Goal: Task Accomplishment & Management: Manage account settings

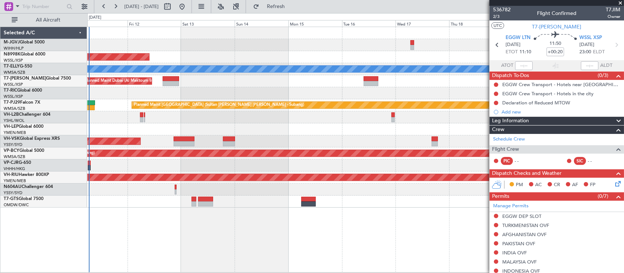
click at [256, 83] on div "Planned Maint [GEOGRAPHIC_DATA] (Seletar) Planned Maint [GEOGRAPHIC_DATA] ([GEO…" at bounding box center [355, 117] width 536 height 181
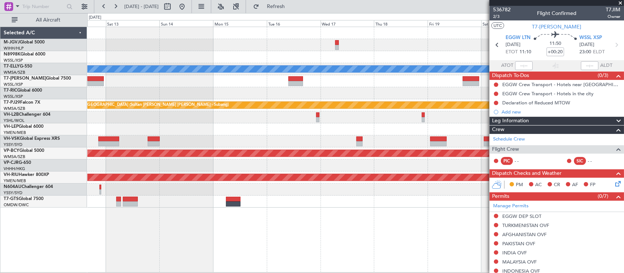
click at [279, 97] on div "Planned Maint [GEOGRAPHIC_DATA] (Seletar) Planned Maint [GEOGRAPHIC_DATA] ([GEO…" at bounding box center [355, 117] width 536 height 181
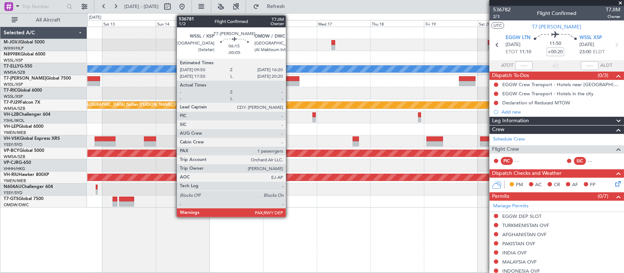
click at [289, 84] on div at bounding box center [292, 83] width 15 height 5
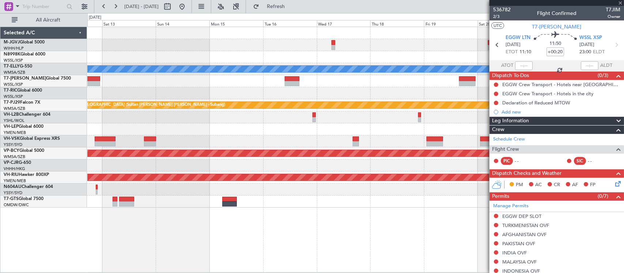
click at [335, 96] on div "Planned Maint [GEOGRAPHIC_DATA] (Seletar) Planned Maint [GEOGRAPHIC_DATA] ([GEO…" at bounding box center [355, 117] width 536 height 181
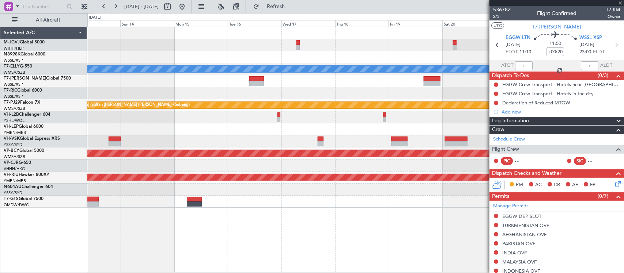
type input "-00:05"
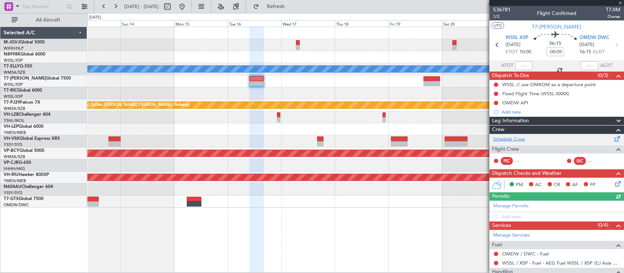
click at [516, 141] on link "Schedule Crew" at bounding box center [509, 139] width 32 height 7
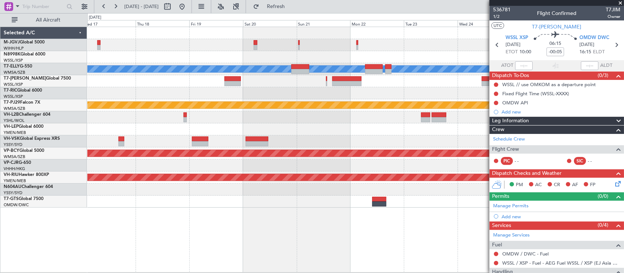
click at [217, 129] on div "Planned Maint [GEOGRAPHIC_DATA] ([GEOGRAPHIC_DATA] Intl) [PERSON_NAME] Planned …" at bounding box center [355, 117] width 536 height 181
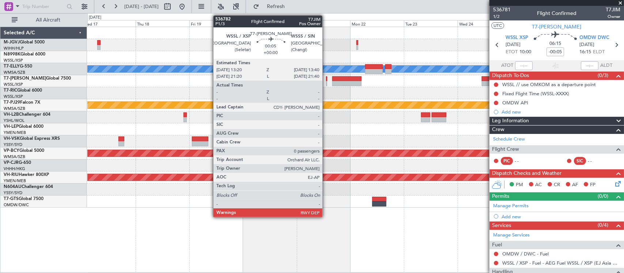
click at [326, 81] on div at bounding box center [326, 83] width 1 height 5
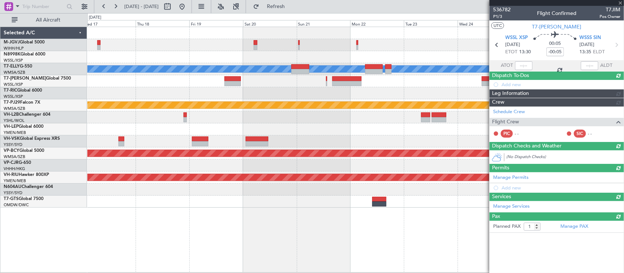
type input "0"
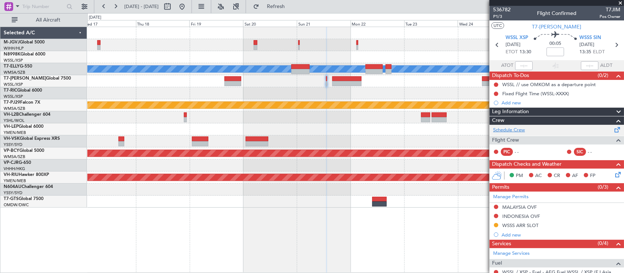
click at [515, 131] on link "Schedule Crew" at bounding box center [509, 130] width 32 height 7
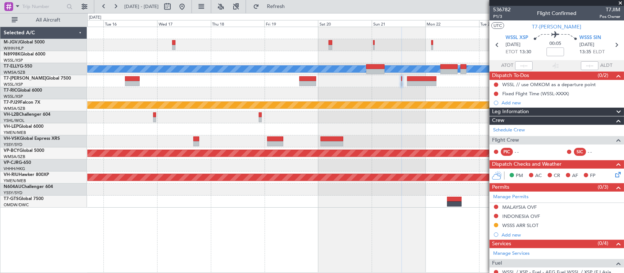
click at [438, 127] on div at bounding box center [355, 129] width 536 height 12
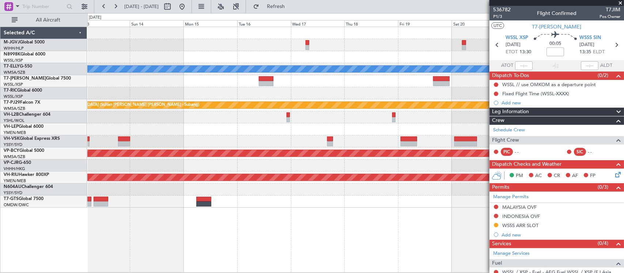
click at [439, 130] on div at bounding box center [355, 129] width 536 height 12
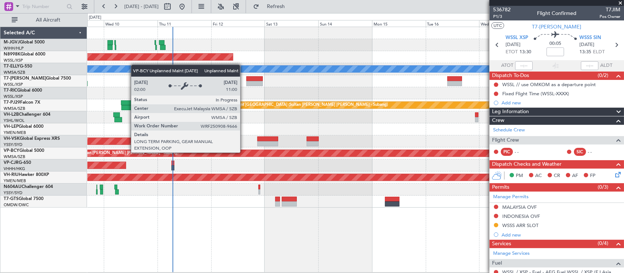
click at [262, 148] on div "Unplanned Maint [GEOGRAPHIC_DATA] (Sultan [PERSON_NAME] [PERSON_NAME] - Subang)" at bounding box center [355, 154] width 536 height 12
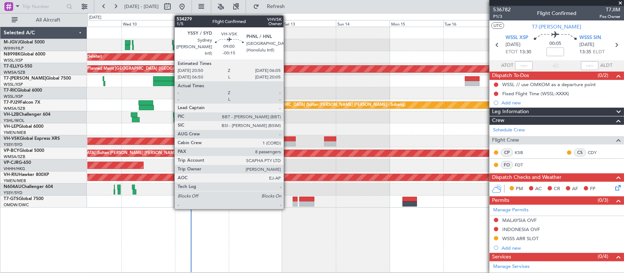
click at [287, 143] on div at bounding box center [285, 143] width 21 height 5
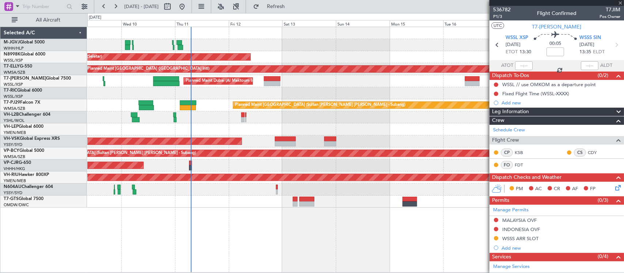
type input "-00:15"
type input "8"
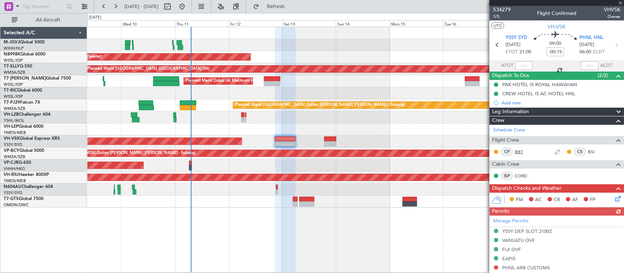
click at [518, 149] on link "BBT" at bounding box center [522, 152] width 16 height 7
click at [587, 149] on link "BSI" at bounding box center [595, 152] width 16 height 7
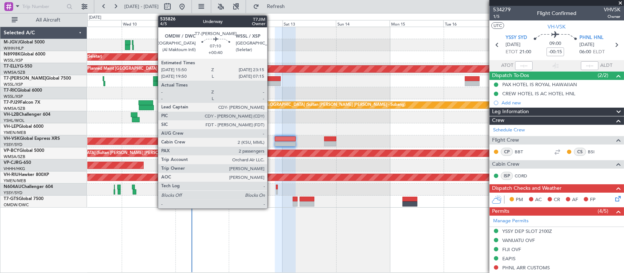
click at [271, 79] on div at bounding box center [272, 78] width 17 height 5
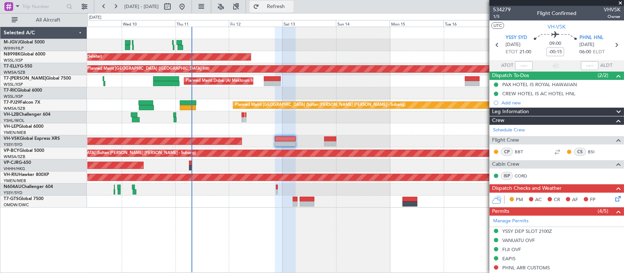
click at [293, 11] on button "Refresh" at bounding box center [272, 7] width 44 height 12
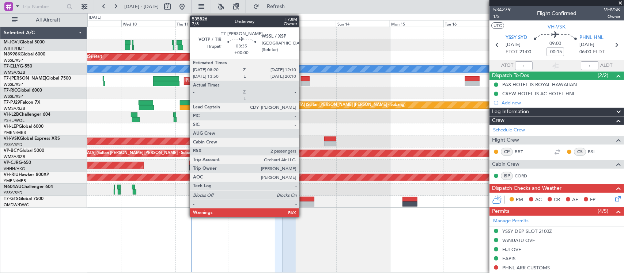
click at [302, 80] on div at bounding box center [305, 78] width 9 height 5
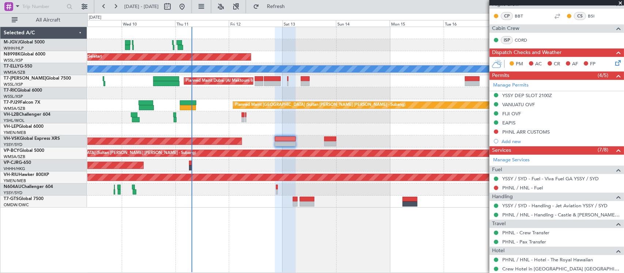
scroll to position [289, 0]
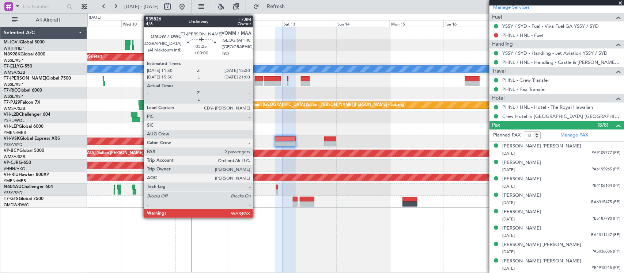
click at [257, 81] on div at bounding box center [259, 83] width 8 height 5
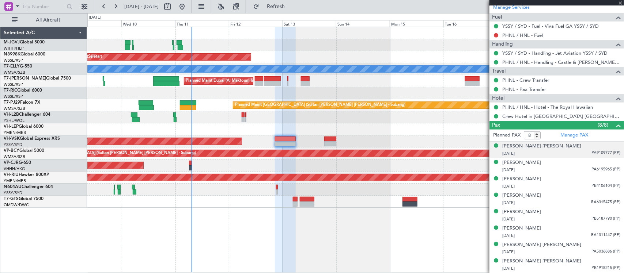
type input "2"
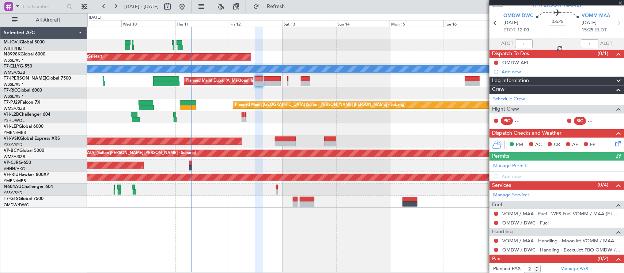
scroll to position [34, 0]
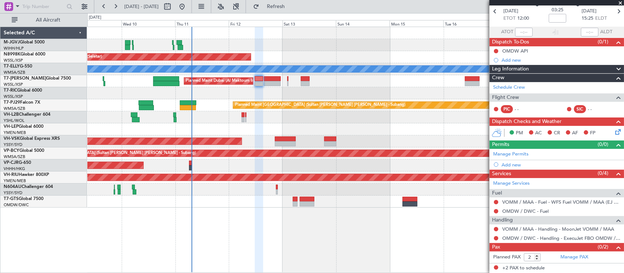
click at [613, 134] on icon at bounding box center [616, 131] width 6 height 6
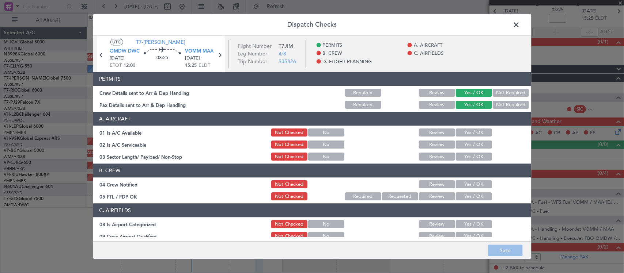
click at [520, 26] on span at bounding box center [520, 26] width 0 height 15
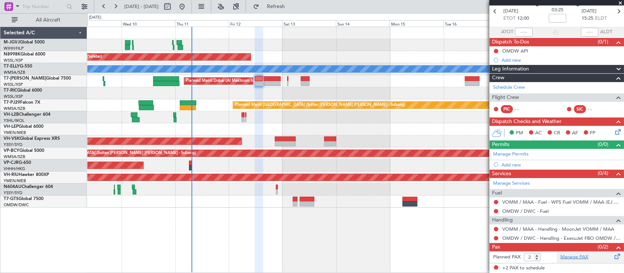
click at [573, 257] on link "Manage PAX" at bounding box center [574, 257] width 28 height 7
click at [282, 8] on button "Refresh" at bounding box center [272, 7] width 44 height 12
click at [289, 9] on button "Refresh" at bounding box center [272, 7] width 44 height 12
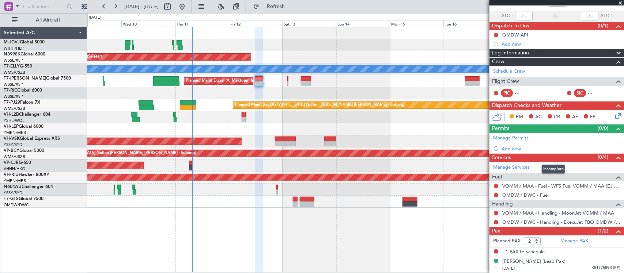
scroll to position [50, 0]
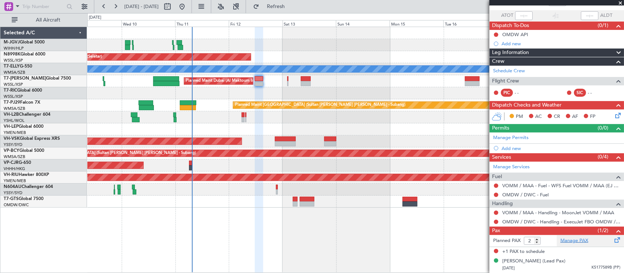
click at [569, 241] on link "Manage PAX" at bounding box center [574, 240] width 28 height 7
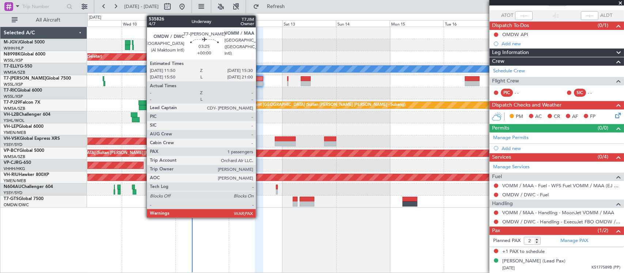
click at [258, 81] on div at bounding box center [259, 83] width 8 height 5
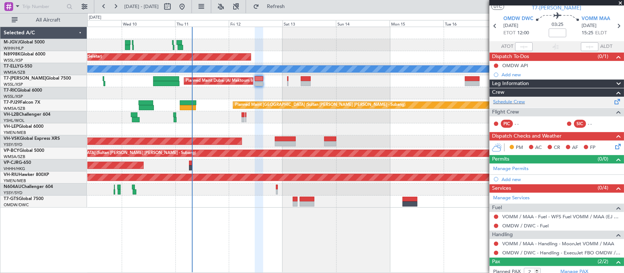
scroll to position [0, 0]
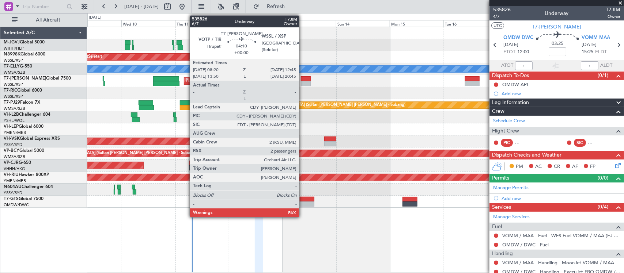
click at [302, 80] on div at bounding box center [306, 78] width 10 height 5
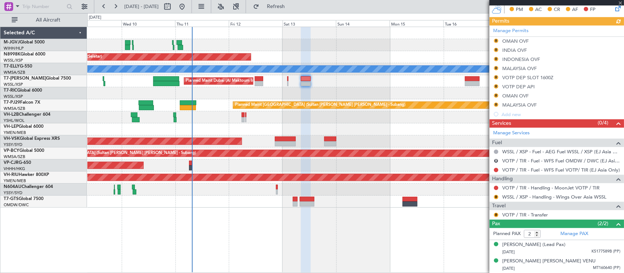
scroll to position [52, 0]
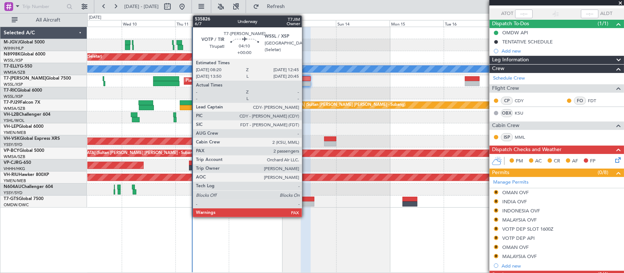
click at [305, 83] on div at bounding box center [306, 83] width 10 height 5
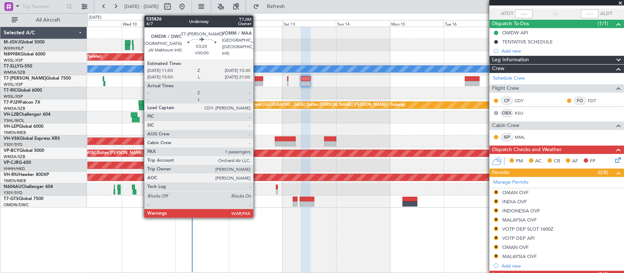
click at [257, 79] on div at bounding box center [259, 78] width 8 height 5
click at [256, 79] on div at bounding box center [259, 78] width 8 height 5
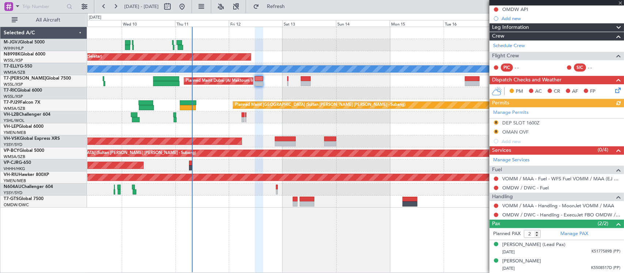
scroll to position [0, 0]
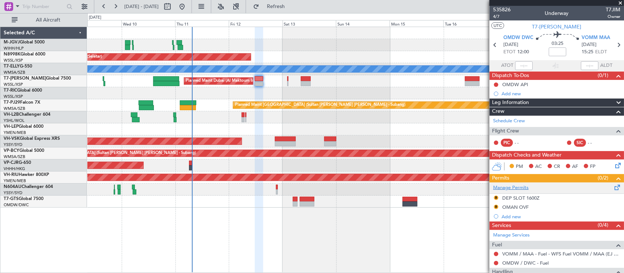
click at [516, 187] on link "Manage Permits" at bounding box center [510, 187] width 35 height 7
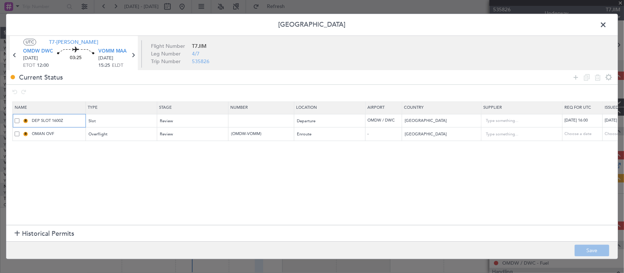
click at [32, 120] on input "DEP SLOT 1600Z" at bounding box center [57, 121] width 55 height 6
type input "OMDW DEP SLOT 1600Z"
click at [591, 251] on button "Save" at bounding box center [591, 251] width 35 height 12
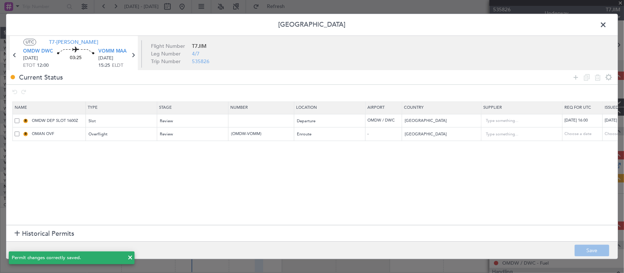
click at [606, 23] on span at bounding box center [606, 26] width 0 height 15
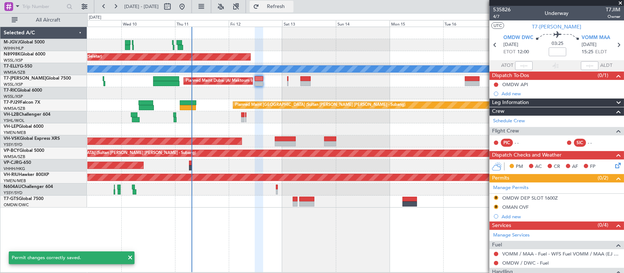
click at [293, 10] on button "Refresh" at bounding box center [272, 7] width 44 height 12
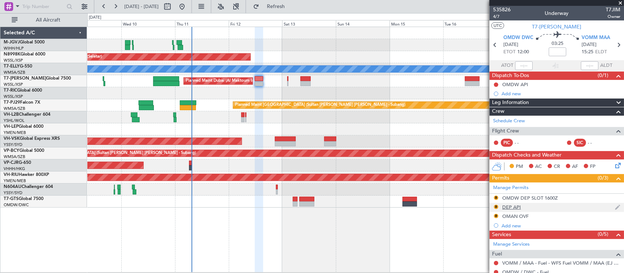
click at [506, 207] on div "DEP API" at bounding box center [511, 207] width 19 height 6
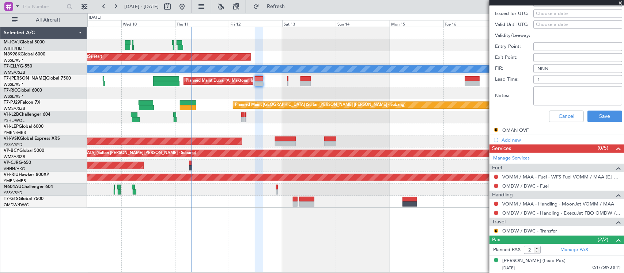
scroll to position [152, 0]
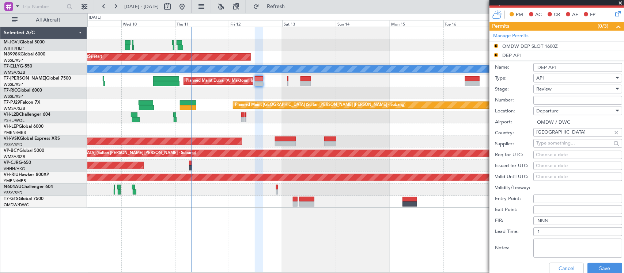
click at [536, 66] on input "DEP API" at bounding box center [577, 67] width 89 height 9
type input "OMDW DEP API"
click at [603, 264] on button "Save" at bounding box center [604, 269] width 35 height 12
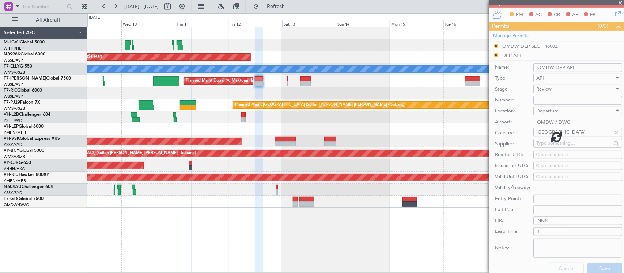
scroll to position [103, 0]
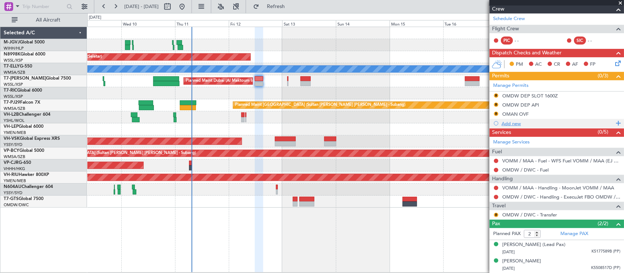
click at [517, 123] on div "Add new" at bounding box center [557, 124] width 112 height 6
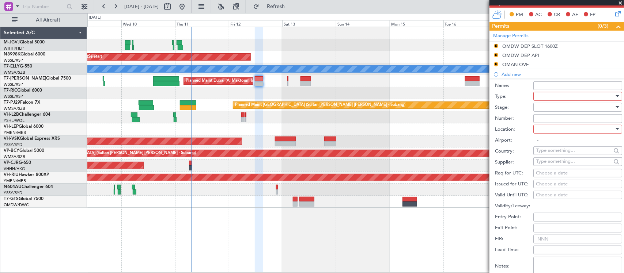
click at [555, 98] on div at bounding box center [575, 96] width 78 height 11
click at [556, 112] on div at bounding box center [575, 107] width 78 height 11
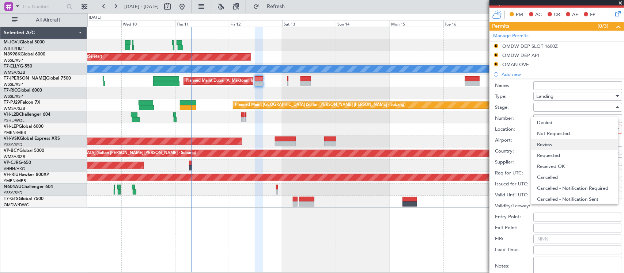
click at [556, 146] on span "Review" at bounding box center [574, 144] width 75 height 11
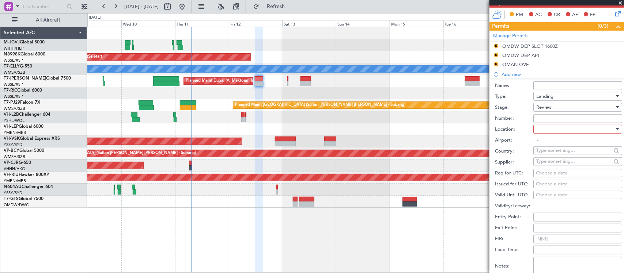
click at [578, 130] on div at bounding box center [575, 129] width 78 height 11
click at [563, 167] on span "Arrival" at bounding box center [574, 166] width 75 height 11
type input "VOMM / MAA"
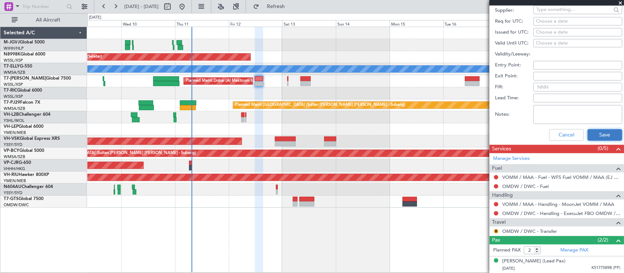
click at [596, 132] on button "Save" at bounding box center [604, 135] width 35 height 12
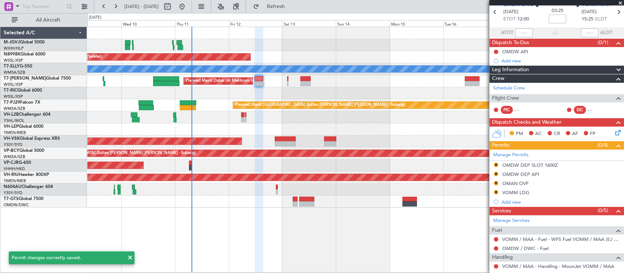
scroll to position [0, 0]
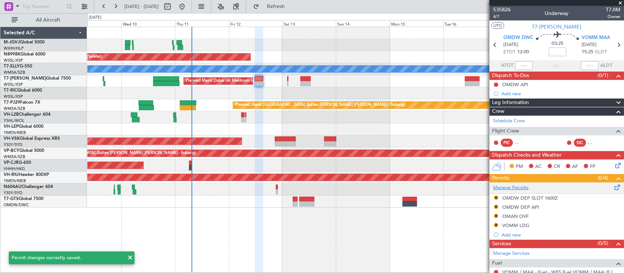
click at [523, 188] on link "Manage Permits" at bounding box center [510, 187] width 35 height 7
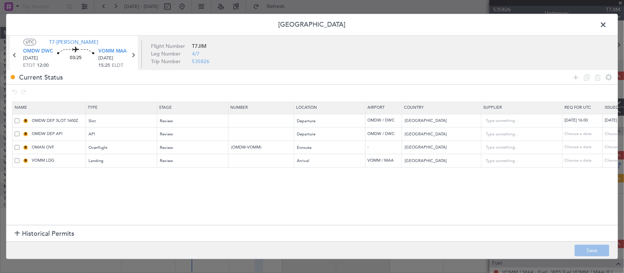
click at [176, 193] on section "Name Type Stage Number Location Airport Country Supplier Req For Utc Issued For…" at bounding box center [311, 162] width 611 height 125
click at [606, 26] on span at bounding box center [606, 26] width 0 height 15
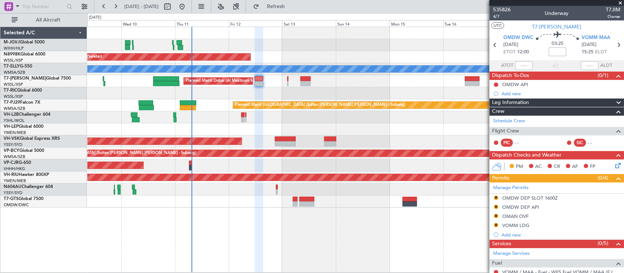
click at [555, 52] on input at bounding box center [557, 51] width 18 height 9
type input "+00:10"
click at [614, 42] on icon at bounding box center [617, 44] width 9 height 9
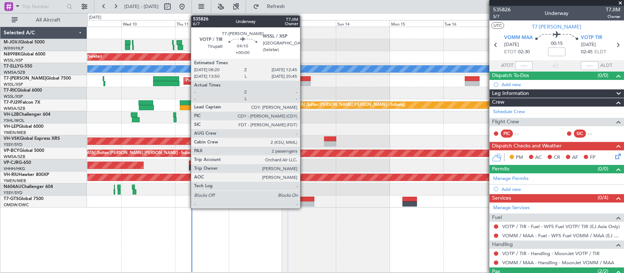
click at [304, 81] on div at bounding box center [305, 83] width 10 height 5
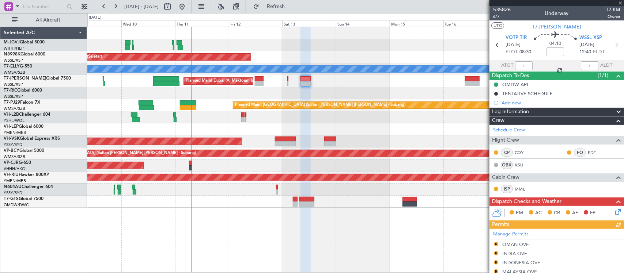
scroll to position [152, 0]
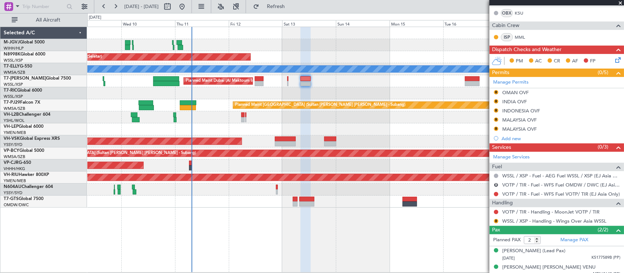
click at [519, 94] on div "OMAN OVF" at bounding box center [515, 93] width 26 height 6
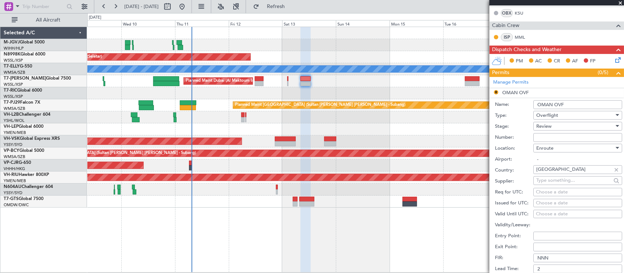
click at [576, 105] on input "OMAN OVF" at bounding box center [577, 104] width 89 height 9
drag, startPoint x: 606, startPoint y: 104, endPoint x: 564, endPoint y: 107, distance: 41.4
click at [564, 107] on input "OMAN OVF (OMDW-WSSL)" at bounding box center [577, 104] width 89 height 9
type input "OMAN OVF (OMDW-WSSL)"
click at [559, 138] on input "Number:" at bounding box center [577, 137] width 89 height 9
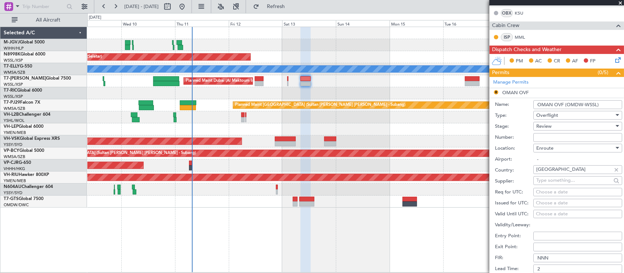
paste input "(OMDW-WSSL)"
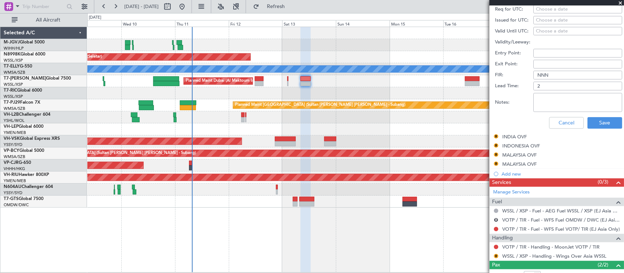
scroll to position [377, 0]
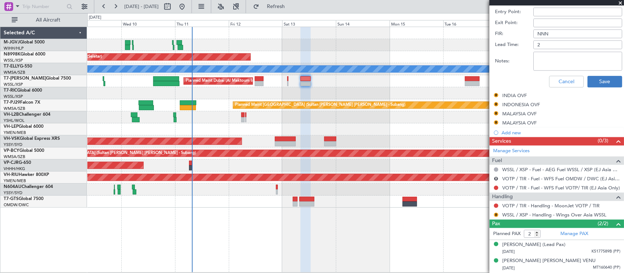
type input "(OMDW-WSSL)"
click at [595, 81] on button "Save" at bounding box center [604, 82] width 35 height 12
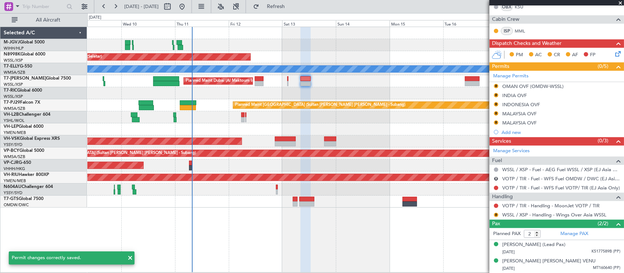
scroll to position [158, 0]
click at [572, 84] on div "R OMAN OVF (OMDW-WSSL)" at bounding box center [556, 86] width 134 height 9
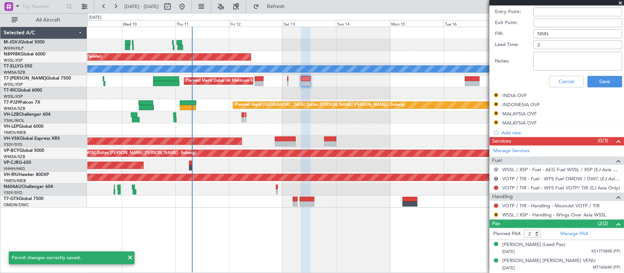
scroll to position [148, 0]
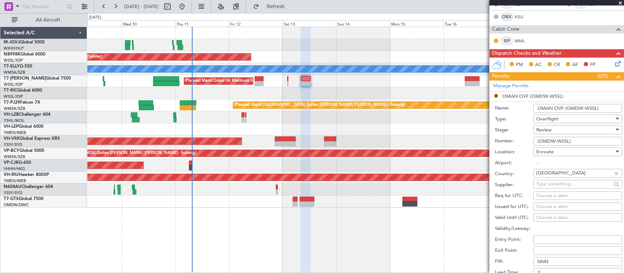
click at [567, 109] on input "OMAN OVF (OMDW-WSSL)" at bounding box center [577, 108] width 89 height 9
type input "OMAN OVF ([DATE] OMDW-WSSL)"
click at [539, 141] on input "(OMDW-WSSL)" at bounding box center [577, 141] width 89 height 9
type input "(12 SEP OMDW-WSSL)"
click at [561, 131] on div "Review" at bounding box center [575, 130] width 78 height 11
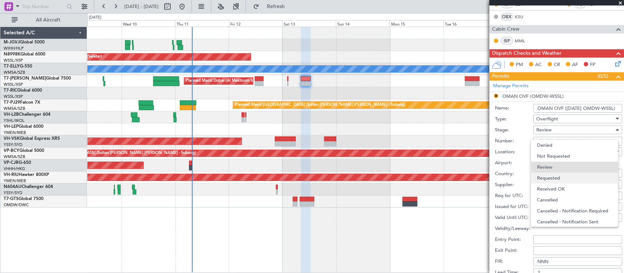
click at [567, 175] on span "Requested" at bounding box center [574, 178] width 75 height 11
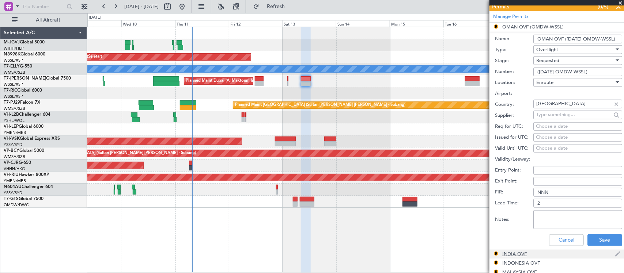
scroll to position [300, 0]
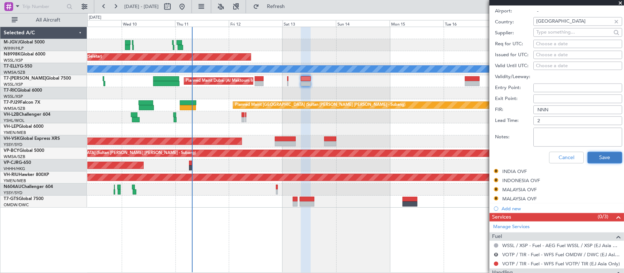
click at [596, 159] on button "Save" at bounding box center [604, 158] width 35 height 12
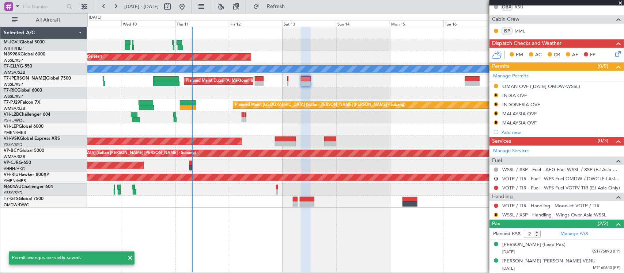
scroll to position [82, 0]
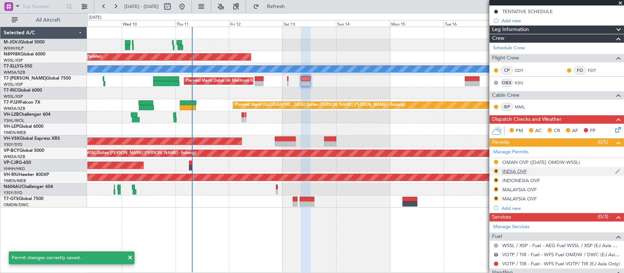
click at [512, 171] on div "INDIA OVF" at bounding box center [514, 171] width 24 height 6
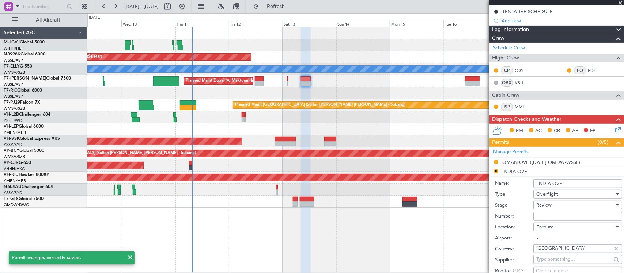
click at [572, 183] on input "INDIA OVF" at bounding box center [577, 183] width 89 height 9
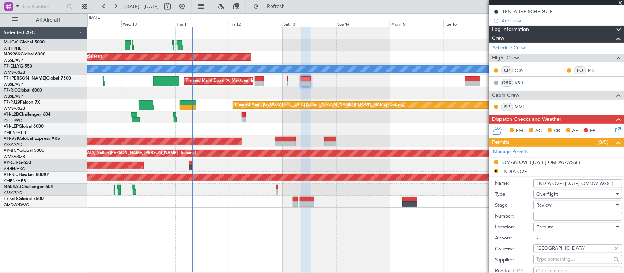
drag, startPoint x: 614, startPoint y: 183, endPoint x: 563, endPoint y: 186, distance: 51.2
click at [563, 186] on input "INDIA OVF ([DATE] OMDW-WSSL)" at bounding box center [577, 183] width 89 height 9
type input "INDIA OVF ([DATE] OMDW-WSSL)"
click at [554, 218] on input "Number:" at bounding box center [577, 216] width 89 height 9
paste input "(12SEP OMDW-WSSL)"
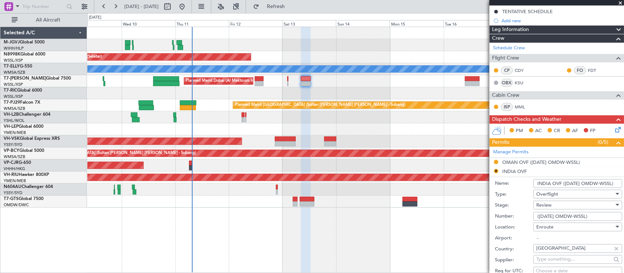
type input "(12SEP OMDW-WSSL)"
click at [572, 208] on div "Review" at bounding box center [575, 205] width 78 height 11
click at [560, 256] on span "Requested" at bounding box center [574, 253] width 75 height 11
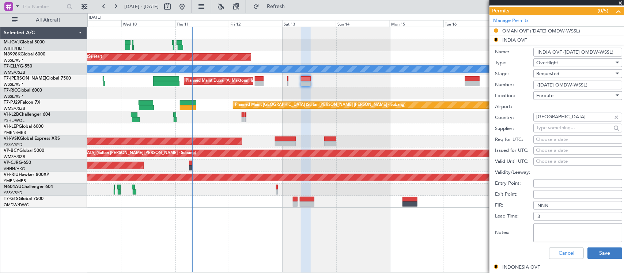
scroll to position [235, 0]
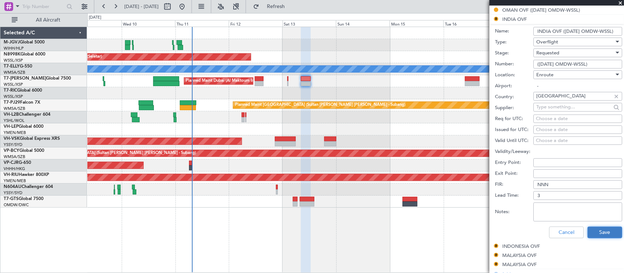
click at [597, 231] on button "Save" at bounding box center [604, 233] width 35 height 12
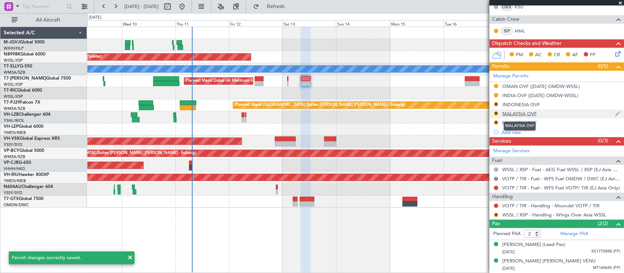
click at [525, 113] on div "MALAYSIA OVF" at bounding box center [519, 114] width 34 height 6
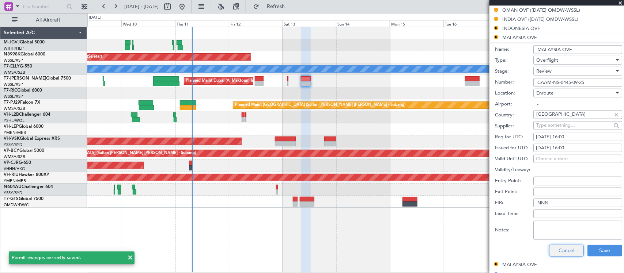
click at [561, 248] on button "Cancel" at bounding box center [566, 251] width 35 height 12
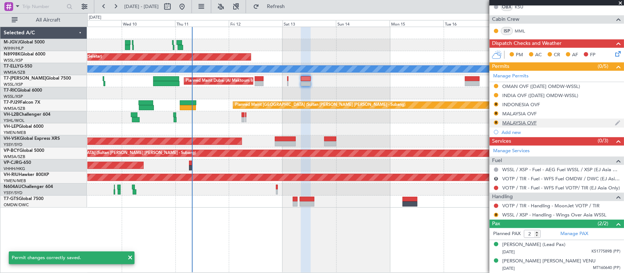
click at [526, 123] on div "MALAYSIA OVF" at bounding box center [519, 123] width 34 height 6
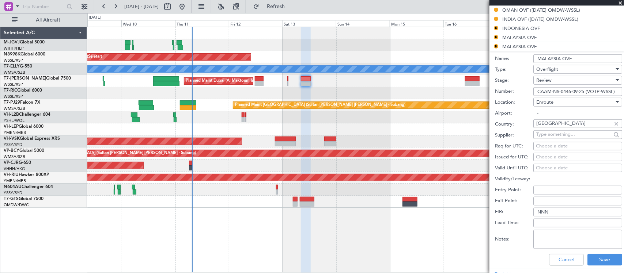
scroll to position [0, 2]
drag, startPoint x: 587, startPoint y: 92, endPoint x: 622, endPoint y: 92, distance: 35.4
click at [622, 92] on article "535826 6/7 Underway T7JIM Owner UTC T7-JIM VOTP TIR 13/09/2025 ETOT 08:30 04:10…" at bounding box center [556, 139] width 134 height 267
type input "CAAM-NS-0446-09-25"
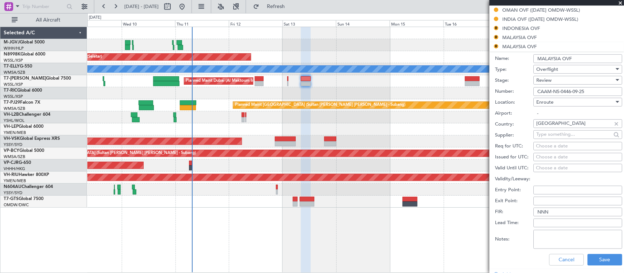
click at [582, 84] on div "Review" at bounding box center [575, 80] width 78 height 11
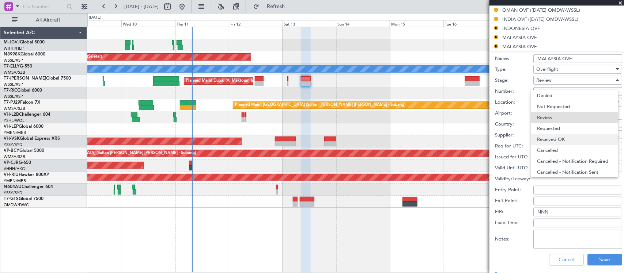
click at [580, 139] on span "Received OK" at bounding box center [574, 139] width 75 height 11
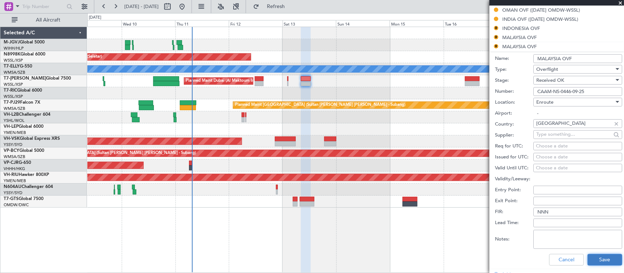
click at [596, 260] on button "Save" at bounding box center [604, 260] width 35 height 12
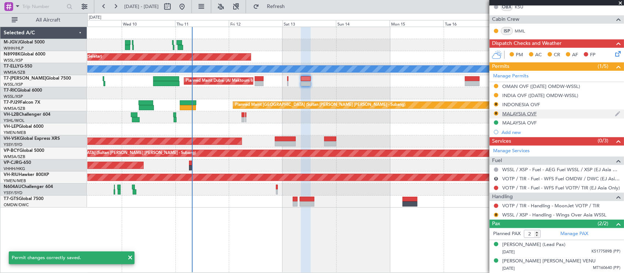
click at [525, 113] on div "MALAYSIA OVF" at bounding box center [519, 114] width 34 height 6
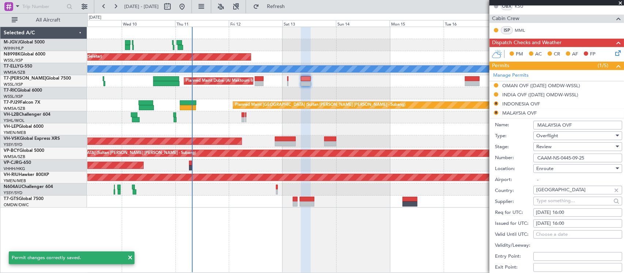
scroll to position [235, 0]
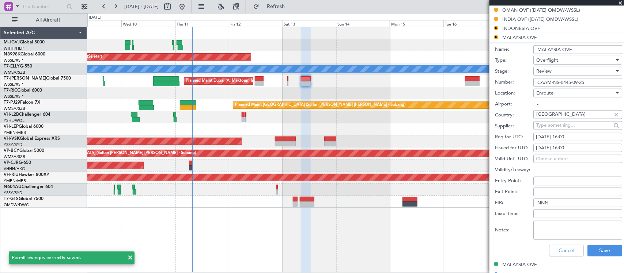
click at [594, 83] on input "CAAM-NS-0445-09-25" at bounding box center [577, 82] width 89 height 9
paste input "(VOTP-WSSL)"
click at [594, 83] on input "CAAM-NS-0445-09-25 (VOTP-WSSL)" at bounding box center [577, 82] width 89 height 9
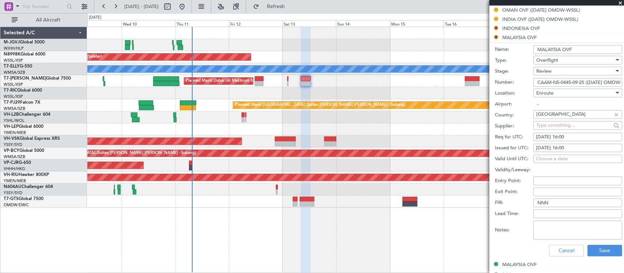
scroll to position [0, 6]
type input "CAAM-NS-0445-09-25 ([DATE] OMDW-WSSL)"
click at [592, 71] on div "Review" at bounding box center [575, 71] width 78 height 11
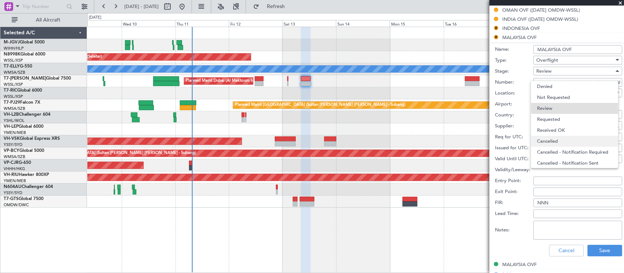
click at [569, 141] on span "Cancelled" at bounding box center [574, 141] width 75 height 11
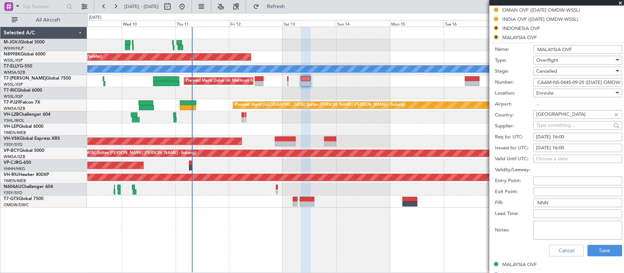
click at [580, 50] on input "MALAYSIA OVF" at bounding box center [577, 49] width 89 height 9
paste input "(VOTP-WSSL)"
click at [572, 49] on input "MALAYSIA OVF(VOTP-WSSL)" at bounding box center [577, 49] width 89 height 9
type input "MALAYSIA OVF ([DATE] OMDW-WSSL)"
click at [599, 247] on button "Save" at bounding box center [604, 251] width 35 height 12
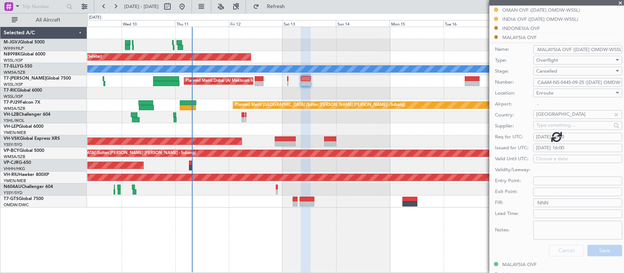
scroll to position [159, 0]
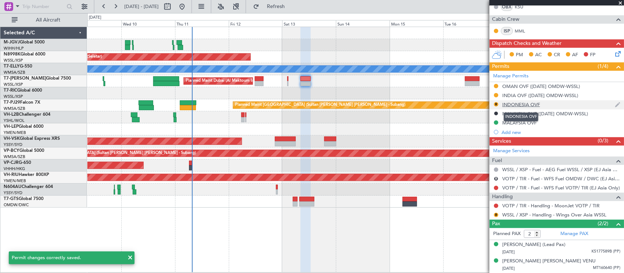
click at [506, 104] on div "INDONESIA OVF" at bounding box center [521, 105] width 38 height 6
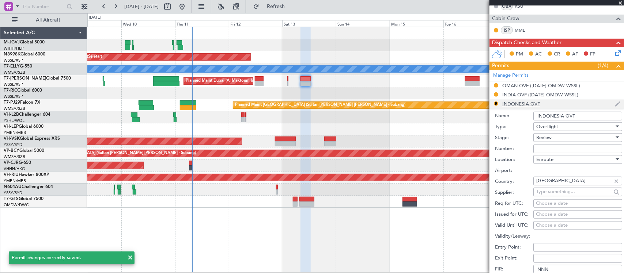
scroll to position [235, 0]
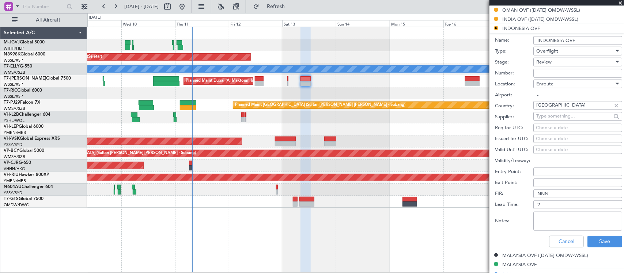
click at [554, 60] on div "Review" at bounding box center [575, 62] width 78 height 11
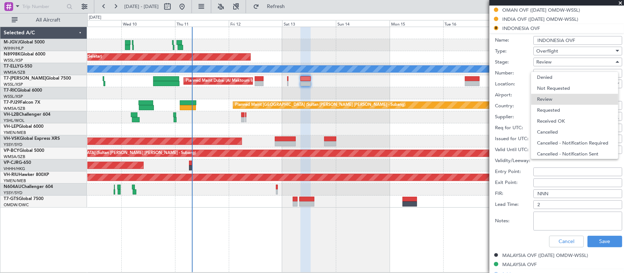
drag, startPoint x: 565, startPoint y: 110, endPoint x: 567, endPoint y: 117, distance: 7.2
click at [565, 110] on span "Requested" at bounding box center [574, 110] width 75 height 11
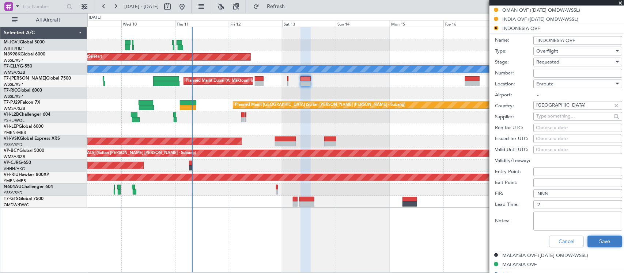
click at [602, 244] on button "Save" at bounding box center [604, 242] width 35 height 12
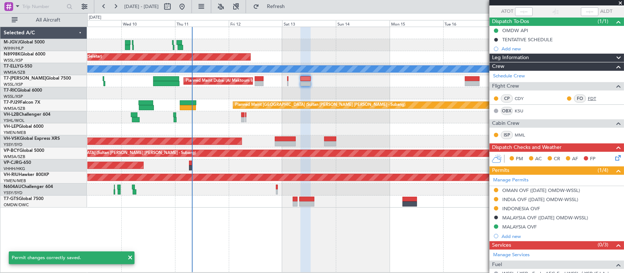
scroll to position [76, 0]
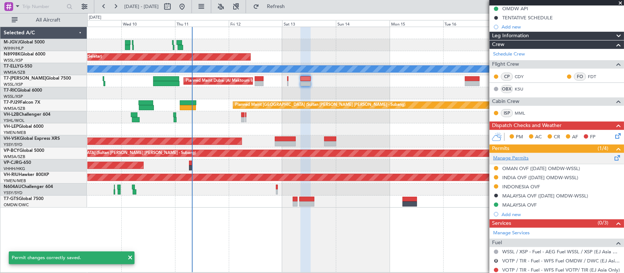
click at [518, 158] on link "Manage Permits" at bounding box center [510, 158] width 35 height 7
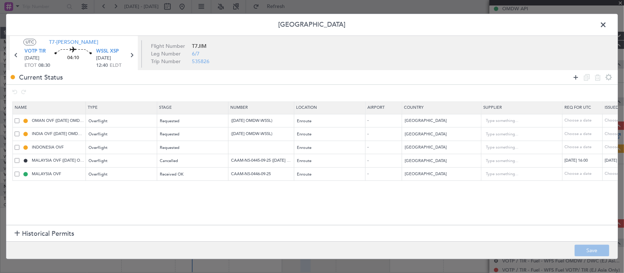
click at [574, 79] on icon at bounding box center [575, 77] width 9 height 9
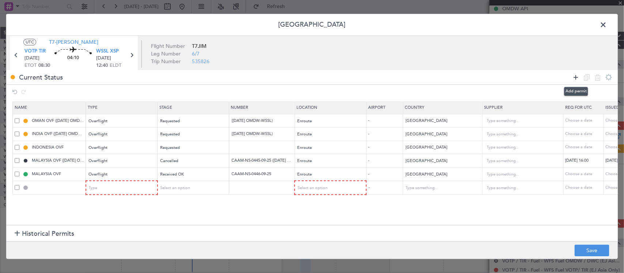
click at [574, 79] on icon at bounding box center [575, 77] width 9 height 9
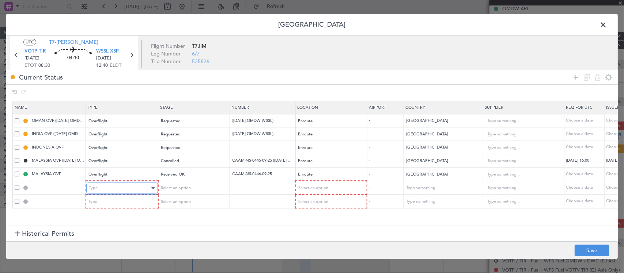
click at [126, 187] on div "Type" at bounding box center [119, 188] width 61 height 11
click at [127, 202] on div "Type" at bounding box center [119, 202] width 61 height 11
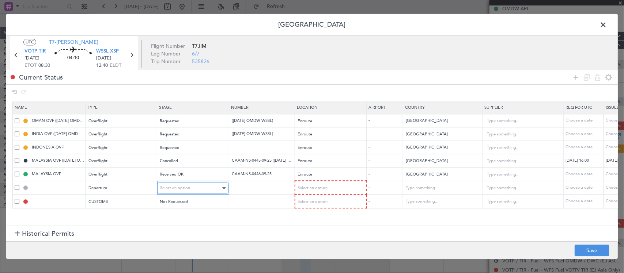
click at [182, 189] on span "Select an option" at bounding box center [175, 188] width 30 height 5
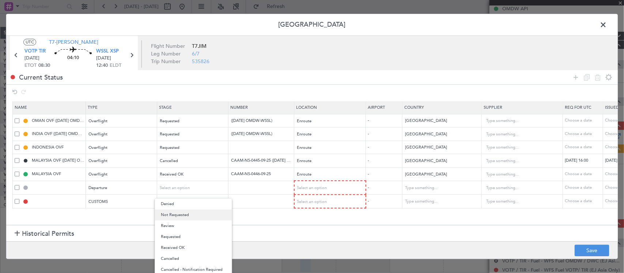
click at [187, 218] on span "Not Requested" at bounding box center [193, 215] width 65 height 11
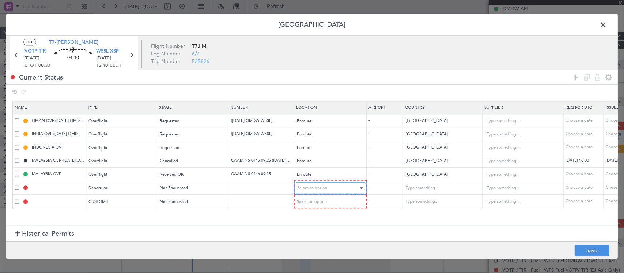
click at [316, 187] on span "Select an option" at bounding box center [312, 188] width 30 height 5
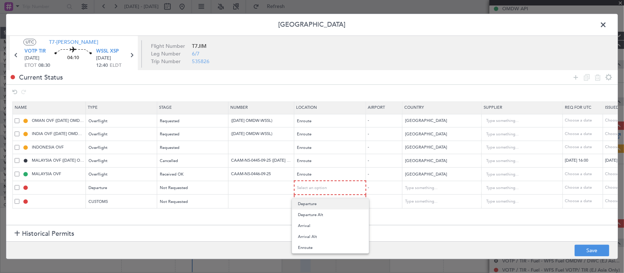
click at [326, 205] on span "Departure" at bounding box center [330, 204] width 65 height 11
click at [328, 204] on div "Select an option" at bounding box center [327, 201] width 61 height 11
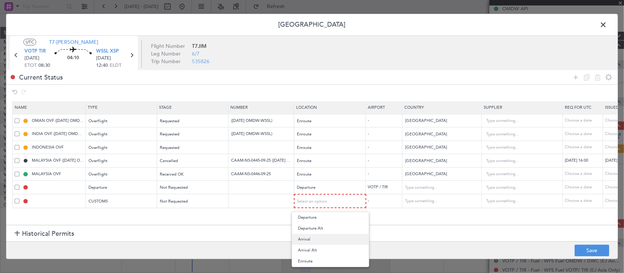
click at [322, 242] on span "Arrival" at bounding box center [330, 239] width 65 height 11
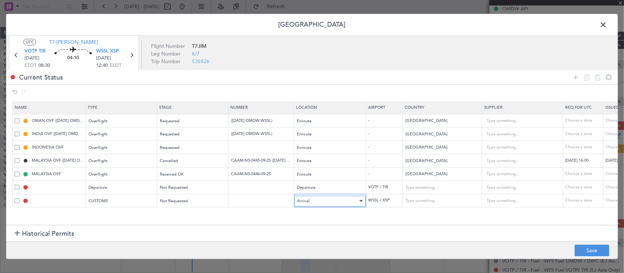
click at [320, 203] on div "Arrival" at bounding box center [327, 201] width 61 height 11
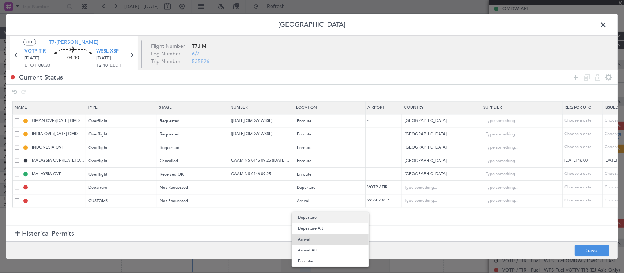
click at [324, 218] on span "Departure" at bounding box center [330, 217] width 65 height 11
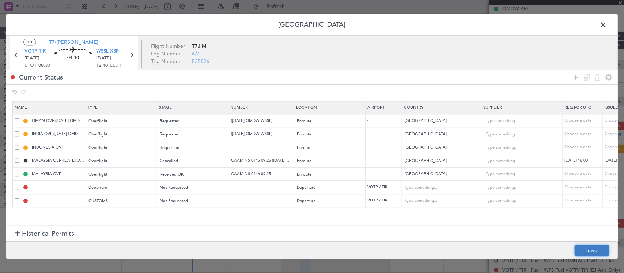
click at [587, 251] on button "Save" at bounding box center [591, 251] width 35 height 12
type input "DEPARTURE"
type input "India"
type input "NNN"
type input "3"
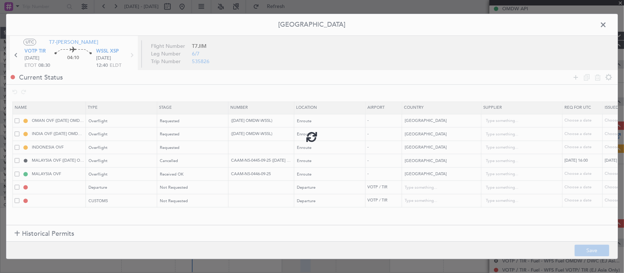
type input "VOTP DEP CUSTOMS"
type input "India"
type input "NNN"
type input "3"
click at [606, 24] on span at bounding box center [606, 26] width 0 height 15
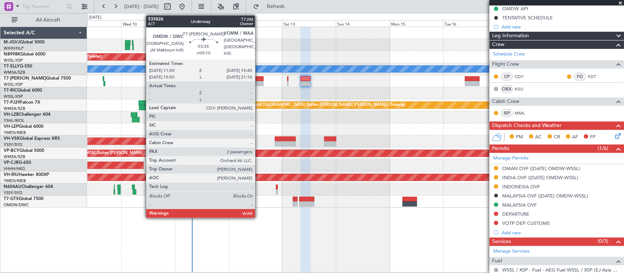
click at [259, 83] on div at bounding box center [259, 83] width 9 height 5
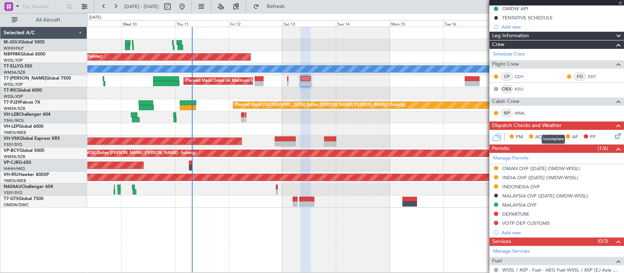
type input "+00:10"
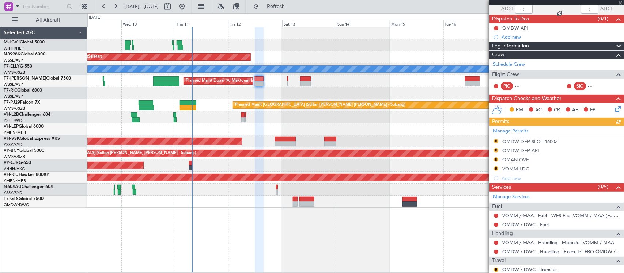
scroll to position [112, 0]
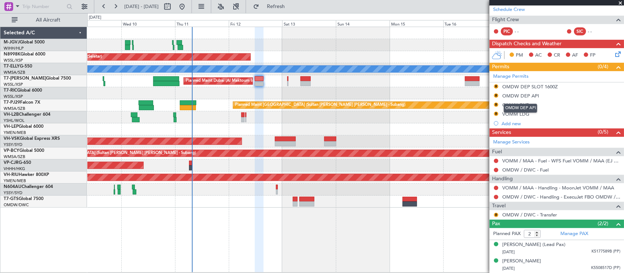
click at [513, 105] on div "OMDW DEP API" at bounding box center [520, 108] width 34 height 9
click at [510, 105] on div "OMAN OVF" at bounding box center [515, 105] width 26 height 6
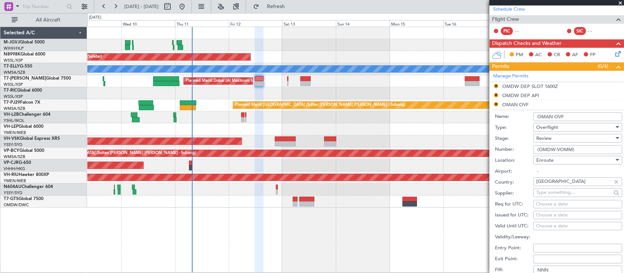
click at [535, 150] on input "(OMDW-VOMM)" at bounding box center [577, 149] width 89 height 9
paste input "DAT/OF/EU JT/0013/2025"
drag, startPoint x: 594, startPoint y: 149, endPoint x: 650, endPoint y: 151, distance: 56.3
click at [623, 151] on html "09 Sep 2025 - 19 Sep 2025 Refresh Quick Links All Aircraft Planned Maint Singap…" at bounding box center [312, 136] width 624 height 273
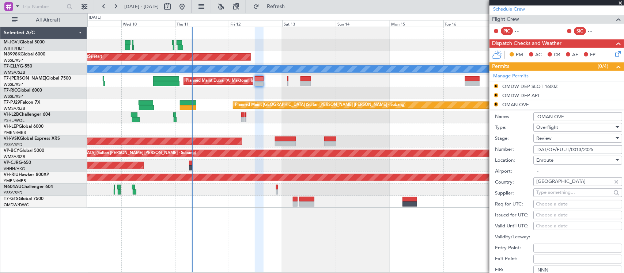
scroll to position [0, 0]
type input "DAT/OF/EU JT/0013/2025"
click at [556, 214] on div "Choose a date" at bounding box center [578, 215] width 84 height 7
select select "9"
select select "2025"
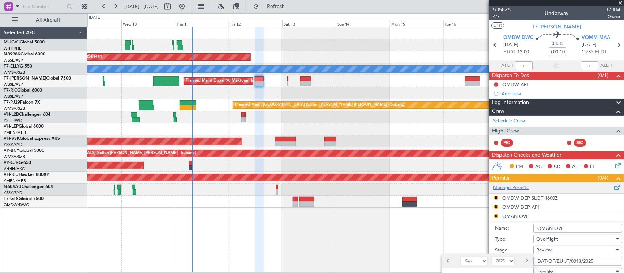
scroll to position [152, 0]
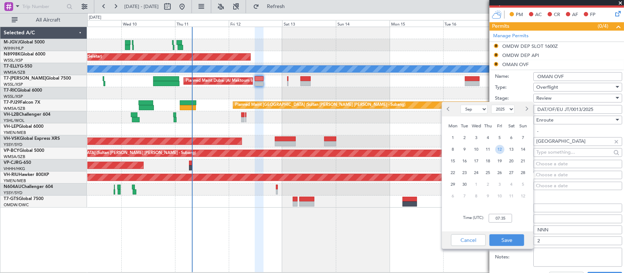
click at [499, 149] on span "12" at bounding box center [499, 149] width 9 height 9
click at [503, 218] on input "00:00" at bounding box center [499, 218] width 23 height 9
type input "12:00"
click at [517, 239] on button "Save" at bounding box center [506, 241] width 35 height 12
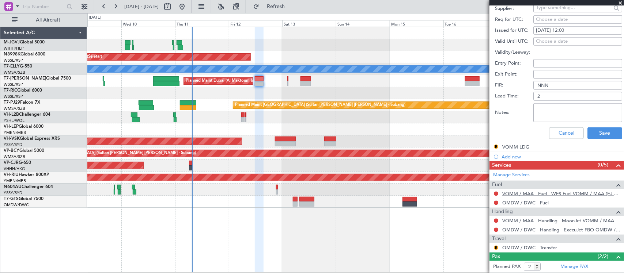
scroll to position [304, 0]
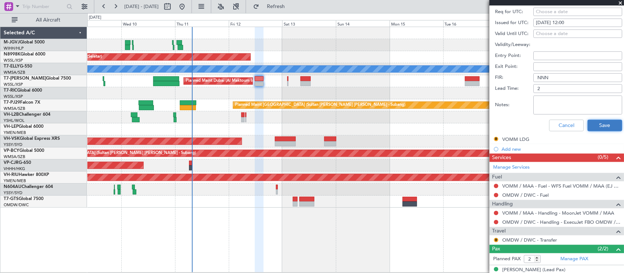
click at [600, 125] on button "Save" at bounding box center [604, 126] width 35 height 12
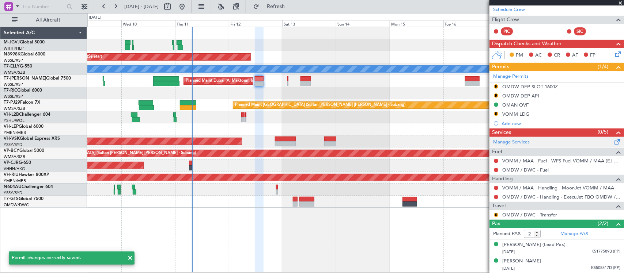
scroll to position [86, 0]
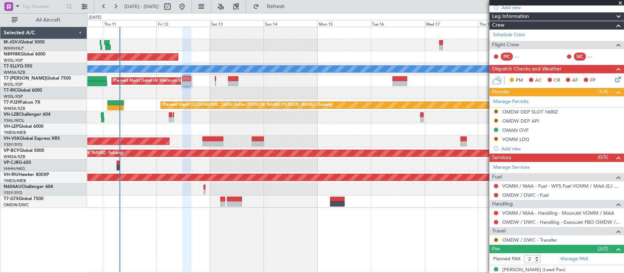
click at [293, 122] on div at bounding box center [355, 117] width 536 height 12
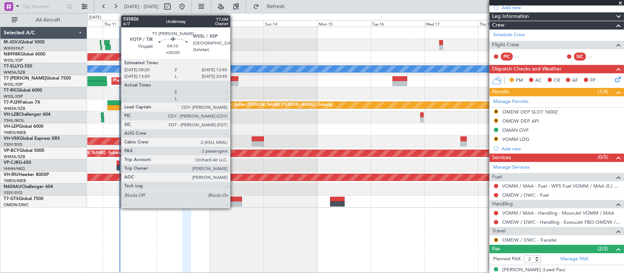
click at [234, 77] on div at bounding box center [233, 78] width 10 height 5
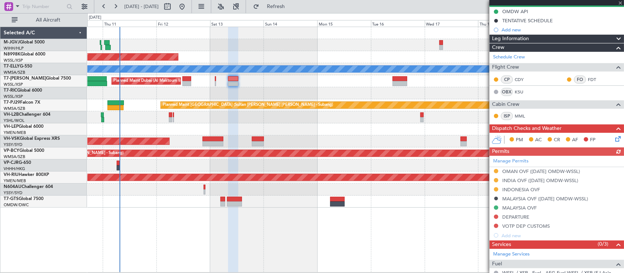
scroll to position [152, 0]
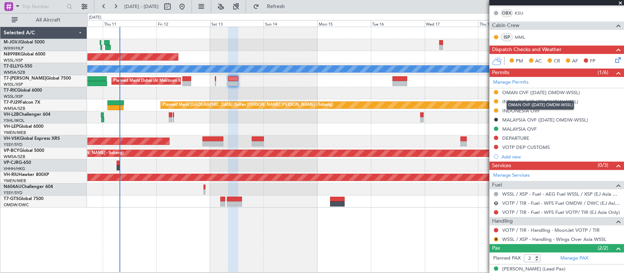
click at [540, 93] on div "OMAN OVF ([DATE] OMDW-WSSL)" at bounding box center [541, 93] width 78 height 6
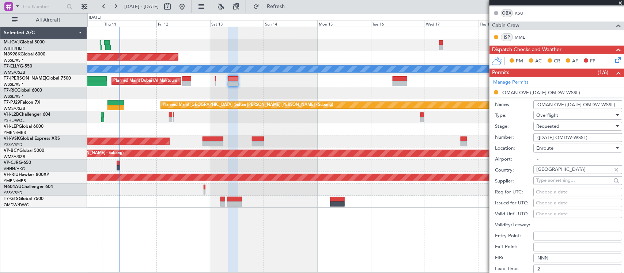
click at [536, 136] on input "(12 SEP OMDW-WSSL)" at bounding box center [577, 137] width 89 height 9
paste input "DAT/OF/EU JT/0012/2025"
type input "DAT/OF/EU JT/0012/2025 (12 SEP OMDW-WSSL)"
click at [554, 203] on div "Choose a date" at bounding box center [578, 203] width 84 height 7
select select "9"
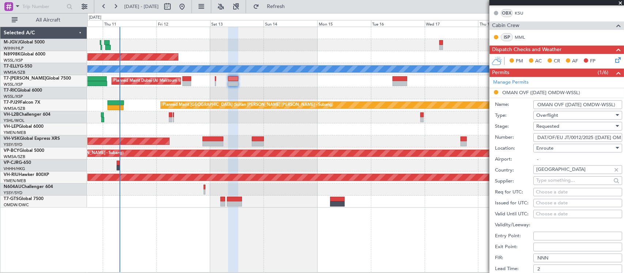
select select "2025"
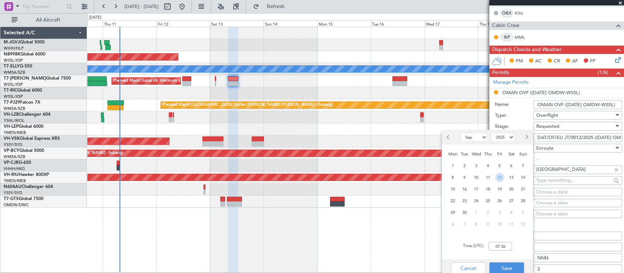
drag, startPoint x: 503, startPoint y: 178, endPoint x: 503, endPoint y: 181, distance: 3.7
click at [503, 178] on span "12" at bounding box center [499, 177] width 9 height 9
click at [505, 245] on input "00:00" at bounding box center [499, 246] width 23 height 9
type input "16:00"
click at [507, 266] on button "Save" at bounding box center [506, 269] width 35 height 12
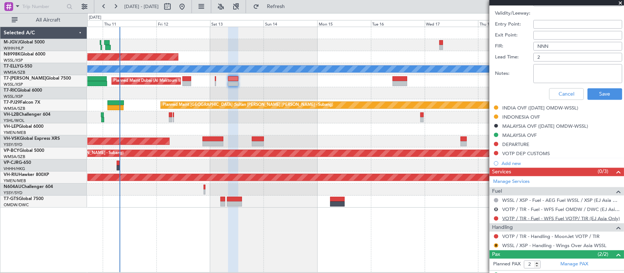
scroll to position [380, 0]
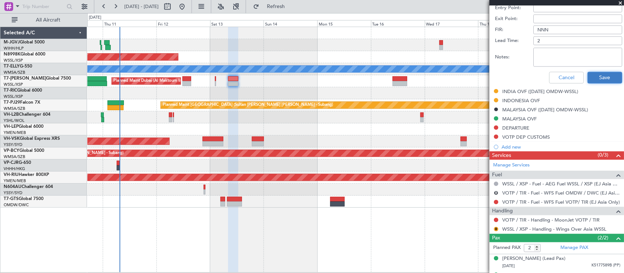
click at [599, 77] on button "Save" at bounding box center [604, 78] width 35 height 12
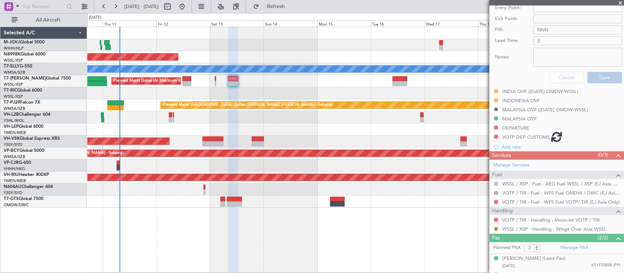
scroll to position [162, 0]
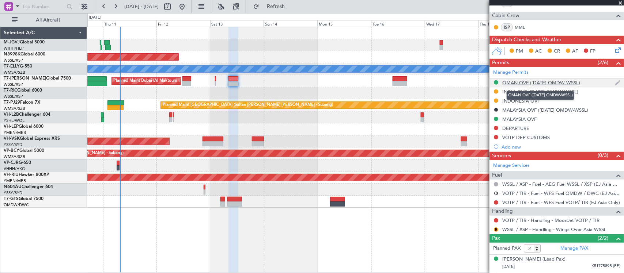
click at [560, 83] on div "OMAN OVF ([DATE] OMDW-WSSL)" at bounding box center [541, 83] width 78 height 6
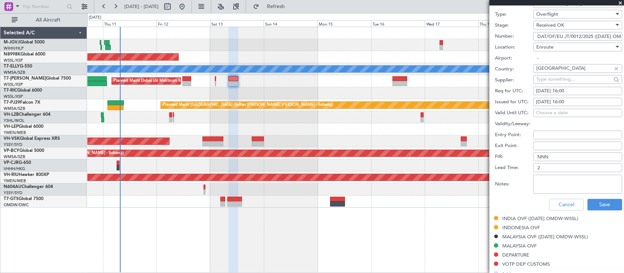
scroll to position [228, 0]
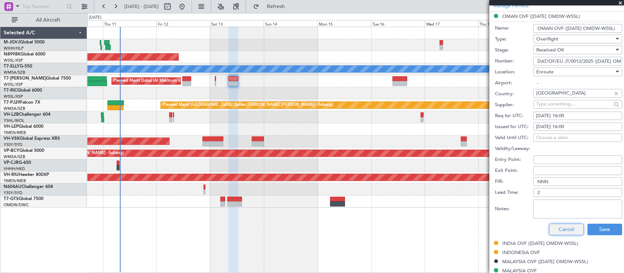
click at [570, 234] on button "Cancel" at bounding box center [566, 230] width 35 height 12
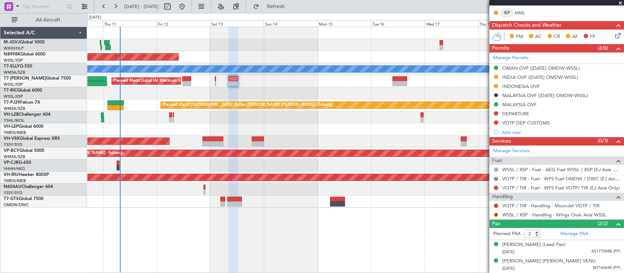
scroll to position [177, 0]
click at [497, 68] on button at bounding box center [496, 68] width 4 height 4
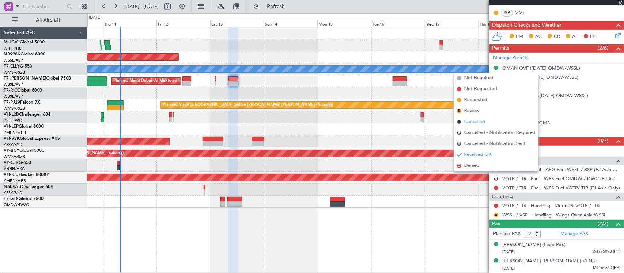
click at [491, 121] on li "Cancelled" at bounding box center [496, 122] width 84 height 11
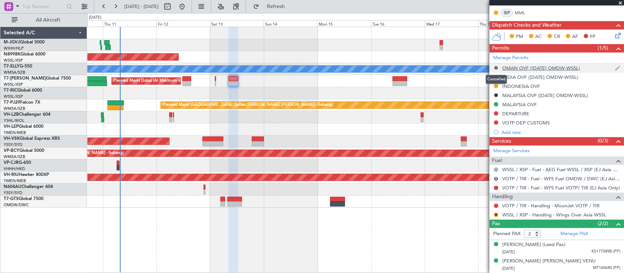
click at [495, 68] on button at bounding box center [496, 68] width 4 height 4
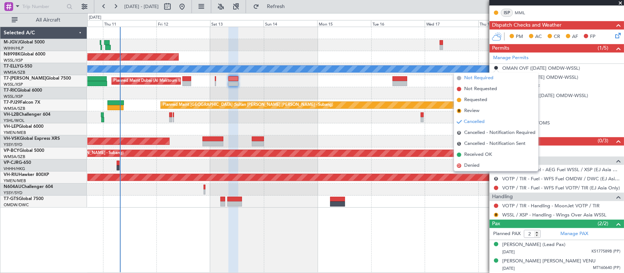
click at [492, 78] on span "Not Required" at bounding box center [478, 78] width 29 height 7
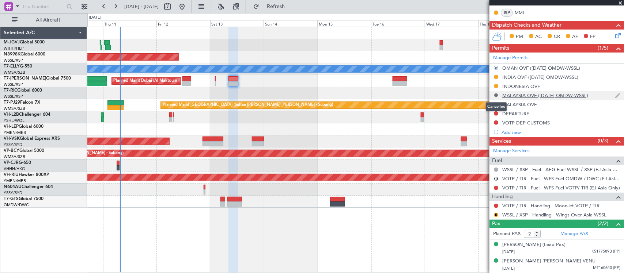
click at [495, 94] on button at bounding box center [496, 95] width 4 height 4
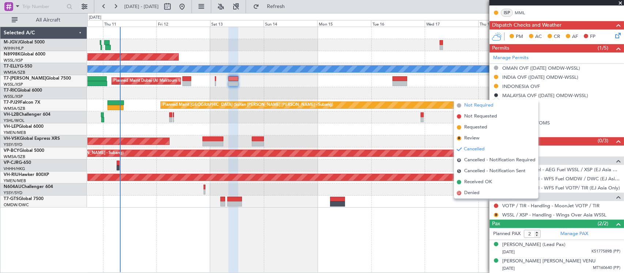
click at [480, 107] on span "Not Required" at bounding box center [478, 105] width 29 height 7
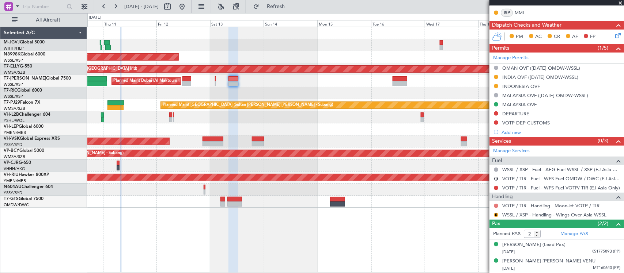
click at [495, 205] on button at bounding box center [496, 206] width 4 height 4
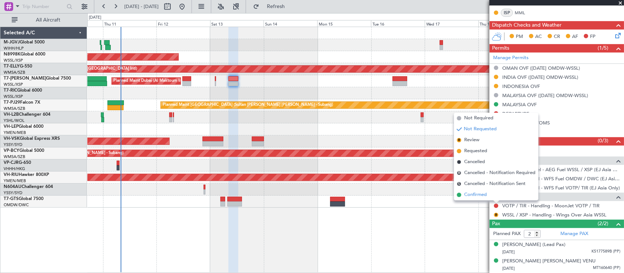
click at [483, 198] on span "Confirmed" at bounding box center [475, 194] width 23 height 7
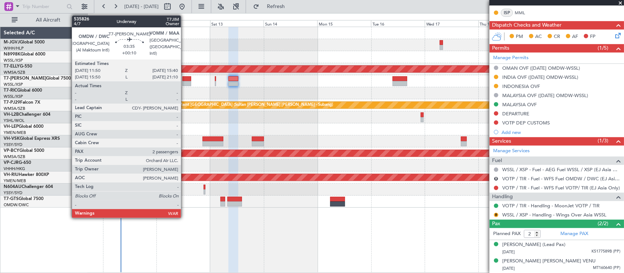
click at [184, 79] on div at bounding box center [186, 78] width 9 height 5
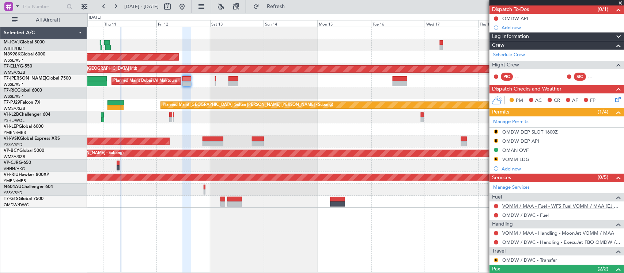
scroll to position [112, 0]
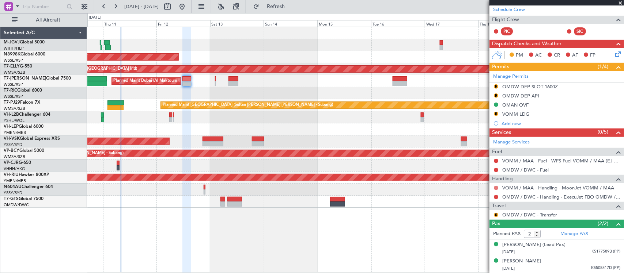
click at [495, 190] on mat-tooltip-component "Not Requested" at bounding box center [495, 199] width 41 height 19
click at [495, 189] on button at bounding box center [496, 188] width 4 height 4
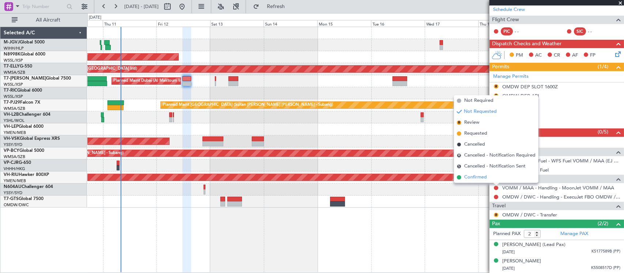
click at [485, 178] on span "Confirmed" at bounding box center [475, 177] width 23 height 7
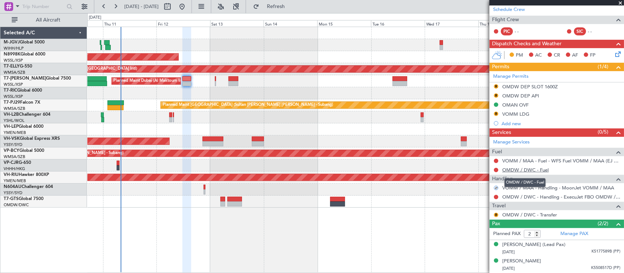
click at [508, 168] on link "OMDW / DWC - Fuel" at bounding box center [525, 170] width 46 height 6
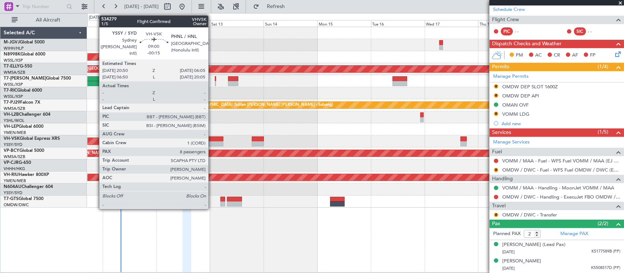
click at [212, 141] on div at bounding box center [212, 143] width 21 height 5
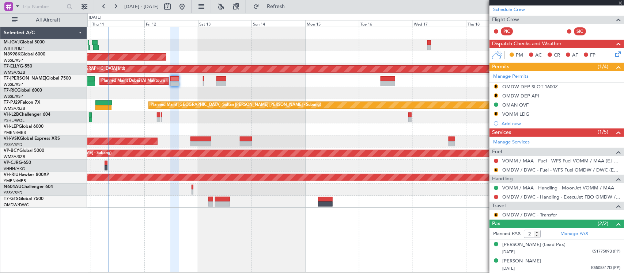
click at [287, 168] on div "Planned Maint [GEOGRAPHIC_DATA] ([GEOGRAPHIC_DATA] Intl)" at bounding box center [355, 166] width 536 height 12
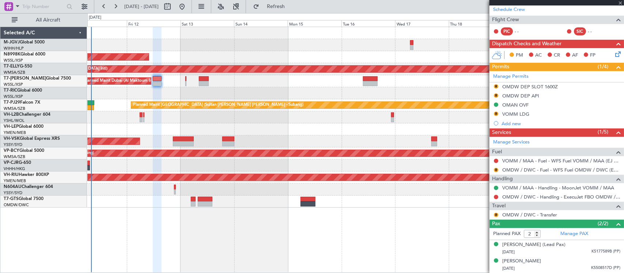
type input "-00:15"
type input "8"
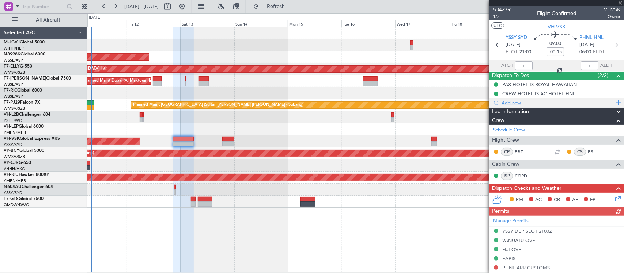
click at [514, 101] on div "Add new" at bounding box center [557, 103] width 112 height 6
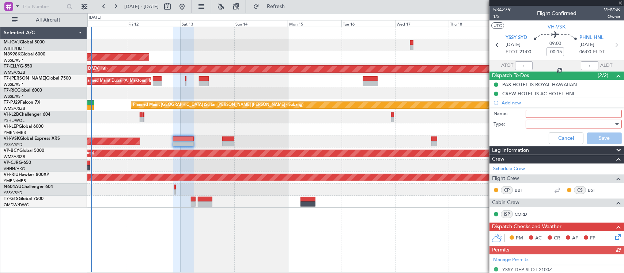
drag, startPoint x: 537, startPoint y: 112, endPoint x: 538, endPoint y: 117, distance: 4.8
click at [537, 112] on input "Name:" at bounding box center [573, 114] width 96 height 8
type input "FPL"
click at [543, 125] on div at bounding box center [570, 124] width 85 height 11
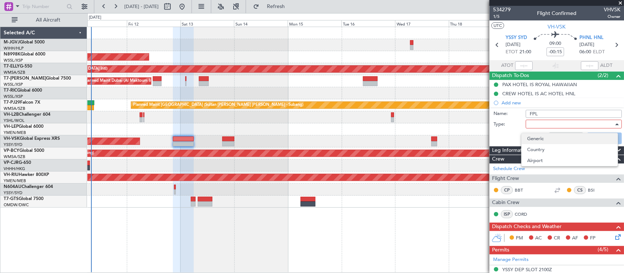
click at [548, 138] on span "Generic" at bounding box center [569, 138] width 84 height 11
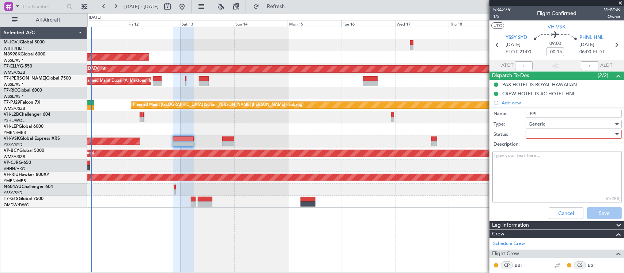
click at [539, 133] on div at bounding box center [570, 134] width 85 height 11
click at [542, 143] on div "Not Started In Progress Completed Cancelled" at bounding box center [569, 165] width 97 height 45
click at [542, 149] on span "Not Started" at bounding box center [569, 148] width 84 height 11
click at [519, 159] on textarea "Description:" at bounding box center [556, 177] width 129 height 52
paste textarea "Fuel load ex SYD: 43000lbs Plan not above FL450 Enroute Alternates: Please incl…"
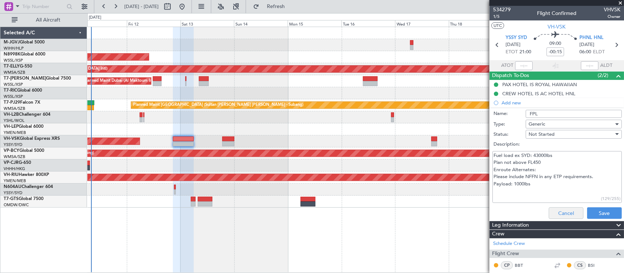
type textarea "Fuel load ex SYD: 43000lbs Plan not above FL450 Enroute Alternates: Please incl…"
click at [598, 214] on button "Save" at bounding box center [604, 213] width 35 height 12
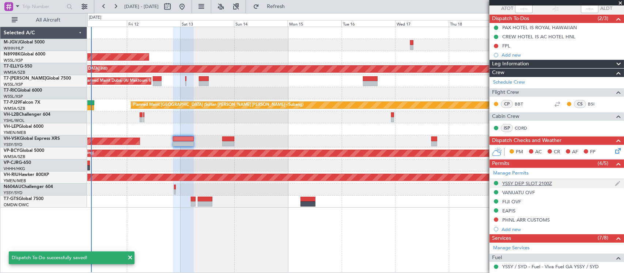
scroll to position [76, 0]
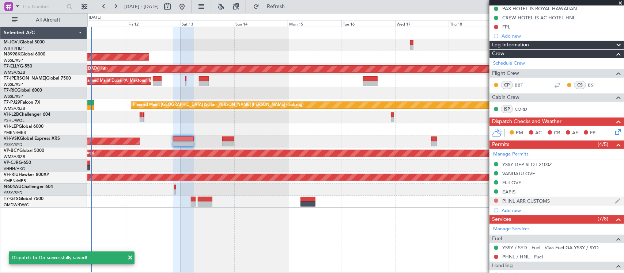
click at [494, 200] on button at bounding box center [496, 201] width 4 height 4
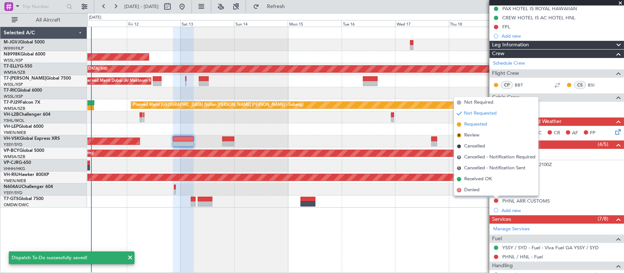
click at [468, 124] on span "Requested" at bounding box center [475, 124] width 23 height 7
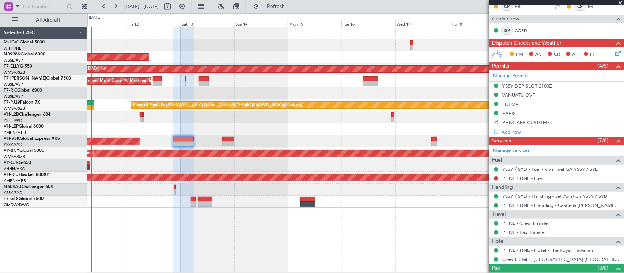
scroll to position [146, 0]
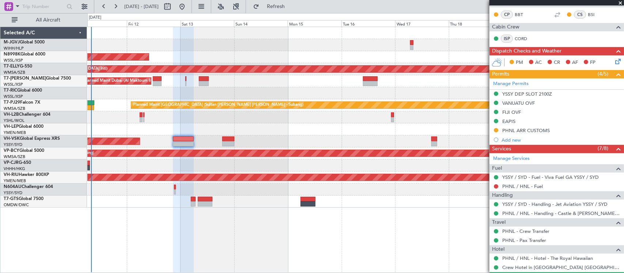
click at [262, 115] on div at bounding box center [355, 117] width 536 height 12
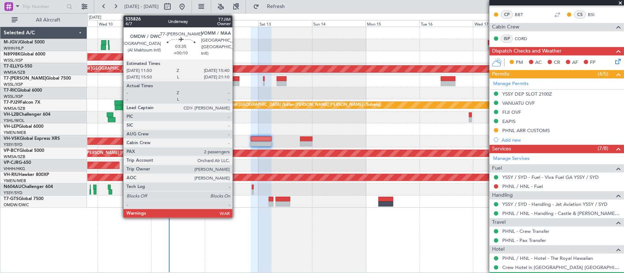
click at [236, 81] on div at bounding box center [235, 83] width 9 height 5
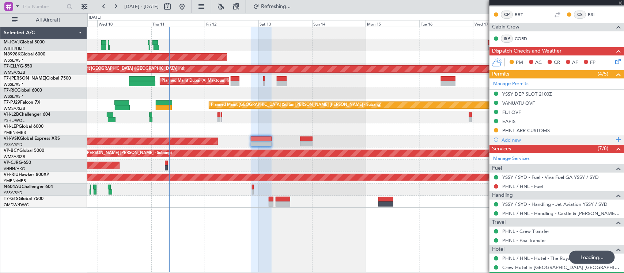
type input "+00:10"
type input "2"
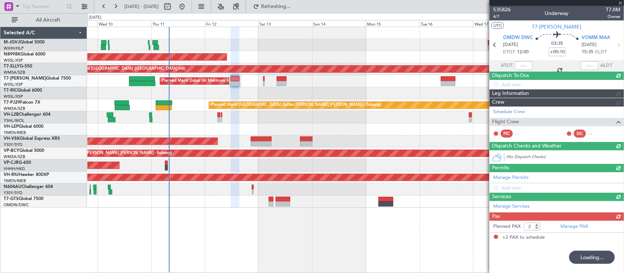
scroll to position [0, 0]
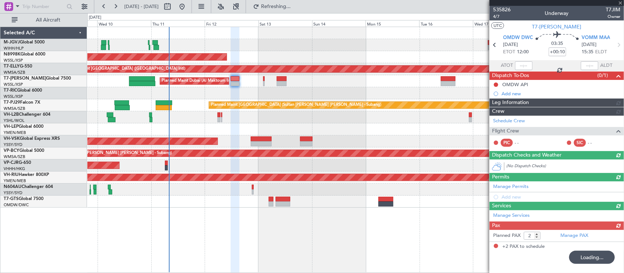
type input "-00:15"
type input "8"
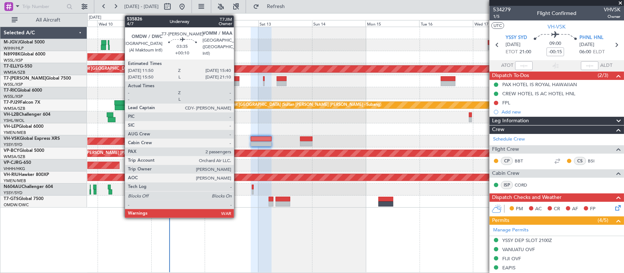
click at [237, 80] on div at bounding box center [235, 78] width 9 height 5
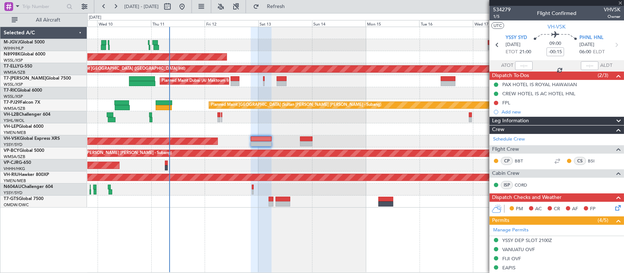
type input "+00:10"
type input "2"
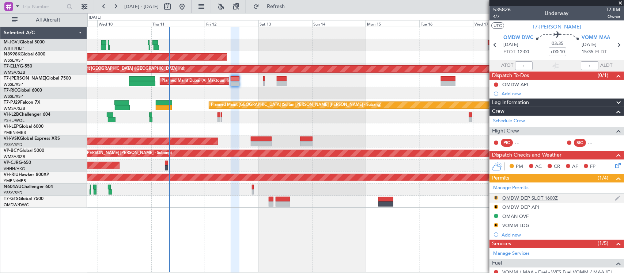
click at [497, 198] on button "R" at bounding box center [496, 198] width 4 height 4
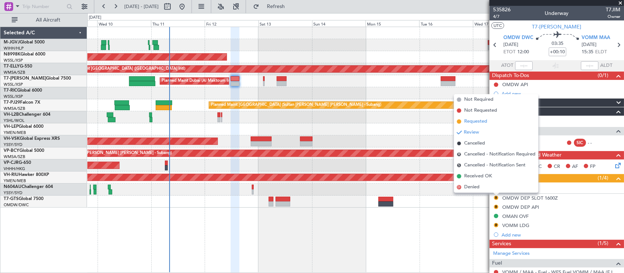
click at [481, 123] on span "Requested" at bounding box center [475, 121] width 23 height 7
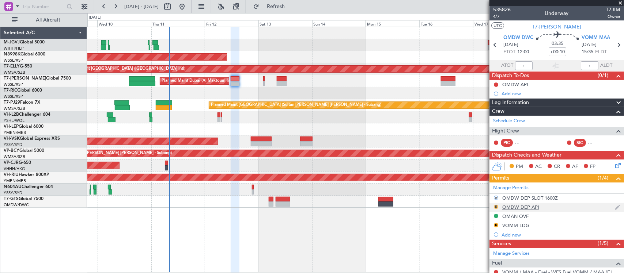
click at [497, 206] on button "R" at bounding box center [496, 207] width 4 height 4
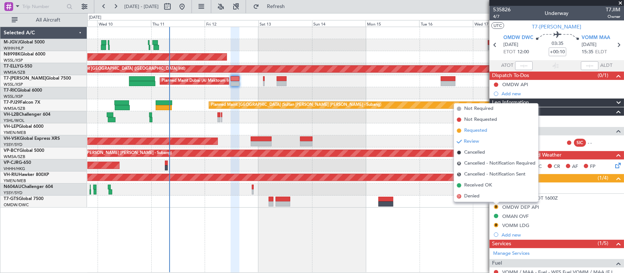
click at [487, 131] on li "Requested" at bounding box center [496, 130] width 84 height 11
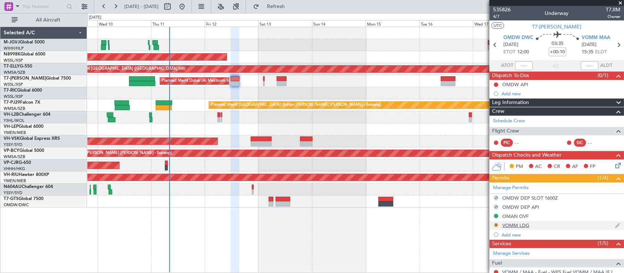
click at [496, 226] on button "R" at bounding box center [496, 225] width 4 height 4
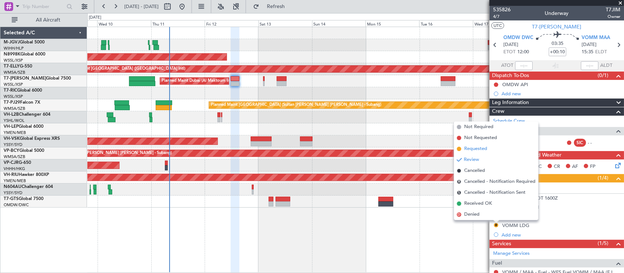
click at [481, 148] on span "Requested" at bounding box center [475, 148] width 23 height 7
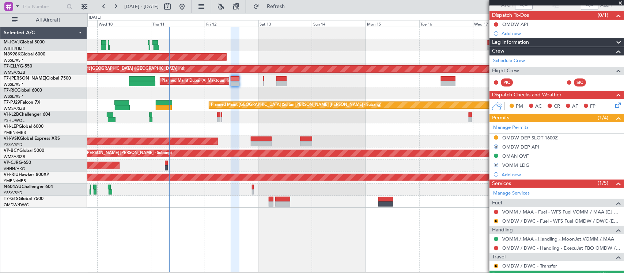
scroll to position [112, 0]
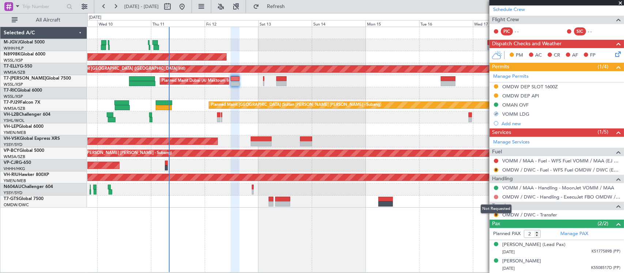
click at [497, 196] on button at bounding box center [496, 197] width 4 height 4
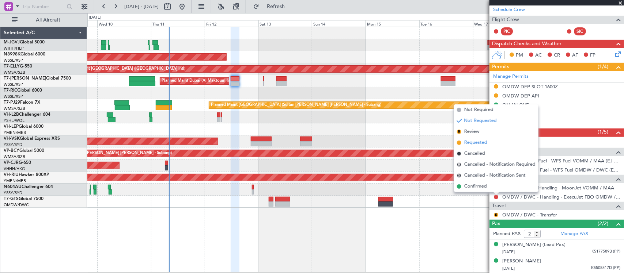
click at [491, 142] on li "Requested" at bounding box center [496, 142] width 84 height 11
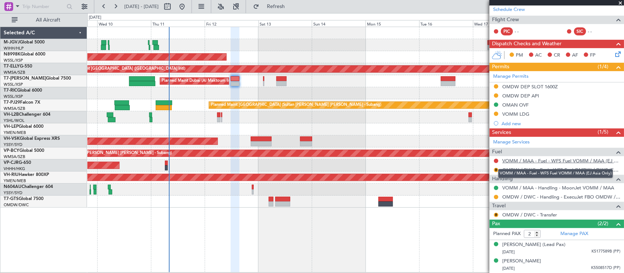
click at [515, 161] on link "VOMM / MAA - Fuel - WFS Fuel VOMM / MAA (EJ Asia Only)" at bounding box center [561, 161] width 118 height 6
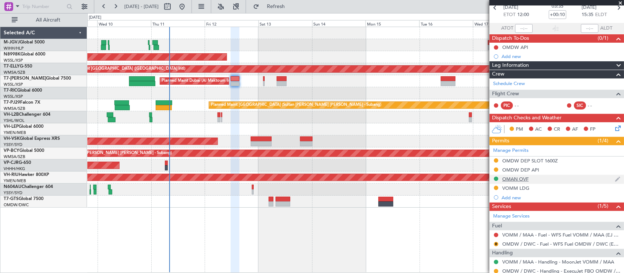
scroll to position [0, 0]
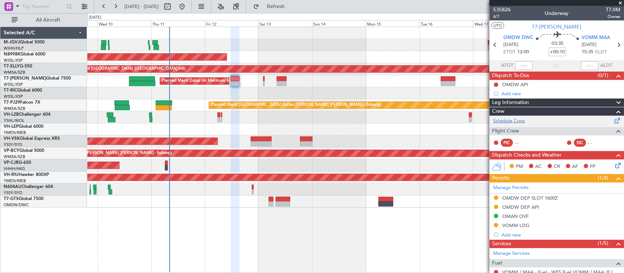
click at [527, 121] on div "Schedule Crew" at bounding box center [556, 121] width 134 height 11
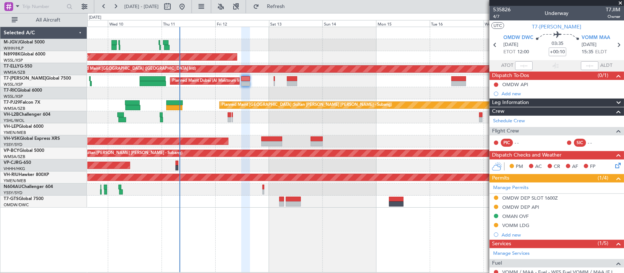
click at [326, 92] on div at bounding box center [355, 93] width 536 height 12
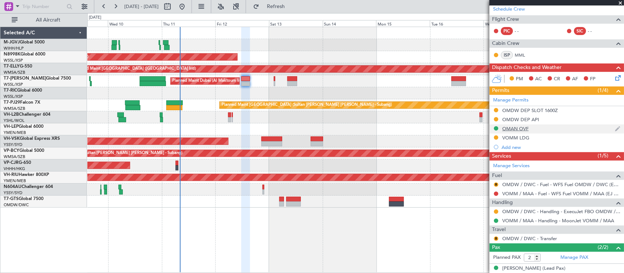
click at [534, 127] on div "OMAN OVF" at bounding box center [556, 129] width 134 height 9
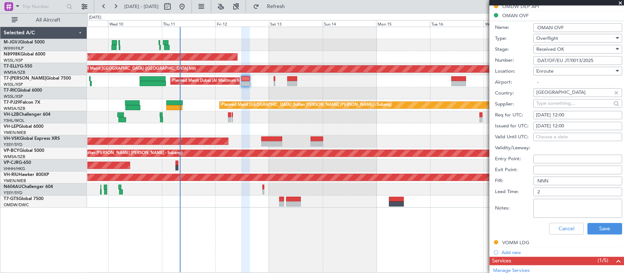
scroll to position [340, 0]
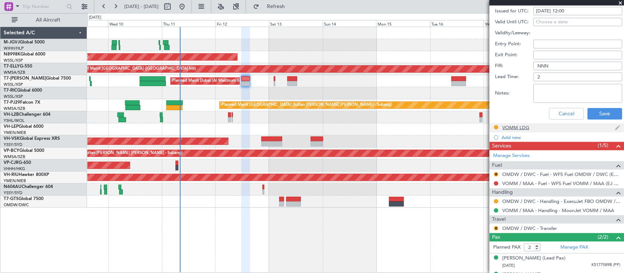
click at [514, 127] on div "VOMM LDG" at bounding box center [515, 128] width 27 height 6
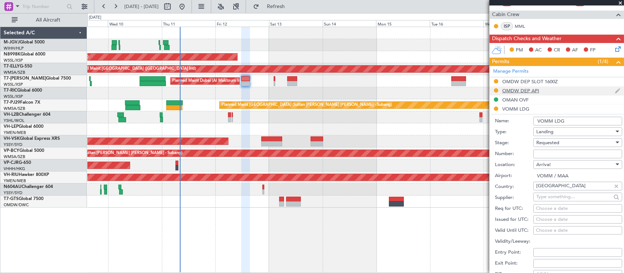
scroll to position [112, 0]
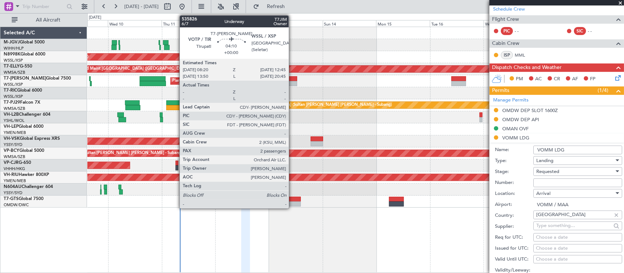
click at [292, 78] on div at bounding box center [292, 78] width 10 height 5
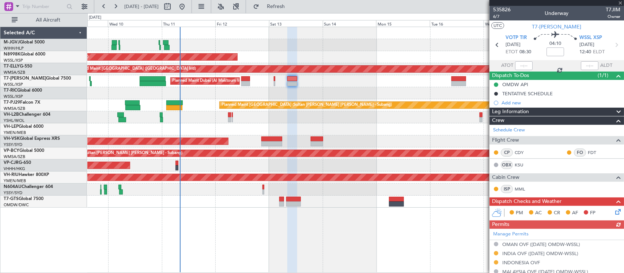
scroll to position [152, 0]
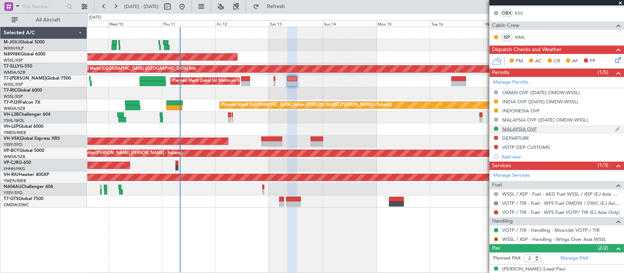
click at [519, 130] on div "MALAYSIA OVF" at bounding box center [519, 129] width 34 height 6
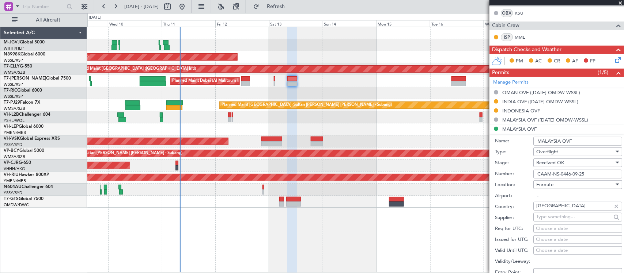
click at [618, 4] on span at bounding box center [619, 3] width 7 height 7
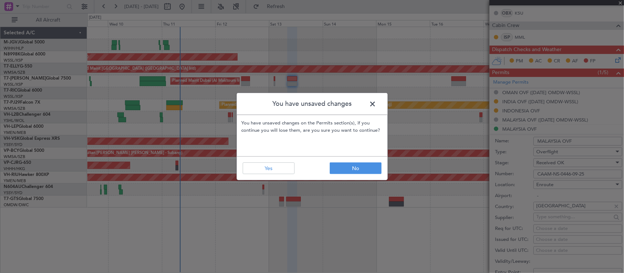
click at [376, 105] on span at bounding box center [376, 106] width 0 height 15
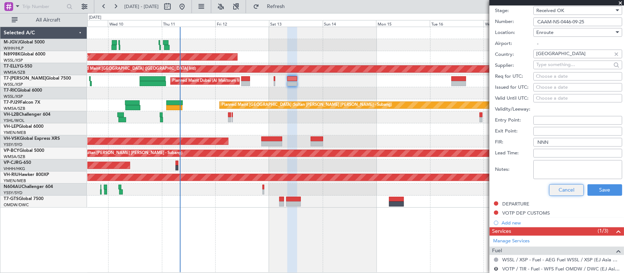
click at [561, 189] on button "Cancel" at bounding box center [566, 190] width 35 height 12
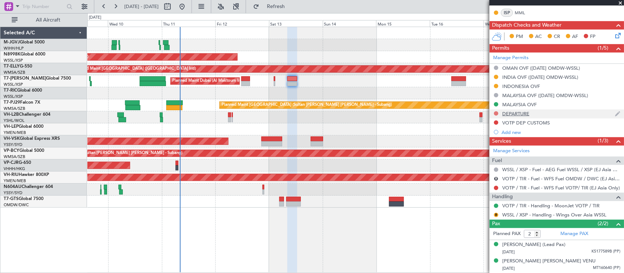
click at [497, 114] on button at bounding box center [496, 113] width 4 height 4
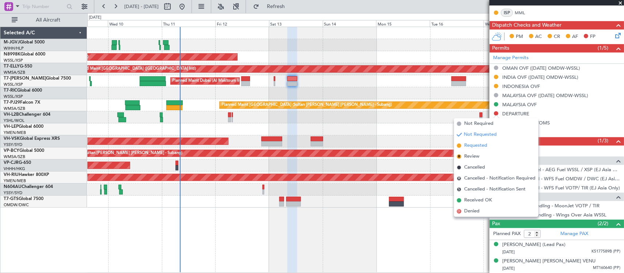
click at [477, 145] on span "Requested" at bounding box center [475, 145] width 23 height 7
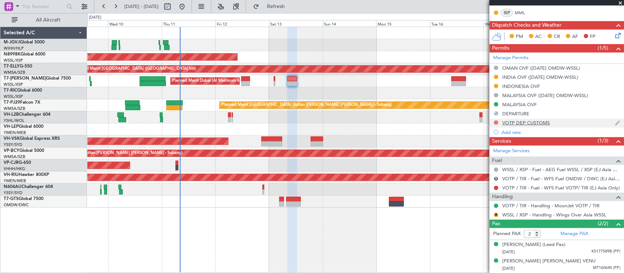
click at [495, 123] on button at bounding box center [496, 123] width 4 height 4
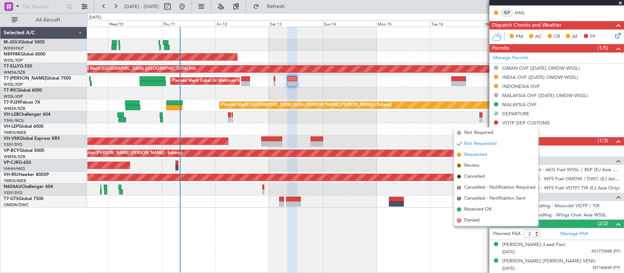
click at [476, 155] on span "Requested" at bounding box center [475, 154] width 23 height 7
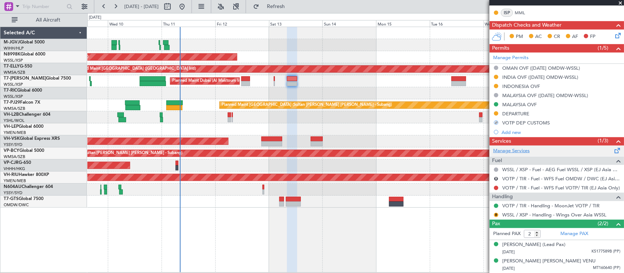
click at [509, 152] on link "Manage Services" at bounding box center [511, 151] width 37 height 7
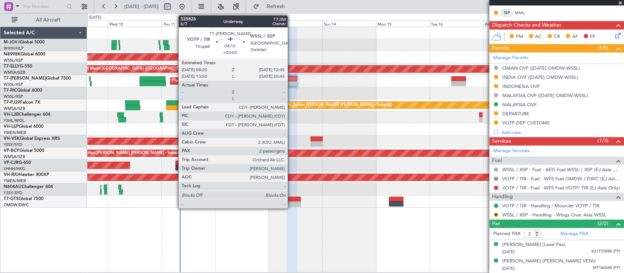
click at [291, 81] on div at bounding box center [292, 83] width 10 height 5
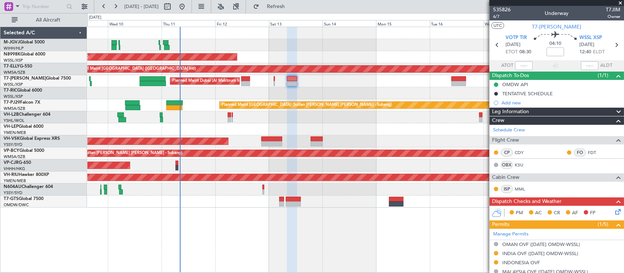
scroll to position [177, 0]
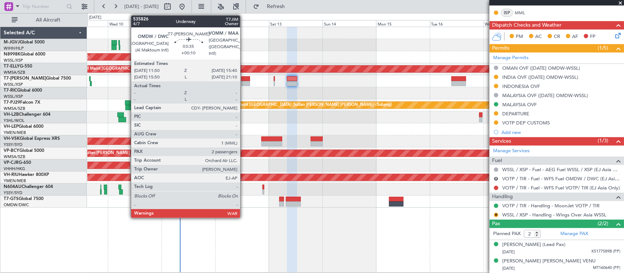
click at [244, 79] on div at bounding box center [245, 78] width 9 height 5
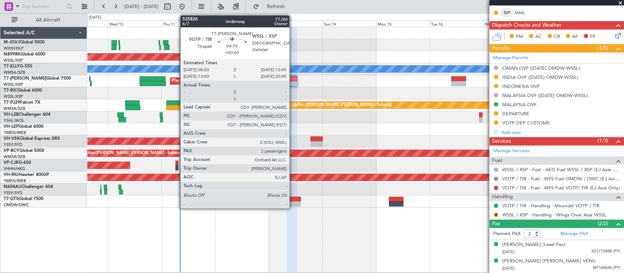
click at [293, 83] on div at bounding box center [292, 83] width 10 height 5
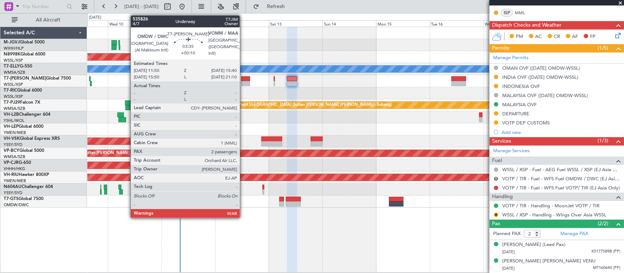
click at [243, 80] on div at bounding box center [245, 78] width 9 height 5
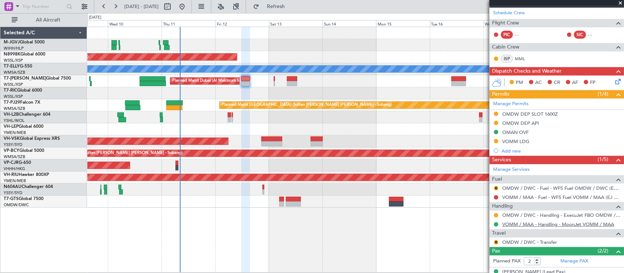
scroll to position [136, 0]
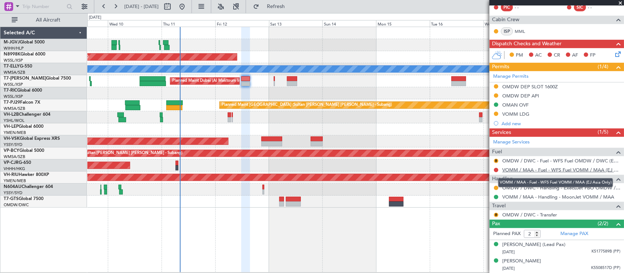
click at [534, 172] on link "VOMM / MAA - Fuel - WFS Fuel VOMM / MAA (EJ Asia Only)" at bounding box center [561, 170] width 118 height 6
click at [541, 162] on link "OMDW / DWC - Fuel - WFS Fuel OMDW / DWC (EJ Asia Only)" at bounding box center [561, 161] width 118 height 6
click at [304, 121] on div at bounding box center [355, 117] width 536 height 12
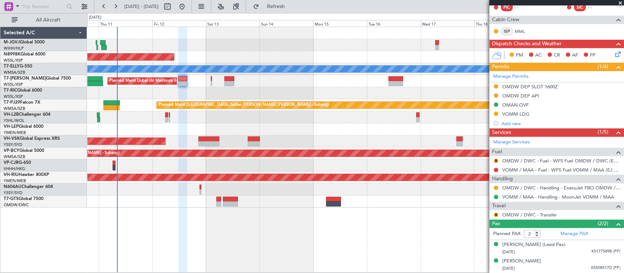
click at [397, 95] on div at bounding box center [355, 93] width 536 height 12
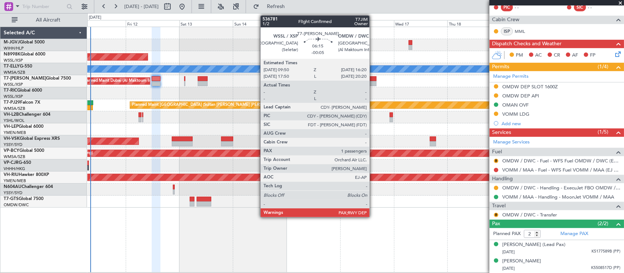
click at [373, 79] on div at bounding box center [369, 78] width 15 height 5
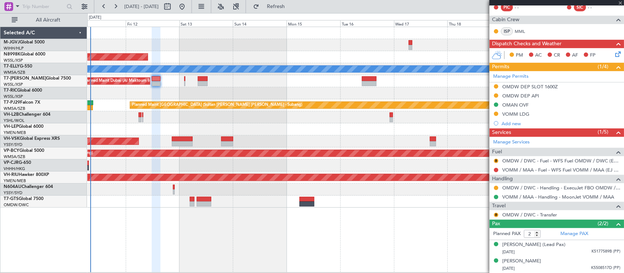
click at [384, 136] on div "Unplanned Maint Sydney ([PERSON_NAME] Intl)" at bounding box center [355, 142] width 536 height 12
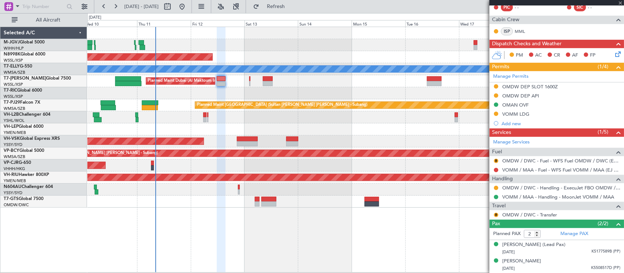
click at [395, 131] on div "Unplanned Maint Wichita (Wichita Mid-continent)" at bounding box center [355, 129] width 536 height 12
type input "-00:05"
type input "1"
click at [358, 127] on div "Unplanned Maint Wichita (Wichita Mid-continent)" at bounding box center [355, 129] width 536 height 12
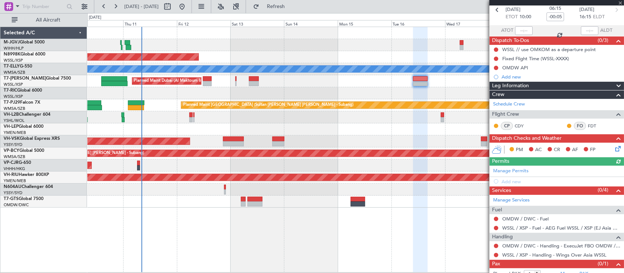
scroll to position [52, 0]
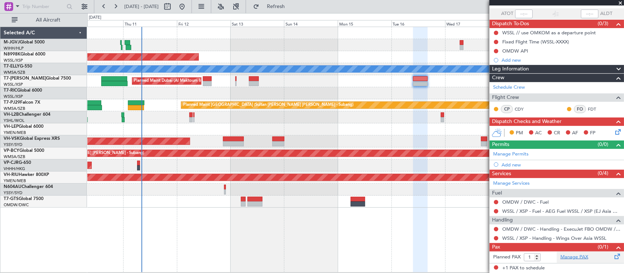
click at [566, 258] on link "Manage PAX" at bounding box center [574, 257] width 28 height 7
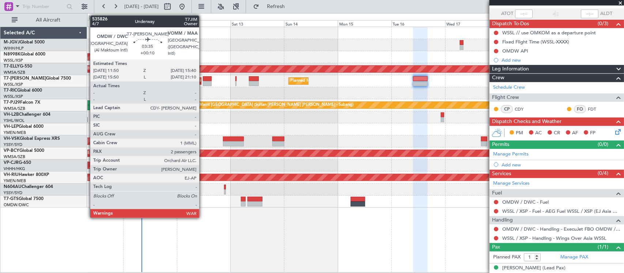
click at [203, 79] on div at bounding box center [207, 78] width 9 height 5
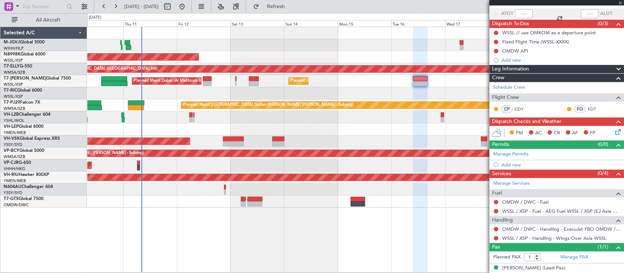
type input "+00:10"
type input "2"
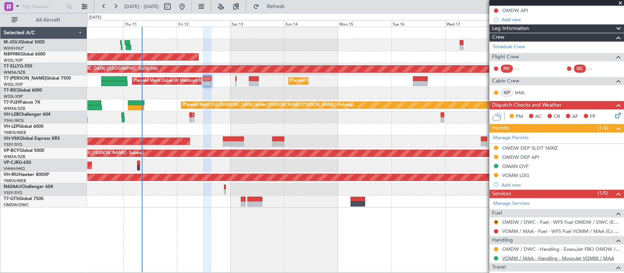
scroll to position [136, 0]
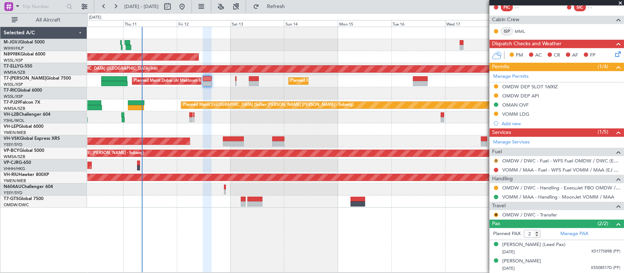
click at [495, 161] on button "R" at bounding box center [496, 161] width 4 height 4
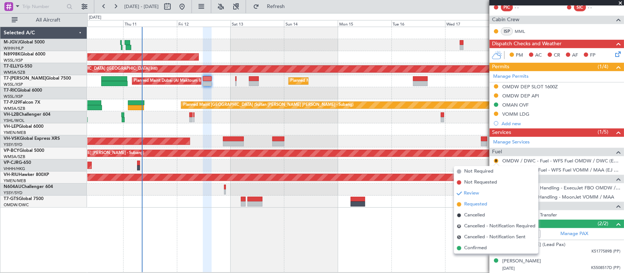
click at [481, 204] on span "Requested" at bounding box center [475, 204] width 23 height 7
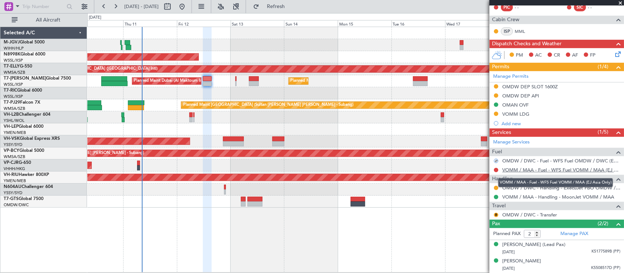
click at [513, 170] on link "VOMM / MAA - Fuel - WFS Fuel VOMM / MAA (EJ Asia Only)" at bounding box center [561, 170] width 118 height 6
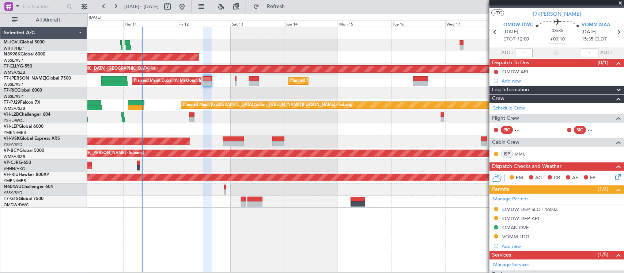
scroll to position [0, 0]
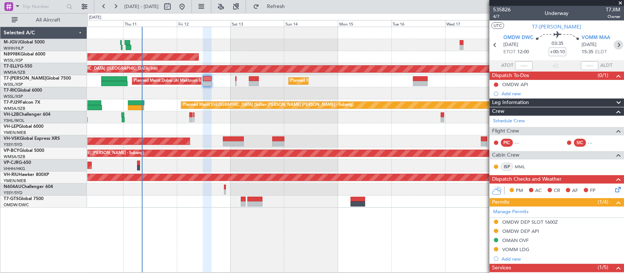
click at [613, 42] on icon at bounding box center [617, 44] width 9 height 9
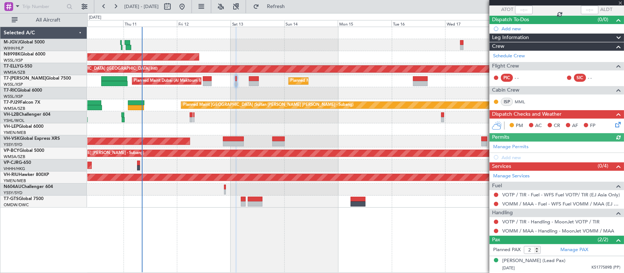
scroll to position [72, 0]
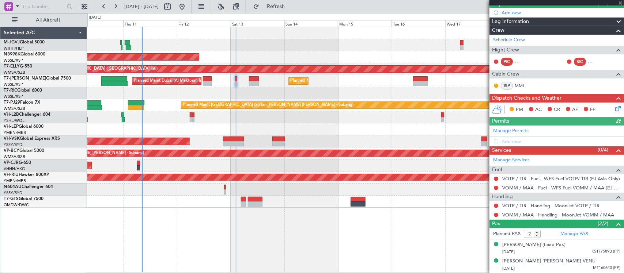
click at [509, 130] on div "Manage Permits Add new" at bounding box center [556, 136] width 134 height 20
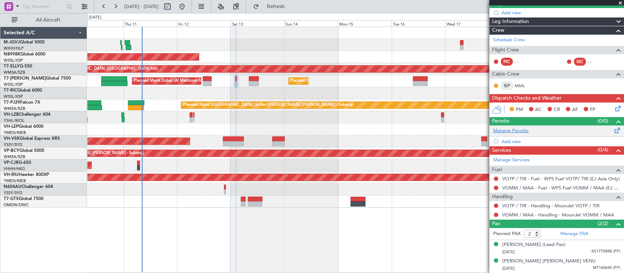
click at [518, 130] on link "Manage Permits" at bounding box center [510, 130] width 35 height 7
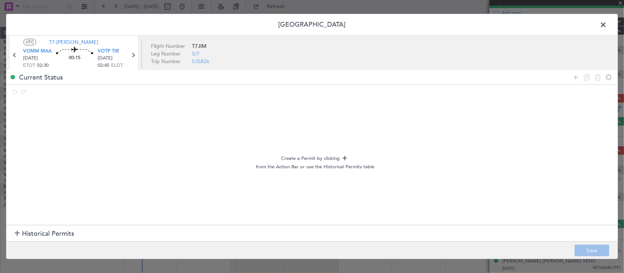
click at [55, 233] on span "Historical Permits" at bounding box center [48, 234] width 52 height 10
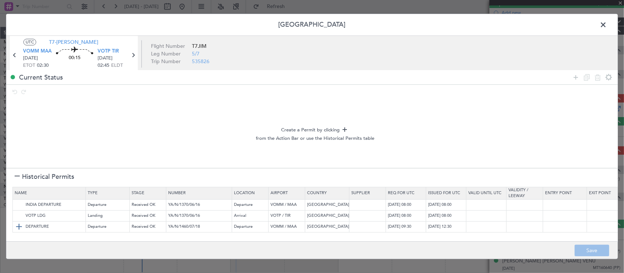
click at [16, 228] on img at bounding box center [19, 227] width 9 height 9
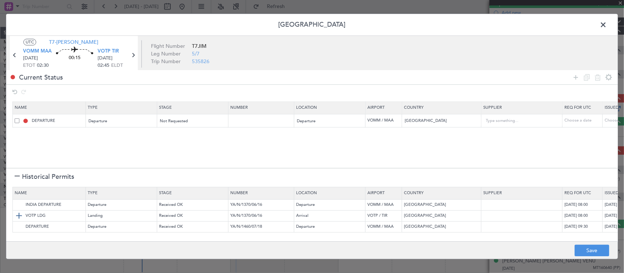
click at [17, 218] on img at bounding box center [19, 216] width 9 height 9
click at [167, 121] on span "Not Requested" at bounding box center [174, 120] width 28 height 5
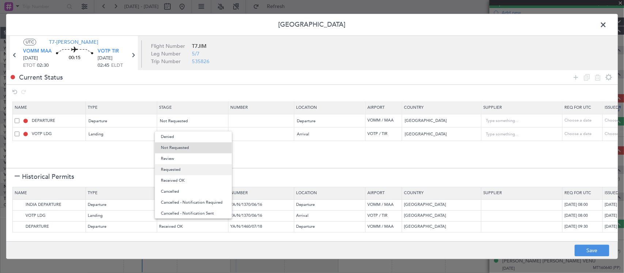
click at [189, 167] on span "Requested" at bounding box center [193, 169] width 65 height 11
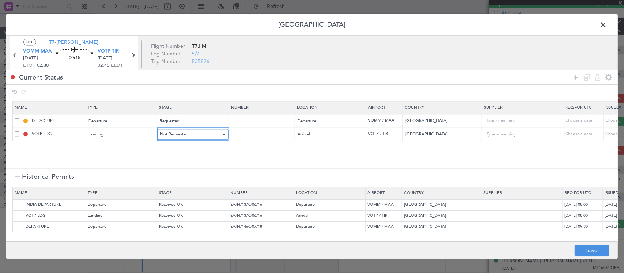
click at [199, 135] on div "Not Requested" at bounding box center [190, 134] width 61 height 11
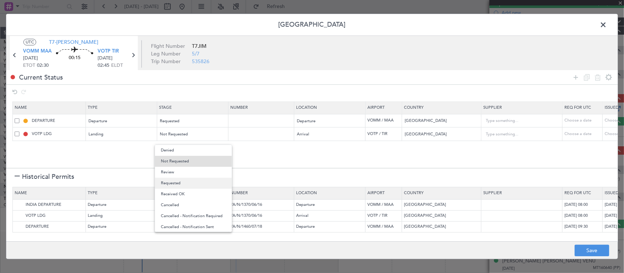
click at [203, 187] on span "Requested" at bounding box center [193, 183] width 65 height 11
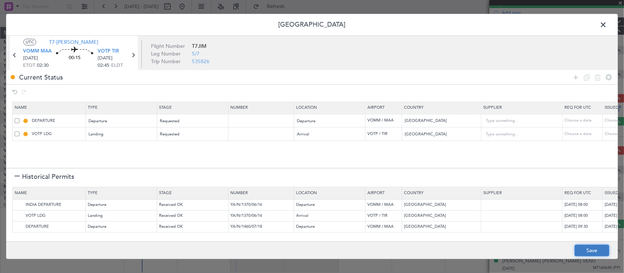
click at [597, 250] on button "Save" at bounding box center [591, 251] width 35 height 12
type input "INDIA DEPARTURE"
type input "NNN"
type input "3"
type input "NNN"
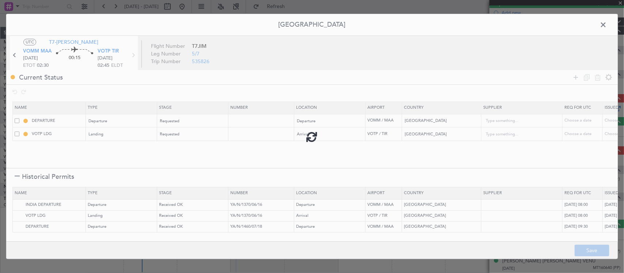
type input "3"
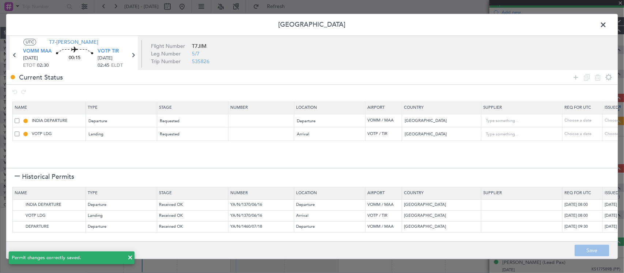
click at [606, 24] on span at bounding box center [606, 26] width 0 height 15
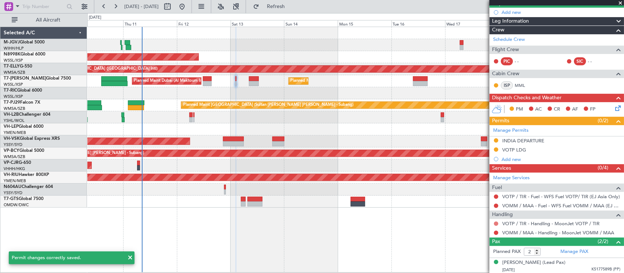
click at [495, 225] on button at bounding box center [496, 224] width 4 height 4
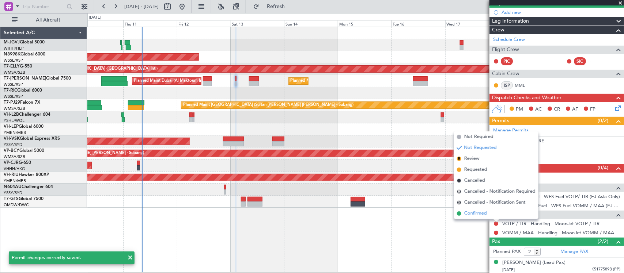
click at [491, 214] on li "Confirmed" at bounding box center [496, 213] width 84 height 11
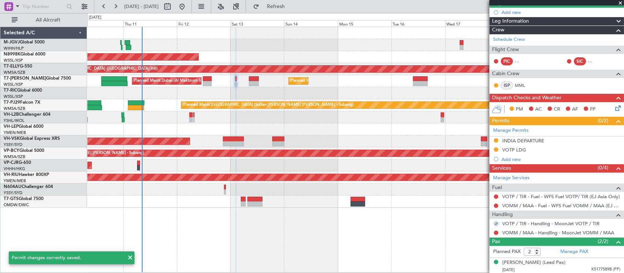
click at [495, 235] on mat-tooltip-component "Not Requested" at bounding box center [495, 244] width 41 height 19
click at [495, 232] on button at bounding box center [496, 233] width 4 height 4
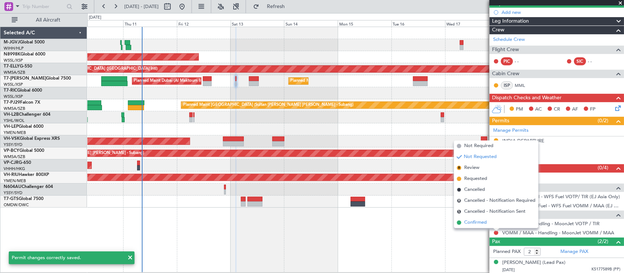
click at [488, 226] on li "Confirmed" at bounding box center [496, 222] width 84 height 11
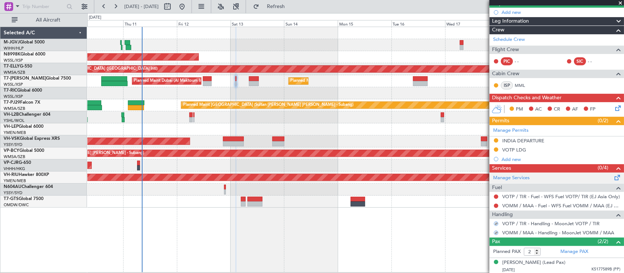
scroll to position [0, 0]
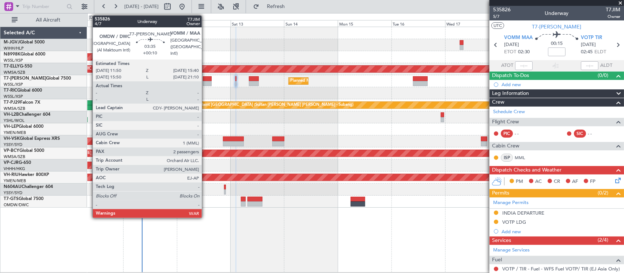
click at [206, 84] on div at bounding box center [207, 83] width 9 height 5
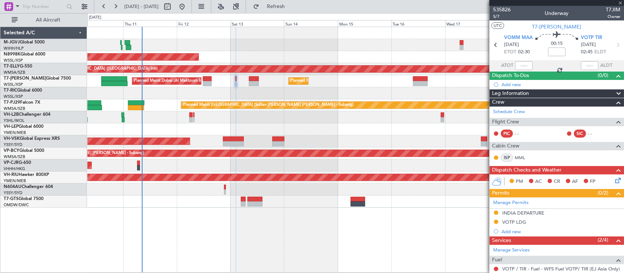
type input "+00:10"
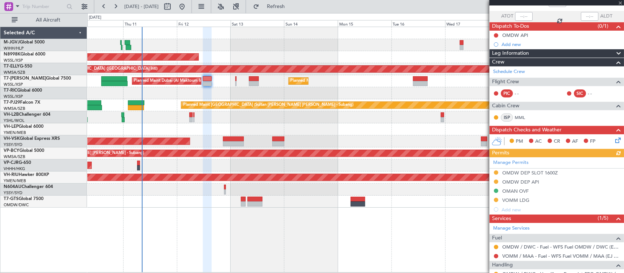
scroll to position [112, 0]
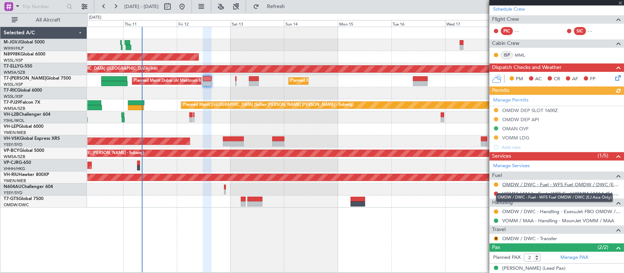
click at [511, 185] on link "OMDW / DWC - Fuel - WFS Fuel OMDW / DWC (EJ Asia Only)" at bounding box center [561, 185] width 118 height 6
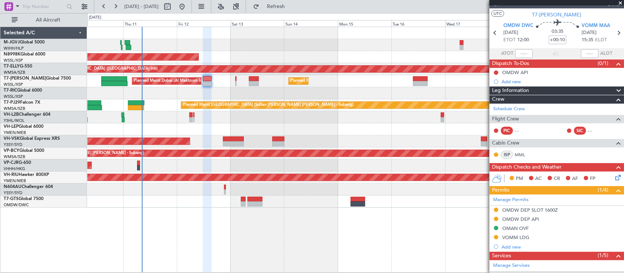
scroll to position [0, 0]
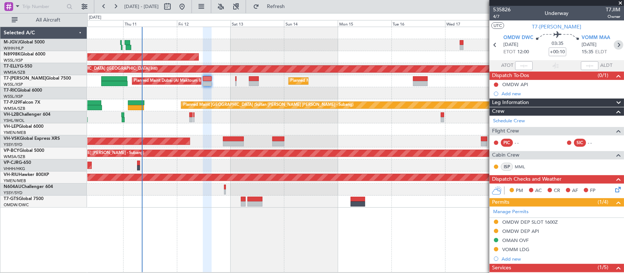
click at [613, 42] on icon at bounding box center [617, 44] width 9 height 9
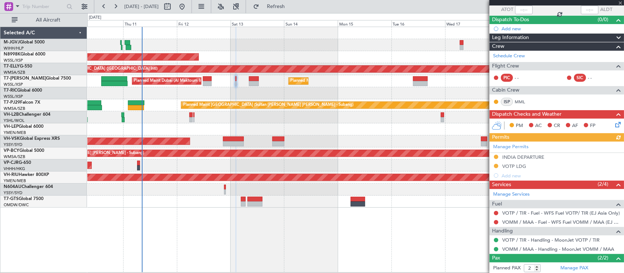
scroll to position [91, 0]
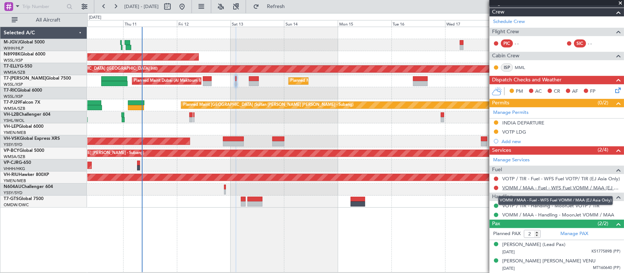
click at [521, 188] on link "VOMM / MAA - Fuel - WFS Fuel VOMM / MAA (EJ Asia Only)" at bounding box center [561, 188] width 118 height 6
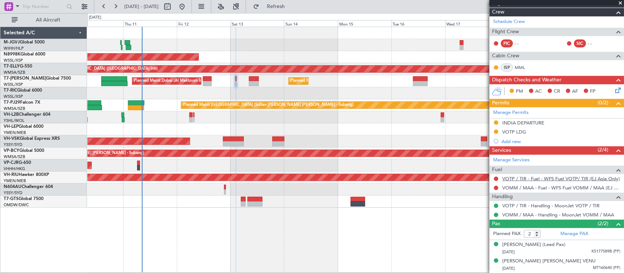
click at [523, 181] on link "VOTP / TIR - Fuel - WFS Fuel VOTP/ TIR (EJ Asia Only)" at bounding box center [561, 179] width 118 height 6
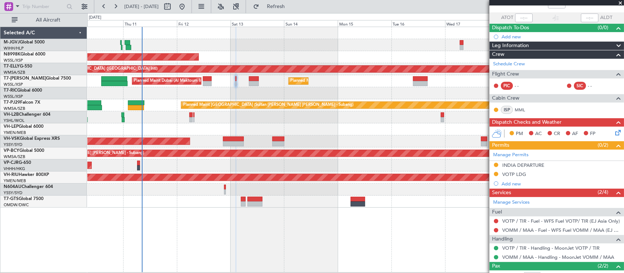
scroll to position [0, 0]
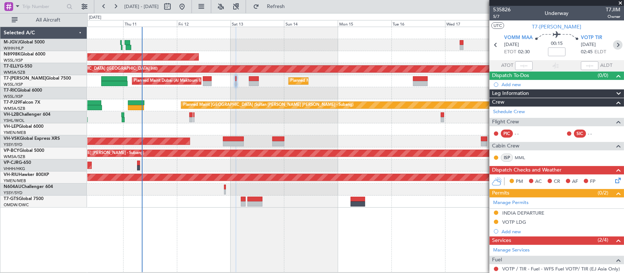
click at [613, 43] on icon at bounding box center [617, 44] width 9 height 9
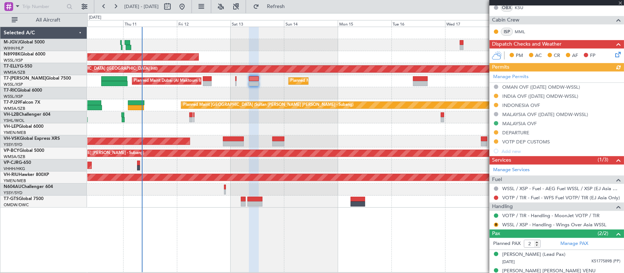
scroll to position [168, 0]
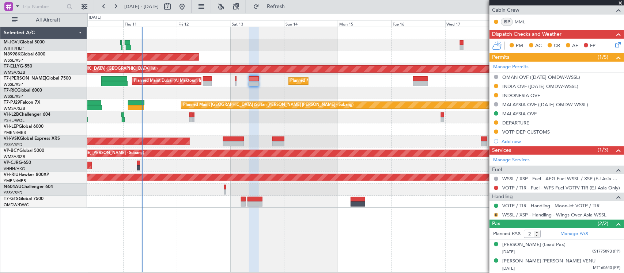
click at [495, 214] on button "R" at bounding box center [496, 215] width 4 height 4
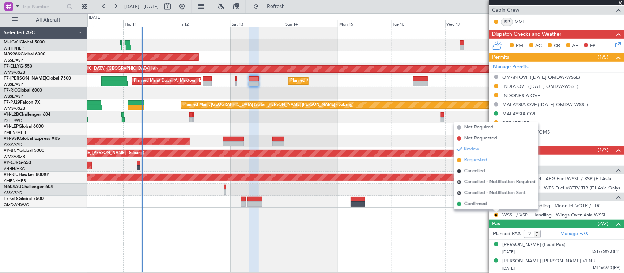
click at [475, 160] on span "Requested" at bounding box center [475, 160] width 23 height 7
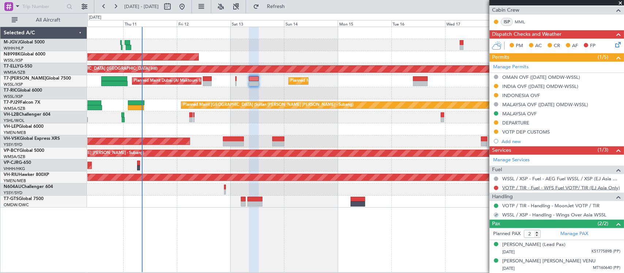
click at [505, 189] on link "VOTP / TIR - Fuel - WFS Fuel VOTP/ TIR (EJ Asia Only)" at bounding box center [561, 188] width 118 height 6
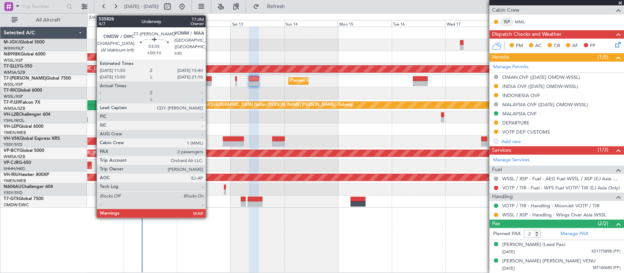
click at [209, 81] on div at bounding box center [207, 83] width 9 height 5
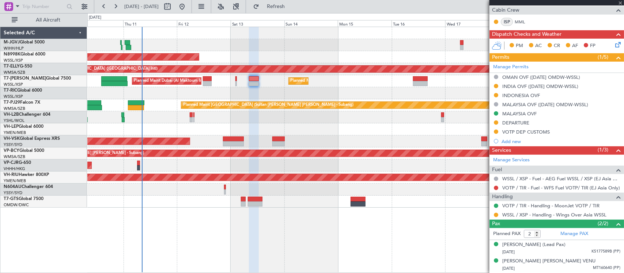
type input "+00:10"
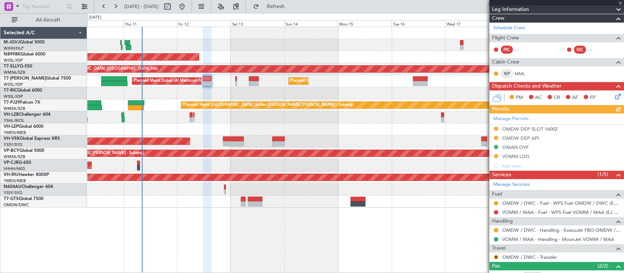
scroll to position [136, 0]
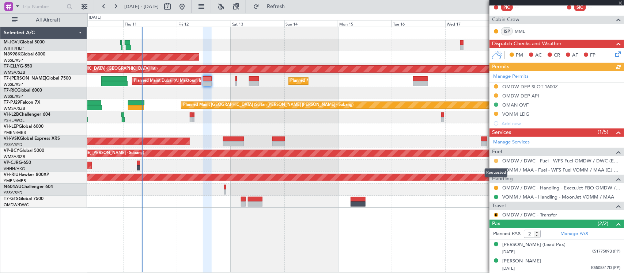
click at [495, 161] on button at bounding box center [496, 161] width 4 height 4
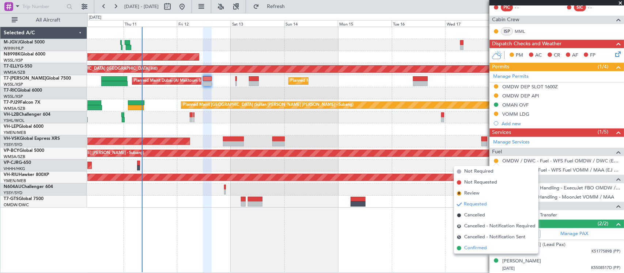
click at [477, 251] on span "Confirmed" at bounding box center [475, 248] width 23 height 7
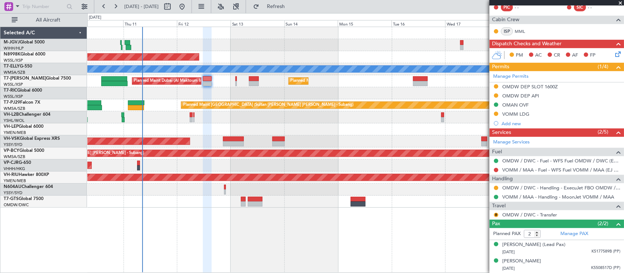
click at [273, 120] on div at bounding box center [355, 117] width 536 height 12
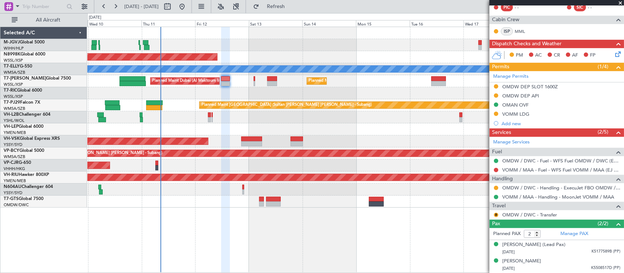
click at [322, 126] on div "Planned Maint [GEOGRAPHIC_DATA] (Seletar) Planned Maint [GEOGRAPHIC_DATA] ([GEO…" at bounding box center [355, 117] width 536 height 181
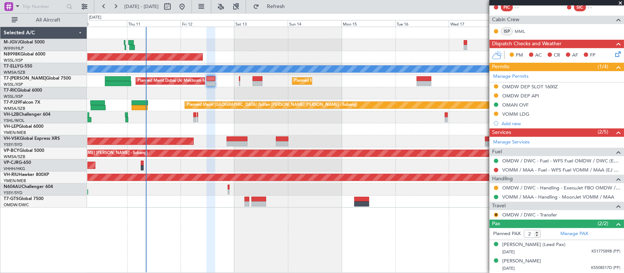
click at [605, 55] on div "PM AC CR AF FP" at bounding box center [559, 55] width 107 height 11
click at [613, 54] on icon at bounding box center [616, 53] width 6 height 6
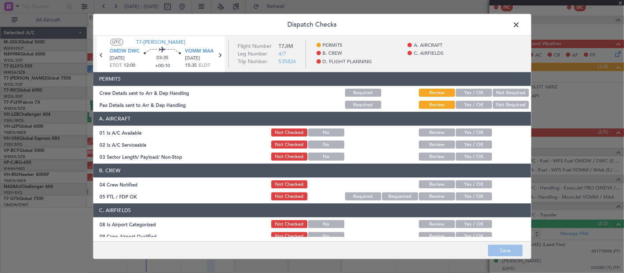
click at [466, 156] on button "Yes / OK" at bounding box center [474, 157] width 36 height 8
click at [470, 186] on button "Yes / OK" at bounding box center [474, 185] width 36 height 8
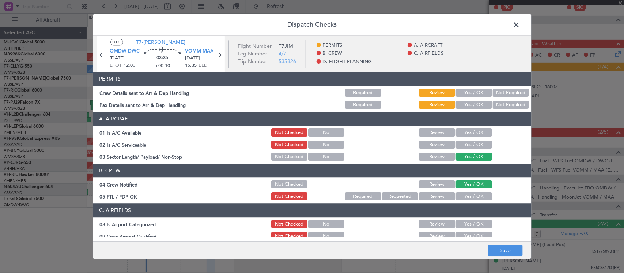
click at [470, 198] on button "Yes / OK" at bounding box center [474, 197] width 36 height 8
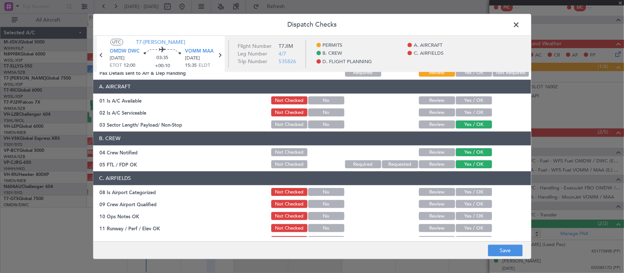
scroll to position [76, 0]
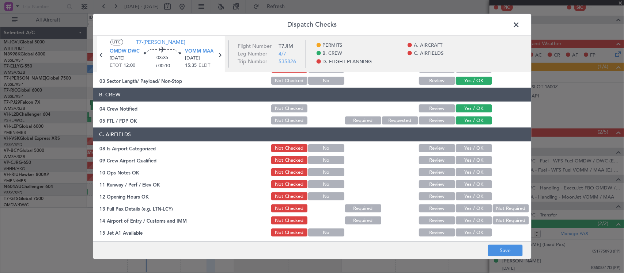
click at [467, 148] on button "Yes / OK" at bounding box center [474, 149] width 36 height 8
click at [471, 158] on button "Yes / OK" at bounding box center [474, 161] width 36 height 8
click at [472, 173] on button "Yes / OK" at bounding box center [474, 173] width 36 height 8
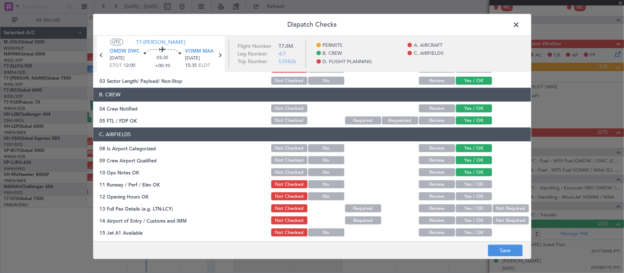
click at [473, 189] on div "Yes / OK" at bounding box center [472, 185] width 37 height 10
click at [473, 183] on button "Yes / OK" at bounding box center [474, 185] width 36 height 8
click at [473, 194] on button "Yes / OK" at bounding box center [474, 197] width 36 height 8
click at [475, 208] on button "Yes / OK" at bounding box center [474, 209] width 36 height 8
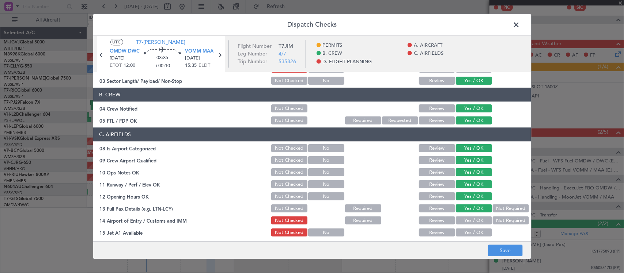
click at [494, 218] on button "Not Required" at bounding box center [510, 221] width 36 height 8
click at [471, 221] on button "Yes / OK" at bounding box center [474, 221] width 36 height 8
click at [471, 236] on div "Yes / OK" at bounding box center [472, 233] width 37 height 10
click at [473, 232] on button "Yes / OK" at bounding box center [474, 233] width 36 height 8
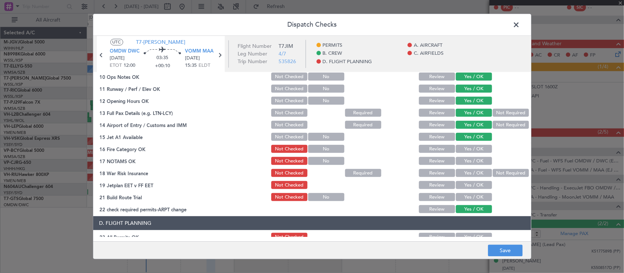
scroll to position [228, 0]
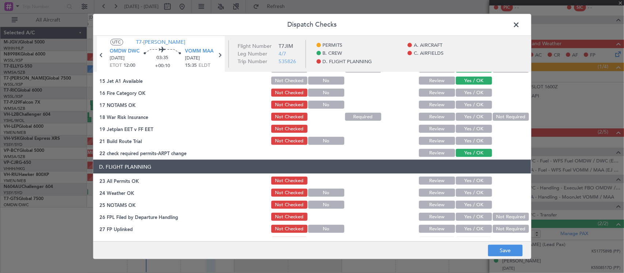
click at [477, 92] on button "Yes / OK" at bounding box center [474, 93] width 36 height 8
click at [474, 101] on button "Yes / OK" at bounding box center [474, 105] width 36 height 8
drag, startPoint x: 486, startPoint y: 114, endPoint x: 486, endPoint y: 119, distance: 5.5
click at [492, 114] on button "Not Required" at bounding box center [510, 117] width 36 height 8
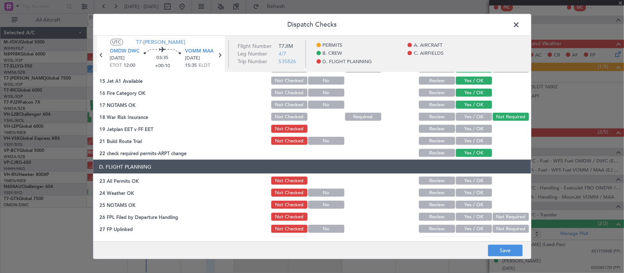
click at [474, 129] on button "Yes / OK" at bounding box center [474, 129] width 36 height 8
click at [475, 142] on button "Yes / OK" at bounding box center [474, 141] width 36 height 8
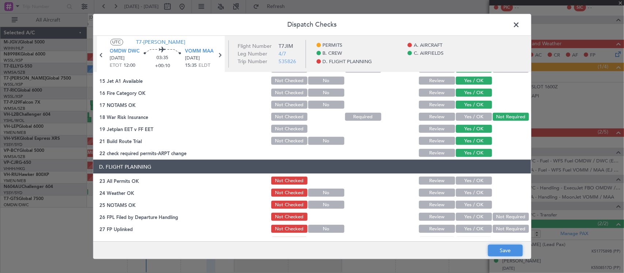
click at [495, 251] on button "Save" at bounding box center [505, 251] width 35 height 12
click at [520, 24] on span at bounding box center [520, 26] width 0 height 15
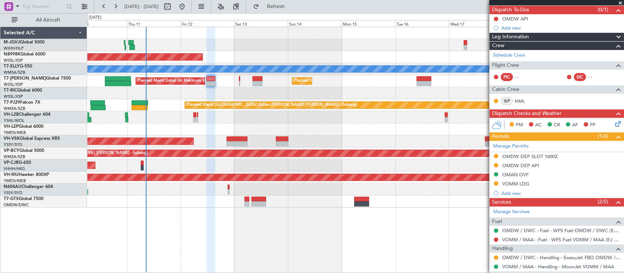
scroll to position [136, 0]
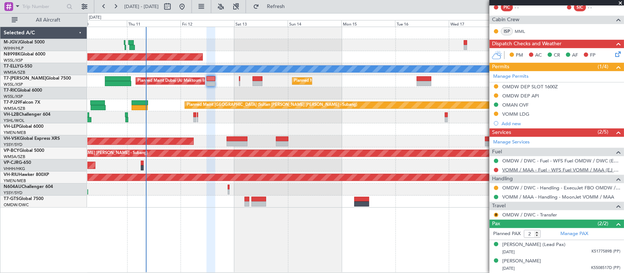
click at [511, 167] on link "VOMM / MAA - Fuel - WFS Fuel VOMM / MAA (EJ Asia Only)" at bounding box center [561, 170] width 118 height 6
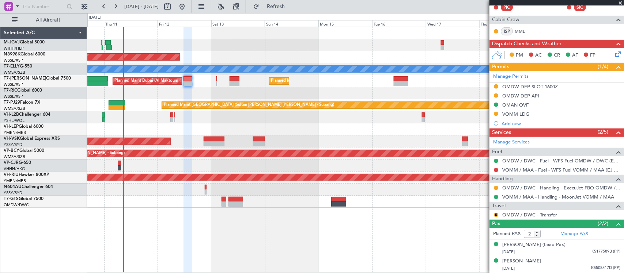
click at [393, 159] on div "Planned Maint Singapore (Seletar) Planned Maint Dubai (Dubai Intl) MEL Planned …" at bounding box center [355, 117] width 536 height 181
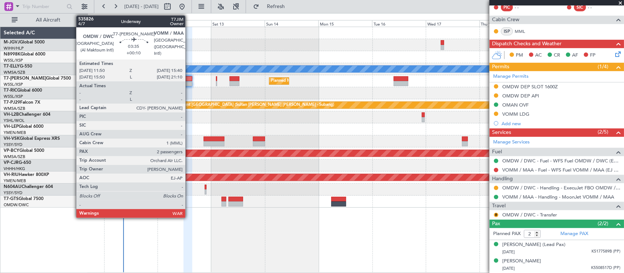
click at [189, 85] on div at bounding box center [187, 83] width 9 height 5
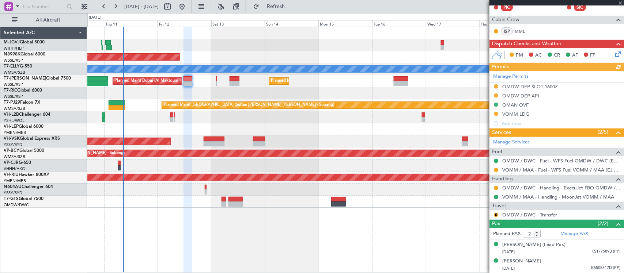
click at [496, 96] on div "Manage Permits OMDW DEP SLOT 1600Z OMDW DEP API OMAN OVF VOMM LDG Add new" at bounding box center [556, 99] width 134 height 57
click at [496, 96] on button at bounding box center [496, 96] width 4 height 4
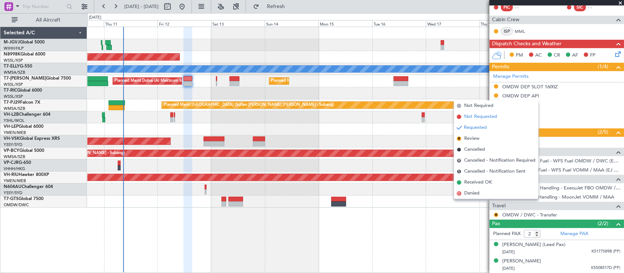
click at [468, 115] on span "Not Requested" at bounding box center [480, 116] width 33 height 7
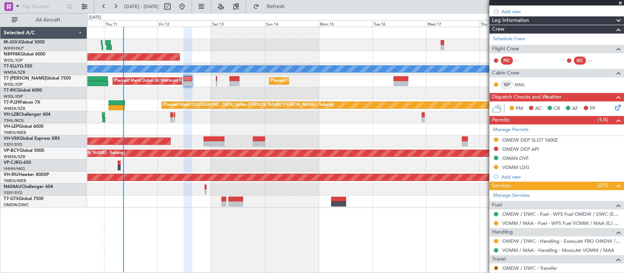
scroll to position [0, 0]
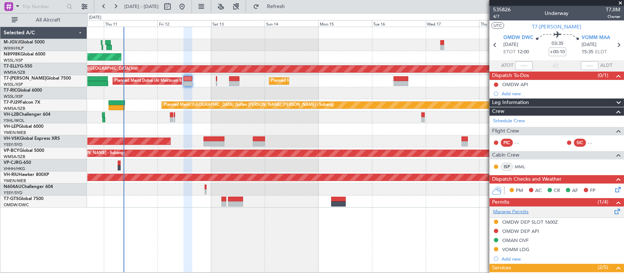
click at [525, 213] on link "Manage Permits" at bounding box center [510, 212] width 35 height 7
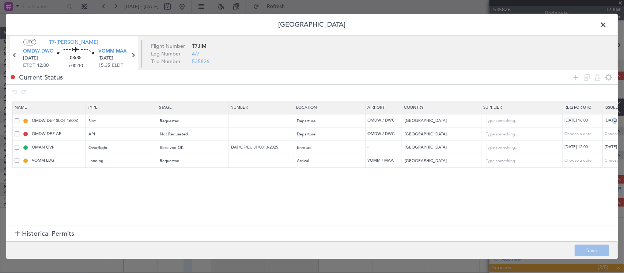
click at [614, 122] on div "[DATE] 16:00" at bounding box center [623, 121] width 38 height 6
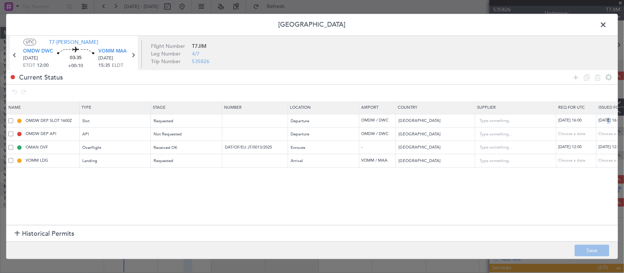
select select "9"
select select "2025"
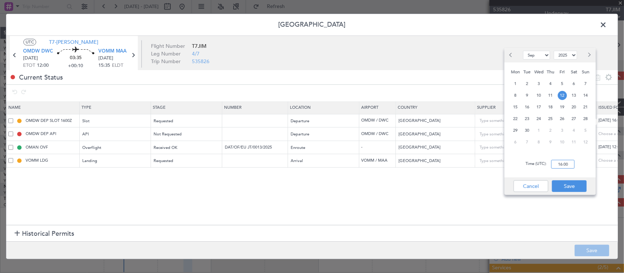
click at [561, 165] on input "16:00" at bounding box center [562, 164] width 23 height 9
type input "12:00"
click at [572, 182] on button "Save" at bounding box center [569, 186] width 35 height 12
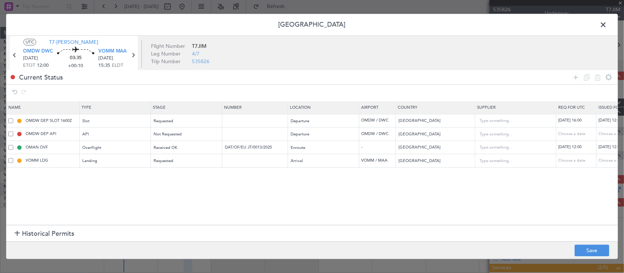
click at [583, 122] on div "[DATE] 16:00" at bounding box center [577, 121] width 38 height 6
select select "9"
select select "2025"
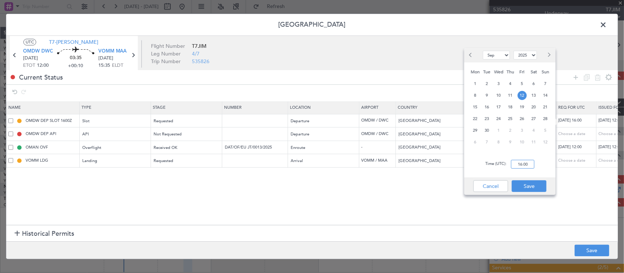
click at [530, 164] on input "16:00" at bounding box center [522, 164] width 23 height 9
type input "12:00"
drag, startPoint x: 536, startPoint y: 186, endPoint x: 541, endPoint y: 187, distance: 5.2
click at [536, 186] on button "Save" at bounding box center [528, 186] width 35 height 12
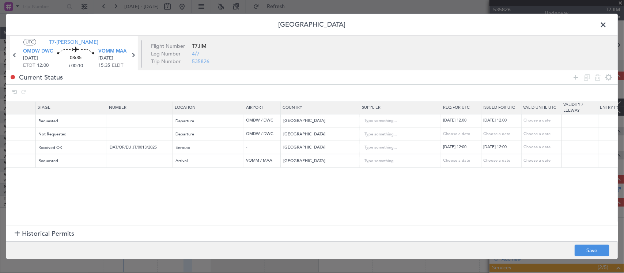
scroll to position [0, 328]
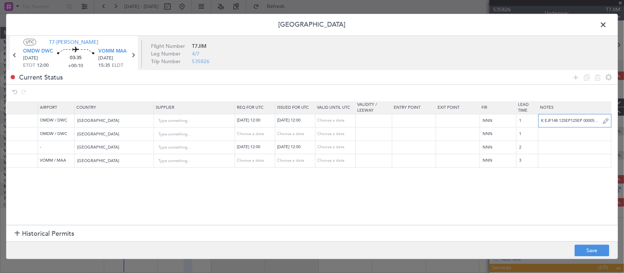
click at [561, 123] on input "K EJF148 12SEP12SEP 0000500 019CCX 1600XSP D / RE.T7JIM/" at bounding box center [574, 120] width 73 height 11
paste input "DWC K EJF148 12SEP12SEP 0000500 019CCX 1200MAA"
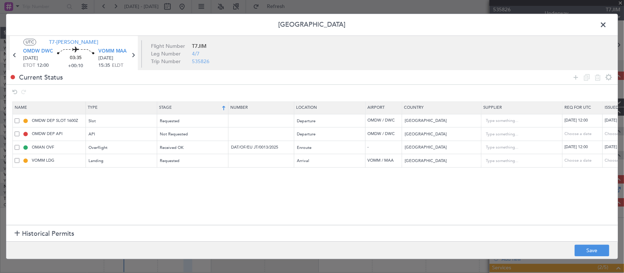
type input "DWC K EJF148 12SEP12SEP 0000500 019CCX 1200MAA D / RE.T7JIM/"
click at [185, 114] on th "Stage" at bounding box center [192, 108] width 71 height 12
type input "OMDW DEP API"
type input "OMDW DEP SLOT 1600Z"
type input "DWC K EJF148 12SEP12SEP 0000500 019CCX 1200MAA D / RE.T7JIM/"
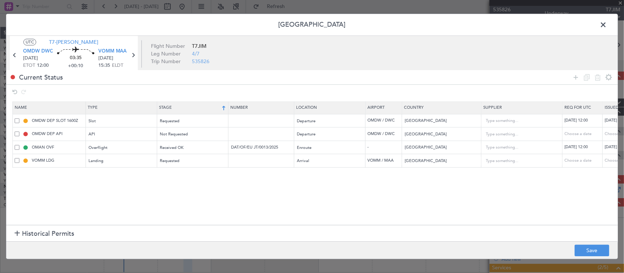
type input "VOMM LDG"
type input "India"
type input "3"
type input "OMAN OVF"
type input "DAT/OF/EU JT/0013/2025"
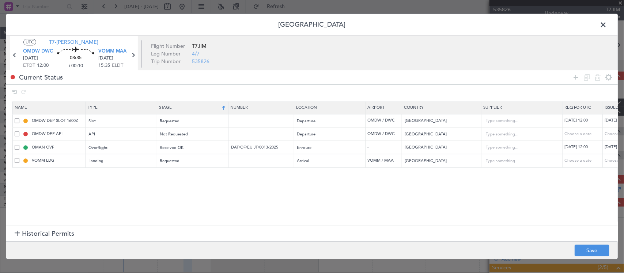
type input "Oman"
type input "2"
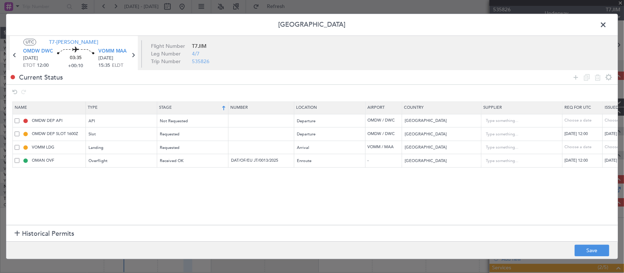
click at [189, 108] on th "Stage" at bounding box center [192, 108] width 71 height 12
type input "OMAN OVF"
type input "DAT/OF/EU JT/0013/2025"
type input "Oman"
type input "2"
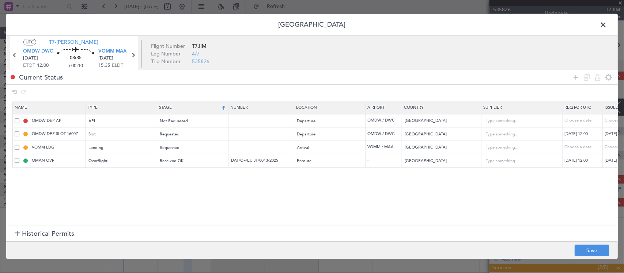
type input "OMDW DEP API"
type input "United Arab Emirates"
type input "1"
drag, startPoint x: 198, startPoint y: 104, endPoint x: 192, endPoint y: 106, distance: 5.7
click at [198, 104] on th "Stage" at bounding box center [192, 108] width 71 height 12
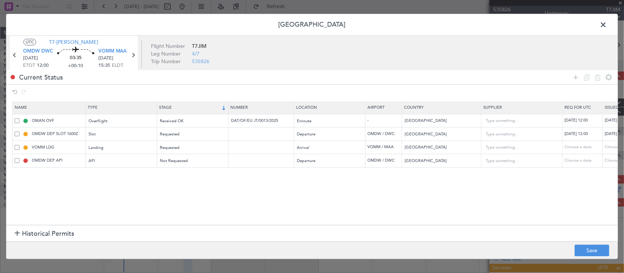
type input "OMDW DEP API"
type input "United Arab Emirates"
type input "1"
type input "OMAN OVF"
type input "DAT/OF/EU JT/0013/2025"
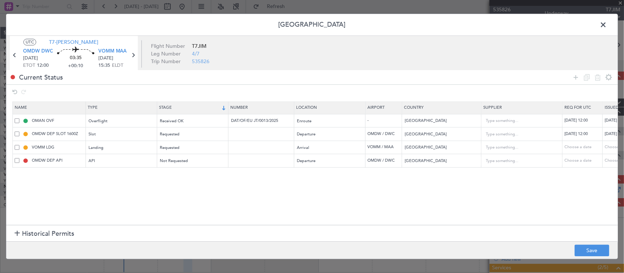
type input "Oman"
type input "2"
click at [69, 108] on th "Name" at bounding box center [49, 108] width 73 height 12
type input "OMAN OVF"
type input "DAT/OF/EU JT/0013/2025"
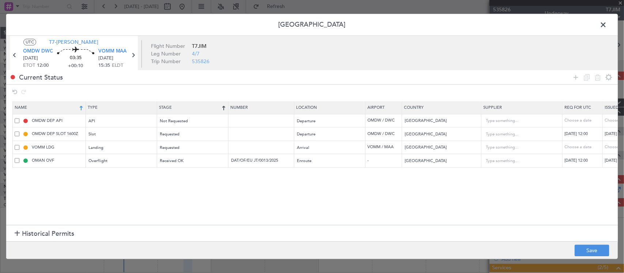
type input "Oman"
type input "2"
type input "OMDW DEP API"
type input "OMDW DEP SLOT 1600Z"
type input "United Arab Emirates"
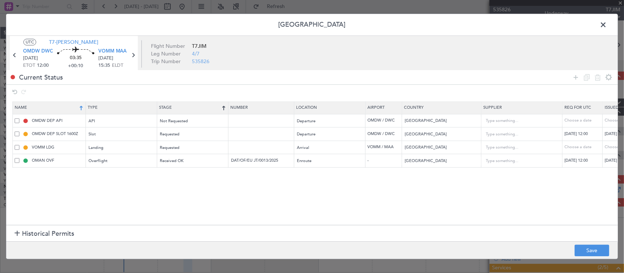
type input "1"
type input "DWC K EJF148 12SEP12SEP 0000500 019CCX 1200MAA D / RE.T7JIM/"
type input "VOMM LDG"
type input "India"
type input "3"
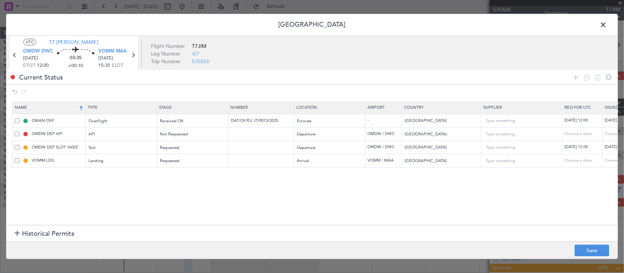
click at [74, 108] on th "Name" at bounding box center [49, 108] width 73 height 12
type input "VOMM LDG"
type input "India"
type input "3"
type input "OMDW DEP SLOT 1600Z"
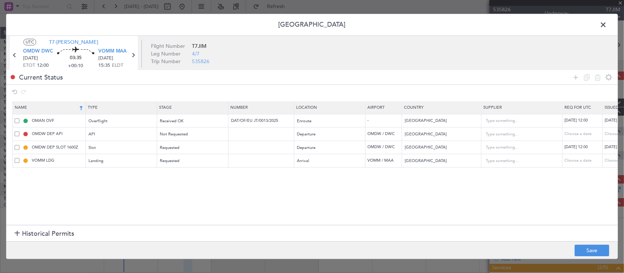
type input "DWC K EJF148 12SEP12SEP 0000500 019CCX 1200MAA D / RE.T7JIM/"
type input "OMDW DEP API"
type input "OMAN OVF"
type input "DAT/OF/EU JT/0013/2025"
type input "Oman"
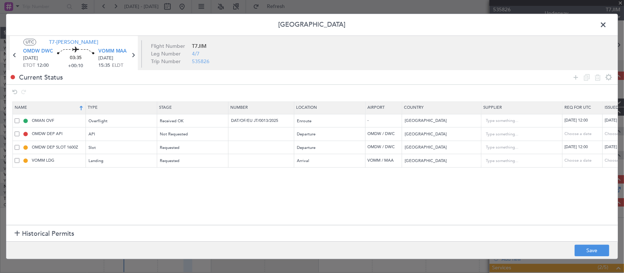
type input "2"
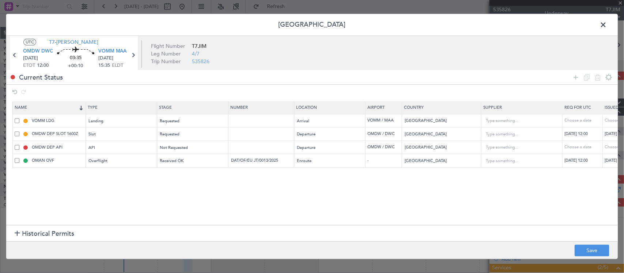
click at [606, 26] on span at bounding box center [606, 26] width 0 height 15
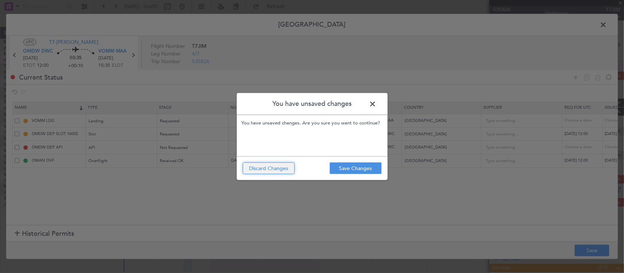
click at [276, 168] on button "Discard Changes" at bounding box center [269, 169] width 52 height 12
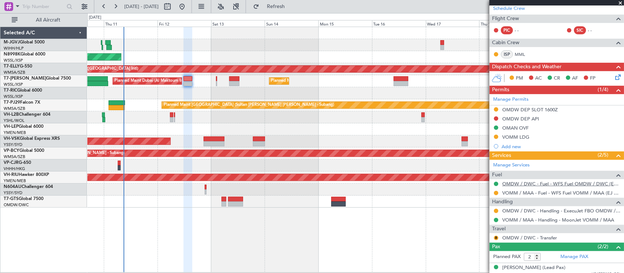
scroll to position [136, 0]
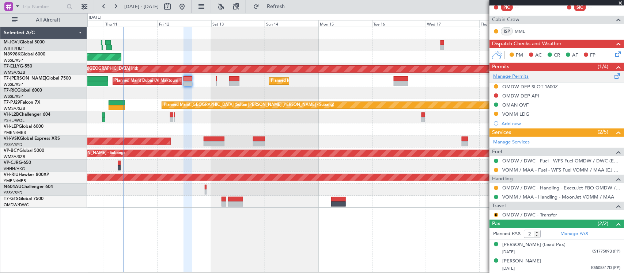
click at [513, 78] on link "Manage Permits" at bounding box center [510, 76] width 35 height 7
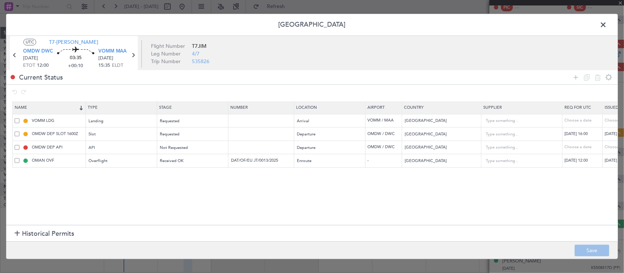
click at [606, 24] on span at bounding box center [606, 26] width 0 height 15
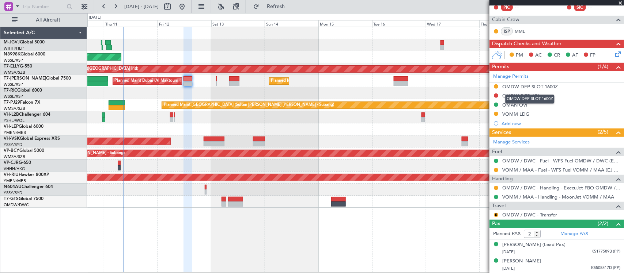
click at [516, 86] on div "OMDW DEP SLOT 1600Z" at bounding box center [530, 87] width 56 height 6
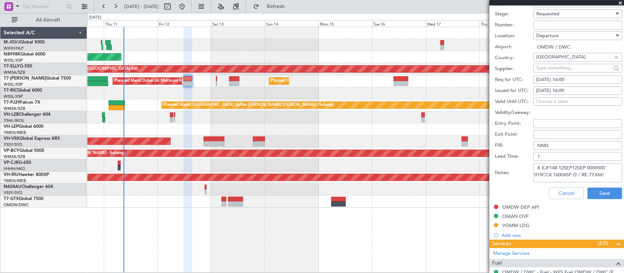
scroll to position [288, 0]
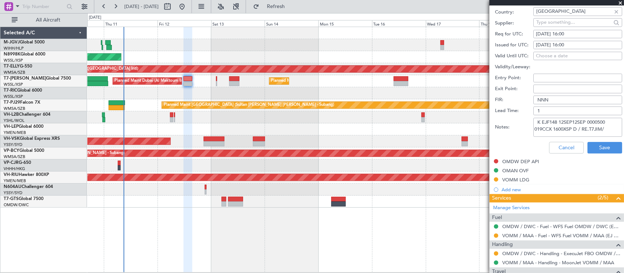
click at [575, 128] on textarea "K EJF148 12SEP12SEP 0000500 019CCX 1600XSP D / RE.T7JIM/" at bounding box center [577, 127] width 89 height 19
paste textarea "DWC K EJF148 12SEP12SEP 0000500 019CCX 1200MAA"
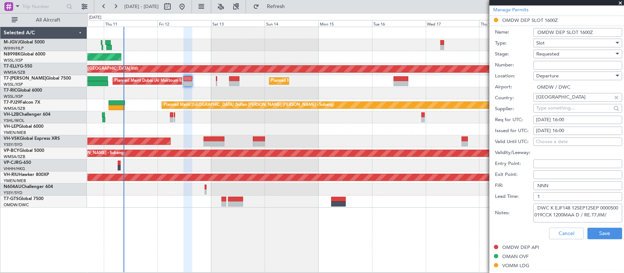
scroll to position [136, 0]
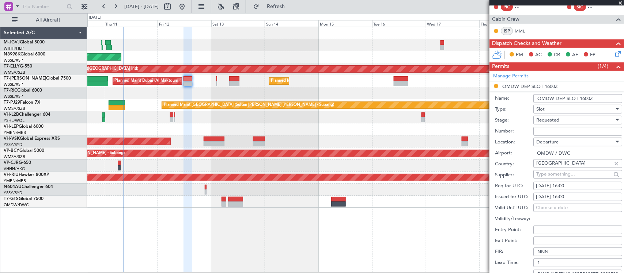
type textarea "DWC K EJF148 12SEP12SEP 0000500 019CCX 1200MAA D / RE.T7JIM/"
click at [572, 185] on div "[DATE] 16:00" at bounding box center [578, 186] width 84 height 7
select select "9"
select select "2025"
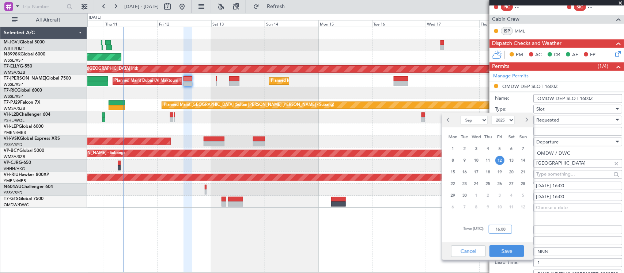
click at [503, 228] on input "16:00" at bounding box center [499, 229] width 23 height 9
type input "12:00"
click at [515, 250] on button "Save" at bounding box center [506, 251] width 35 height 12
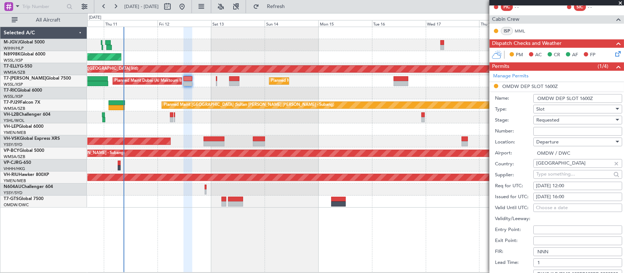
click at [567, 198] on div "[DATE] 16:00" at bounding box center [578, 197] width 84 height 7
select select "9"
select select "2025"
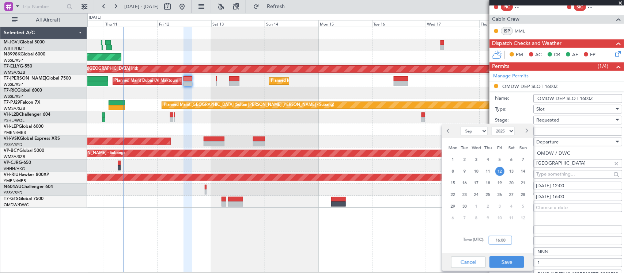
click at [508, 240] on input "16:00" at bounding box center [499, 240] width 23 height 9
type input "12:00"
click at [513, 260] on button "Save" at bounding box center [506, 262] width 35 height 12
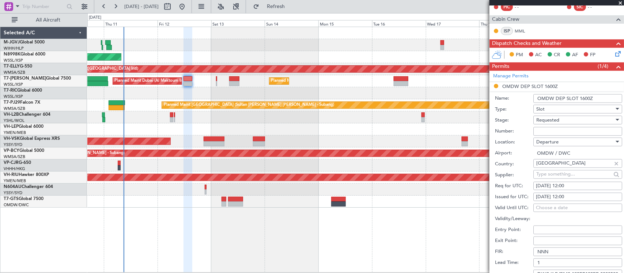
click at [552, 123] on span "Requested" at bounding box center [547, 120] width 23 height 7
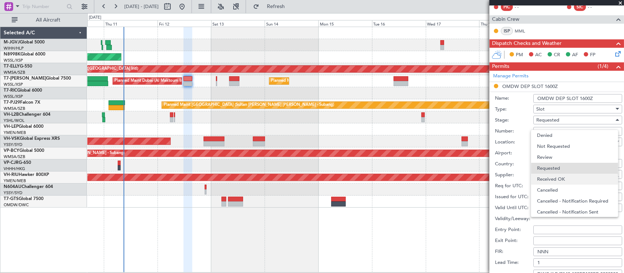
scroll to position [3, 0]
click at [552, 175] on span "Received OK" at bounding box center [574, 176] width 75 height 11
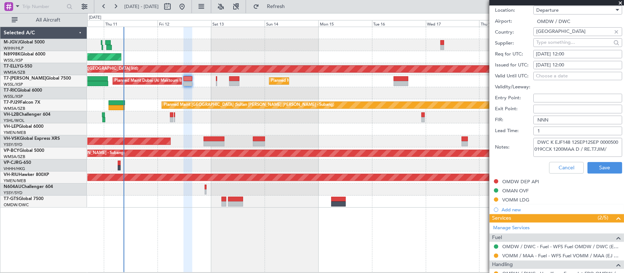
scroll to position [288, 0]
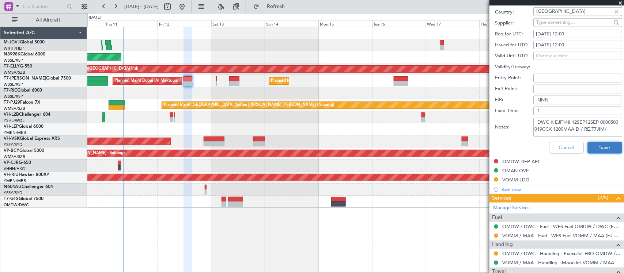
click at [594, 149] on button "Save" at bounding box center [604, 148] width 35 height 12
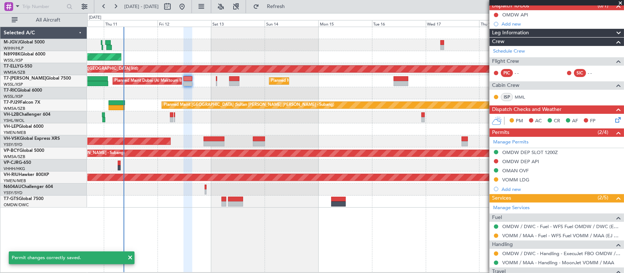
scroll to position [136, 0]
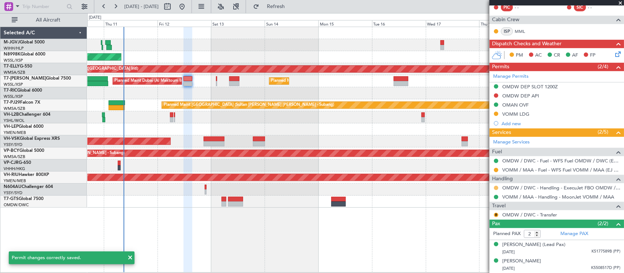
click at [496, 187] on button at bounding box center [496, 188] width 4 height 4
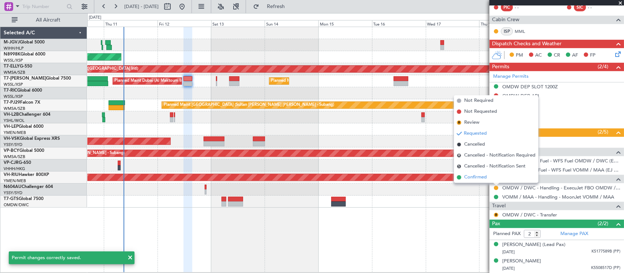
click at [488, 179] on li "Confirmed" at bounding box center [496, 177] width 84 height 11
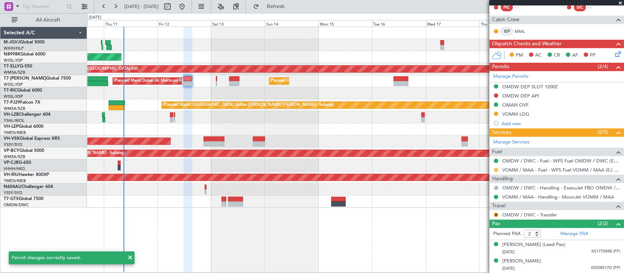
click at [496, 170] on button at bounding box center [496, 170] width 4 height 4
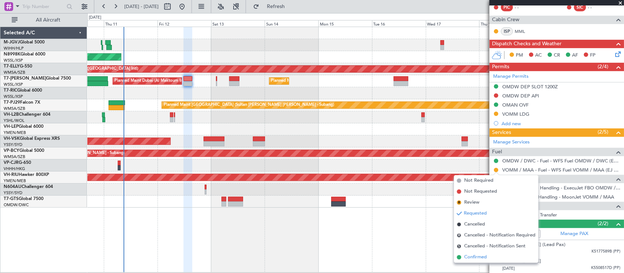
click at [483, 256] on span "Confirmed" at bounding box center [475, 257] width 23 height 7
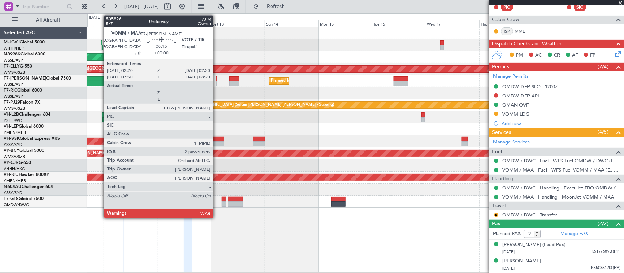
click at [217, 80] on div at bounding box center [216, 78] width 1 height 5
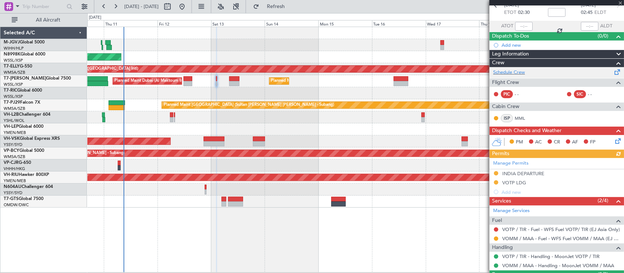
scroll to position [91, 0]
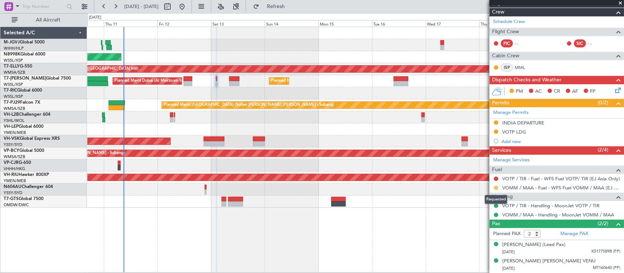
click at [495, 189] on button at bounding box center [496, 188] width 4 height 4
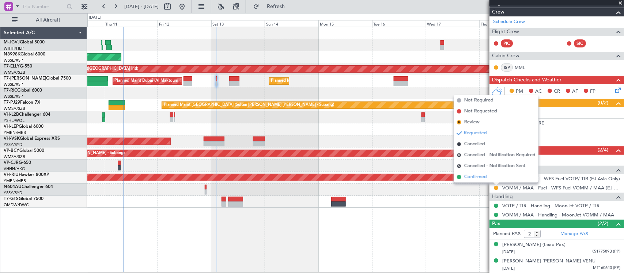
click at [485, 179] on span "Confirmed" at bounding box center [475, 177] width 23 height 7
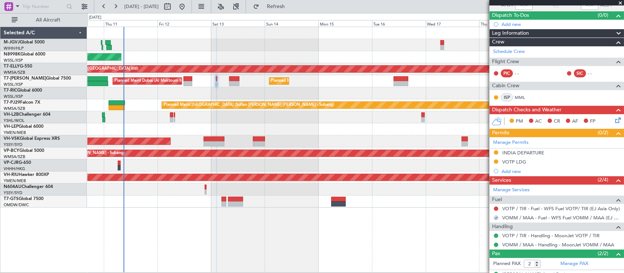
scroll to position [0, 0]
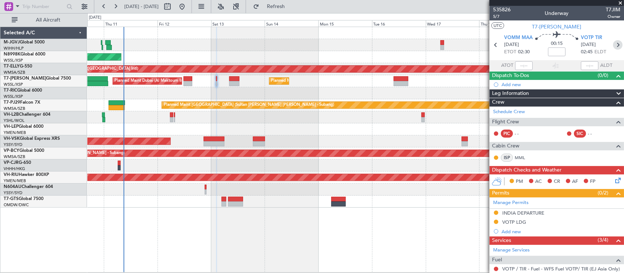
click at [613, 45] on icon at bounding box center [617, 44] width 9 height 9
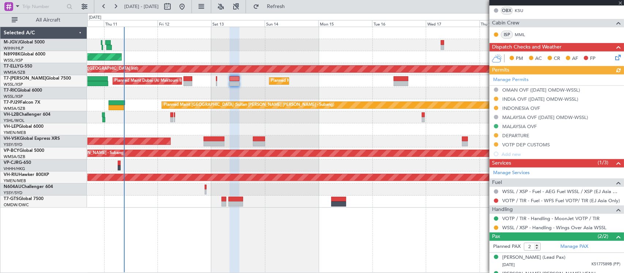
scroll to position [168, 0]
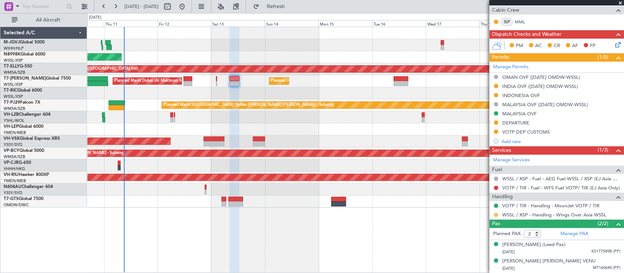
click at [496, 216] on button at bounding box center [496, 215] width 4 height 4
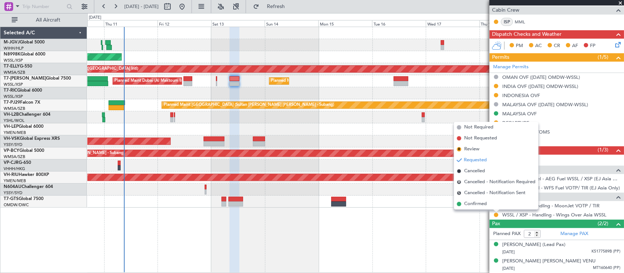
click at [496, 205] on li "Confirmed" at bounding box center [496, 204] width 84 height 11
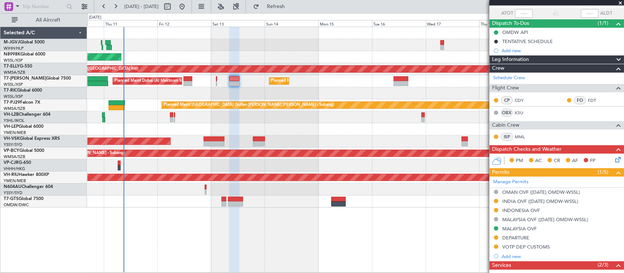
scroll to position [0, 0]
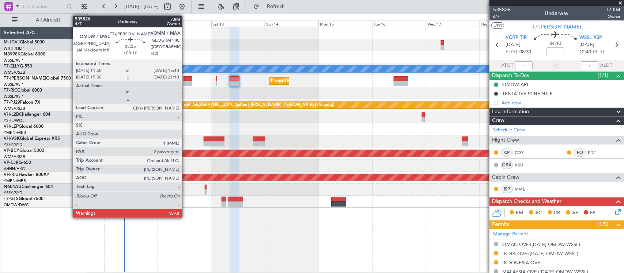
click at [186, 80] on div at bounding box center [187, 78] width 9 height 5
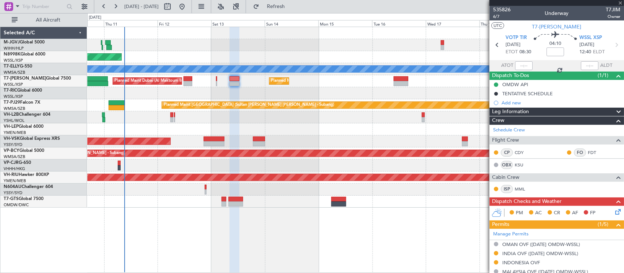
type input "+00:10"
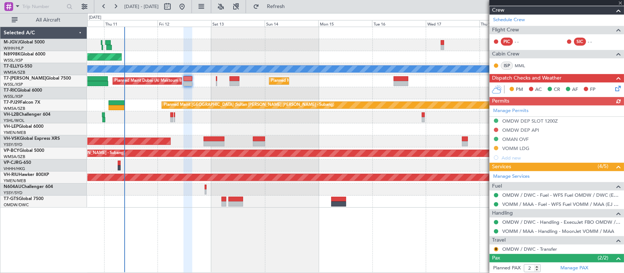
scroll to position [136, 0]
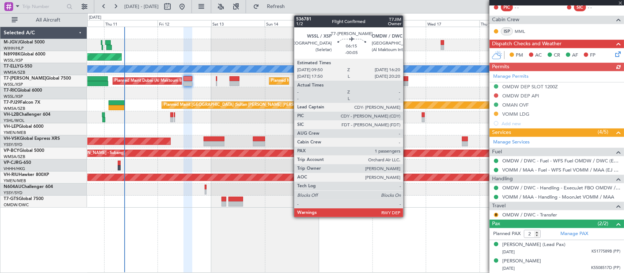
click at [407, 80] on div "Planned Maint Dubai (Al Maktoum Intl) Planned Maint Singapore (Seletar)" at bounding box center [355, 81] width 536 height 12
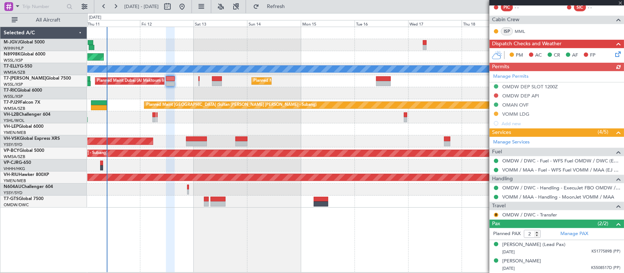
click at [407, 143] on div "Unplanned Maint Sydney ([PERSON_NAME] Intl)" at bounding box center [355, 142] width 536 height 12
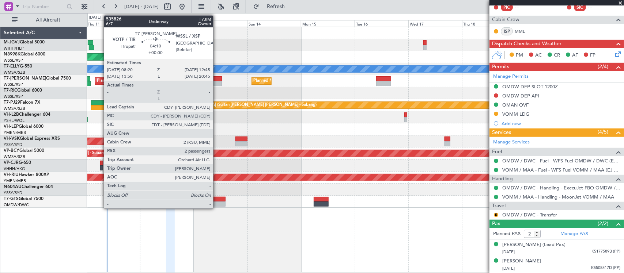
click at [217, 82] on div at bounding box center [217, 83] width 10 height 5
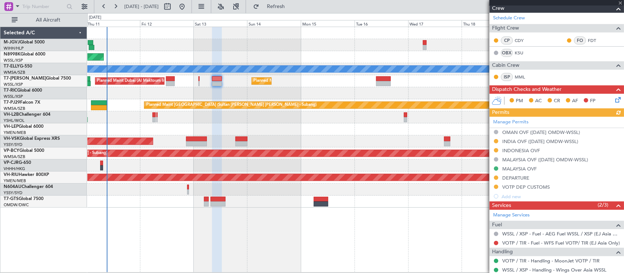
scroll to position [168, 0]
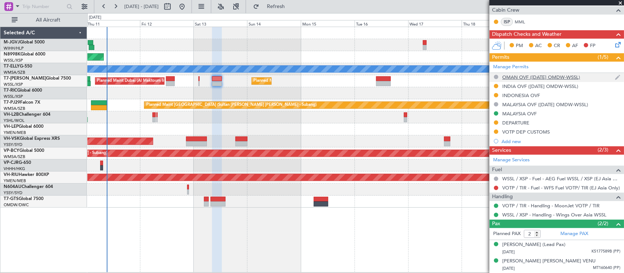
click at [521, 76] on div "OMAN OVF ([DATE] OMDW-WSSL)" at bounding box center [541, 77] width 78 height 6
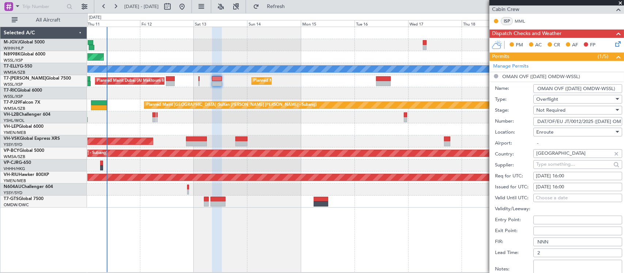
drag, startPoint x: 537, startPoint y: 123, endPoint x: 593, endPoint y: 125, distance: 55.9
click at [593, 125] on input "DAT/OF/EU JT/0012/2025 (12 SEP OMDW-WSSL)" at bounding box center [577, 121] width 89 height 9
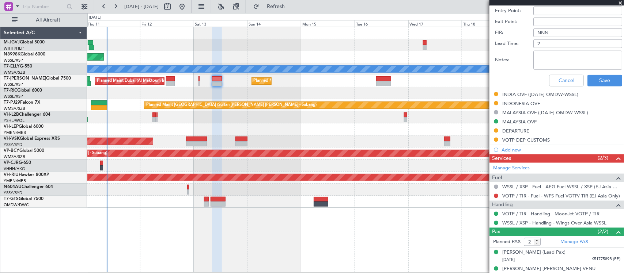
scroll to position [386, 0]
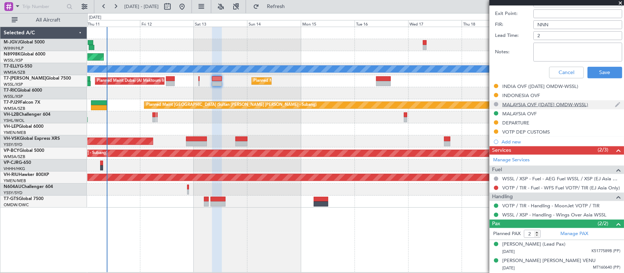
click at [523, 103] on div "MALAYSIA OVF ([DATE] OMDW-WSSL)" at bounding box center [545, 105] width 86 height 6
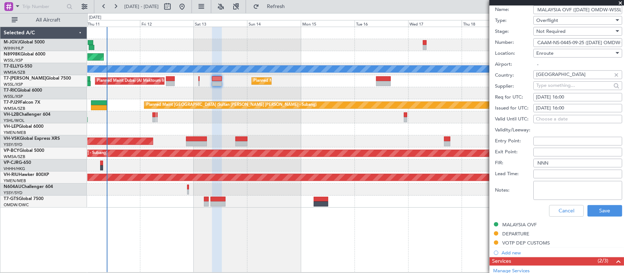
scroll to position [157, 0]
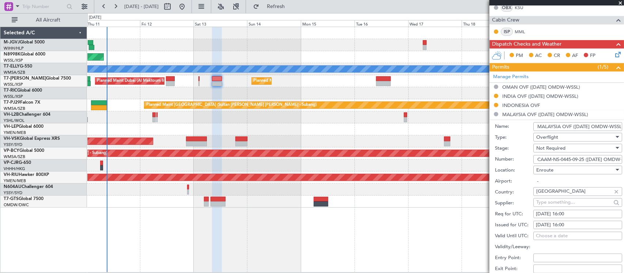
drag, startPoint x: 538, startPoint y: 160, endPoint x: 585, endPoint y: 161, distance: 47.2
click at [585, 161] on input "CAAM-NS-0445-09-25 ([DATE] OMDW-WSSL)" at bounding box center [577, 159] width 89 height 9
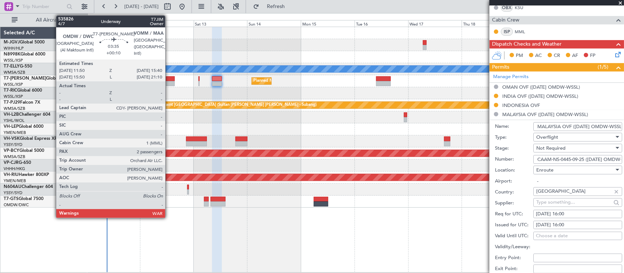
click at [169, 83] on div at bounding box center [170, 83] width 9 height 5
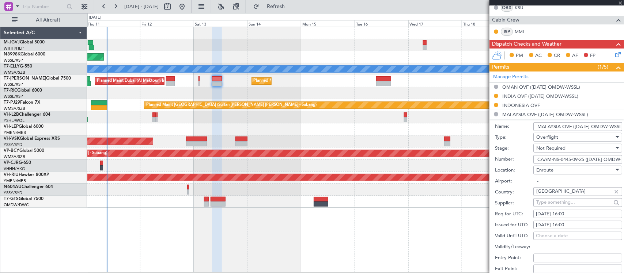
scroll to position [0, 0]
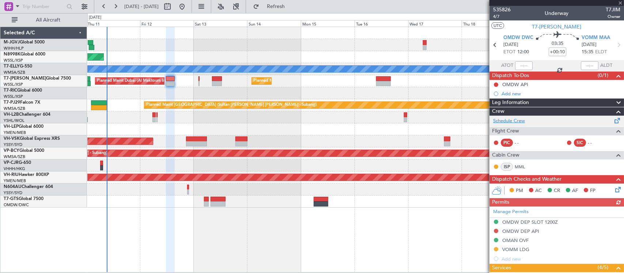
click at [513, 121] on link "Schedule Crew" at bounding box center [509, 121] width 32 height 7
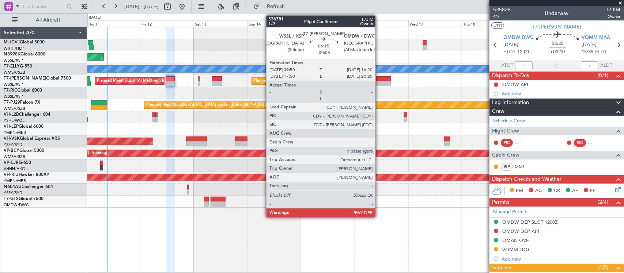
click at [379, 83] on div at bounding box center [383, 83] width 15 height 5
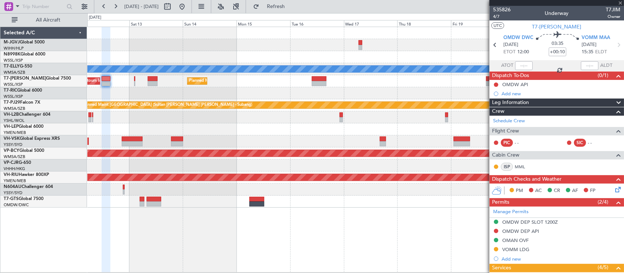
click at [322, 100] on div "Planned Maint [GEOGRAPHIC_DATA] (Sultan [PERSON_NAME] [PERSON_NAME] - Subang)" at bounding box center [355, 105] width 536 height 12
type input "-00:05"
type input "1"
click at [373, 132] on div at bounding box center [355, 129] width 536 height 12
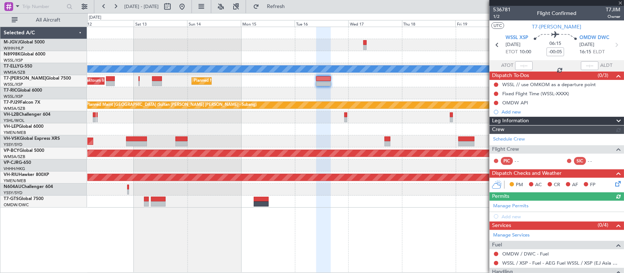
click at [300, 132] on div at bounding box center [355, 129] width 536 height 12
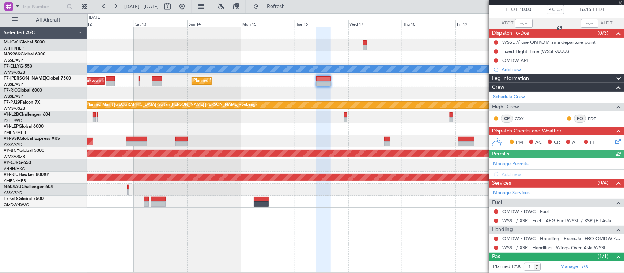
scroll to position [59, 0]
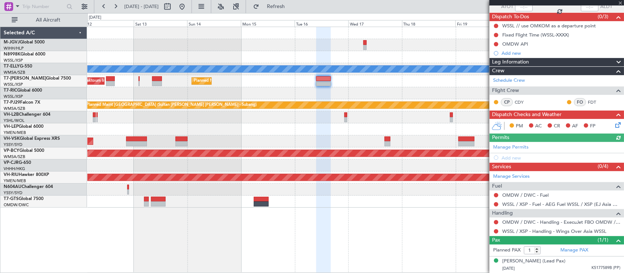
click at [514, 146] on div "Manage Permits Add new" at bounding box center [556, 152] width 134 height 20
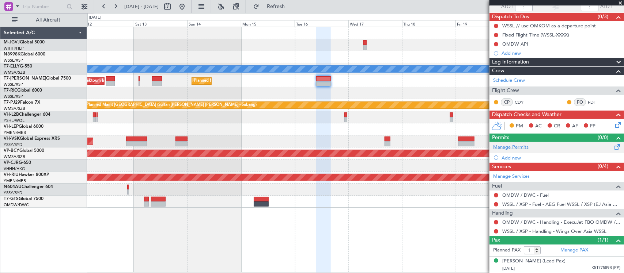
click at [514, 149] on link "Manage Permits" at bounding box center [510, 147] width 35 height 7
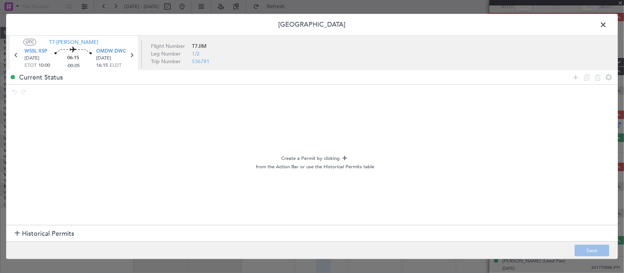
click at [100, 231] on section "Historical Permits" at bounding box center [311, 234] width 611 height 18
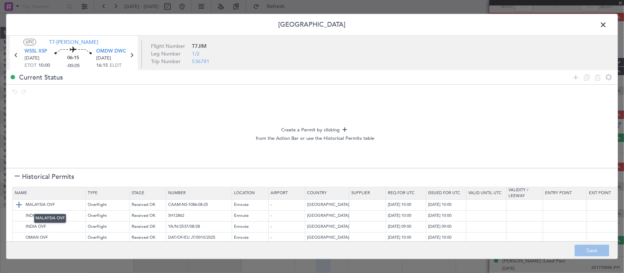
click at [18, 204] on img at bounding box center [19, 205] width 9 height 9
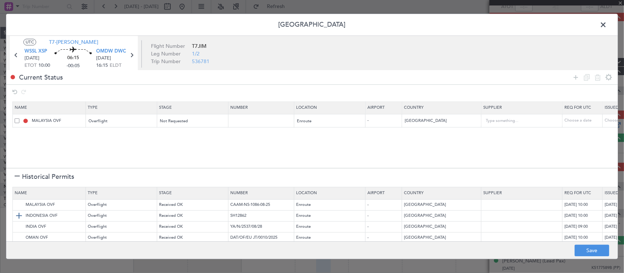
click at [19, 216] on img at bounding box center [19, 216] width 9 height 9
click at [19, 227] on img at bounding box center [19, 227] width 9 height 9
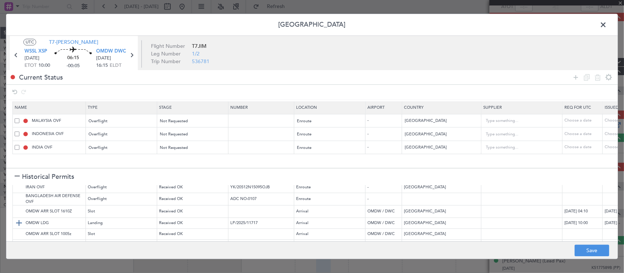
scroll to position [134, 0]
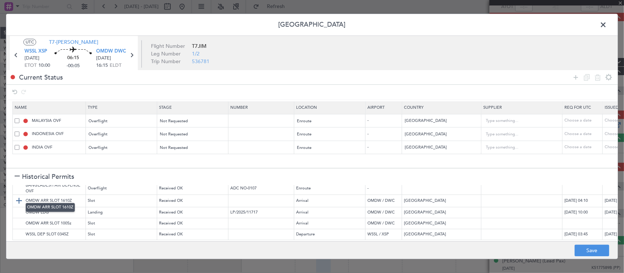
click at [17, 197] on img at bounding box center [19, 201] width 9 height 9
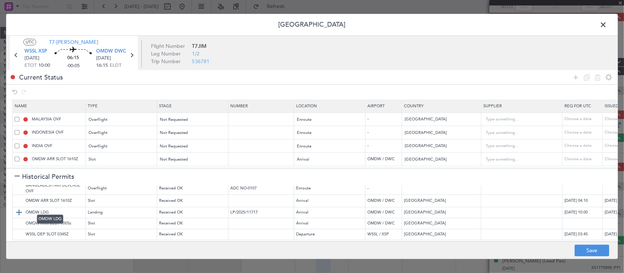
click at [18, 209] on img at bounding box center [19, 213] width 9 height 9
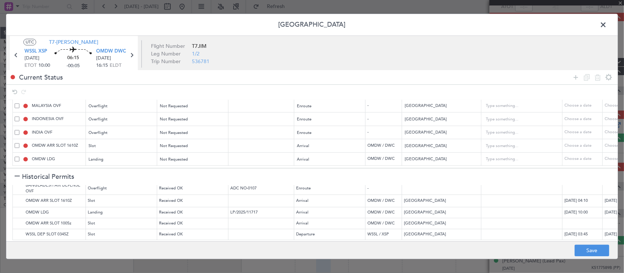
scroll to position [115, 0]
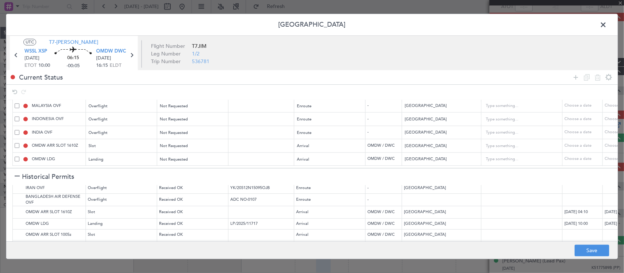
click at [580, 77] on div at bounding box center [592, 77] width 44 height 11
click at [567, 80] on div "Current Status" at bounding box center [311, 77] width 611 height 14
click at [575, 77] on icon at bounding box center [575, 77] width 9 height 9
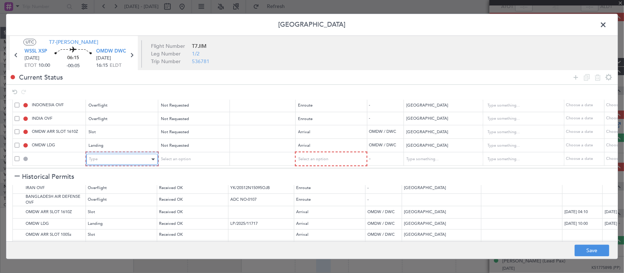
click at [140, 154] on div "Type" at bounding box center [119, 159] width 61 height 11
click at [119, 190] on span "API" at bounding box center [122, 190] width 65 height 11
click at [195, 154] on div "Select an option" at bounding box center [190, 159] width 61 height 11
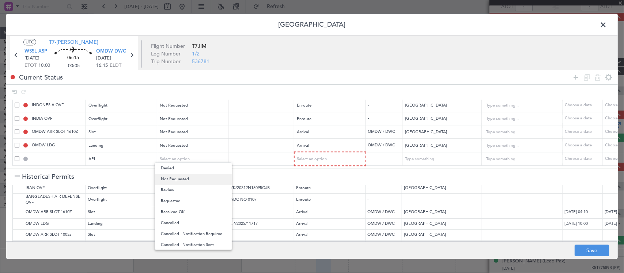
click at [193, 183] on span "Not Requested" at bounding box center [193, 179] width 65 height 11
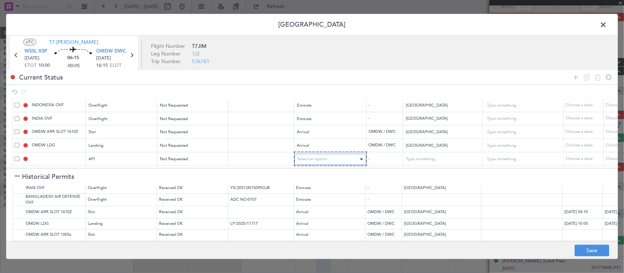
click at [319, 157] on span "Select an option" at bounding box center [312, 159] width 30 height 5
click at [331, 191] on span "Arrival" at bounding box center [330, 190] width 65 height 11
click at [600, 254] on button "Save" at bounding box center [591, 251] width 35 height 12
type input "NNN"
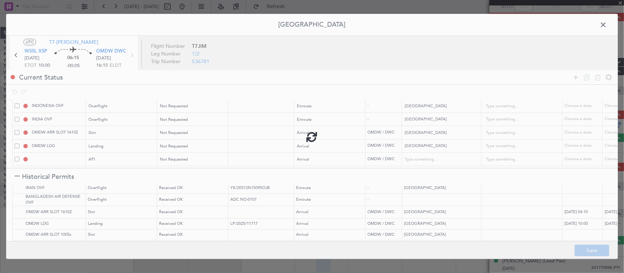
type input "2"
type input "NNN"
type input "3"
type input "OMDW ARR SLOT"
type input "NNN"
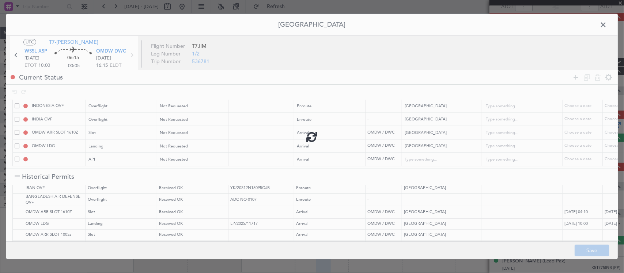
type input "1"
type input "NNN"
type input "1"
type input "OMDW ARR API"
type input "United Arab Emirates"
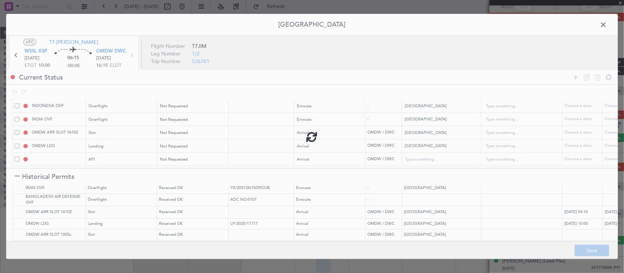
type input "NNN"
type input "1"
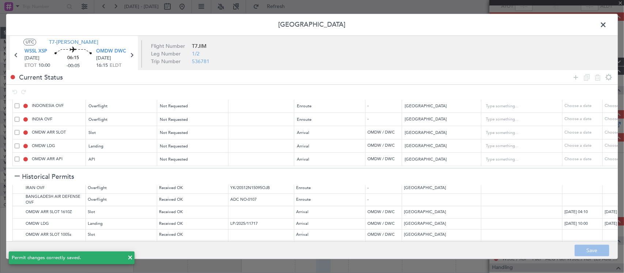
click at [606, 24] on span at bounding box center [606, 26] width 0 height 15
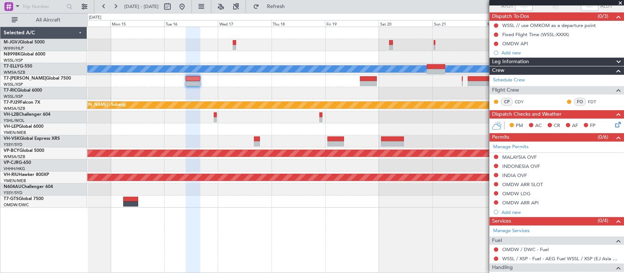
click at [279, 134] on div at bounding box center [355, 129] width 536 height 12
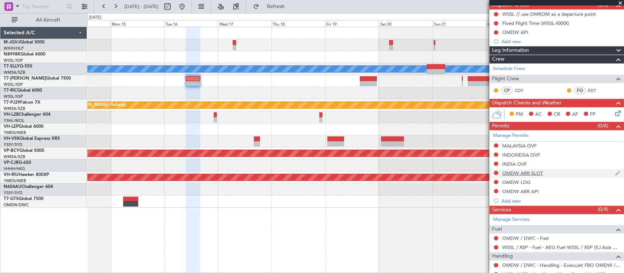
scroll to position [114, 0]
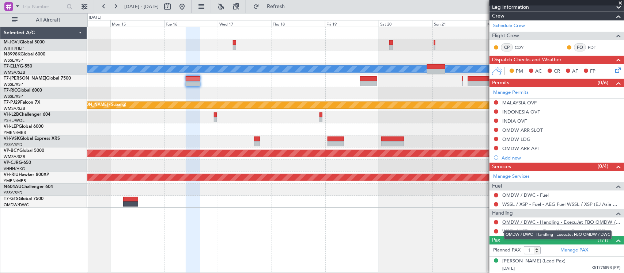
click at [539, 224] on link "OMDW / DWC - Handling - ExecuJet FBO OMDW / DWC" at bounding box center [561, 222] width 118 height 6
click at [434, 104] on div "Planned Maint [GEOGRAPHIC_DATA] (Sultan [PERSON_NAME] [PERSON_NAME] - Subang)" at bounding box center [556, 105] width 1205 height 7
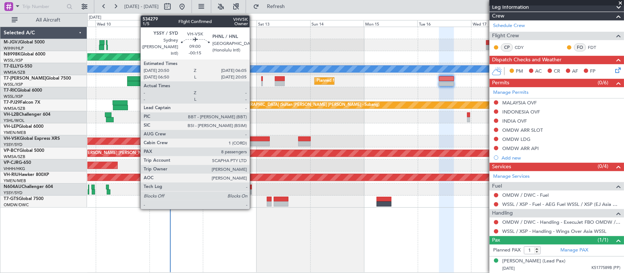
click at [253, 141] on div at bounding box center [259, 143] width 21 height 5
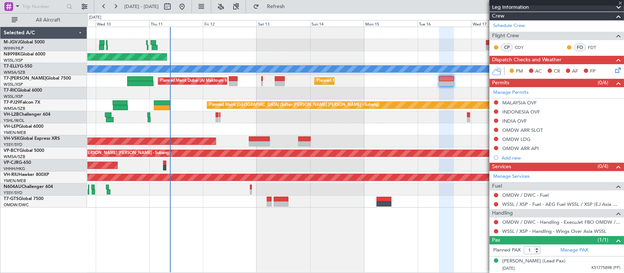
type input "-00:15"
type input "8"
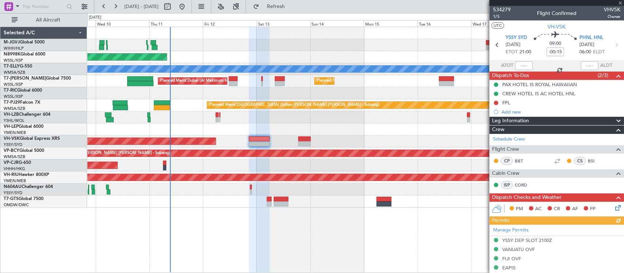
drag, startPoint x: 505, startPoint y: 102, endPoint x: 510, endPoint y: 110, distance: 9.3
click at [505, 102] on div "FPL" at bounding box center [506, 103] width 8 height 6
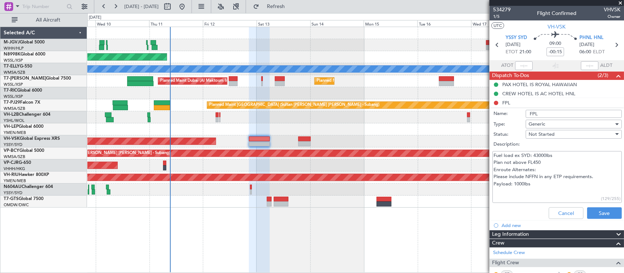
click at [514, 183] on textarea "Fuel load ex SYD: 43000lbs Plan not above FL450 Enroute Alternates: Please incl…" at bounding box center [556, 177] width 129 height 52
click at [517, 183] on textarea "Fuel load ex SYD: 43000lbs Plan not above FL450 Enroute Alternates: Please incl…" at bounding box center [556, 177] width 129 height 52
click at [547, 182] on textarea "Fuel load ex SYD: 43000lbs Plan not above FL450 Enroute Alternates: Please incl…" at bounding box center [556, 177] width 129 height 52
type textarea "Fuel load ex SYD: 43000lbs Plan not above FL450 Enroute Alternates: Please incl…"
click at [595, 219] on div "Cancel Save" at bounding box center [555, 214] width 138 height 18
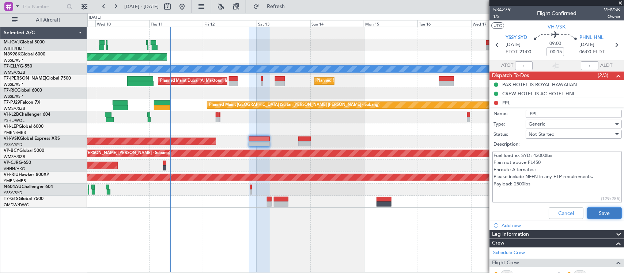
click at [598, 217] on button "Save" at bounding box center [604, 213] width 35 height 12
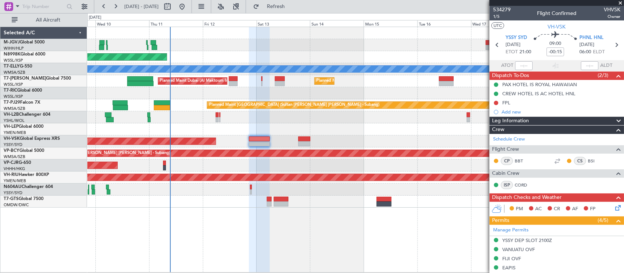
click at [336, 130] on div "Unplanned Maint Wichita (Wichita Mid-continent)" at bounding box center [355, 129] width 536 height 12
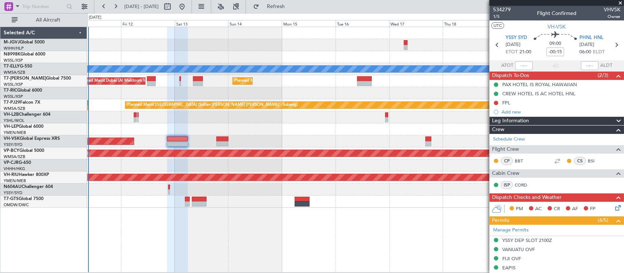
click at [388, 88] on div "Planned Maint Singapore (Seletar) Planned Maint Dubai (Dubai Intl) MEL Planned …" at bounding box center [355, 117] width 536 height 181
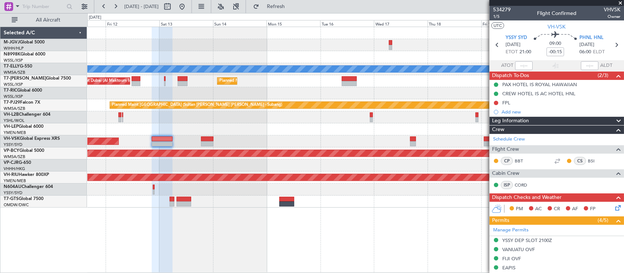
click at [334, 128] on div at bounding box center [355, 129] width 536 height 12
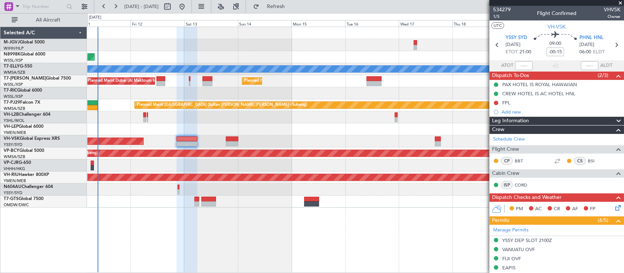
click at [290, 127] on div "Unplanned Maint Wichita (Wichita Mid-continent)" at bounding box center [355, 129] width 536 height 12
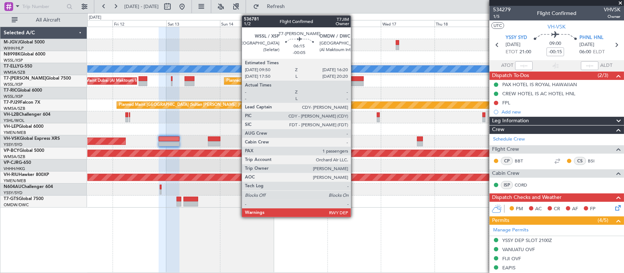
click at [354, 81] on div at bounding box center [356, 83] width 15 height 5
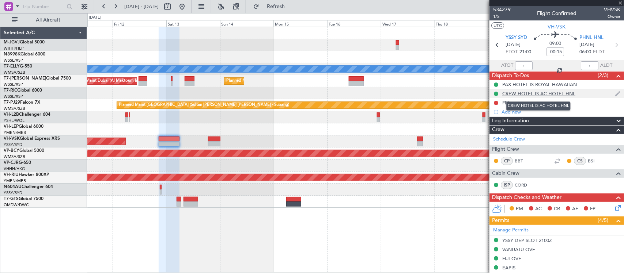
type input "-00:05"
type input "1"
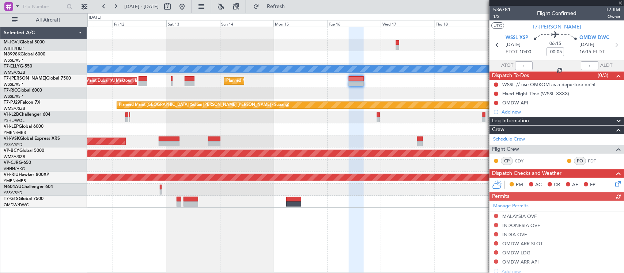
scroll to position [76, 0]
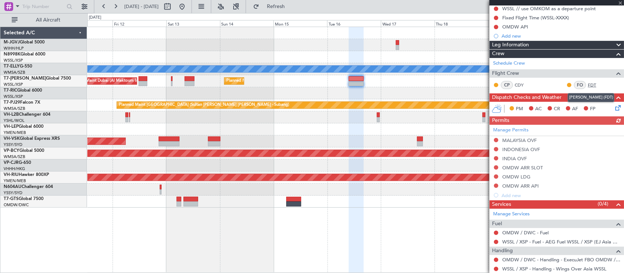
click at [587, 84] on link "FDT" at bounding box center [595, 85] width 16 height 7
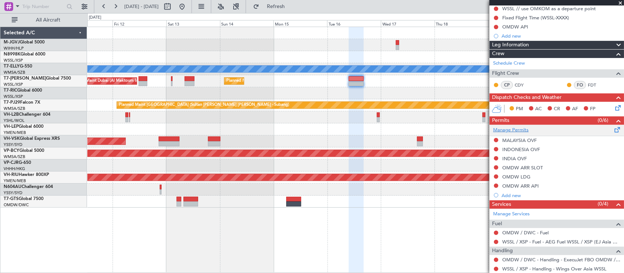
click at [510, 129] on link "Manage Permits" at bounding box center [510, 130] width 35 height 7
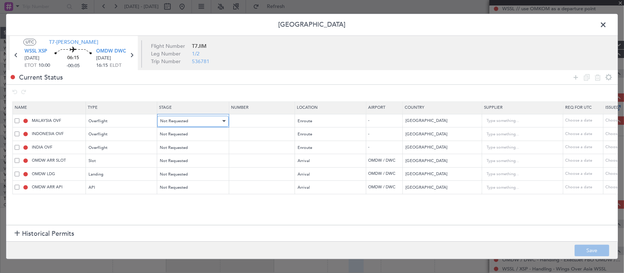
click at [194, 123] on div "Not Requested" at bounding box center [190, 121] width 61 height 11
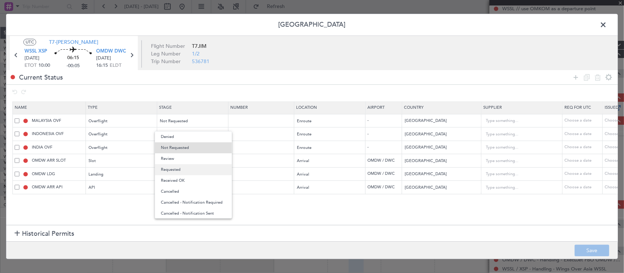
click at [191, 173] on span "Requested" at bounding box center [193, 169] width 65 height 11
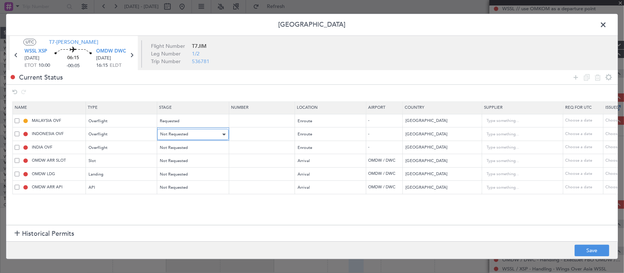
click at [192, 138] on div "Not Requested" at bounding box center [190, 134] width 61 height 11
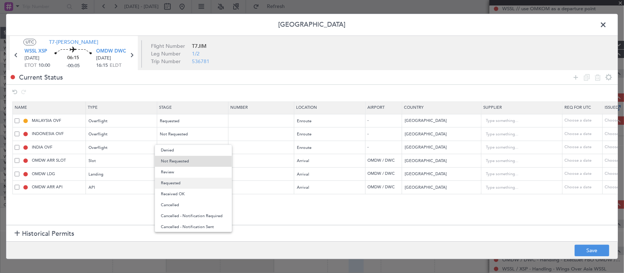
click at [185, 184] on span "Requested" at bounding box center [193, 183] width 65 height 11
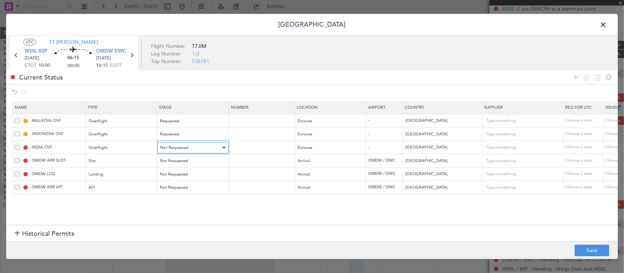
click at [185, 149] on span "Not Requested" at bounding box center [174, 147] width 28 height 5
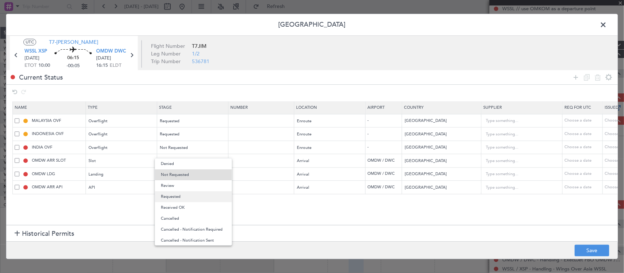
click at [190, 198] on span "Requested" at bounding box center [193, 196] width 65 height 11
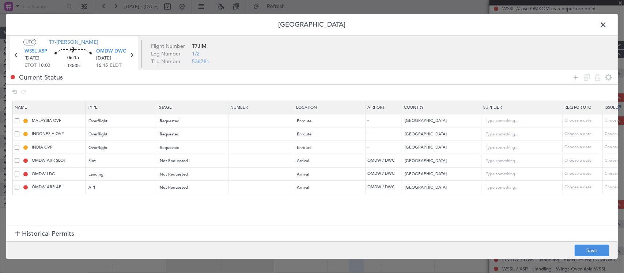
click at [16, 161] on span at bounding box center [17, 160] width 5 height 5
click at [20, 158] on input "checkbox" at bounding box center [20, 158] width 0 height 0
click at [21, 177] on div "OMDW LDG" at bounding box center [50, 174] width 71 height 7
click at [16, 174] on span at bounding box center [17, 174] width 5 height 5
click at [20, 172] on input "checkbox" at bounding box center [20, 172] width 0 height 0
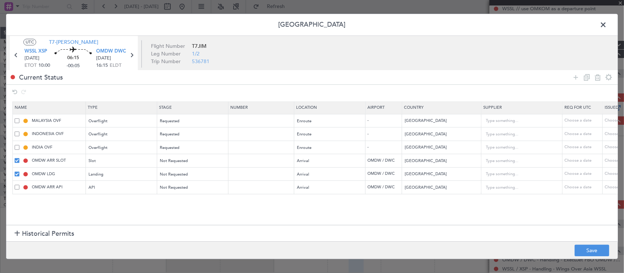
click at [19, 191] on div "OMDW ARR API" at bounding box center [50, 187] width 71 height 7
click at [15, 187] on span at bounding box center [17, 187] width 5 height 5
click at [20, 185] on input "checkbox" at bounding box center [20, 185] width 0 height 0
click at [600, 78] on icon at bounding box center [597, 77] width 9 height 9
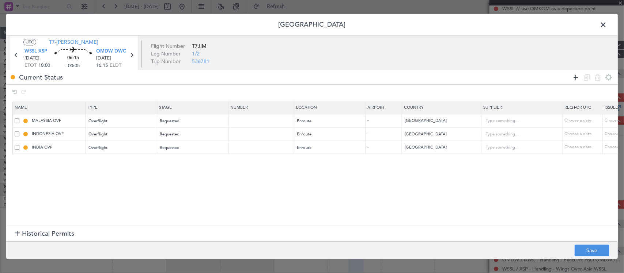
click at [576, 78] on icon at bounding box center [575, 77] width 9 height 9
click at [133, 163] on div "Type" at bounding box center [119, 161] width 61 height 11
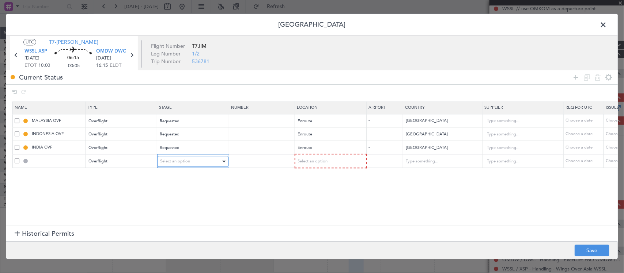
click at [196, 164] on div "Select an option" at bounding box center [190, 161] width 61 height 11
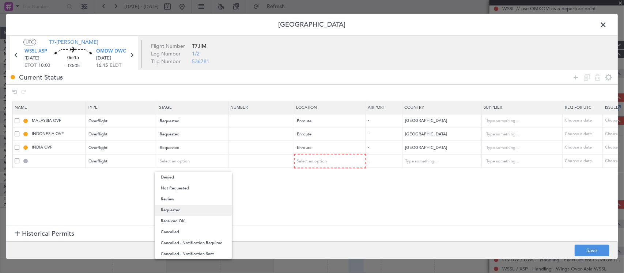
click at [193, 209] on span "Requested" at bounding box center [193, 210] width 65 height 11
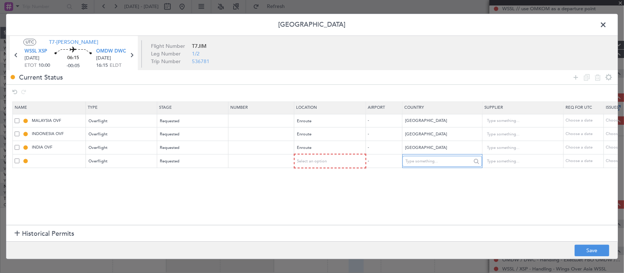
click at [430, 164] on input "text" at bounding box center [438, 161] width 66 height 11
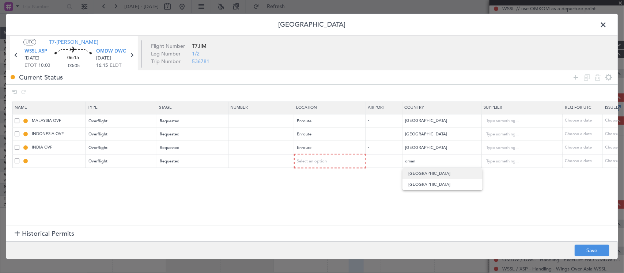
click at [422, 170] on span "Oman" at bounding box center [442, 173] width 68 height 11
type input "Oman"
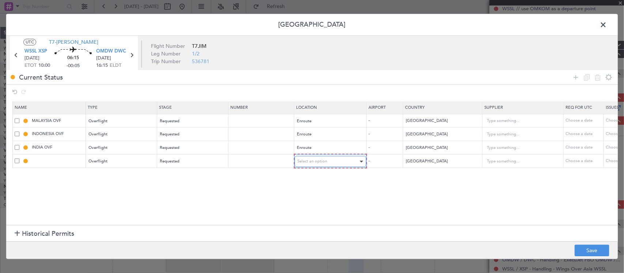
click at [332, 158] on div "Select an option" at bounding box center [327, 161] width 61 height 11
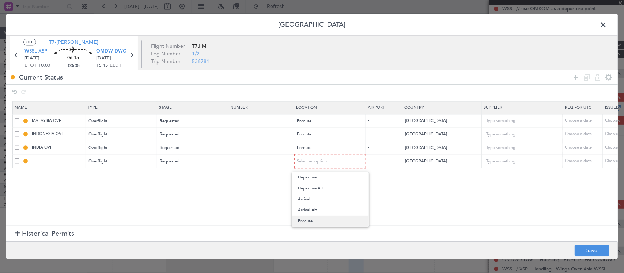
click at [324, 221] on span "Enroute" at bounding box center [330, 221] width 65 height 11
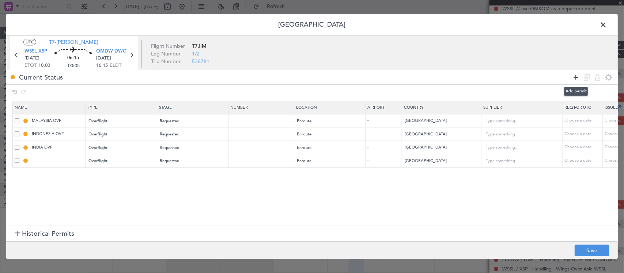
click at [575, 79] on icon at bounding box center [575, 77] width 9 height 9
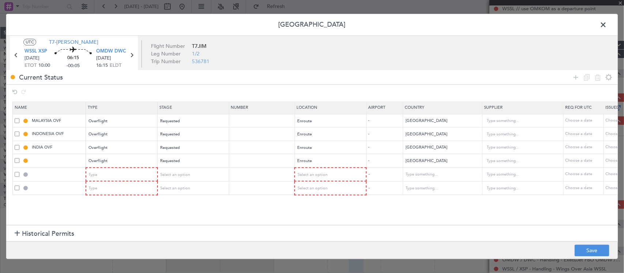
drag, startPoint x: 576, startPoint y: 74, endPoint x: 490, endPoint y: 97, distance: 89.9
click at [576, 74] on icon at bounding box center [575, 77] width 9 height 9
click at [123, 172] on div "Type" at bounding box center [119, 175] width 61 height 11
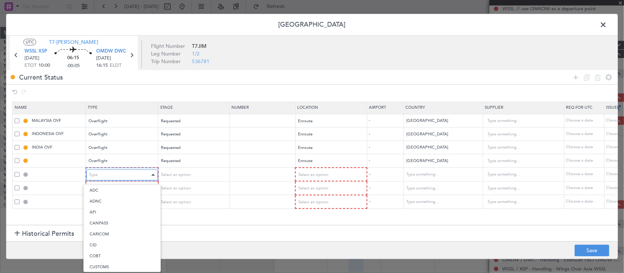
scroll to position [220, 0]
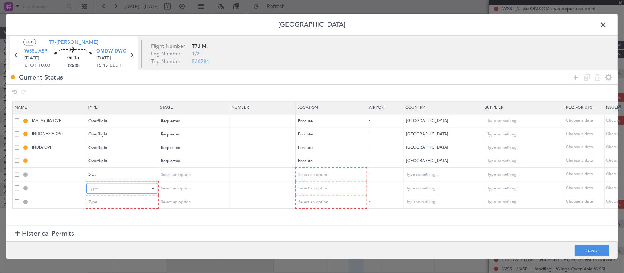
click at [125, 189] on div "Type" at bounding box center [119, 188] width 61 height 11
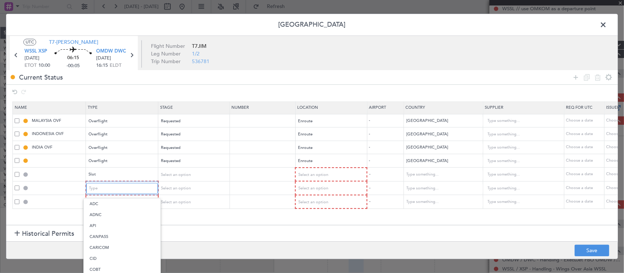
scroll to position [111, 0]
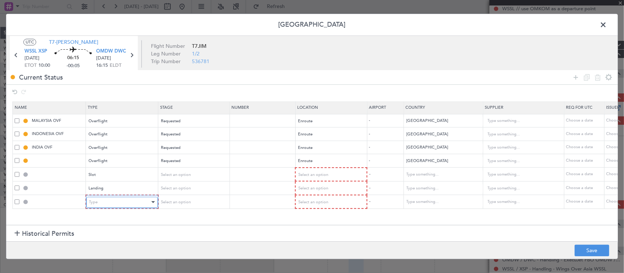
click at [127, 202] on div "Type" at bounding box center [119, 202] width 61 height 11
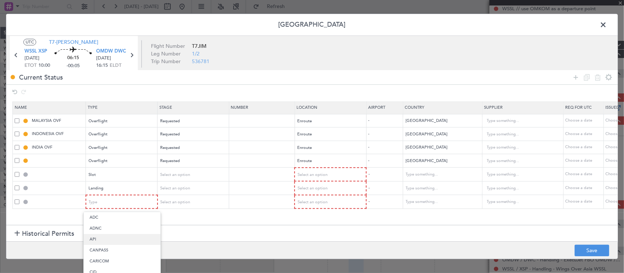
click at [123, 238] on span "API" at bounding box center [122, 239] width 65 height 11
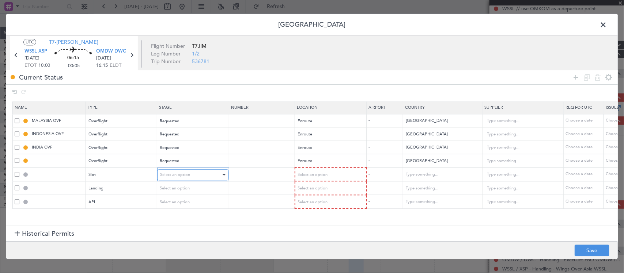
click at [183, 176] on span "Select an option" at bounding box center [175, 174] width 30 height 5
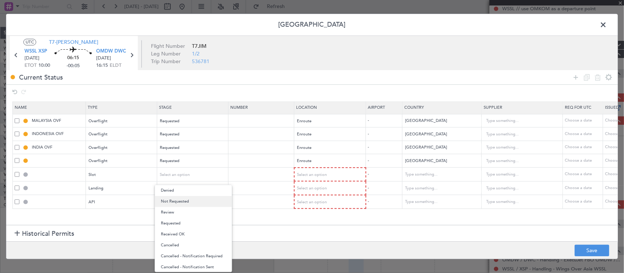
click at [196, 205] on span "Not Requested" at bounding box center [193, 201] width 65 height 11
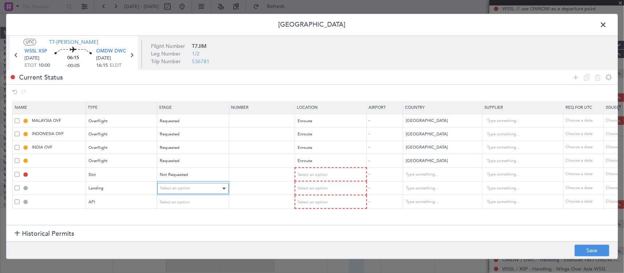
click at [197, 187] on div "Select an option" at bounding box center [190, 188] width 61 height 11
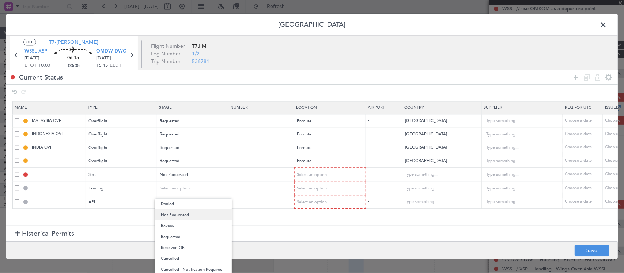
click at [197, 216] on span "Not Requested" at bounding box center [193, 215] width 65 height 11
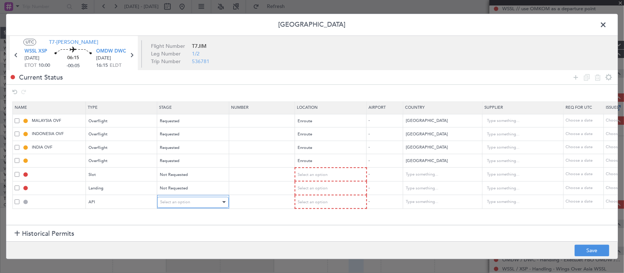
click at [195, 203] on div "Select an option" at bounding box center [190, 202] width 61 height 11
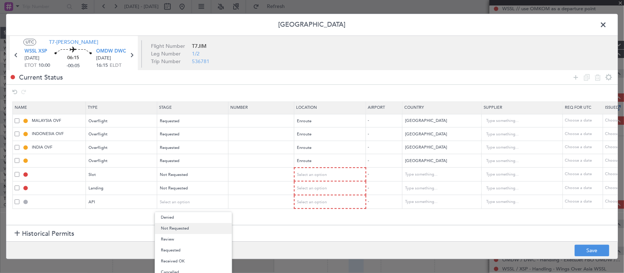
click at [194, 232] on span "Not Requested" at bounding box center [193, 228] width 65 height 11
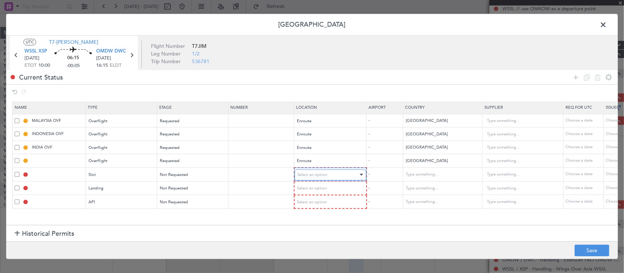
click at [324, 176] on span "Select an option" at bounding box center [312, 174] width 30 height 5
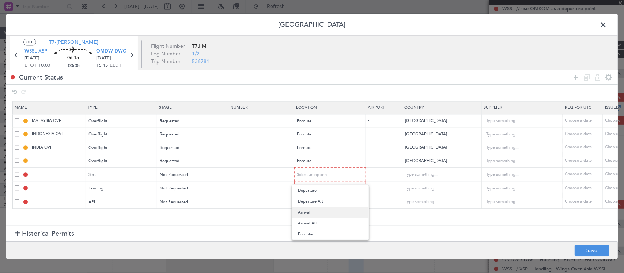
click at [334, 212] on span "Arrival" at bounding box center [330, 212] width 65 height 11
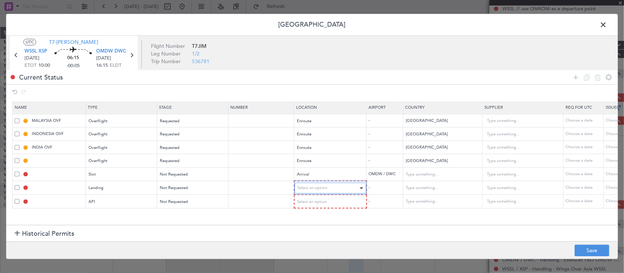
click at [332, 190] on div "Select an option" at bounding box center [327, 188] width 61 height 11
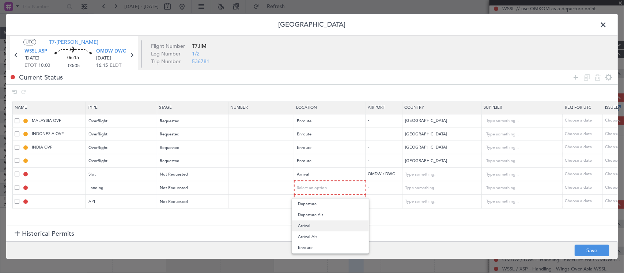
click at [332, 224] on span "Arrival" at bounding box center [330, 226] width 65 height 11
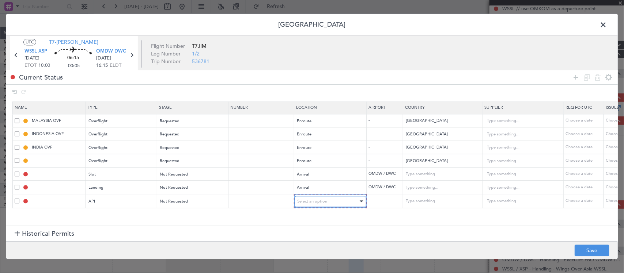
click at [329, 205] on div "Select an option" at bounding box center [327, 201] width 61 height 11
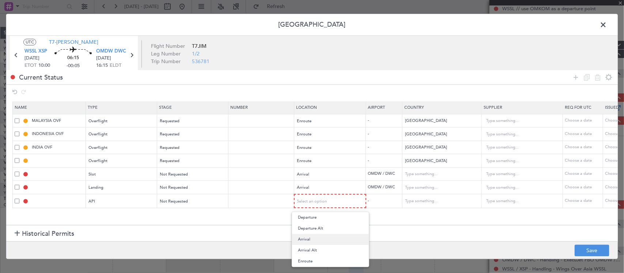
click at [331, 235] on span "Arrival" at bounding box center [330, 239] width 65 height 11
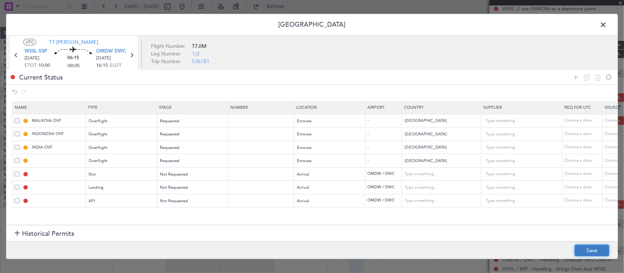
click at [585, 250] on button "Save" at bounding box center [591, 251] width 35 height 12
type input "OMAN OVF"
type input "NNN"
type input "2"
type input "OMDW ARR SLOT"
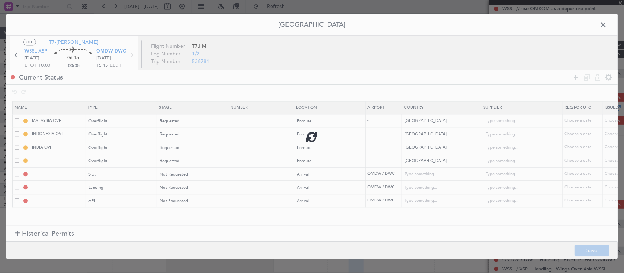
type input "United Arab Emirates"
type input "NNN"
type input "1"
type input "OMDW LDG"
type input "United Arab Emirates"
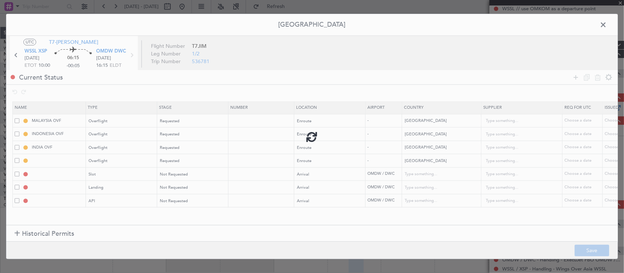
type input "NNN"
type input "1"
type input "OMDW ARR API"
type input "United Arab Emirates"
type input "NNN"
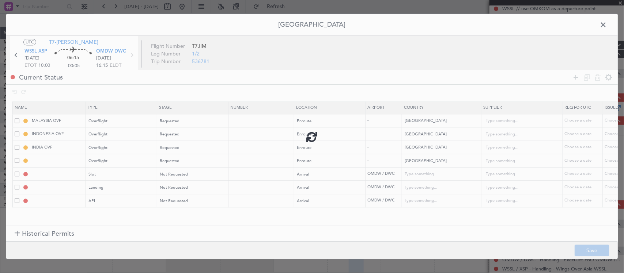
type input "1"
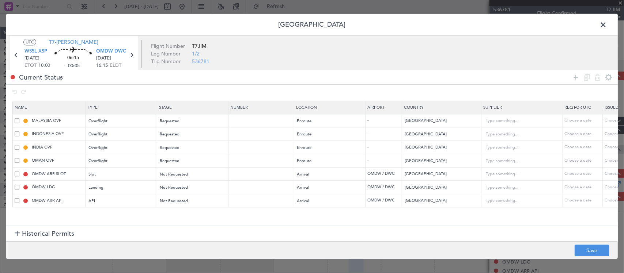
scroll to position [76, 0]
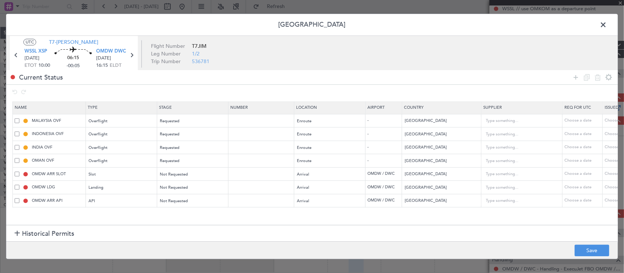
click at [606, 26] on span at bounding box center [606, 26] width 0 height 15
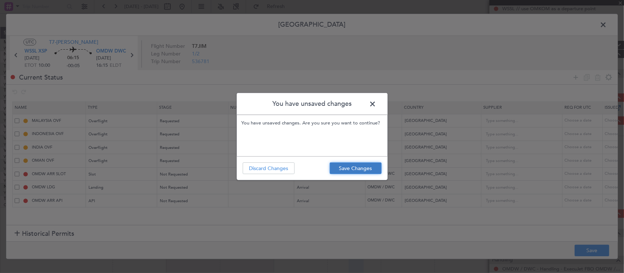
click at [362, 167] on button "Save Changes" at bounding box center [356, 169] width 52 height 12
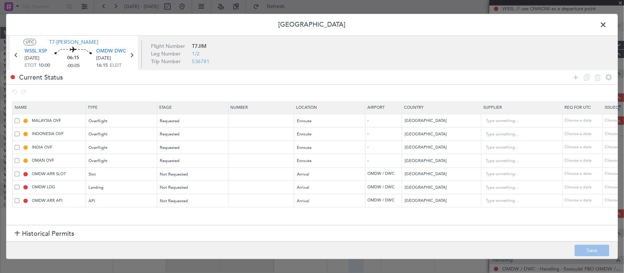
click at [606, 21] on span at bounding box center [606, 26] width 0 height 15
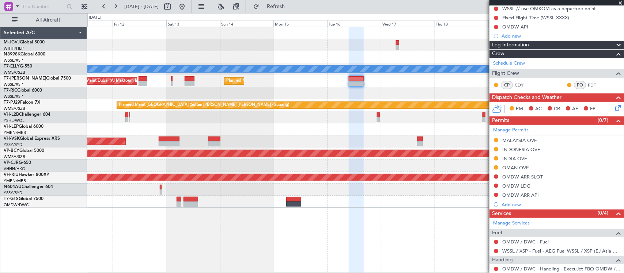
click at [368, 118] on div at bounding box center [355, 117] width 536 height 12
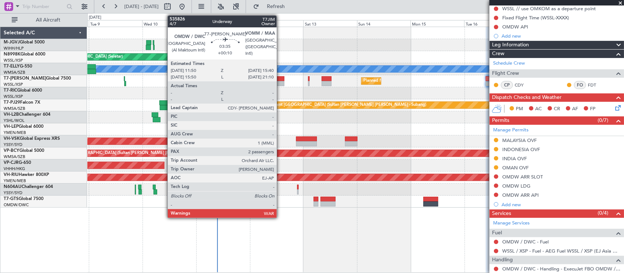
click at [280, 78] on div at bounding box center [279, 78] width 9 height 5
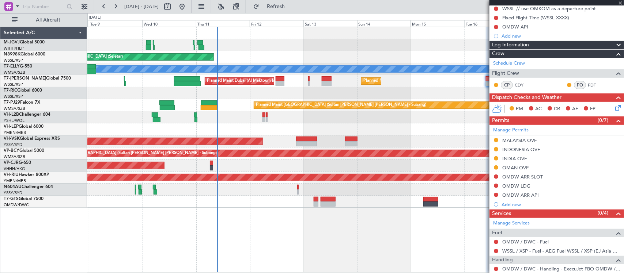
type input "+00:10"
type input "2"
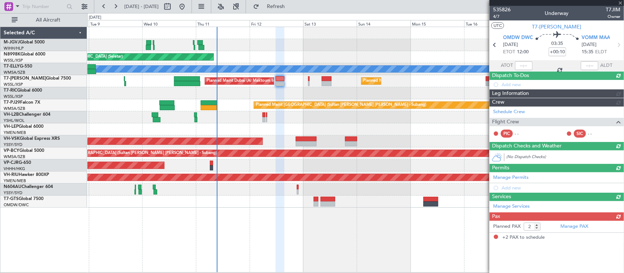
scroll to position [0, 0]
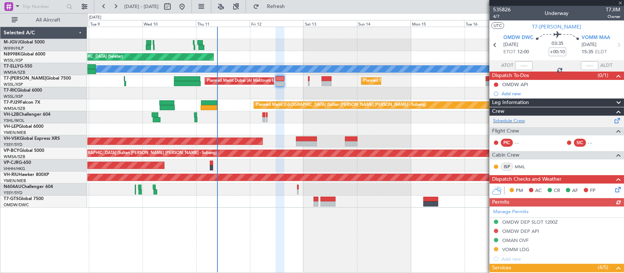
click at [529, 122] on div "Schedule Crew" at bounding box center [556, 121] width 134 height 11
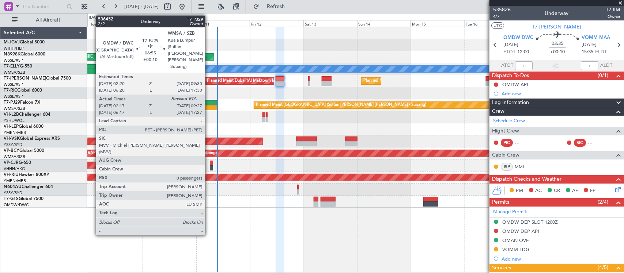
click at [207, 108] on div at bounding box center [209, 107] width 16 height 5
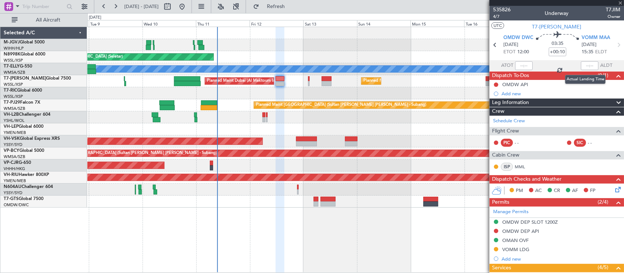
type input "02:27"
type input "0"
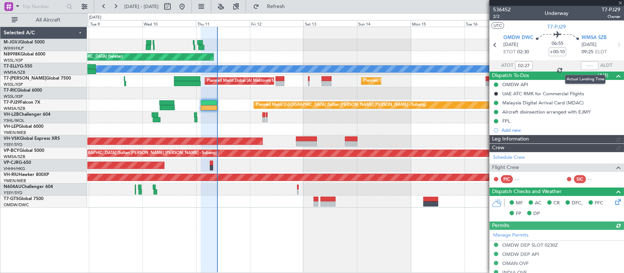
type input "Kennis Yau (KYA)"
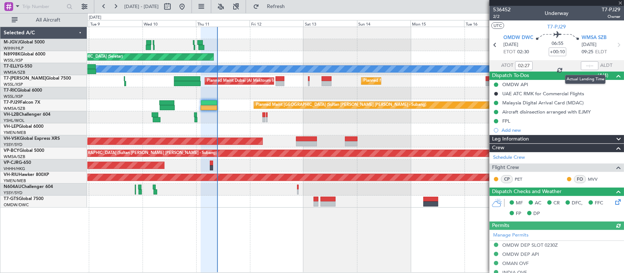
click at [589, 66] on div at bounding box center [589, 65] width 18 height 9
click at [585, 65] on div at bounding box center [589, 65] width 18 height 9
click at [585, 66] on div at bounding box center [589, 65] width 18 height 9
click at [585, 65] on input "text" at bounding box center [589, 65] width 18 height 9
type input "09:24"
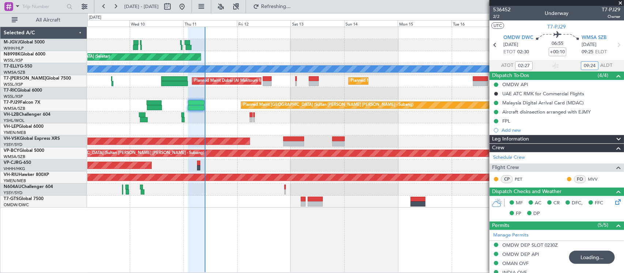
click at [290, 115] on div at bounding box center [355, 117] width 536 height 12
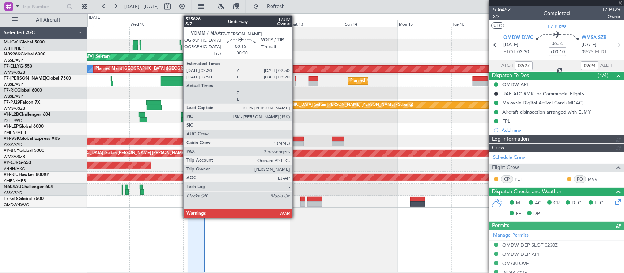
type input "Kennis Yau (KYA)"
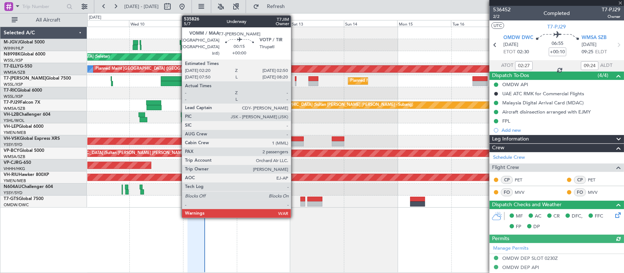
click at [295, 81] on div at bounding box center [295, 83] width 1 height 5
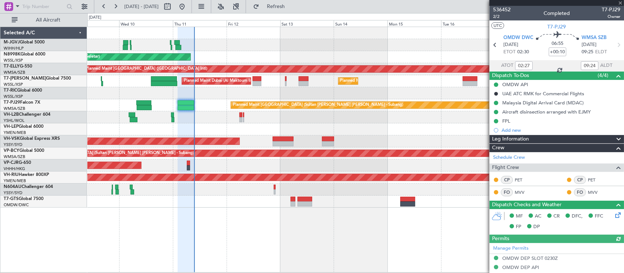
click at [350, 130] on div "Unplanned Maint Wichita (Wichita Mid-continent)" at bounding box center [355, 129] width 536 height 12
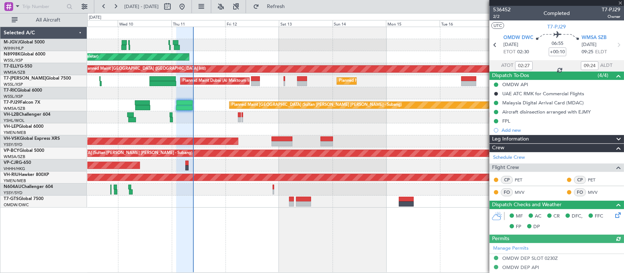
type input "2"
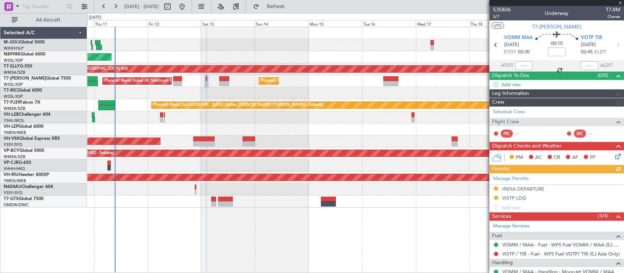
click at [294, 131] on div "Planned Maint Singapore (Seletar) MEL Planned Maint Dubai (Dubai Intl) Planned …" at bounding box center [355, 117] width 536 height 181
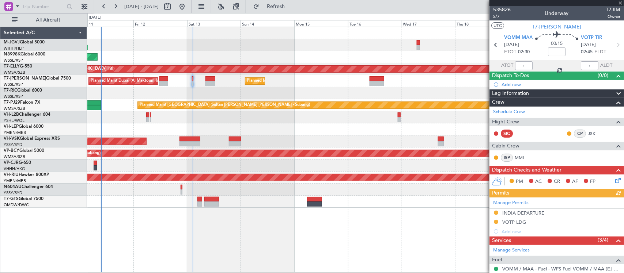
click at [327, 133] on div "Unplanned Maint Wichita (Wichita Mid-continent)" at bounding box center [355, 129] width 536 height 12
click at [513, 111] on link "Schedule Crew" at bounding box center [509, 111] width 32 height 7
click at [587, 134] on link "JSK" at bounding box center [595, 133] width 16 height 7
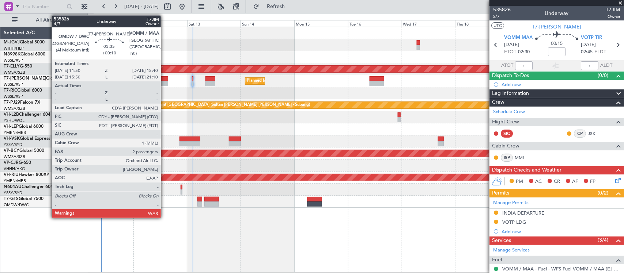
click at [164, 81] on div at bounding box center [163, 83] width 9 height 5
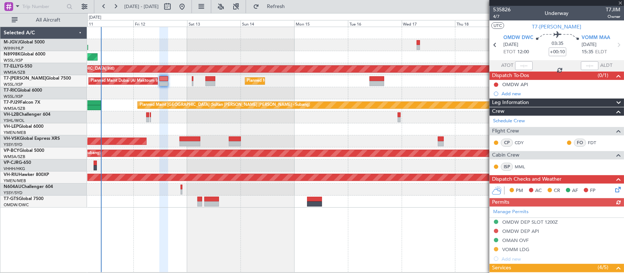
click at [303, 90] on div "Planned Maint Singapore (Seletar) MEL Planned Maint Dubai (Dubai Intl) Planned …" at bounding box center [355, 117] width 536 height 181
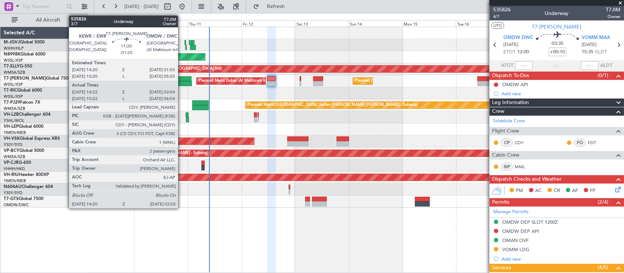
click at [182, 81] on div at bounding box center [178, 83] width 26 height 5
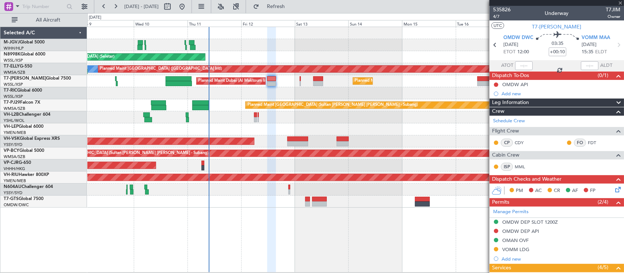
type input "-01:25"
type input "14:32"
type input "01:59"
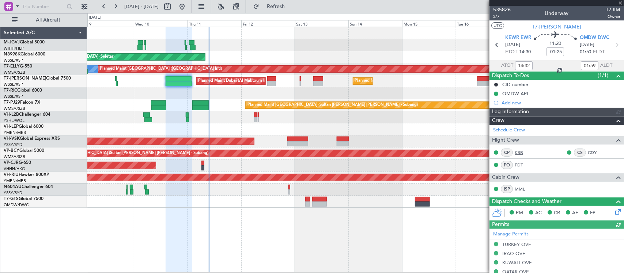
type input "Brien Tan (BTA)"
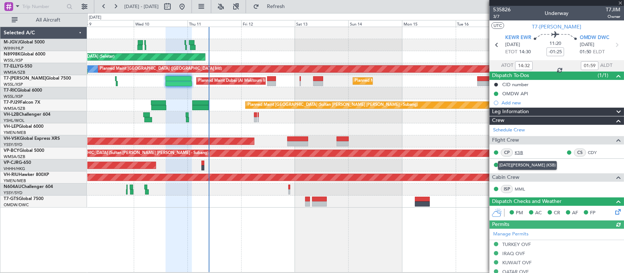
click at [521, 152] on link "KSB" at bounding box center [522, 152] width 16 height 7
click at [587, 151] on link "CDY" at bounding box center [595, 152] width 16 height 7
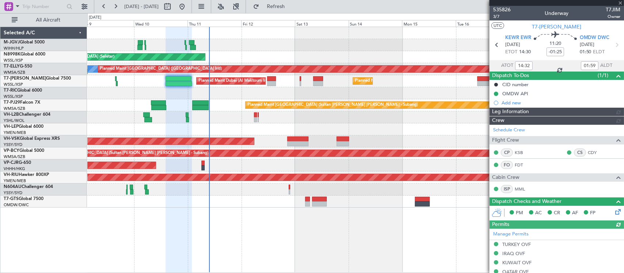
type input "Brien Tan (BTA)"
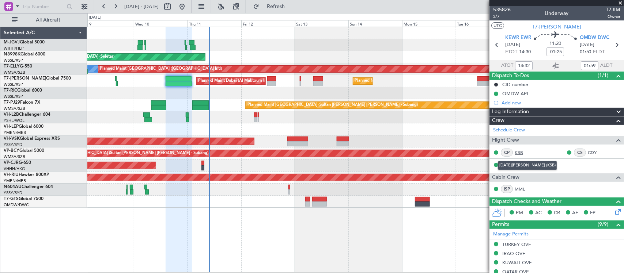
click at [521, 155] on link "KSB" at bounding box center [522, 152] width 16 height 7
click at [345, 98] on div at bounding box center [355, 93] width 536 height 12
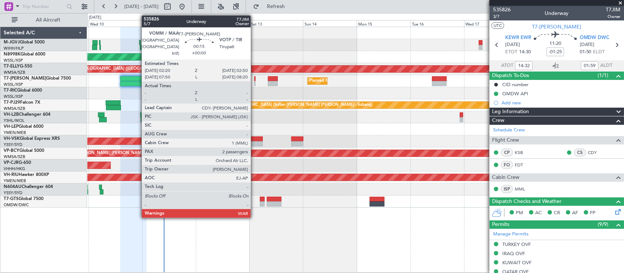
click at [254, 80] on div at bounding box center [254, 78] width 1 height 5
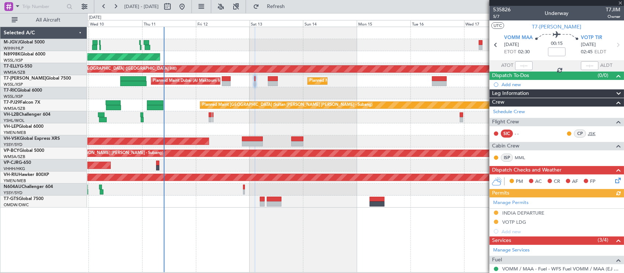
click at [587, 133] on link "JSK" at bounding box center [595, 133] width 16 height 7
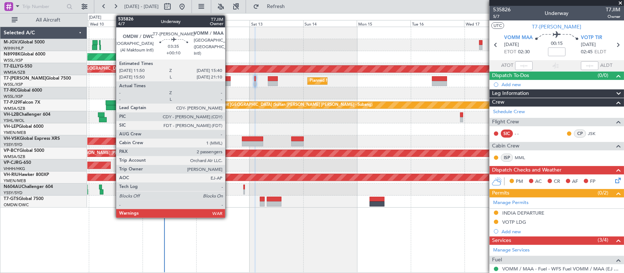
click at [229, 79] on div at bounding box center [226, 78] width 9 height 5
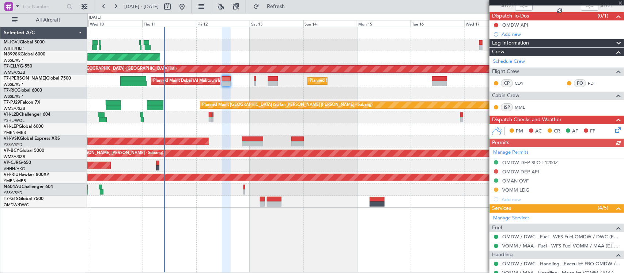
scroll to position [76, 0]
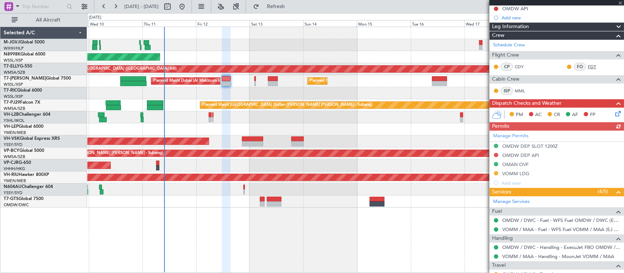
click at [587, 65] on link "FDT" at bounding box center [595, 67] width 16 height 7
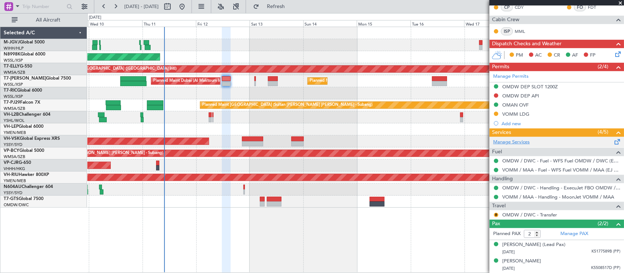
click at [519, 142] on link "Manage Services" at bounding box center [511, 142] width 37 height 7
click at [509, 141] on link "Manage Services" at bounding box center [511, 142] width 37 height 7
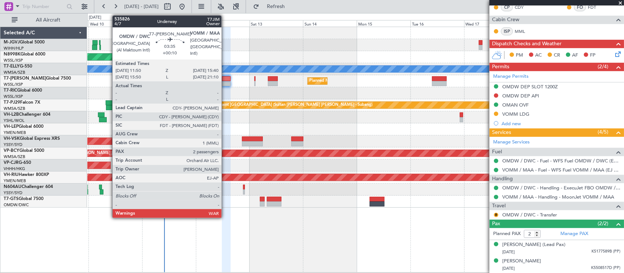
click at [225, 82] on div at bounding box center [226, 83] width 9 height 5
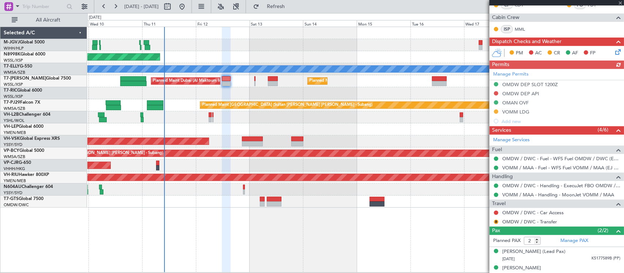
scroll to position [145, 0]
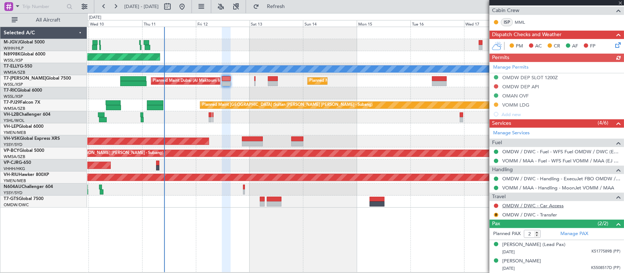
click at [517, 204] on link "OMDW / DWC - Car Access" at bounding box center [532, 206] width 61 height 6
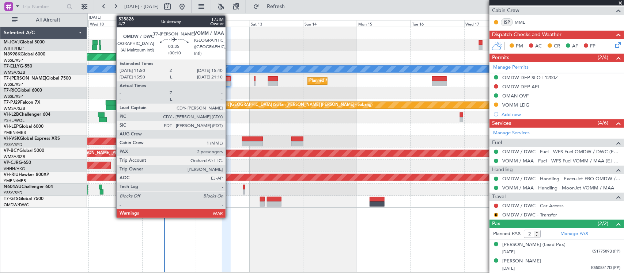
click at [229, 80] on div at bounding box center [226, 78] width 9 height 5
click at [227, 81] on div at bounding box center [226, 83] width 9 height 5
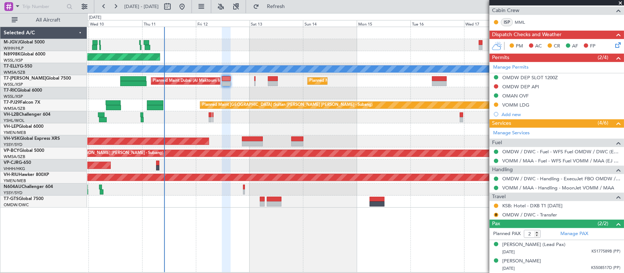
scroll to position [0, 0]
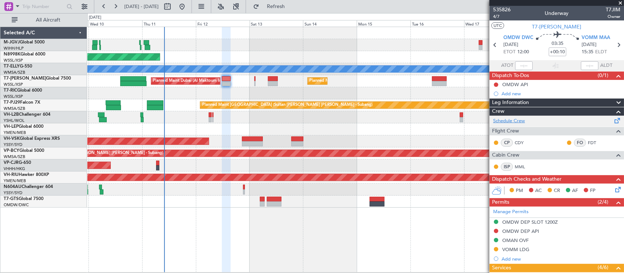
click at [510, 119] on link "Schedule Crew" at bounding box center [509, 121] width 32 height 7
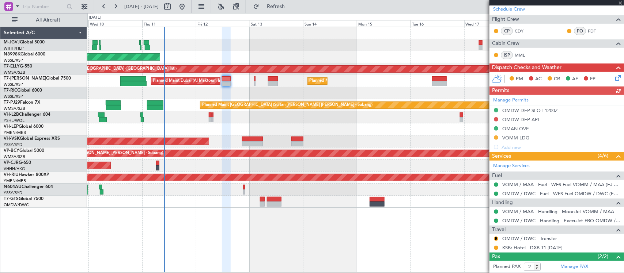
scroll to position [145, 0]
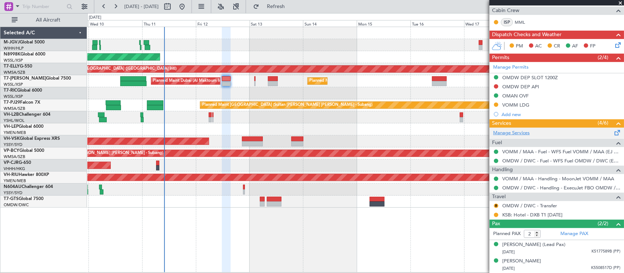
click at [519, 133] on link "Manage Services" at bounding box center [511, 133] width 37 height 7
click at [283, 5] on button "Refresh" at bounding box center [272, 7] width 44 height 12
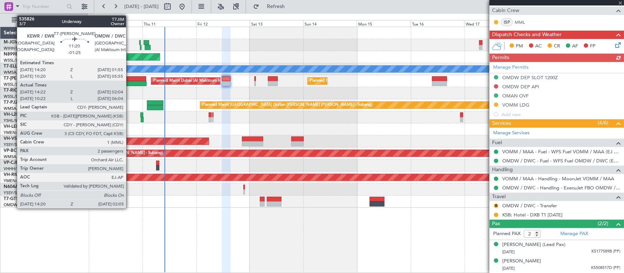
click at [130, 77] on div at bounding box center [133, 78] width 26 height 5
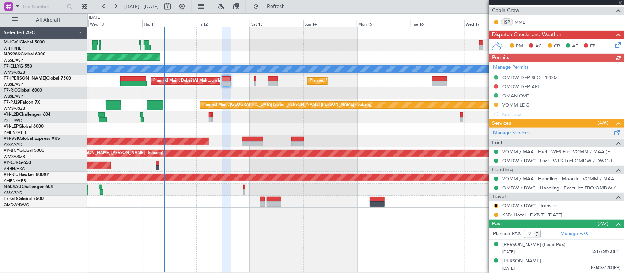
type input "-01:25"
type input "14:32"
type input "01:59"
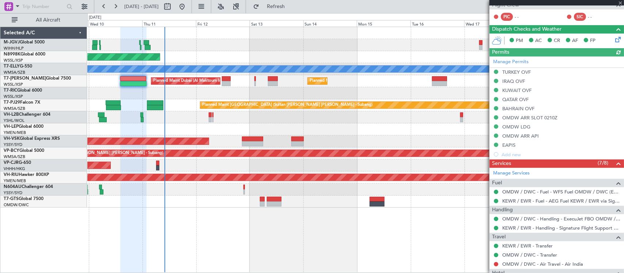
scroll to position [240, 0]
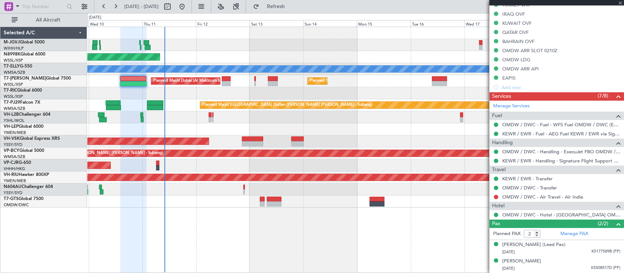
type input "[PERSON_NAME] (BTA)"
click at [556, 196] on link "OMDW / DWC - Air Travel - Air India" at bounding box center [542, 197] width 81 height 6
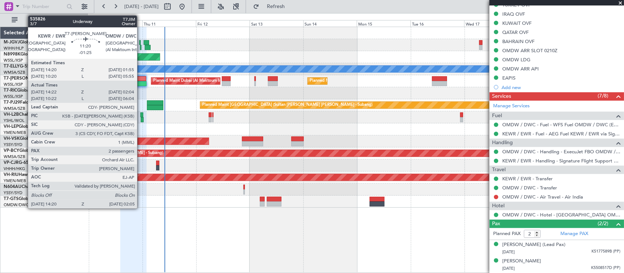
click at [141, 79] on div at bounding box center [133, 78] width 26 height 5
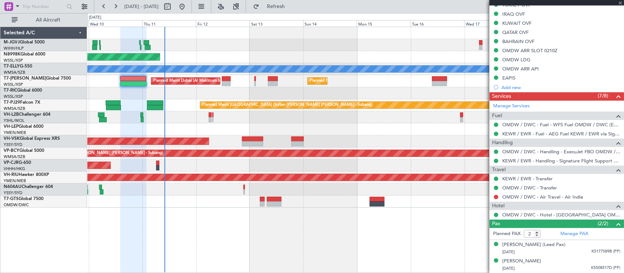
scroll to position [0, 0]
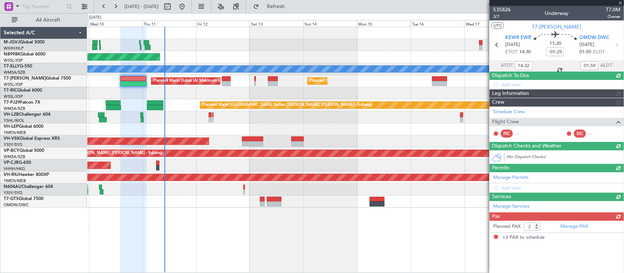
type input "[PERSON_NAME] (BTA)"
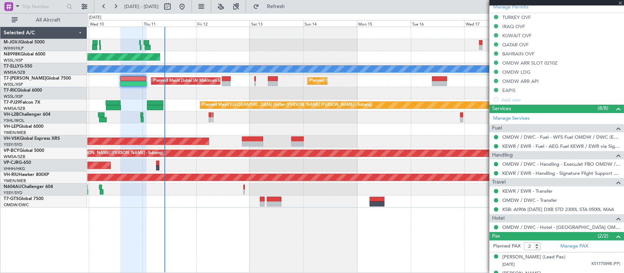
scroll to position [240, 0]
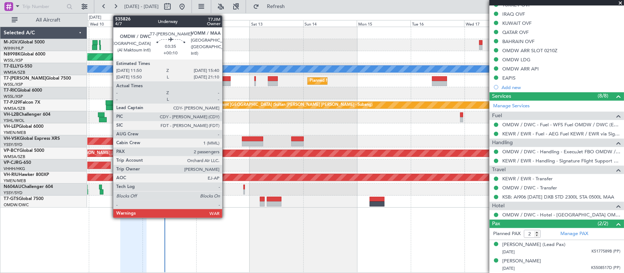
click at [227, 77] on div at bounding box center [226, 78] width 9 height 5
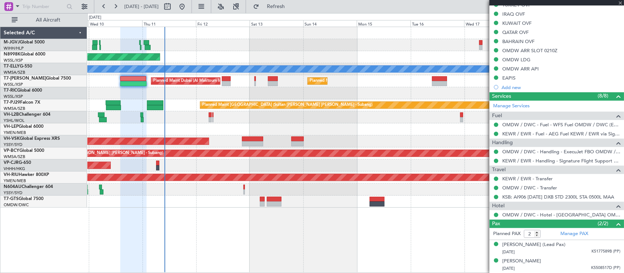
type input "+00:10"
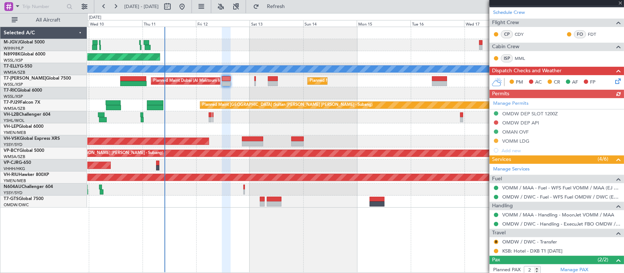
scroll to position [145, 0]
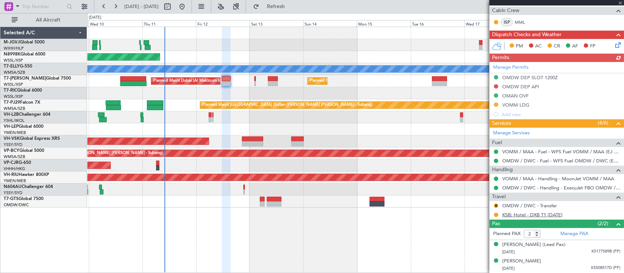
click at [517, 216] on link "KSB: Hotel - DXB T1 11 SEP" at bounding box center [532, 215] width 60 height 6
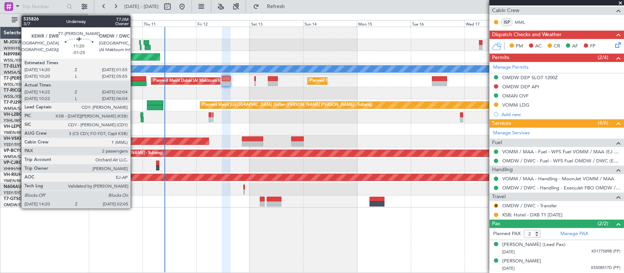
click at [134, 80] on div at bounding box center [133, 78] width 26 height 5
click at [134, 79] on div at bounding box center [133, 78] width 26 height 5
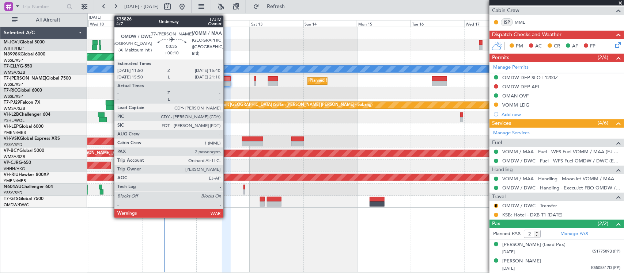
click at [227, 82] on div at bounding box center [226, 83] width 9 height 5
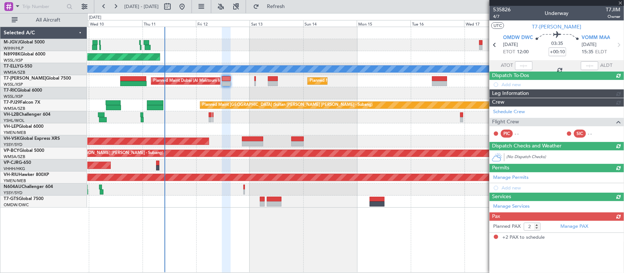
scroll to position [0, 0]
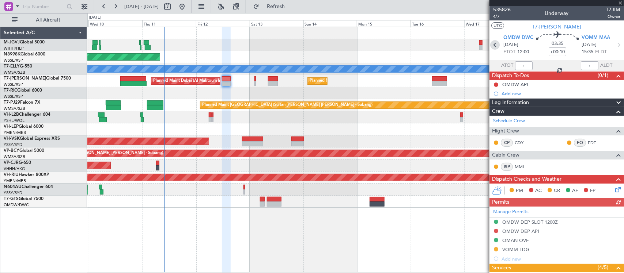
click at [497, 45] on icon at bounding box center [494, 44] width 9 height 9
type input "-01:25"
type input "14:32"
type input "01:59"
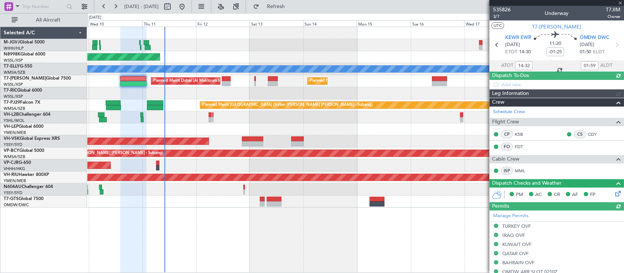
type input "[PERSON_NAME] (BTA)"
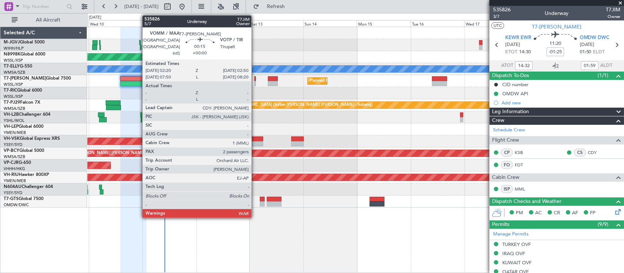
click at [255, 81] on div at bounding box center [254, 83] width 1 height 5
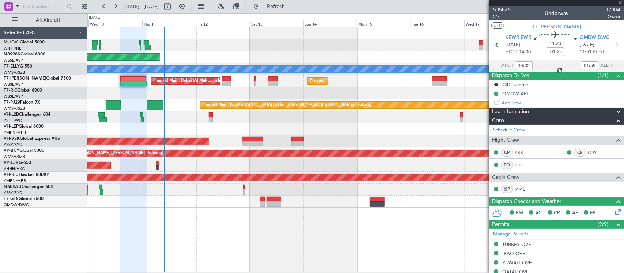
click at [358, 130] on div "Unplanned Maint Wichita (Wichita Mid-continent)" at bounding box center [355, 129] width 536 height 12
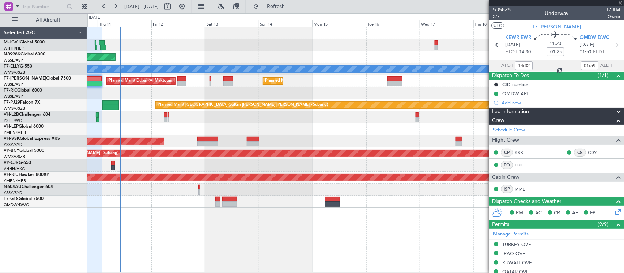
click at [376, 136] on div "Planned Maint Singapore (Seletar) Planned Maint Dubai (Dubai Intl) MEL Planned …" at bounding box center [355, 117] width 536 height 181
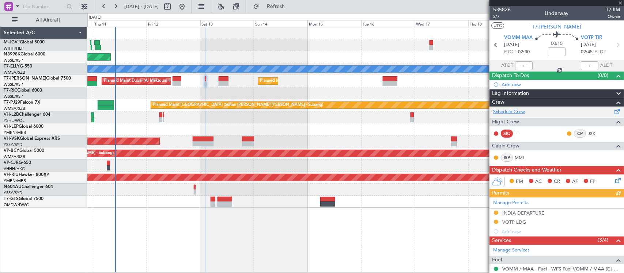
click at [518, 112] on link "Schedule Crew" at bounding box center [509, 111] width 32 height 7
click at [238, 94] on div at bounding box center [355, 93] width 536 height 12
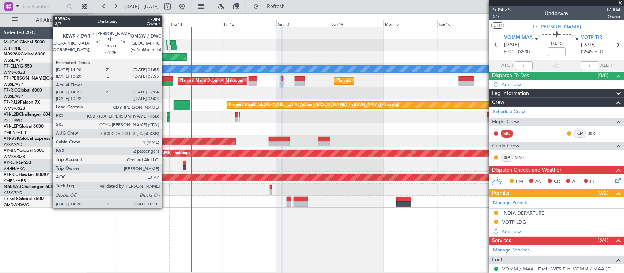
click at [165, 79] on div at bounding box center [160, 78] width 26 height 5
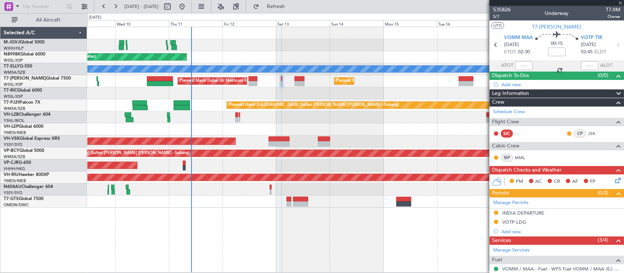
type input "-01:25"
type input "14:32"
type input "01:59"
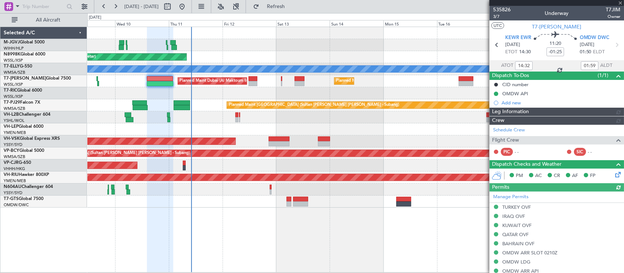
type input "[PERSON_NAME] (BTA)"
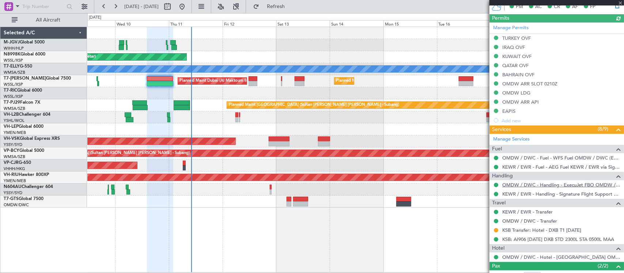
scroll to position [228, 0]
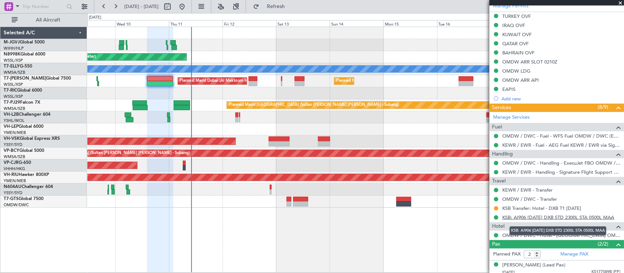
click at [530, 217] on link "KSB: AI906 [DATE] DXB STD 2300L STA 0500L MAA" at bounding box center [558, 217] width 112 height 6
click at [519, 210] on link "KSB Transfer: Hotel - DXB T1 [DATE]" at bounding box center [541, 208] width 79 height 6
click at [520, 219] on link "KSB: AI906 [DATE] DXB STD 2300L STA 0500L MAA" at bounding box center [558, 217] width 112 height 6
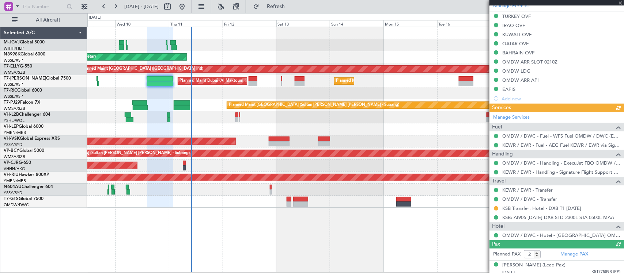
type input "[PERSON_NAME] (BTA)"
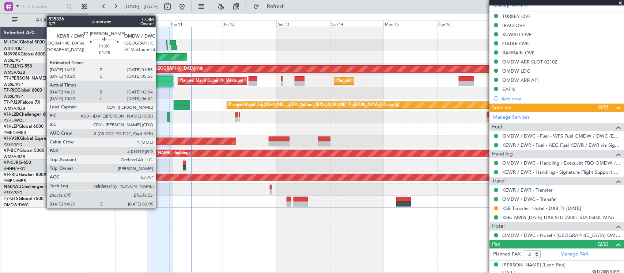
click at [159, 85] on div at bounding box center [160, 83] width 26 height 5
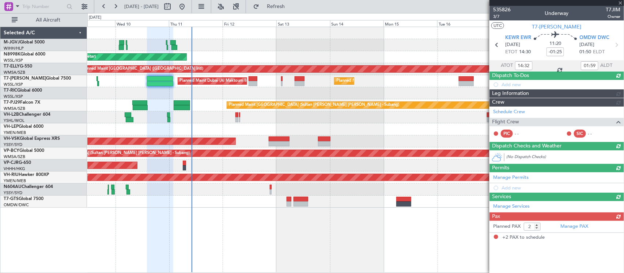
scroll to position [0, 0]
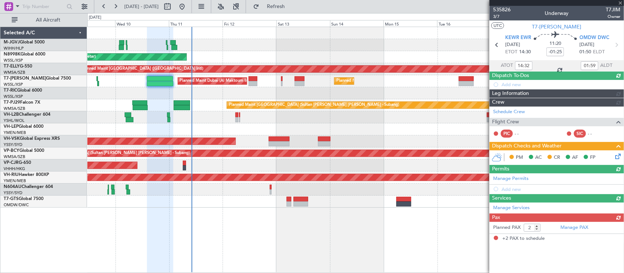
type input "[PERSON_NAME] (BTA)"
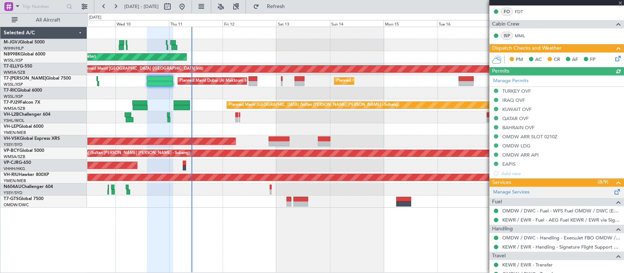
scroll to position [98, 0]
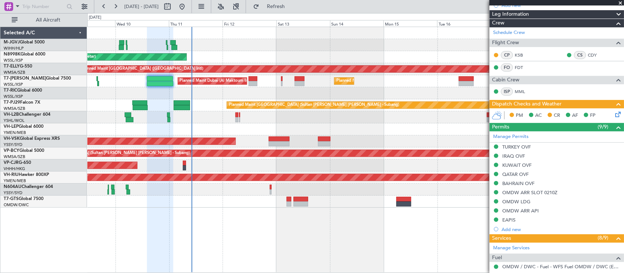
click at [613, 114] on icon at bounding box center [616, 113] width 6 height 6
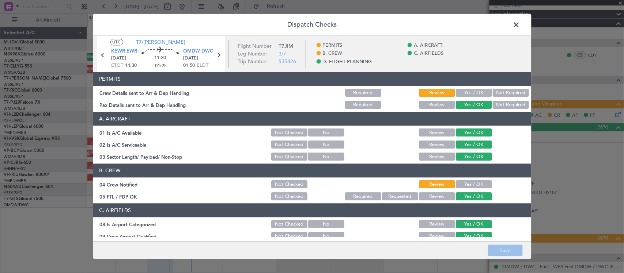
click at [473, 94] on button "Yes / OK" at bounding box center [474, 93] width 36 height 8
click at [477, 185] on button "Yes / OK" at bounding box center [474, 185] width 36 height 8
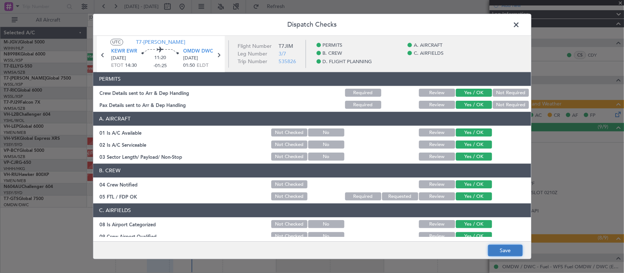
click at [507, 247] on button "Save" at bounding box center [505, 251] width 35 height 12
click at [520, 25] on span at bounding box center [520, 26] width 0 height 15
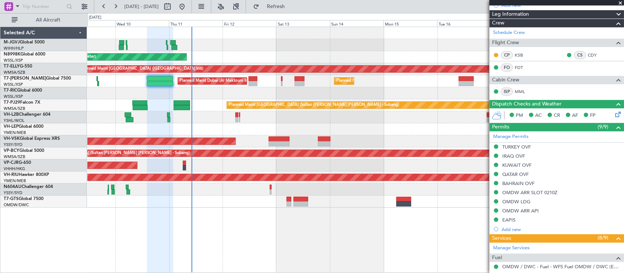
click at [398, 132] on div "Unplanned Maint Wichita (Wichita Mid-continent)" at bounding box center [355, 129] width 536 height 12
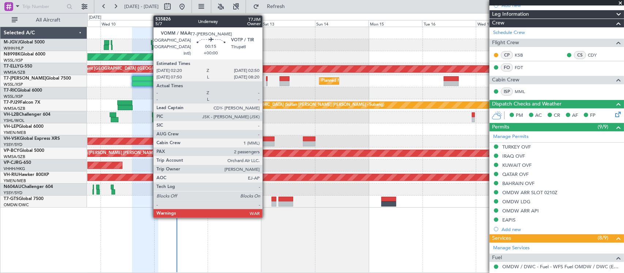
click at [266, 81] on div at bounding box center [266, 83] width 1 height 5
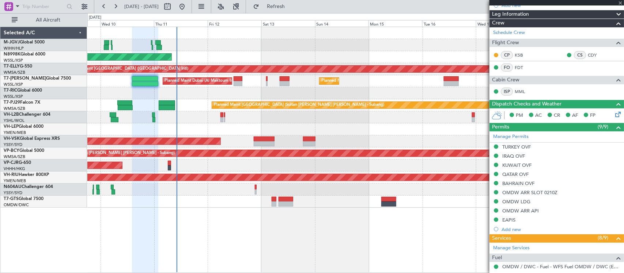
scroll to position [0, 0]
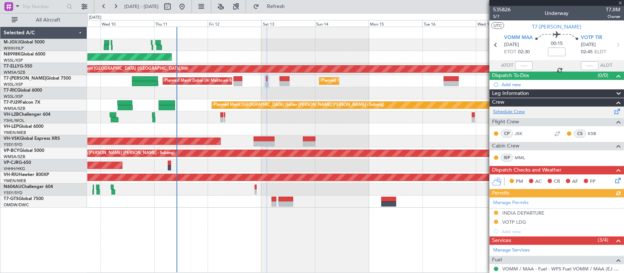
click at [523, 111] on link "Schedule Crew" at bounding box center [509, 111] width 32 height 7
click at [260, 88] on div at bounding box center [355, 93] width 536 height 12
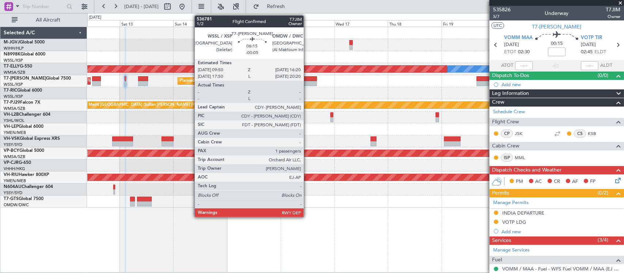
click at [307, 81] on div at bounding box center [309, 83] width 15 height 5
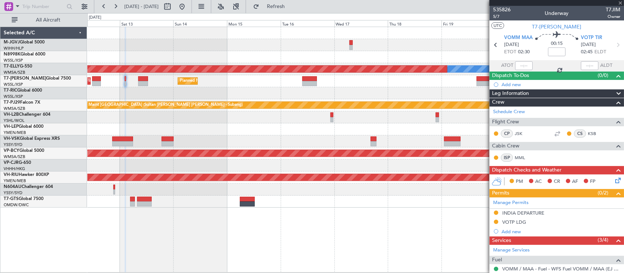
click at [304, 88] on div "Planned Maint [GEOGRAPHIC_DATA] (Seletar) [PERSON_NAME] Planned Maint [GEOGRAPH…" at bounding box center [355, 117] width 536 height 181
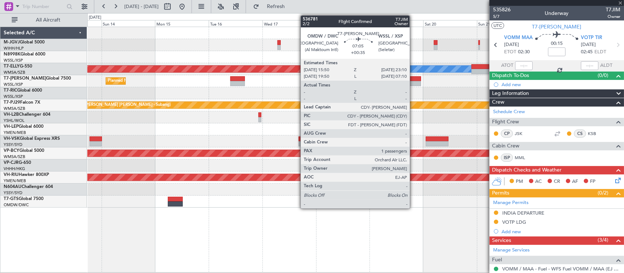
type input "-00:05"
type input "1"
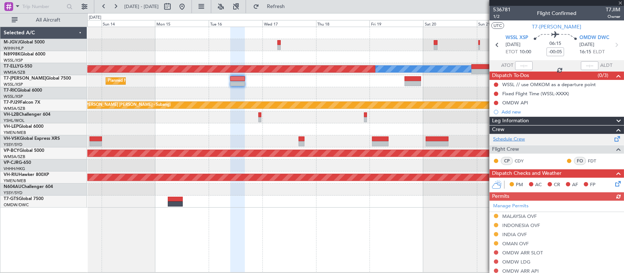
click at [509, 139] on link "Schedule Crew" at bounding box center [509, 139] width 32 height 7
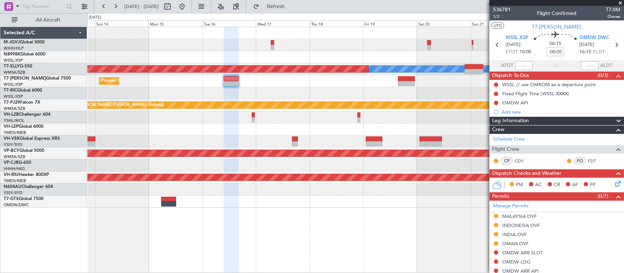
click at [244, 127] on div "MEL Planned Maint Dubai (Dubai Intl) Planned Maint Singapore (Seletar) Planned …" at bounding box center [355, 117] width 536 height 181
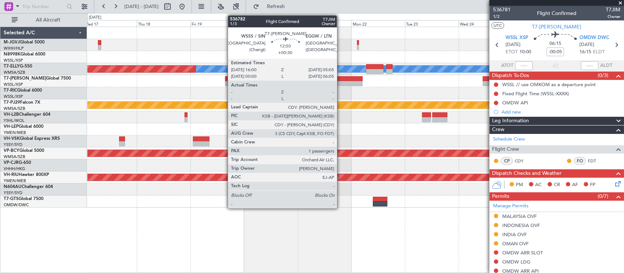
click at [340, 83] on div at bounding box center [348, 83] width 30 height 5
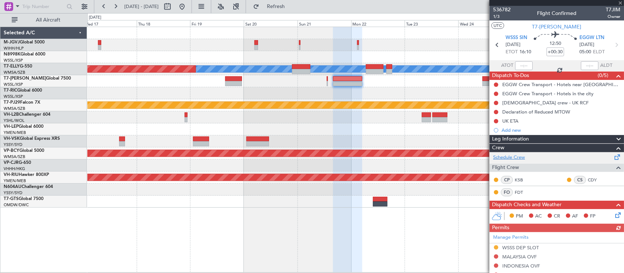
click at [515, 158] on link "Schedule Crew" at bounding box center [509, 157] width 32 height 7
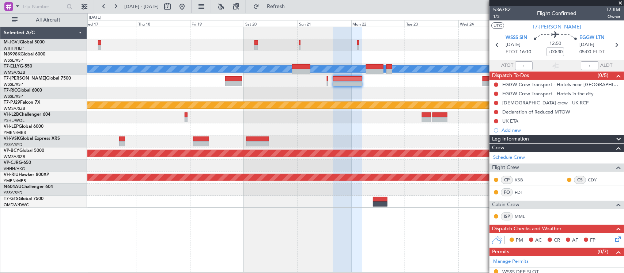
click at [366, 88] on div at bounding box center [355, 93] width 536 height 12
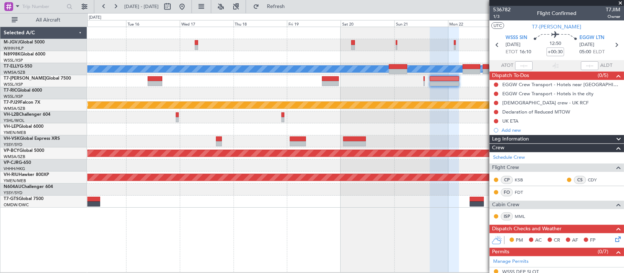
click at [408, 68] on div "Planned Maint Dubai (Dubai Intl) MEL Planned Maint Singapore (Seletar) Planned …" at bounding box center [355, 117] width 536 height 181
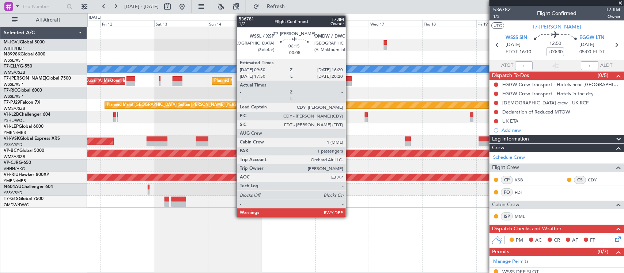
click at [349, 80] on div at bounding box center [343, 78] width 15 height 5
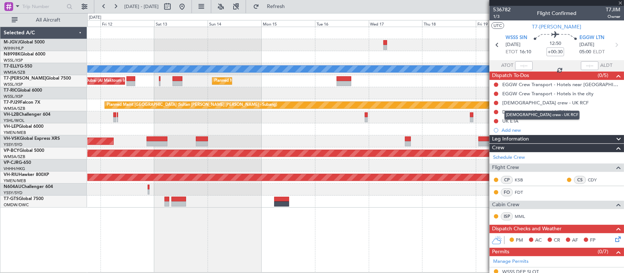
type input "-00:05"
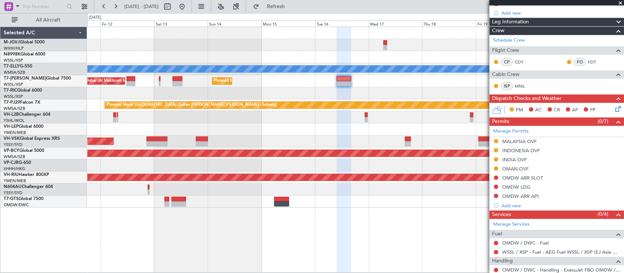
scroll to position [147, 0]
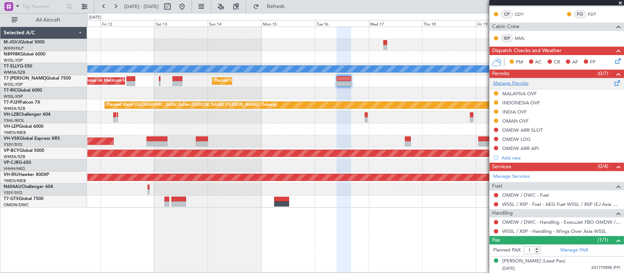
click at [518, 83] on link "Manage Permits" at bounding box center [510, 83] width 35 height 7
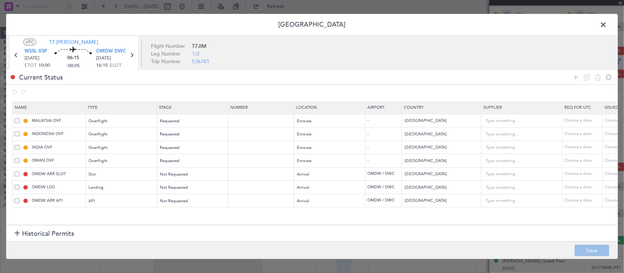
click at [267, 125] on td at bounding box center [261, 121] width 66 height 14
click at [243, 121] on input "text" at bounding box center [262, 121] width 64 height 6
paste input "CAAM-NS-0530-09-25"
type input "CAAM-NS-0530-09-25"
click at [609, 121] on div "Choose a date" at bounding box center [623, 121] width 38 height 6
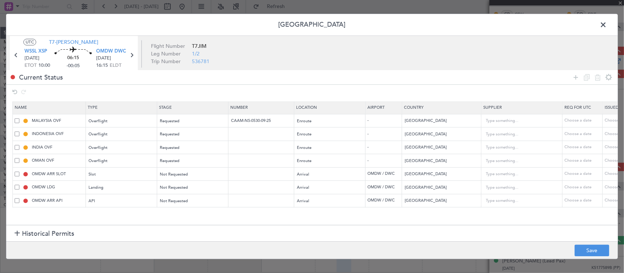
select select "9"
select select "2025"
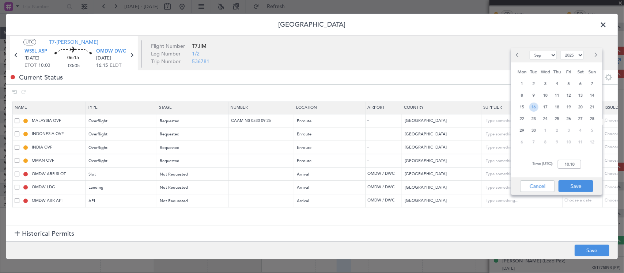
click at [532, 110] on span "16" at bounding box center [533, 107] width 9 height 9
click at [568, 160] on input "00:00" at bounding box center [568, 164] width 23 height 9
type input "10:00"
click at [577, 183] on button "Save" at bounding box center [575, 186] width 35 height 12
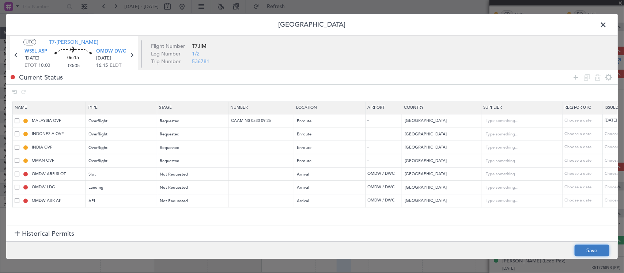
click at [601, 251] on button "Save" at bounding box center [591, 251] width 35 height 12
drag, startPoint x: 600, startPoint y: 21, endPoint x: 597, endPoint y: 24, distance: 3.9
click at [606, 21] on span at bounding box center [606, 26] width 0 height 15
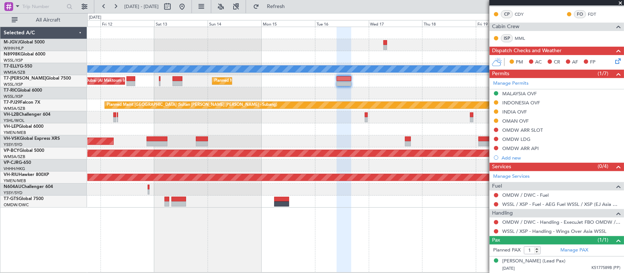
click at [390, 96] on div "Planned Maint Singapore (Seletar) Planned Maint Dubai (Dubai Intl) MEL Planned …" at bounding box center [355, 117] width 536 height 181
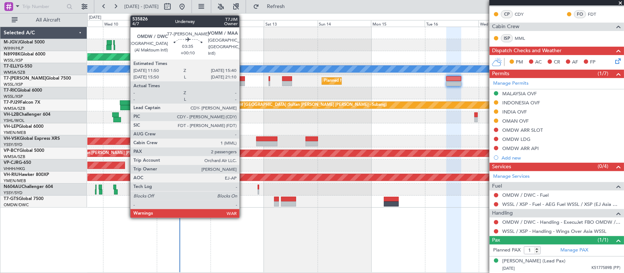
click at [243, 82] on div at bounding box center [240, 83] width 9 height 5
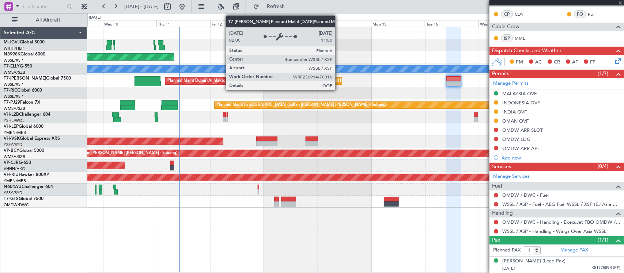
type input "+00:10"
type input "2"
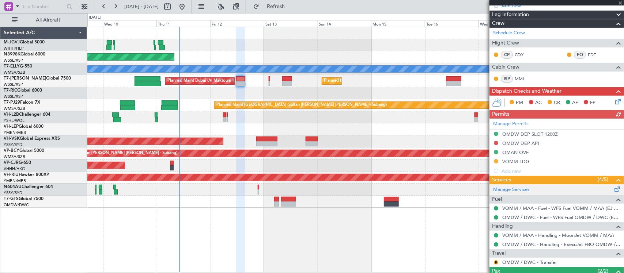
scroll to position [136, 0]
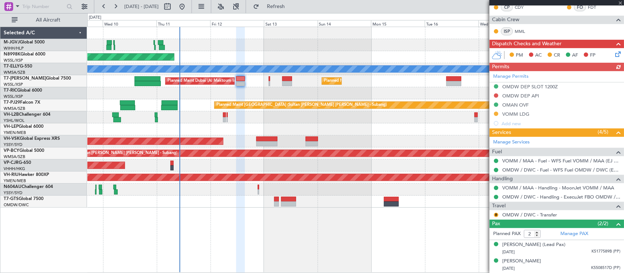
click at [495, 95] on div "Manage Permits OMDW DEP SLOT 1200Z OMDW DEP API OMAN OVF VOMM LDG Add new" at bounding box center [556, 99] width 134 height 57
click at [497, 95] on button at bounding box center [496, 96] width 4 height 4
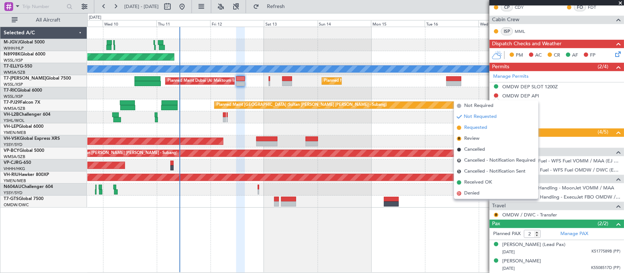
click at [475, 128] on span "Requested" at bounding box center [475, 127] width 23 height 7
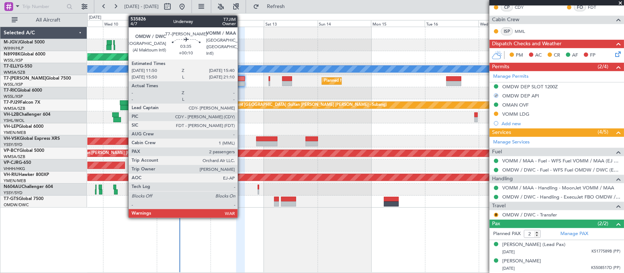
click at [241, 81] on div at bounding box center [240, 83] width 9 height 5
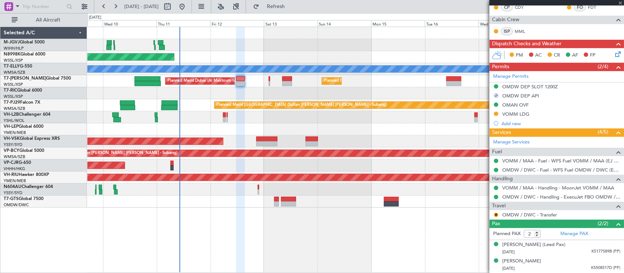
click at [613, 52] on icon at bounding box center [616, 53] width 6 height 6
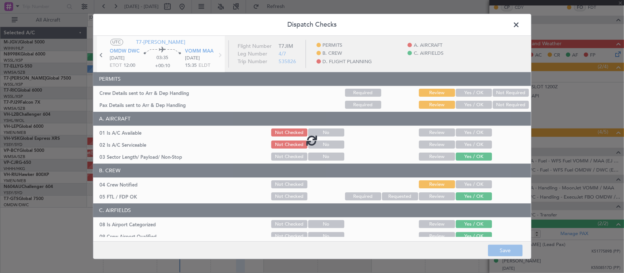
click at [475, 94] on div at bounding box center [312, 140] width 438 height 209
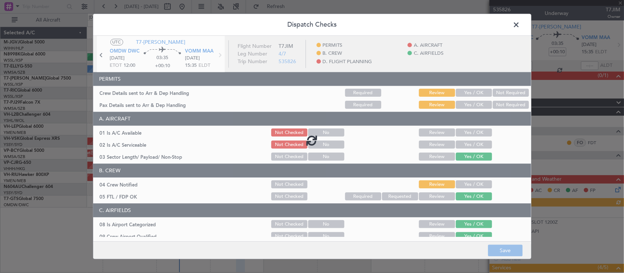
click at [471, 97] on div at bounding box center [312, 140] width 438 height 209
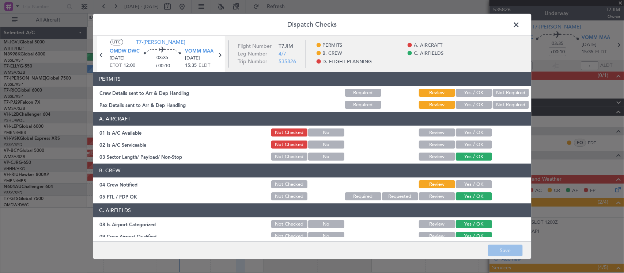
click at [468, 94] on button "Yes / OK" at bounding box center [474, 93] width 36 height 8
click at [468, 109] on div "Yes / OK" at bounding box center [472, 105] width 37 height 10
click at [471, 106] on button "Yes / OK" at bounding box center [474, 105] width 36 height 8
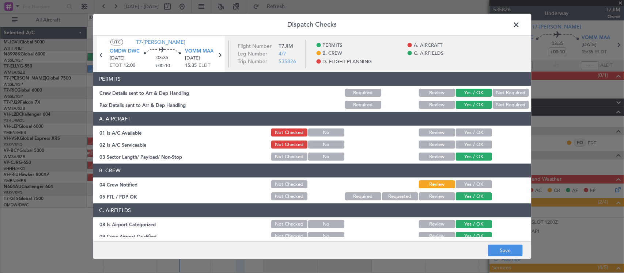
click at [468, 183] on button "Yes / OK" at bounding box center [474, 185] width 36 height 8
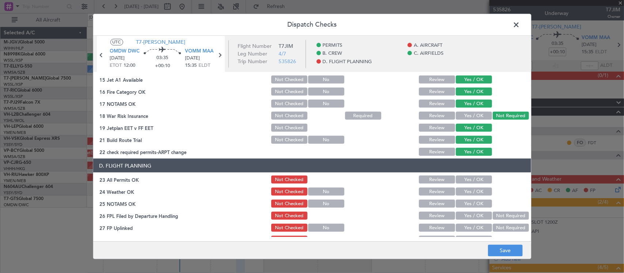
scroll to position [263, 0]
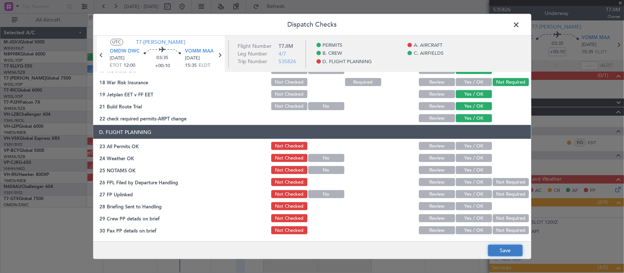
click at [505, 251] on button "Save" at bounding box center [505, 251] width 35 height 12
click at [520, 23] on span at bounding box center [520, 26] width 0 height 15
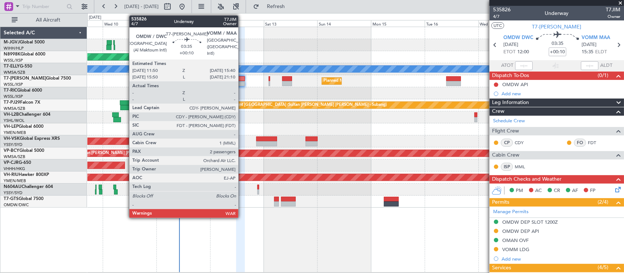
click at [242, 81] on div at bounding box center [240, 83] width 9 height 5
click at [243, 81] on div at bounding box center [240, 83] width 9 height 5
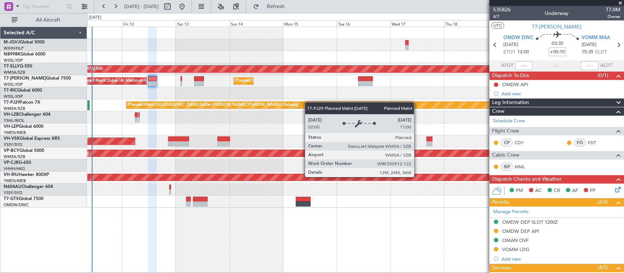
click at [184, 110] on div "Planned Maint Singapore (Seletar) MEL Planned Maint Dubai (Dubai Intl) Planned …" at bounding box center [355, 117] width 536 height 181
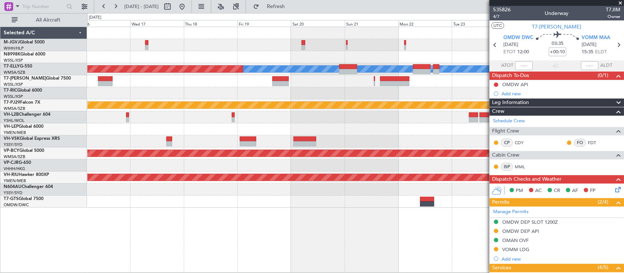
click at [224, 113] on div "MEL Planned Maint Dubai (Dubai Intl) Planned Maint Singapore (Seletar) Planned …" at bounding box center [355, 117] width 536 height 181
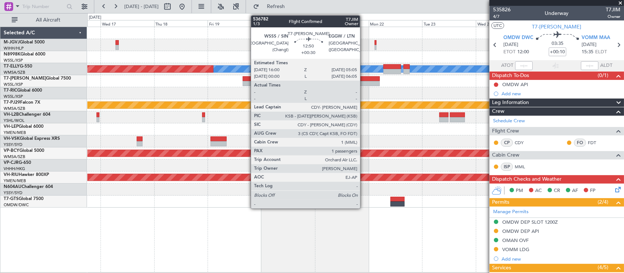
click at [363, 79] on div at bounding box center [364, 78] width 29 height 5
click at [364, 79] on div at bounding box center [364, 78] width 29 height 5
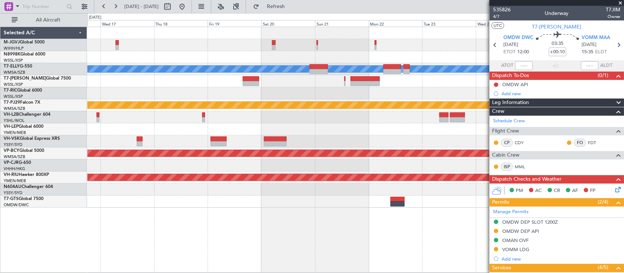
click at [375, 111] on div at bounding box center [355, 117] width 536 height 12
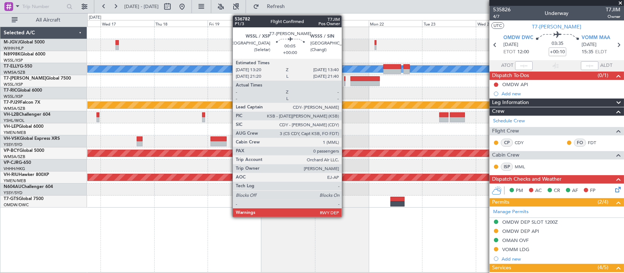
click at [345, 81] on div at bounding box center [344, 83] width 1 height 5
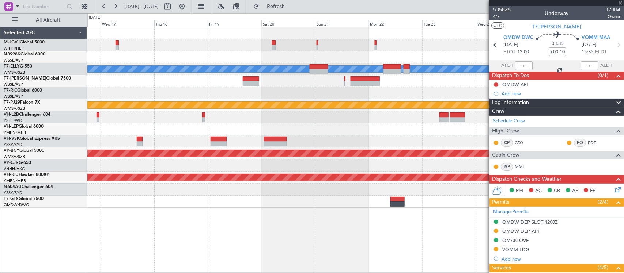
type input "0"
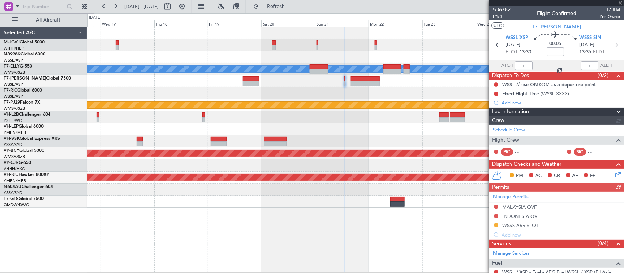
scroll to position [99, 0]
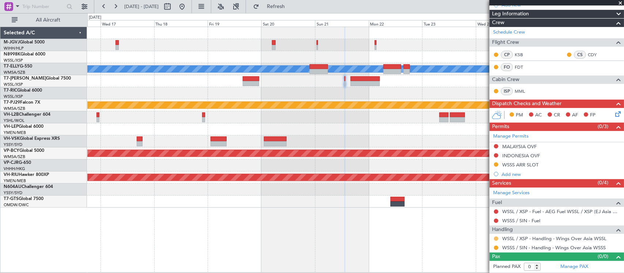
click at [494, 240] on button at bounding box center [496, 239] width 4 height 4
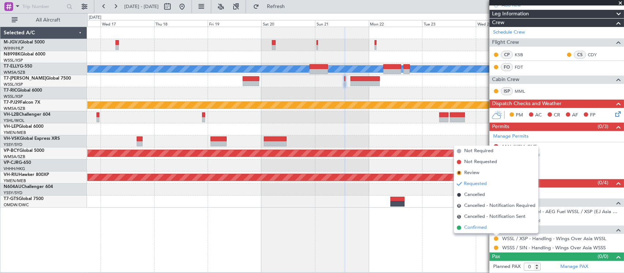
click at [483, 229] on span "Confirmed" at bounding box center [475, 227] width 23 height 7
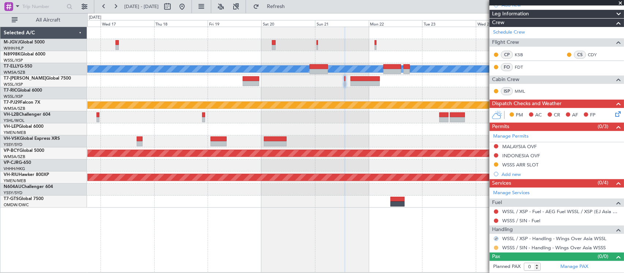
click at [495, 249] on button at bounding box center [496, 248] width 4 height 4
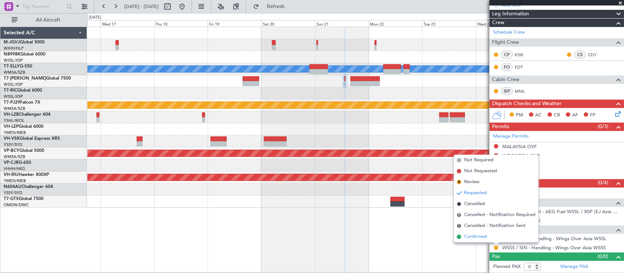
click at [476, 232] on li "Confirmed" at bounding box center [496, 237] width 84 height 11
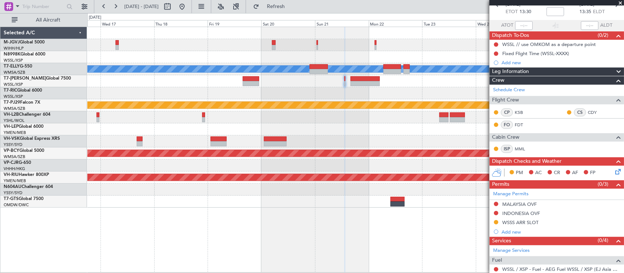
scroll to position [0, 0]
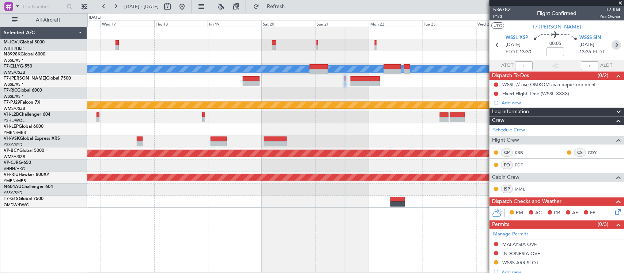
click at [611, 43] on icon at bounding box center [615, 44] width 9 height 9
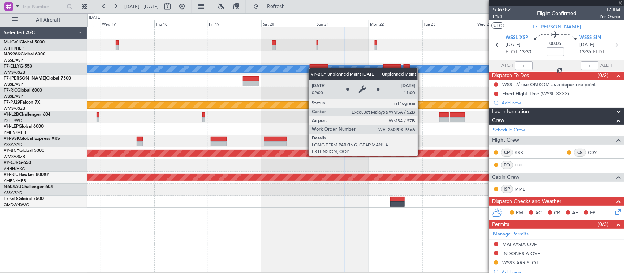
click at [305, 165] on div "Planned Maint Dubai (Dubai Intl) MEL Planned Maint Singapore (Seletar) Planned …" at bounding box center [355, 117] width 536 height 181
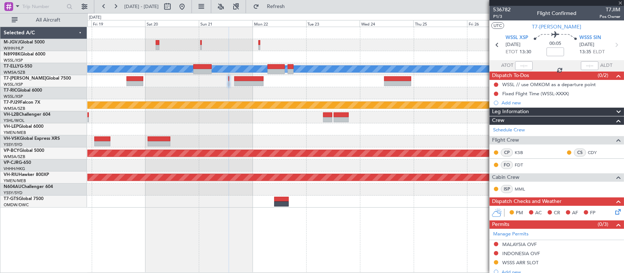
type input "+00:30"
type input "1"
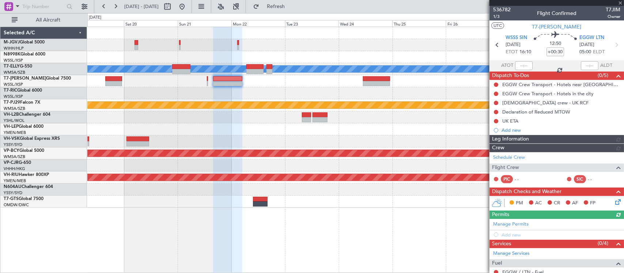
click at [408, 188] on div at bounding box center [355, 190] width 536 height 12
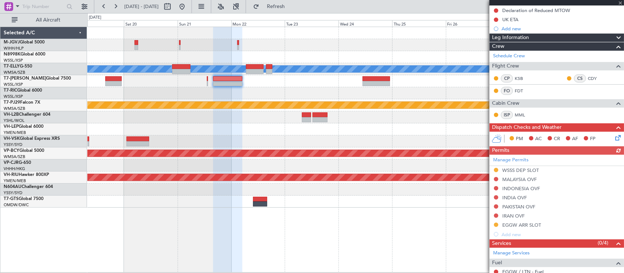
scroll to position [179, 0]
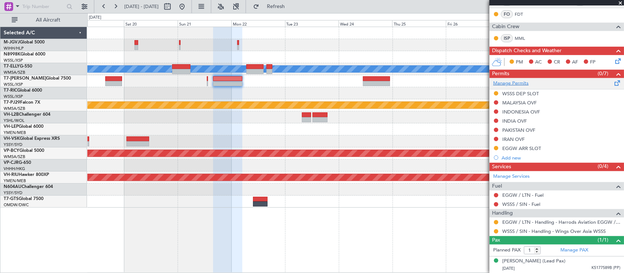
click at [511, 86] on link "Manage Permits" at bounding box center [510, 83] width 35 height 7
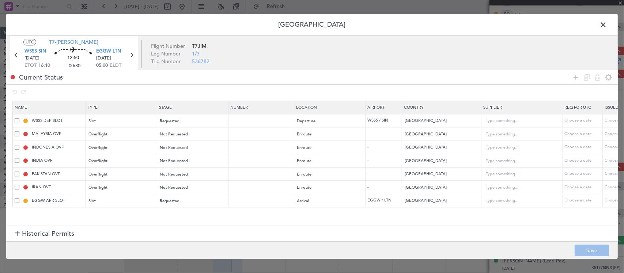
drag, startPoint x: 577, startPoint y: 78, endPoint x: 567, endPoint y: 82, distance: 11.5
click at [576, 78] on icon at bounding box center [575, 77] width 9 height 9
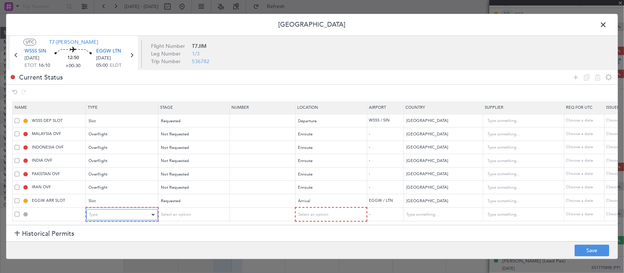
click at [145, 210] on div "Type" at bounding box center [119, 215] width 61 height 11
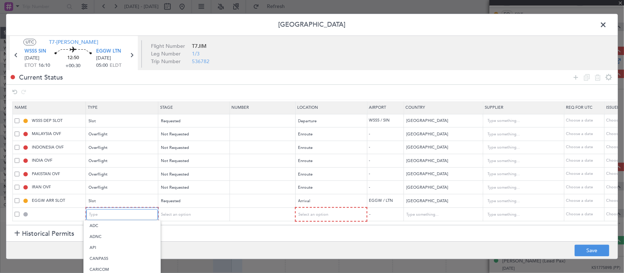
scroll to position [136, 0]
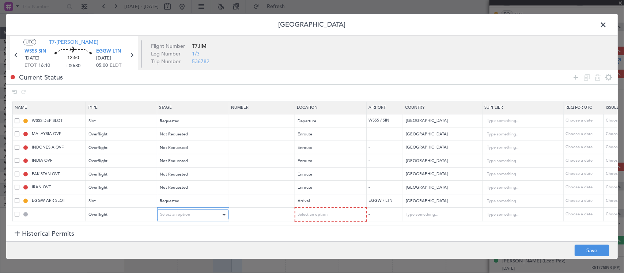
click at [179, 212] on span "Select an option" at bounding box center [175, 214] width 30 height 5
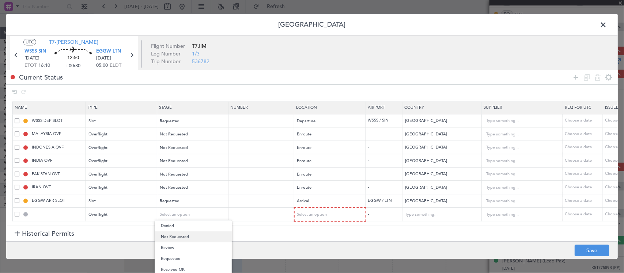
click at [195, 236] on span "Not Requested" at bounding box center [193, 237] width 65 height 11
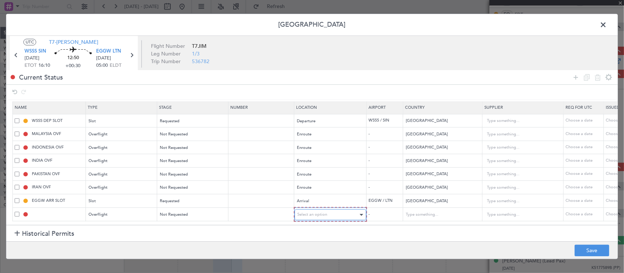
click at [309, 212] on span "Select an option" at bounding box center [312, 214] width 30 height 5
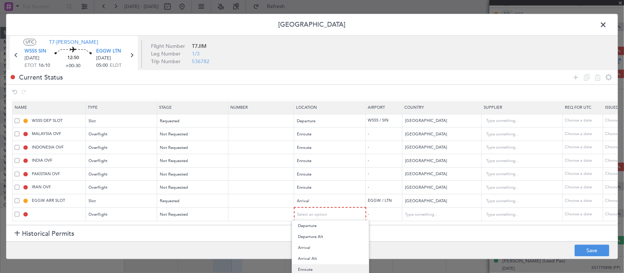
click at [315, 269] on span "Enroute" at bounding box center [330, 269] width 65 height 11
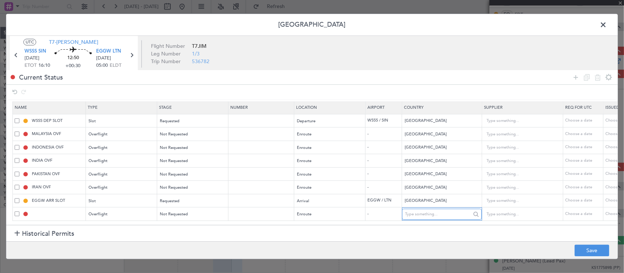
click at [436, 211] on input "text" at bounding box center [438, 214] width 66 height 11
click at [434, 224] on span "Turkey" at bounding box center [442, 222] width 68 height 11
type input "Turkey"
click at [587, 251] on button "Save" at bounding box center [591, 251] width 35 height 12
type input "TURKEY OVF"
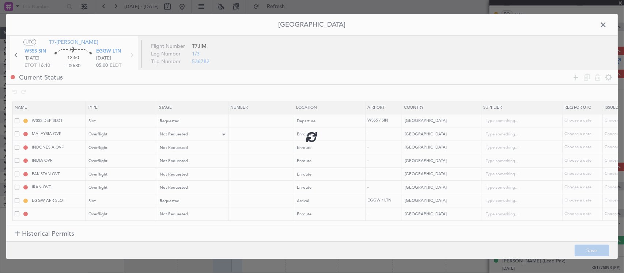
type input "NNN"
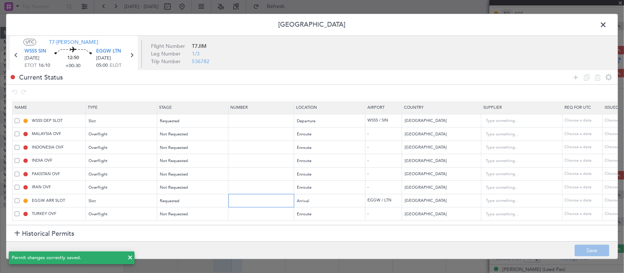
click at [258, 198] on input "text" at bounding box center [262, 201] width 64 height 6
paste input "MVI144"
type input "MVI144"
click at [608, 198] on div "Choose a date" at bounding box center [623, 201] width 38 height 6
select select "9"
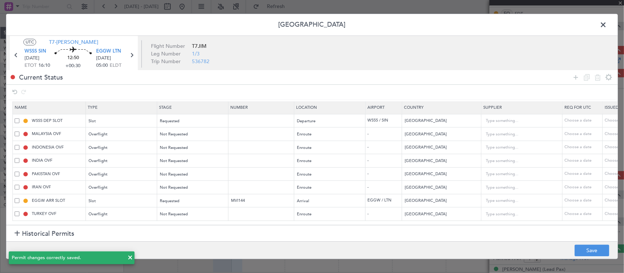
select select "2025"
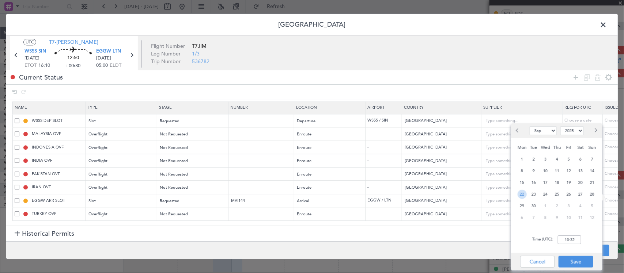
click at [522, 194] on span "22" at bounding box center [521, 194] width 9 height 9
click at [575, 239] on input "00:00" at bounding box center [568, 240] width 23 height 9
type input "05:00"
click at [578, 263] on button "Save" at bounding box center [575, 262] width 35 height 12
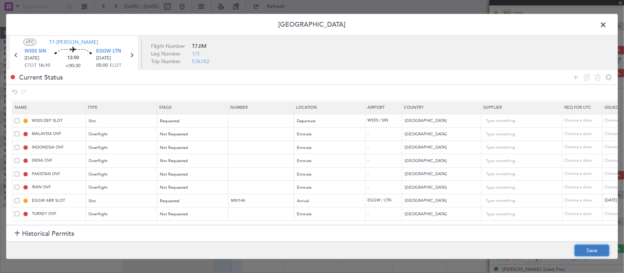
click at [597, 251] on button "Save" at bounding box center [591, 251] width 35 height 12
type input "EGGW ARR SLOT 0500Z"
type input "MVI144"
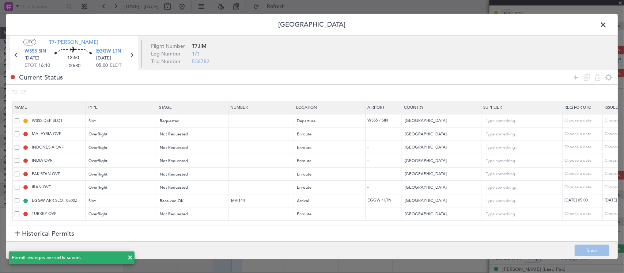
click at [132, 55] on icon at bounding box center [131, 55] width 9 height 9
type input "+00:20"
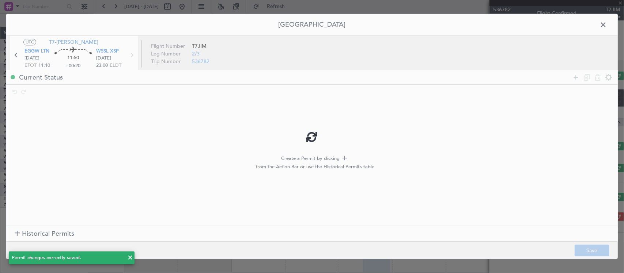
scroll to position [0, 0]
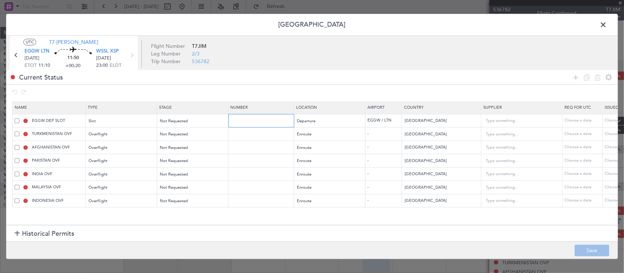
click at [274, 121] on input "text" at bounding box center [262, 121] width 64 height 6
paste input "MVI144"
type input "MVI144"
click at [610, 121] on div "Choose a date" at bounding box center [623, 121] width 38 height 6
select select "9"
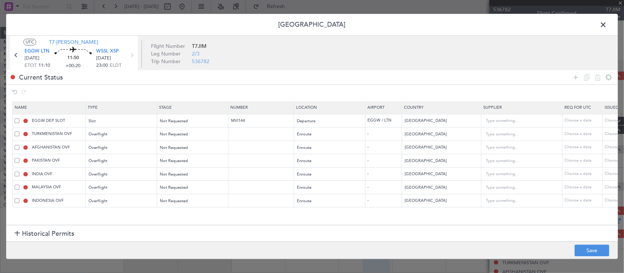
select select "2025"
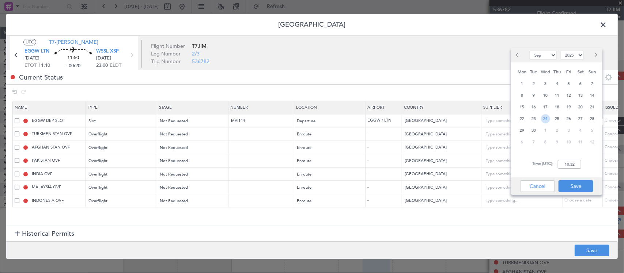
click at [548, 119] on span "24" at bounding box center [545, 118] width 9 height 9
click at [576, 163] on input "00:00" at bounding box center [568, 164] width 23 height 9
type input "11:10"
click at [576, 187] on button "Save" at bounding box center [575, 186] width 35 height 12
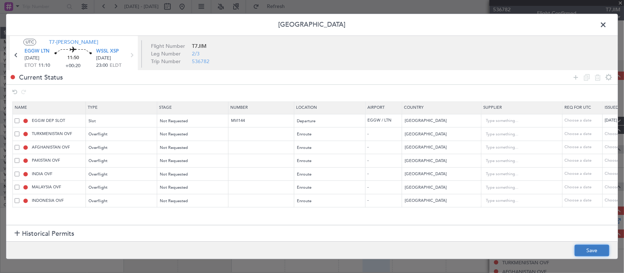
click at [598, 251] on button "Save" at bounding box center [591, 251] width 35 height 12
type input "EGGW DEP SLOT 1110Z"
type input "MVI144"
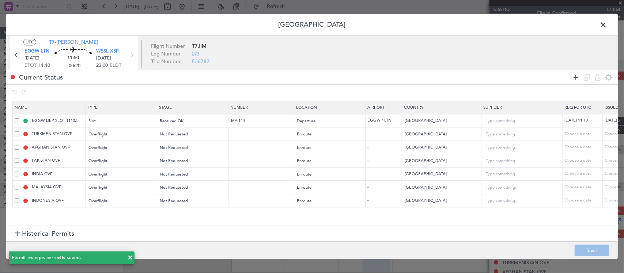
click at [574, 79] on icon at bounding box center [575, 77] width 9 height 9
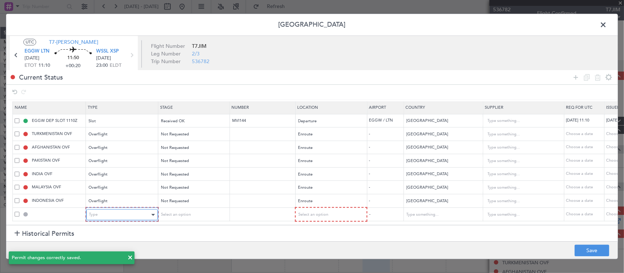
click at [126, 212] on div "Type" at bounding box center [119, 215] width 61 height 11
click at [182, 212] on span "Select an option" at bounding box center [175, 214] width 30 height 5
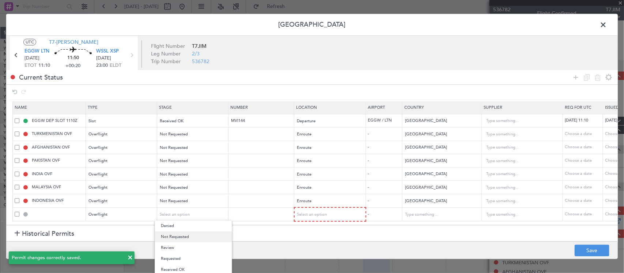
click at [195, 236] on span "Not Requested" at bounding box center [193, 237] width 65 height 11
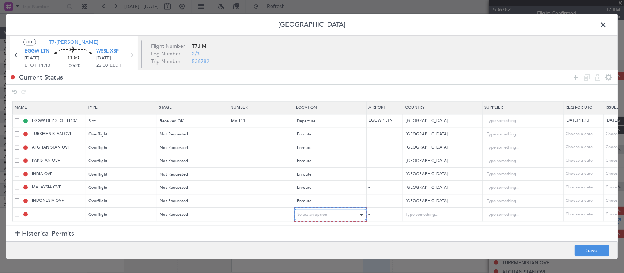
click at [309, 212] on span "Select an option" at bounding box center [312, 214] width 30 height 5
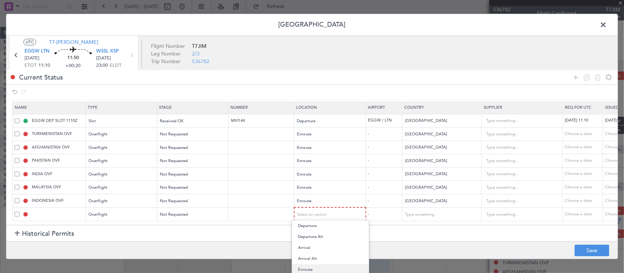
click at [322, 269] on span "Enroute" at bounding box center [330, 269] width 65 height 11
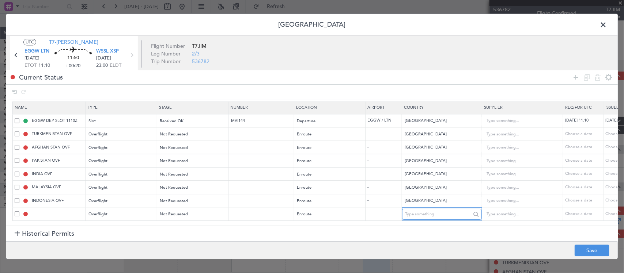
click at [422, 211] on input "text" at bounding box center [438, 214] width 66 height 11
click at [440, 220] on span "Turkey" at bounding box center [442, 222] width 68 height 11
type input "Turkey"
click at [592, 251] on button "Save" at bounding box center [591, 251] width 35 height 12
type input "TURKEY OVF"
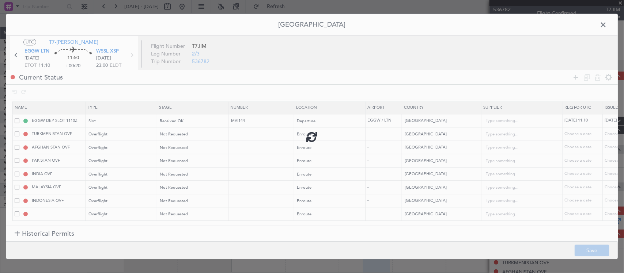
type input "NNN"
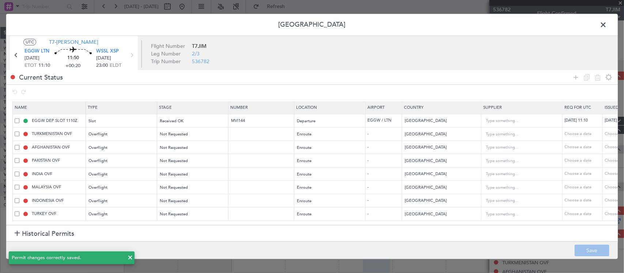
click at [606, 24] on span at bounding box center [606, 26] width 0 height 15
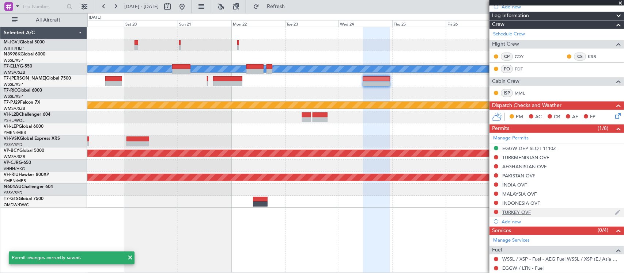
scroll to position [152, 0]
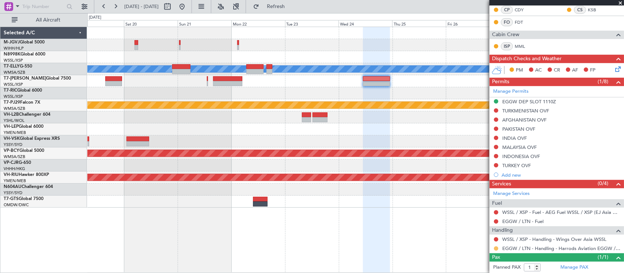
click at [496, 249] on button at bounding box center [496, 249] width 4 height 4
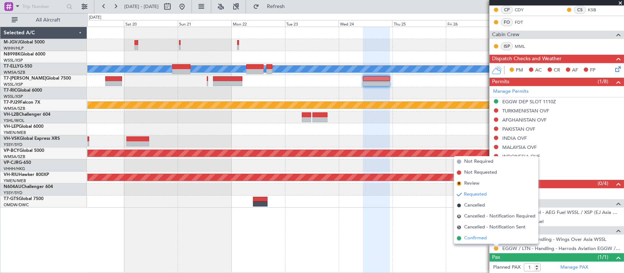
click at [476, 237] on span "Confirmed" at bounding box center [475, 238] width 23 height 7
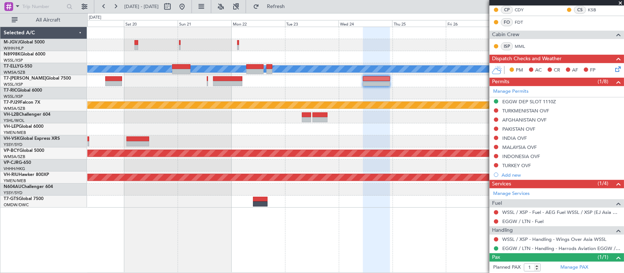
click at [354, 119] on div "MEL Planned Maint Dubai (Dubai Intl) Planned Maint Kuala Lumpur (Sultan Abdul A…" at bounding box center [355, 117] width 536 height 181
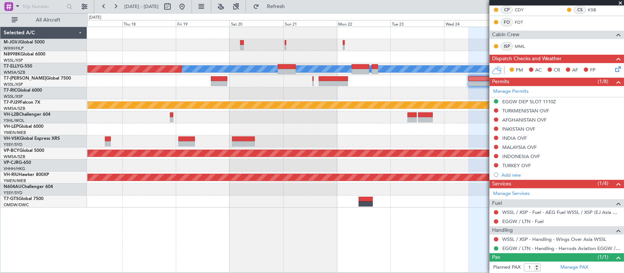
click at [389, 123] on div "MEL Planned Maint Dubai (Dubai Intl) Planned Maint Kuala Lumpur (Sultan Abdul A…" at bounding box center [355, 117] width 536 height 181
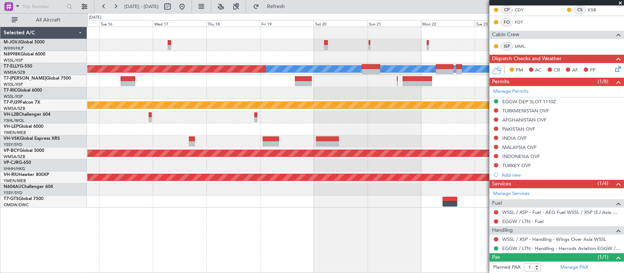
click at [384, 104] on div "MEL Planned Maint Dubai (Dubai Intl) Planned Maint Singapore (Seletar) Planned …" at bounding box center [355, 117] width 536 height 181
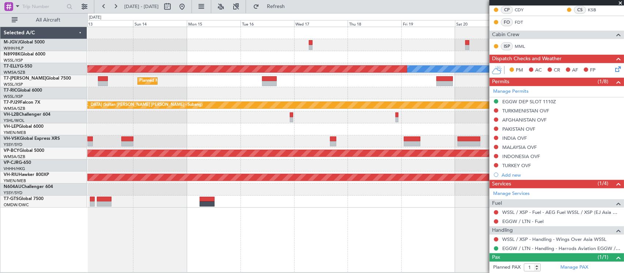
click at [377, 117] on div "Planned Maint Singapore (Seletar) MEL Planned Maint Dubai (Dubai Intl) Planned …" at bounding box center [355, 117] width 536 height 181
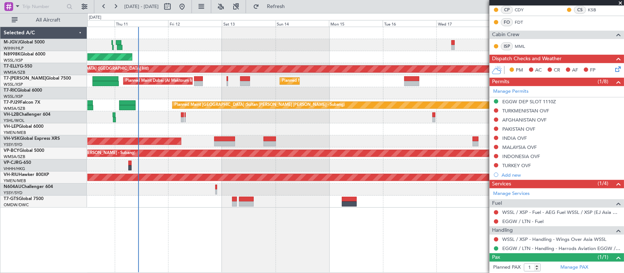
click at [313, 128] on div "Unplanned Maint Wichita (Wichita Mid-continent)" at bounding box center [355, 129] width 536 height 12
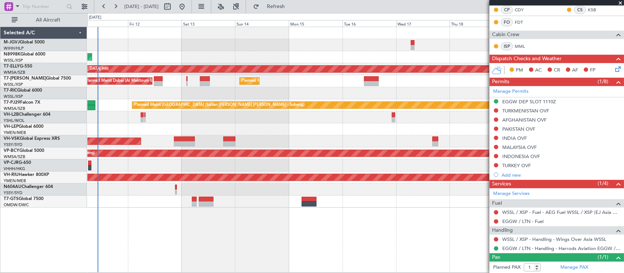
click at [332, 127] on div "Unplanned Maint Wichita (Wichita Mid-continent)" at bounding box center [355, 129] width 536 height 12
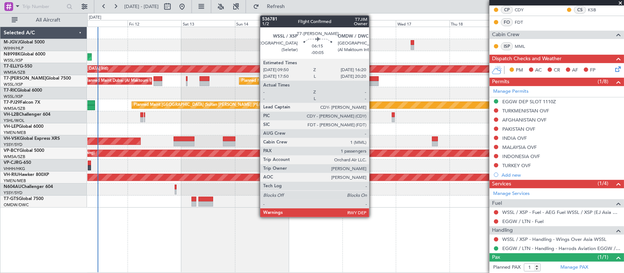
click at [373, 83] on div at bounding box center [370, 83] width 15 height 5
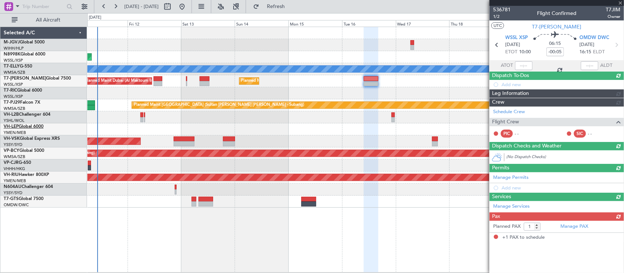
scroll to position [0, 0]
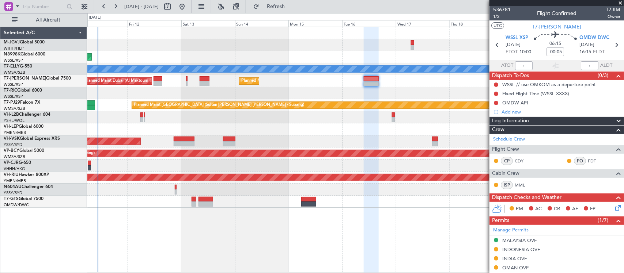
click at [186, 156] on div "Planned Maint Singapore (Seletar) Planned Maint Dubai (Dubai Intl) MEL Planned …" at bounding box center [355, 117] width 536 height 181
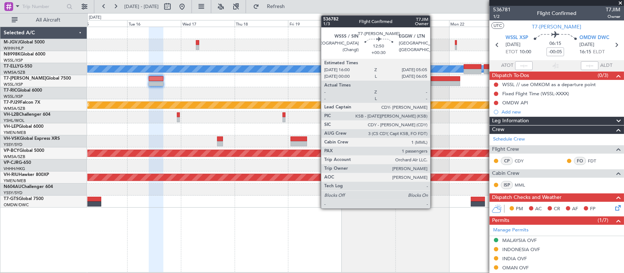
click at [434, 80] on div at bounding box center [445, 78] width 29 height 5
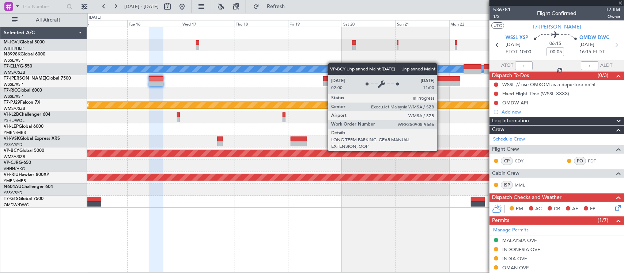
click at [393, 154] on div "Unplanned Maint [GEOGRAPHIC_DATA] (Sultan [PERSON_NAME] [PERSON_NAME] - Subang)" at bounding box center [430, 153] width 1455 height 7
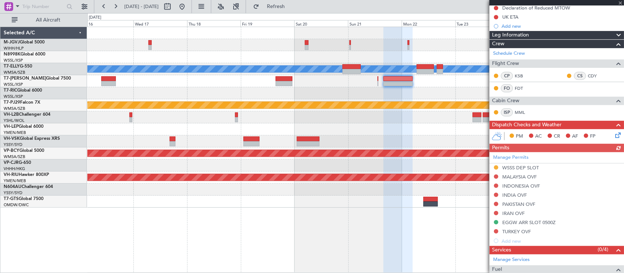
scroll to position [188, 0]
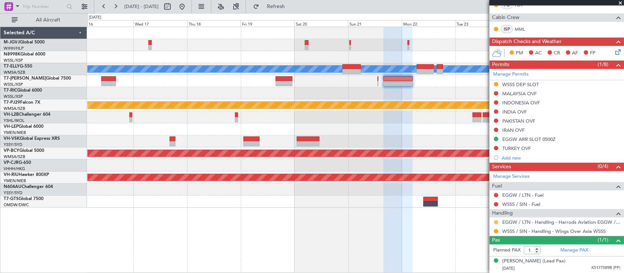
click at [495, 221] on button at bounding box center [496, 222] width 4 height 4
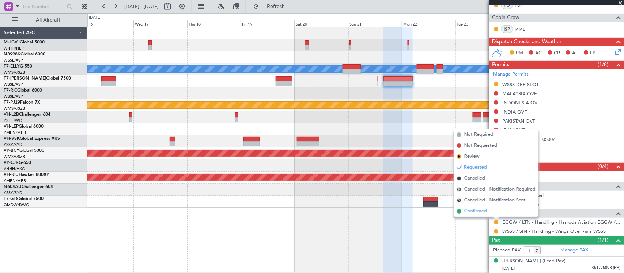
click at [490, 214] on li "Confirmed" at bounding box center [496, 211] width 84 height 11
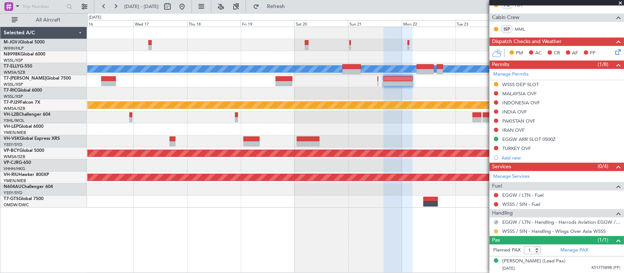
click at [496, 231] on button at bounding box center [496, 231] width 4 height 4
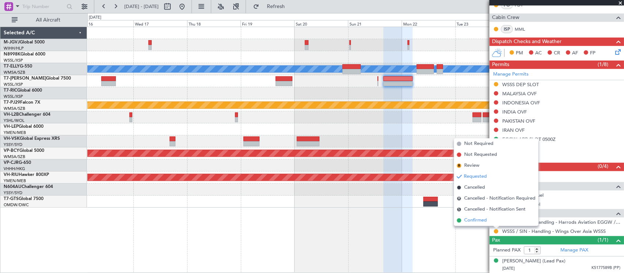
click at [489, 221] on li "Confirmed" at bounding box center [496, 220] width 84 height 11
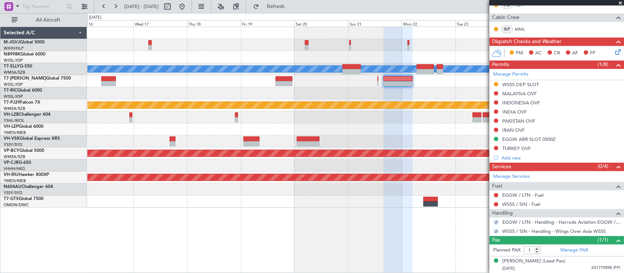
scroll to position [0, 0]
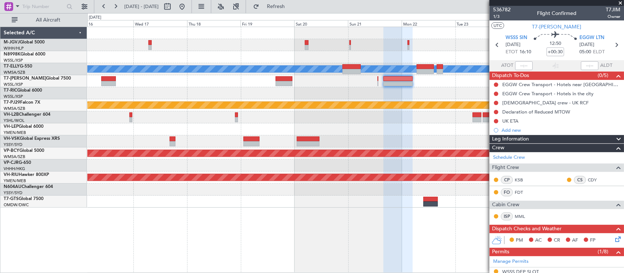
click at [397, 212] on div "Planned Maint Dubai (Dubai Intl) MEL Planned Maint Singapore (Seletar) Planned …" at bounding box center [355, 150] width 536 height 247
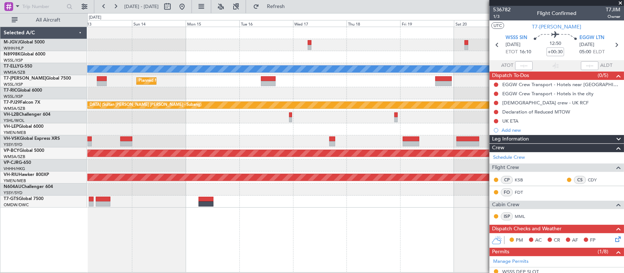
click at [391, 207] on div "Planned Maint [GEOGRAPHIC_DATA] (Seletar) Planned Maint [GEOGRAPHIC_DATA] ([GEO…" at bounding box center [355, 150] width 536 height 246
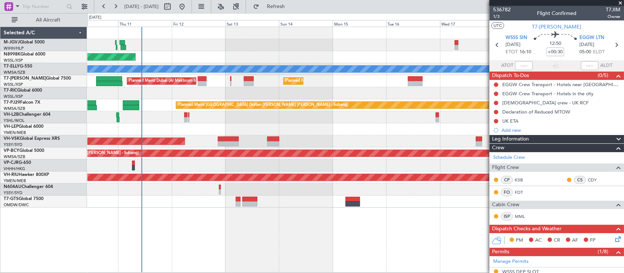
click at [310, 209] on div "Planned Maint Singapore (Seletar) Planned Maint Dubai (Dubai Intl) MEL Planned …" at bounding box center [355, 150] width 536 height 246
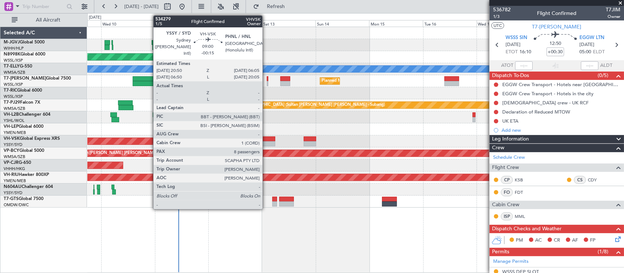
click at [266, 140] on div at bounding box center [264, 139] width 21 height 5
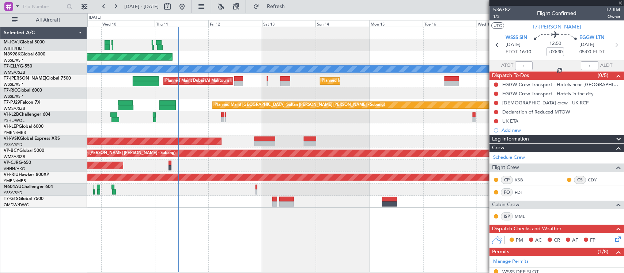
type input "-00:15"
type input "8"
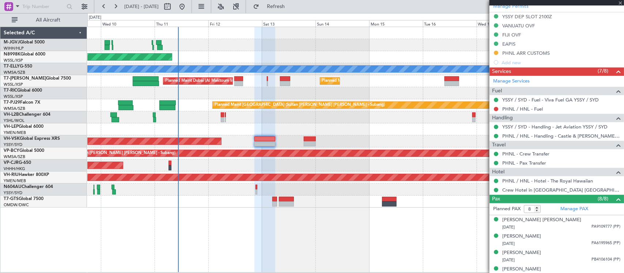
scroll to position [228, 0]
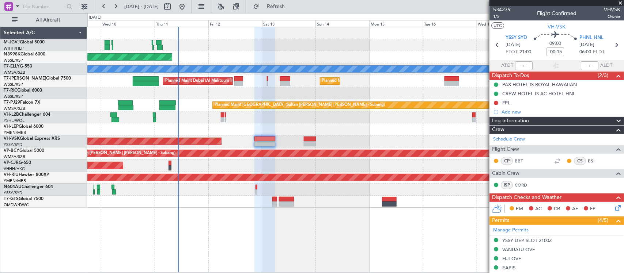
scroll to position [228, 0]
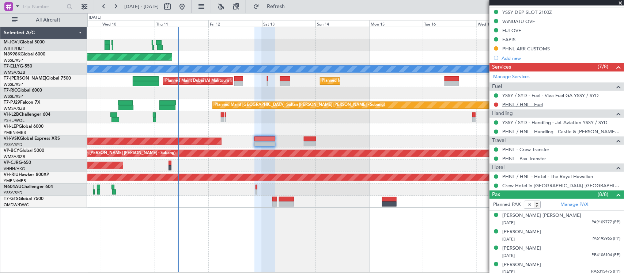
click at [537, 108] on link "PHNL / HNL - Fuel" at bounding box center [522, 105] width 41 height 6
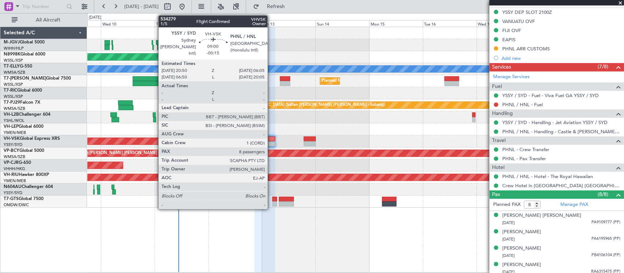
click at [271, 140] on div at bounding box center [264, 139] width 21 height 5
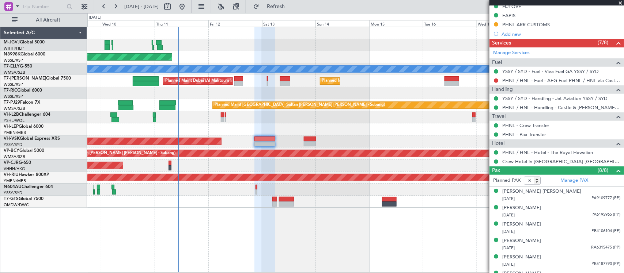
scroll to position [0, 0]
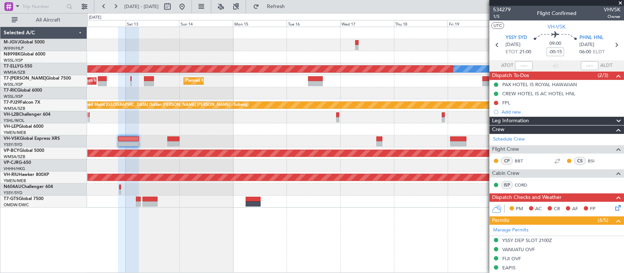
click at [265, 133] on div at bounding box center [355, 129] width 536 height 12
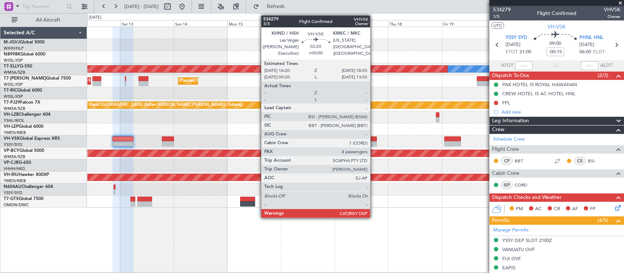
click at [374, 140] on div at bounding box center [374, 139] width 6 height 5
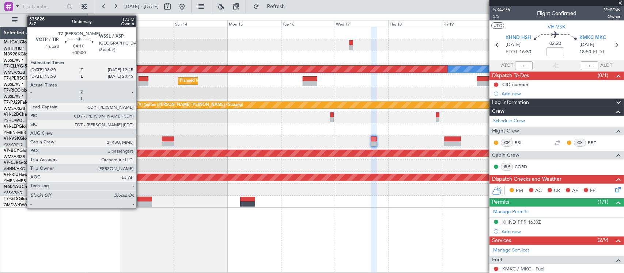
click at [140, 83] on div at bounding box center [143, 83] width 10 height 5
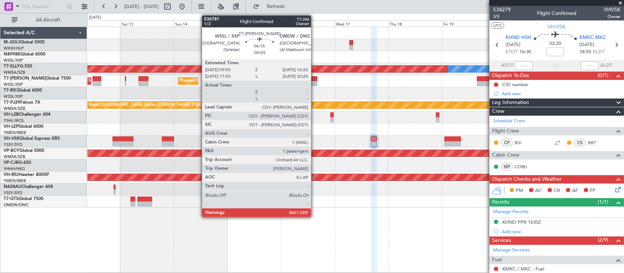
click at [315, 83] on div at bounding box center [309, 83] width 15 height 5
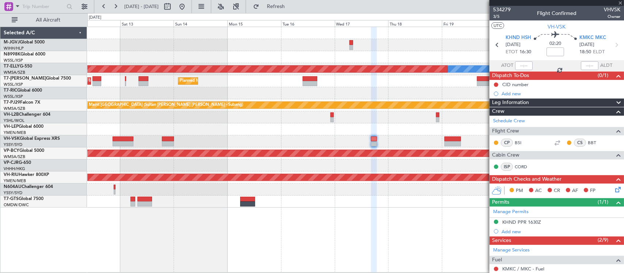
click at [407, 137] on div "Unplanned Maint Sydney ([PERSON_NAME] Intl)" at bounding box center [355, 142] width 536 height 12
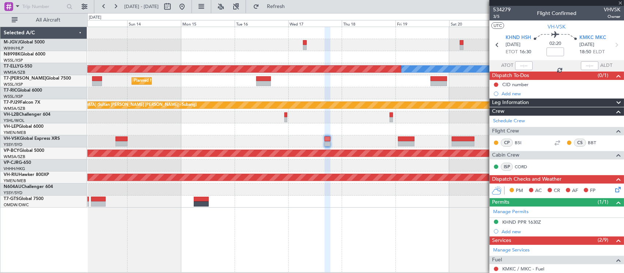
click at [382, 139] on div "Unplanned Maint Sydney ([PERSON_NAME] Intl)" at bounding box center [355, 142] width 536 height 12
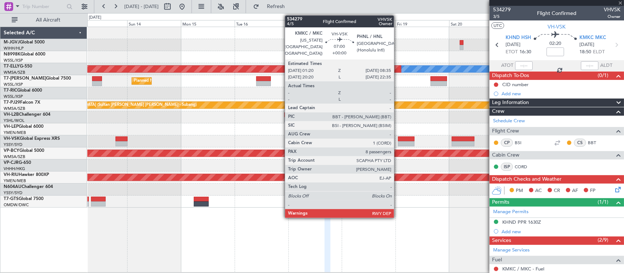
type input "-00:05"
type input "1"
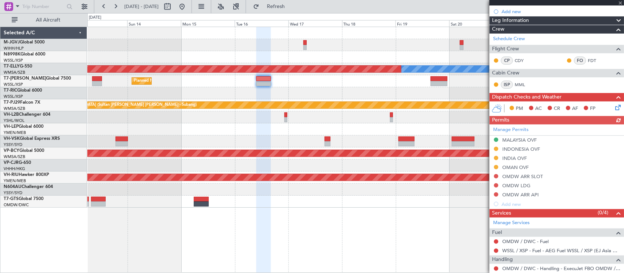
scroll to position [147, 0]
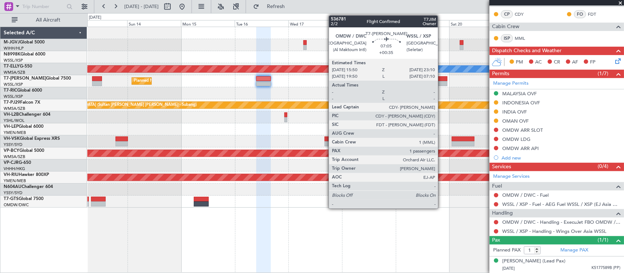
click at [441, 82] on div at bounding box center [438, 83] width 16 height 5
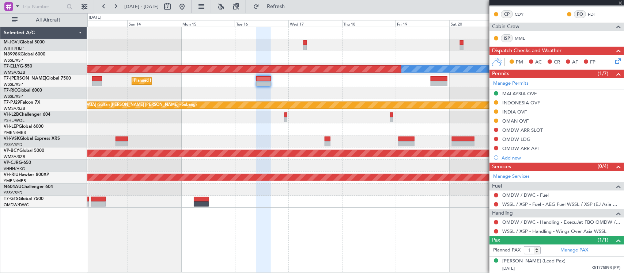
type input "+00:35"
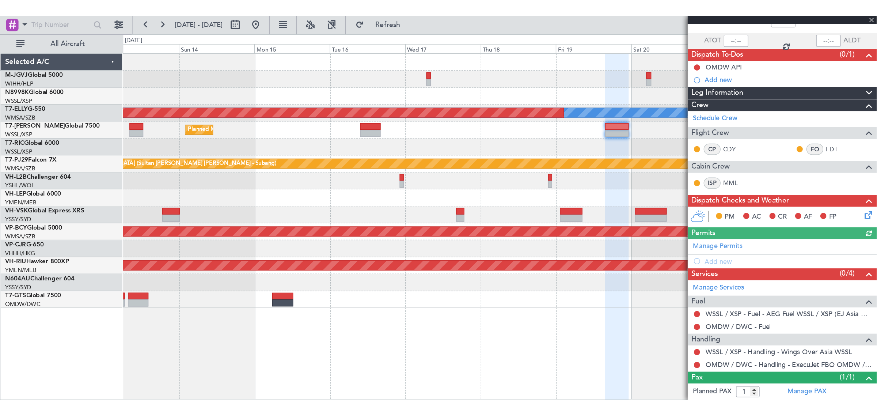
scroll to position [65, 0]
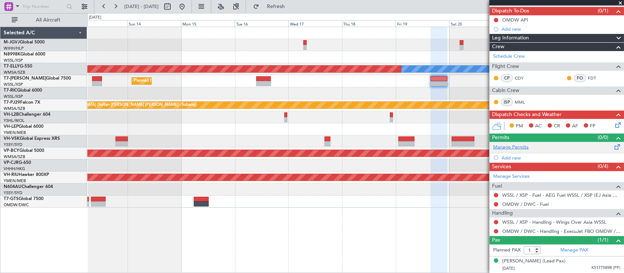
click at [513, 145] on link "Manage Permits" at bounding box center [510, 147] width 35 height 7
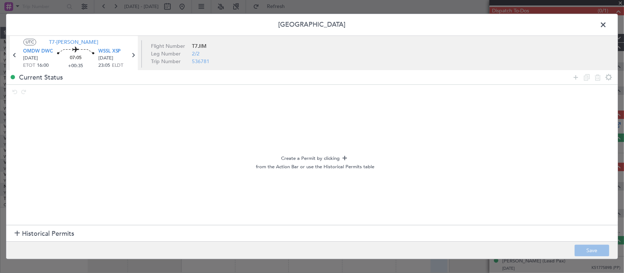
click at [65, 228] on section "Historical Permits" at bounding box center [311, 234] width 611 height 18
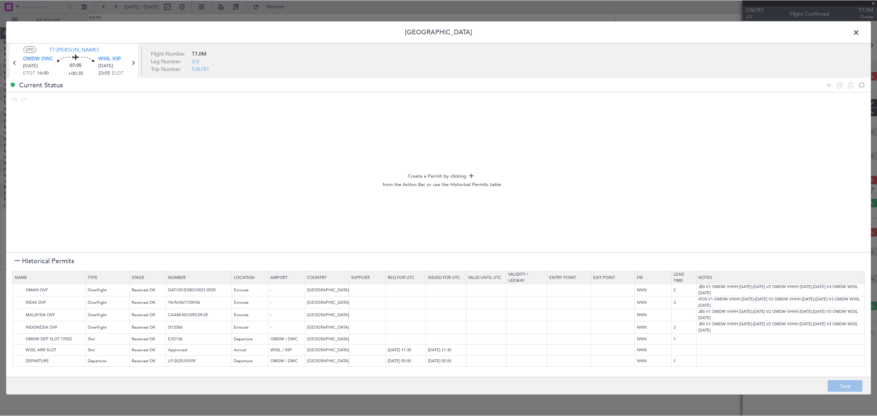
scroll to position [0, 0]
click at [19, 273] on img at bounding box center [19, 339] width 9 height 9
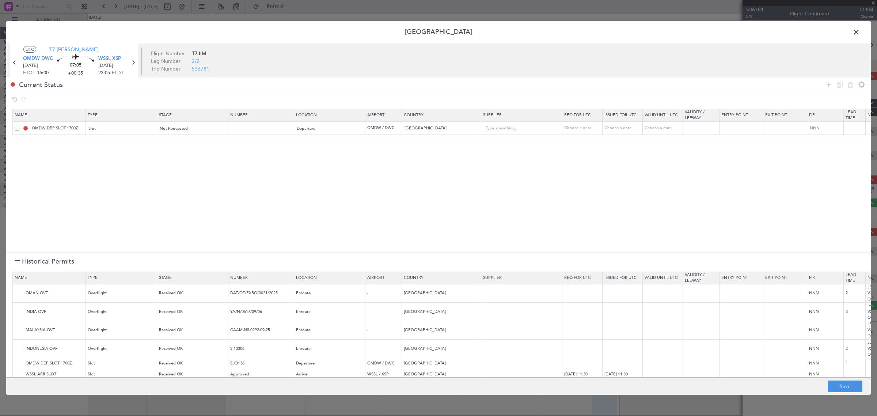
scroll to position [22, 0]
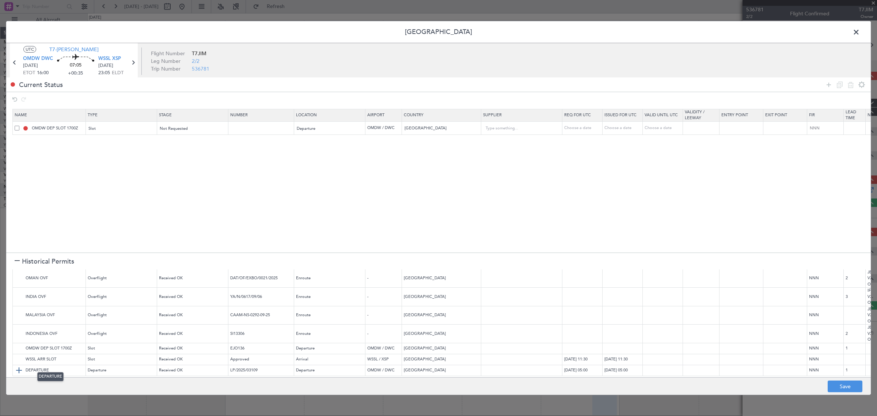
click at [19, 273] on img at bounding box center [19, 370] width 9 height 9
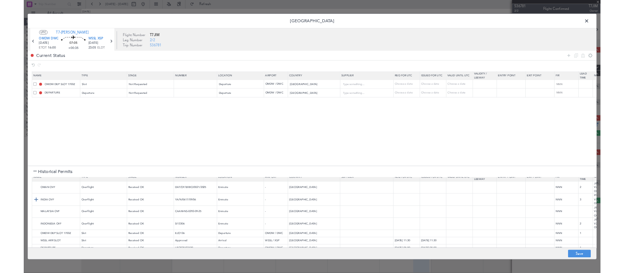
scroll to position [0, 0]
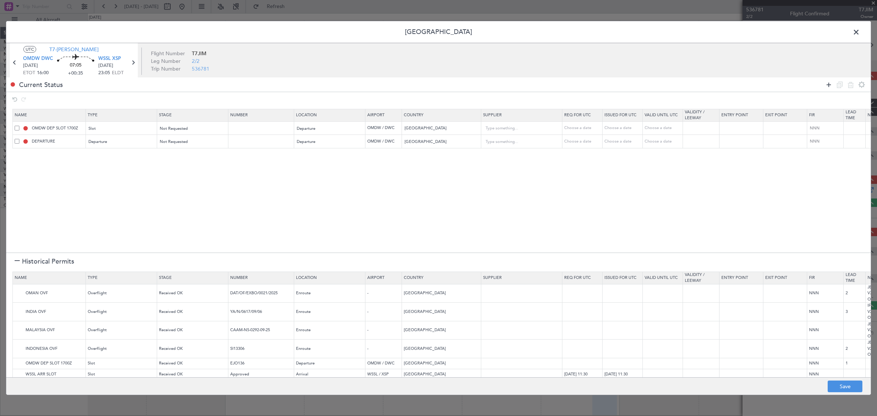
click at [623, 84] on icon at bounding box center [828, 84] width 9 height 9
click at [133, 156] on div "Type" at bounding box center [119, 155] width 61 height 11
click at [125, 193] on span "API" at bounding box center [122, 192] width 65 height 11
click at [205, 153] on div "Select an option" at bounding box center [190, 155] width 61 height 11
click at [201, 182] on span "Not Requested" at bounding box center [193, 181] width 65 height 11
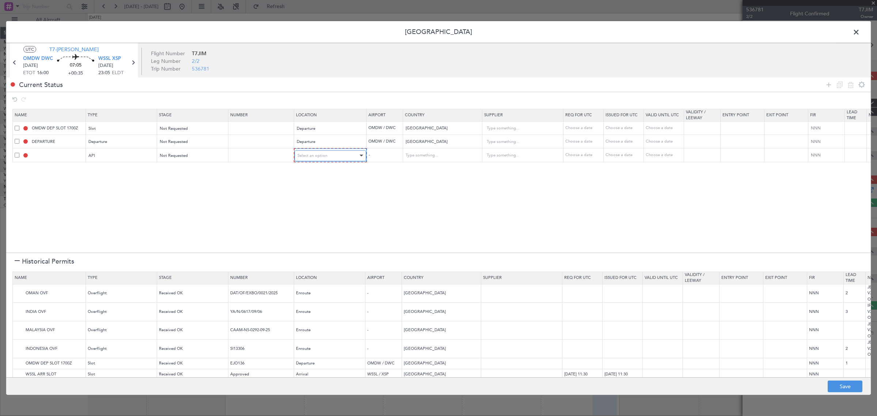
click at [340, 151] on div "Select an option" at bounding box center [327, 155] width 61 height 11
click at [335, 171] on span "Departure" at bounding box center [330, 170] width 65 height 11
click at [18, 273] on img at bounding box center [19, 293] width 9 height 9
click at [21, 273] on img at bounding box center [19, 311] width 9 height 9
click at [20, 273] on img at bounding box center [19, 329] width 9 height 9
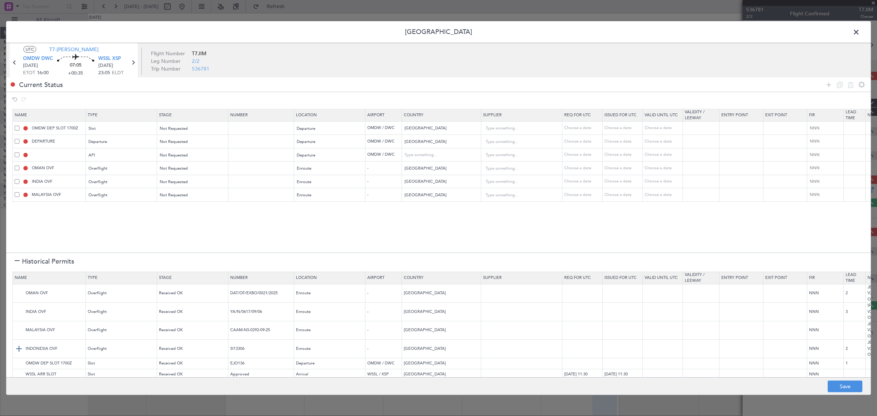
click at [18, 273] on img at bounding box center [19, 348] width 9 height 9
click at [623, 273] on button "Save" at bounding box center [844, 386] width 35 height 12
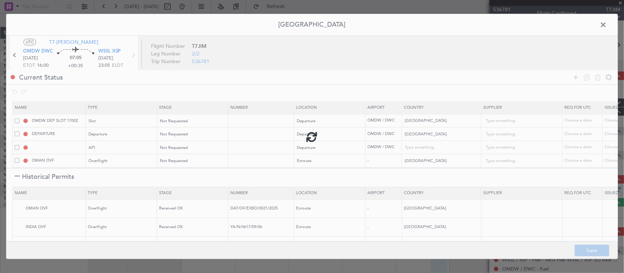
type input "OMDW DEP SLOT"
type input "NNN"
type input "1"
type input "UNITED ARAB EMIRATES DEPARTURE"
type input "NNN"
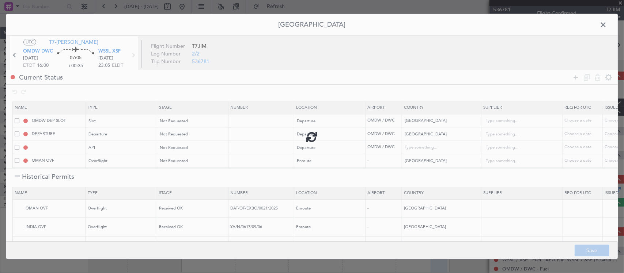
type input "1"
type input "OMDW DEP API"
type input "[GEOGRAPHIC_DATA]"
type input "NNN"
type input "1"
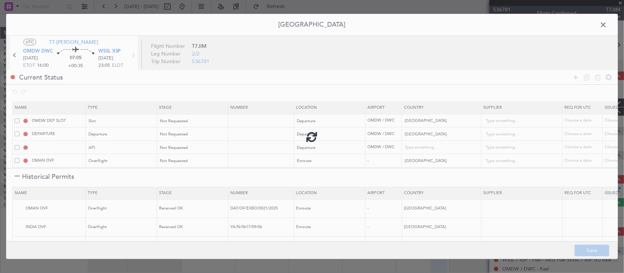
type input "NNN"
type input "2"
type input "NNN"
type input "3"
type input "NNN"
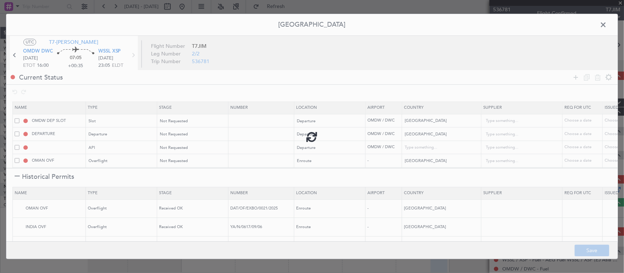
type input "NNN"
type input "2"
click at [606, 24] on span at bounding box center [606, 26] width 0 height 15
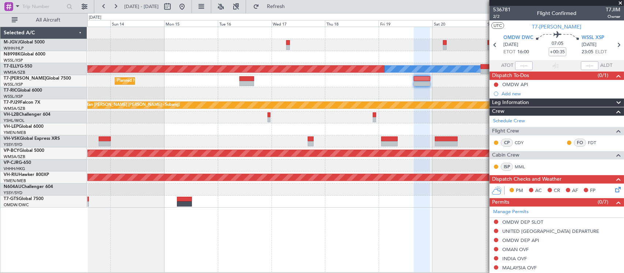
click at [439, 80] on div "Planned Maint Singapore (Seletar) Planned Maint Dubai (Al Maktoum Intl)" at bounding box center [355, 81] width 536 height 12
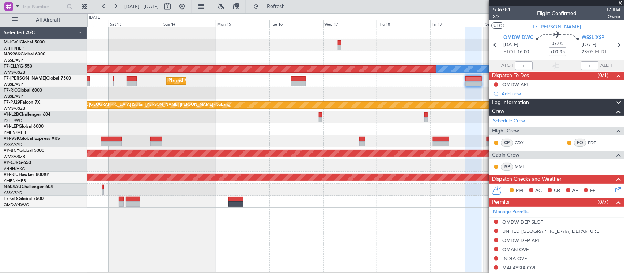
click at [365, 121] on div at bounding box center [355, 117] width 536 height 12
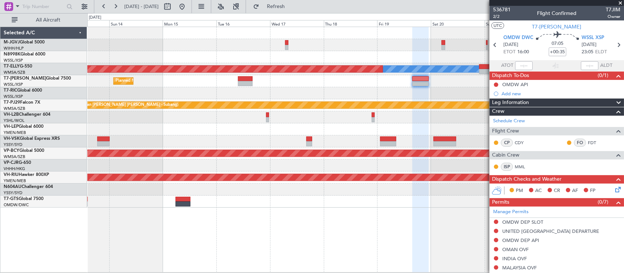
click at [165, 144] on div "Unplanned Maint Sydney ([PERSON_NAME] Intl)" at bounding box center [355, 142] width 536 height 12
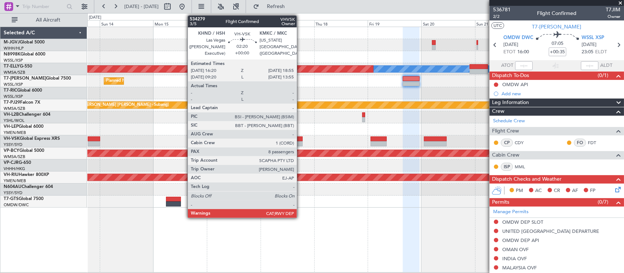
click at [300, 141] on div at bounding box center [300, 139] width 6 height 5
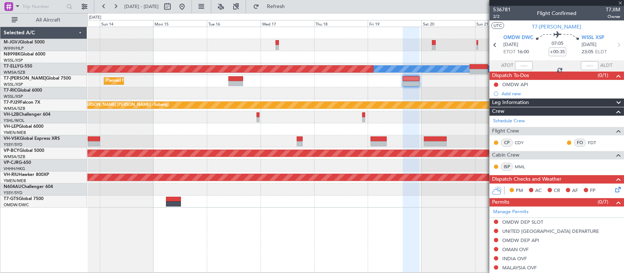
type input "8"
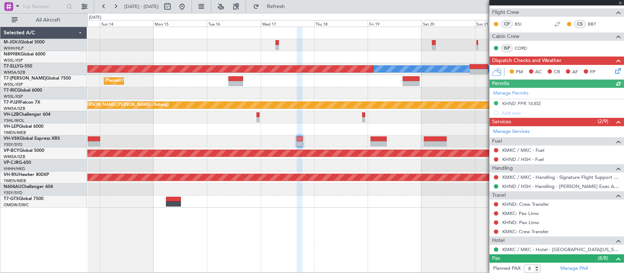
scroll to position [228, 0]
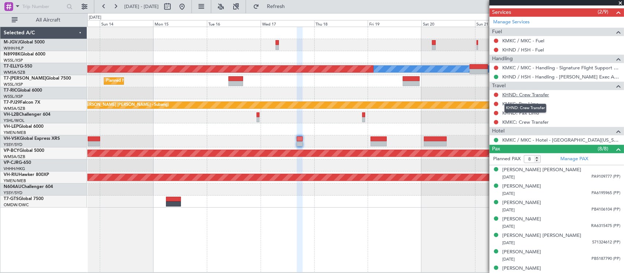
click at [517, 95] on link "KHND: Crew Transfer" at bounding box center [525, 95] width 47 height 6
click at [513, 123] on link "KMKC: Crew Transfer" at bounding box center [525, 122] width 46 height 6
click at [523, 102] on link "KMKC: Pax Limo" at bounding box center [520, 104] width 37 height 6
click at [515, 114] on link "KHND: Pax Limo" at bounding box center [520, 113] width 37 height 6
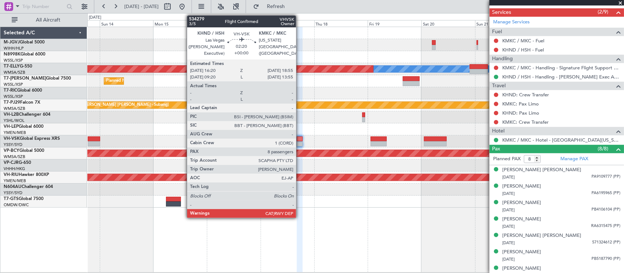
click at [299, 145] on div at bounding box center [300, 143] width 6 height 5
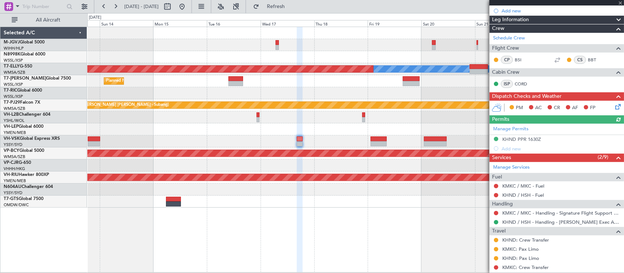
scroll to position [152, 0]
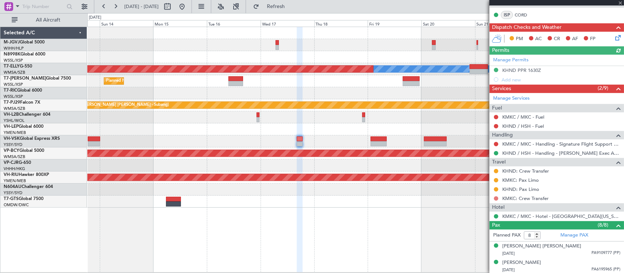
click at [494, 198] on button at bounding box center [496, 199] width 4 height 4
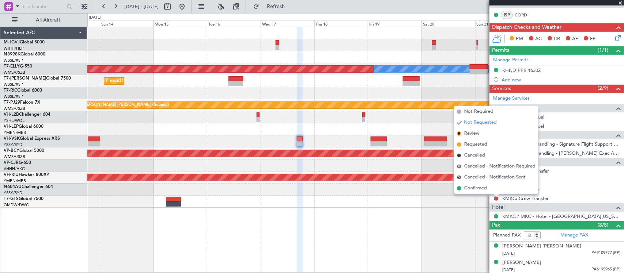
click at [444, 211] on div "Planned Maint Singapore (Seletar) MEL Planned Maint Dubai (Dubai Intl) Planned …" at bounding box center [355, 150] width 536 height 246
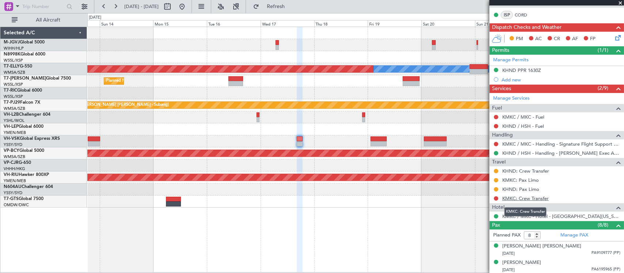
click at [525, 198] on link "KMKC: Crew Transfer" at bounding box center [525, 198] width 46 height 6
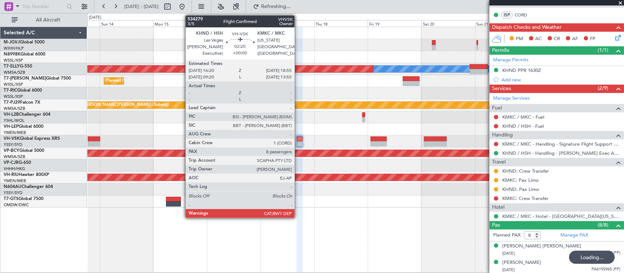
click at [298, 139] on div at bounding box center [300, 139] width 6 height 5
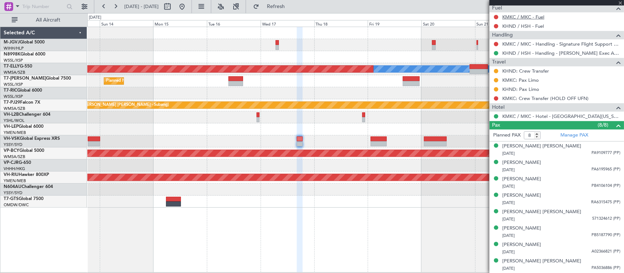
scroll to position [0, 0]
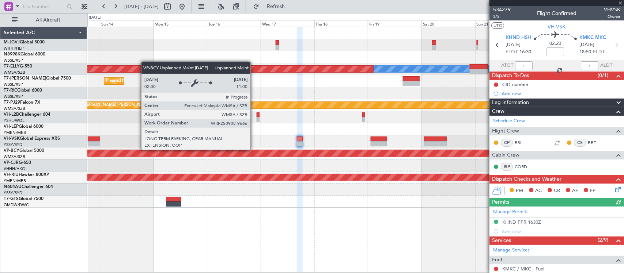
click at [392, 141] on div "Unplanned Maint Sydney ([PERSON_NAME] Intl)" at bounding box center [355, 142] width 536 height 12
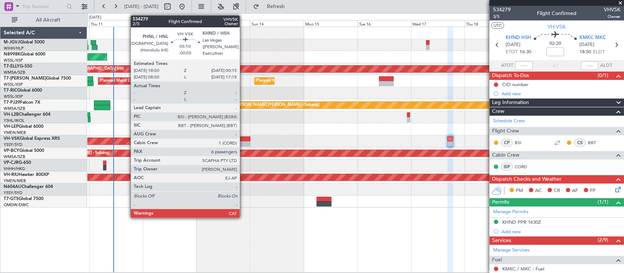
click at [243, 140] on div at bounding box center [244, 139] width 12 height 5
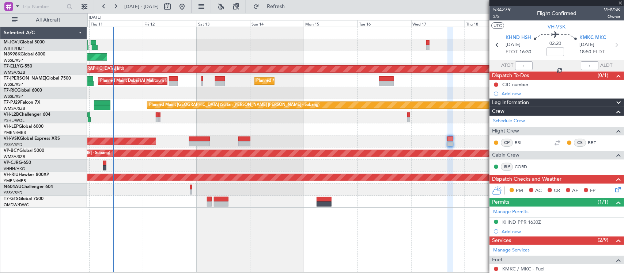
click at [194, 136] on div "Unplanned Maint Sydney ([PERSON_NAME] Intl)" at bounding box center [355, 142] width 536 height 12
type input "-00:05"
type input "6"
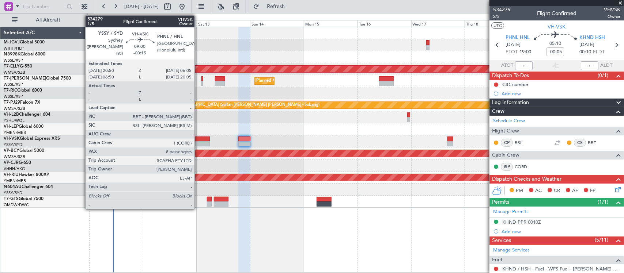
click at [198, 139] on div at bounding box center [199, 139] width 21 height 5
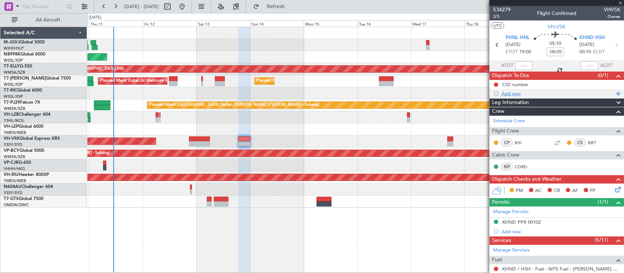
type input "-00:15"
type input "8"
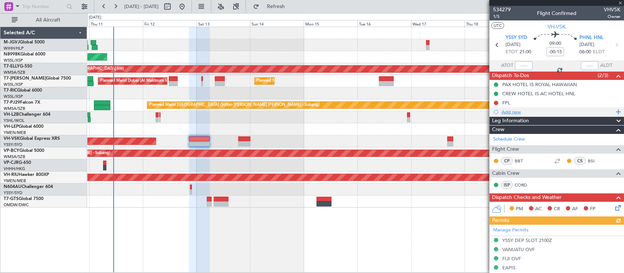
click at [516, 114] on div "Add new" at bounding box center [557, 112] width 112 height 6
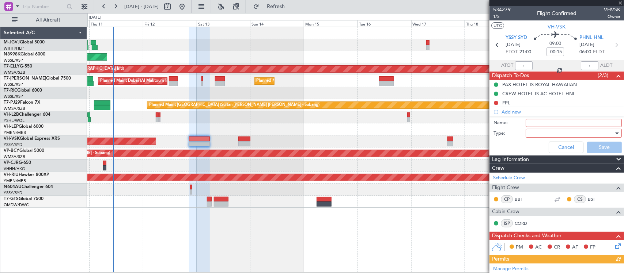
click at [544, 124] on input "Name:" at bounding box center [573, 123] width 96 height 8
type input "Fuel on arrival PHNL"
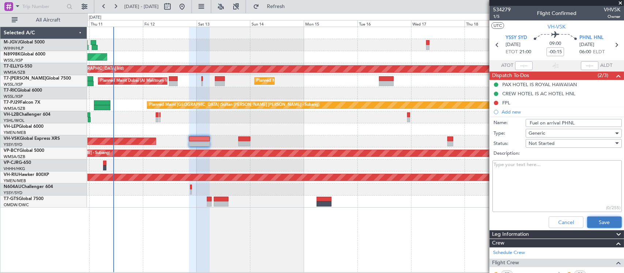
click at [600, 225] on button "Save" at bounding box center [604, 223] width 35 height 12
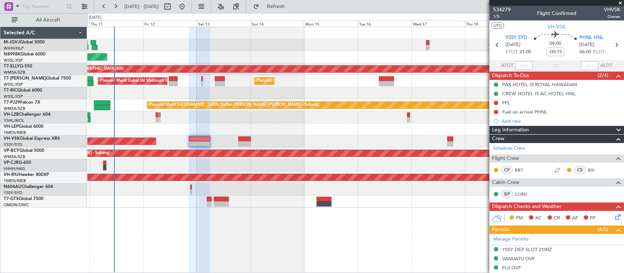
click at [292, 51] on div "Planned Maint [GEOGRAPHIC_DATA] (Seletar)" at bounding box center [355, 57] width 536 height 12
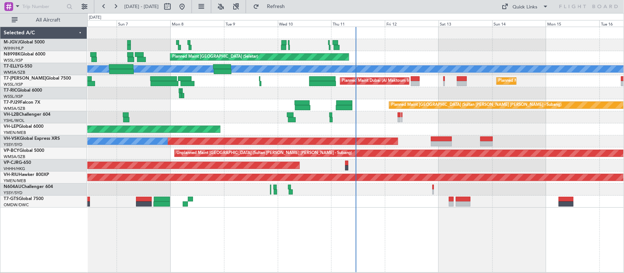
click at [377, 121] on div "Planned Maint [GEOGRAPHIC_DATA] (Seletar) Planned Maint [GEOGRAPHIC_DATA] (Sele…" at bounding box center [355, 117] width 536 height 181
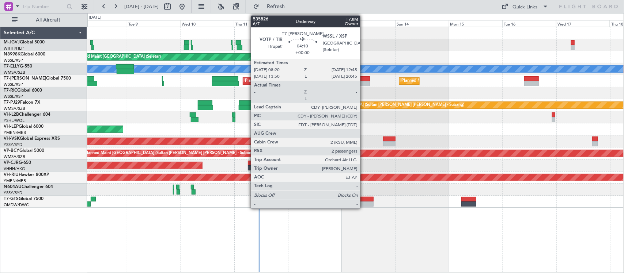
click at [363, 83] on div at bounding box center [364, 83] width 10 height 5
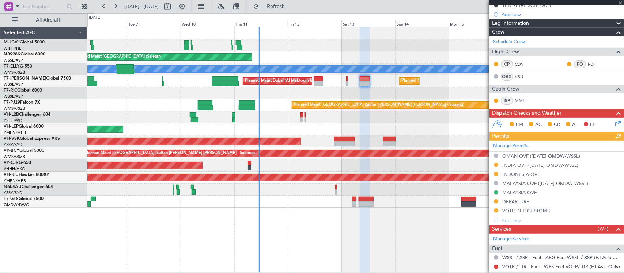
scroll to position [152, 0]
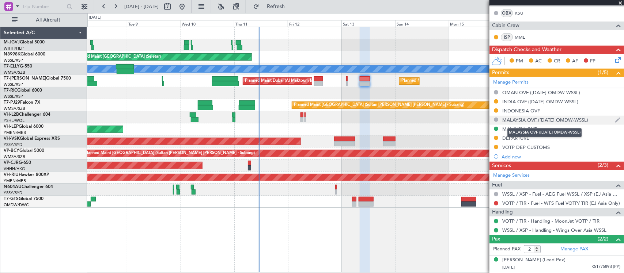
click at [572, 121] on div "MALAYSIA OVF ([DATE] OMDW-WSSL)" at bounding box center [545, 120] width 86 height 6
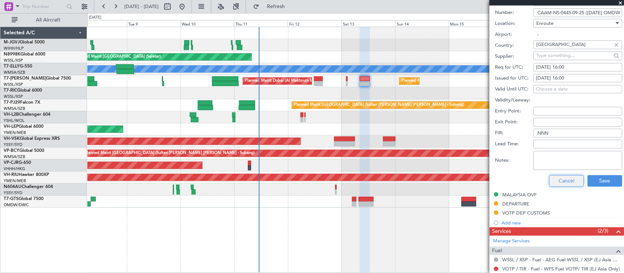
click at [558, 181] on button "Cancel" at bounding box center [566, 181] width 35 height 12
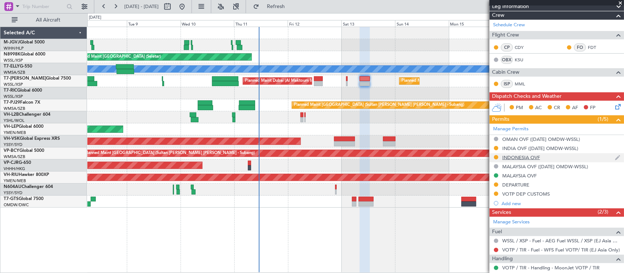
scroll to position [92, 0]
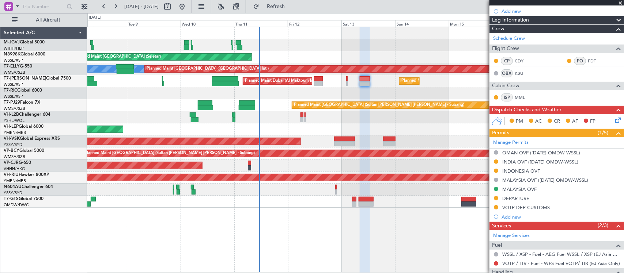
click at [217, 169] on div "Planned Maint [GEOGRAPHIC_DATA] ([GEOGRAPHIC_DATA] Intl)" at bounding box center [355, 166] width 536 height 12
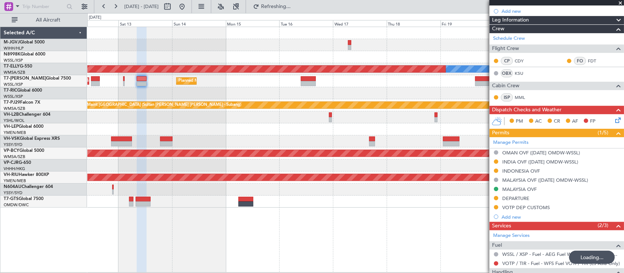
click at [356, 174] on div "Planned Maint [GEOGRAPHIC_DATA] (Seletar) [PERSON_NAME] Planned Maint [GEOGRAPH…" at bounding box center [355, 117] width 536 height 181
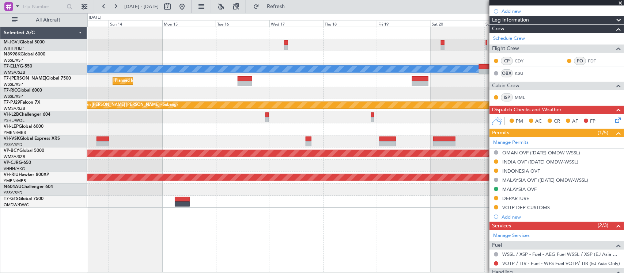
click at [455, 137] on div "Planned Maint [GEOGRAPHIC_DATA] (Seletar) Planned Maint [GEOGRAPHIC_DATA] ([GEO…" at bounding box center [355, 117] width 536 height 181
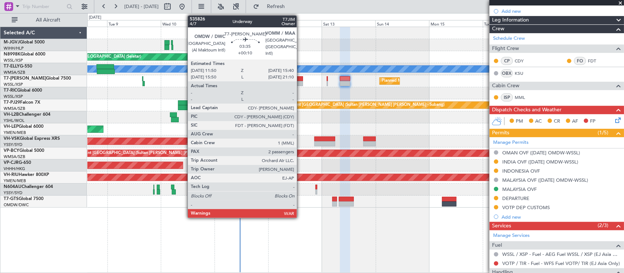
click at [300, 83] on div at bounding box center [298, 83] width 9 height 5
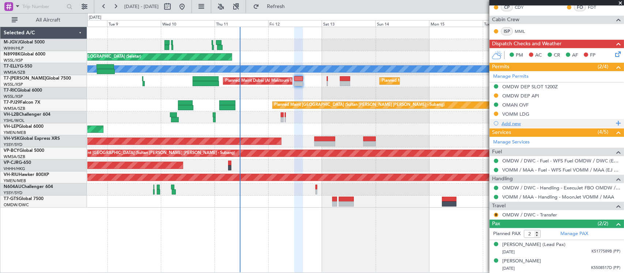
scroll to position [0, 0]
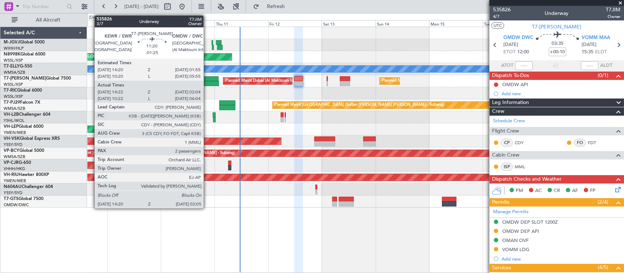
click at [207, 83] on div at bounding box center [206, 83] width 26 height 5
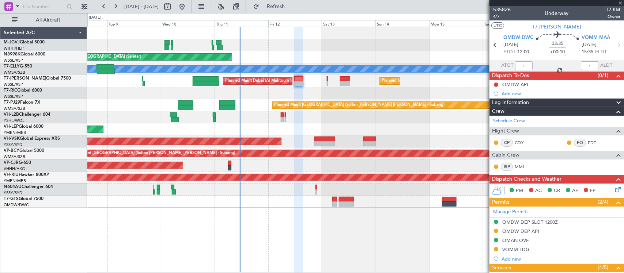
type input "-01:25"
type input "14:32"
type input "01:59"
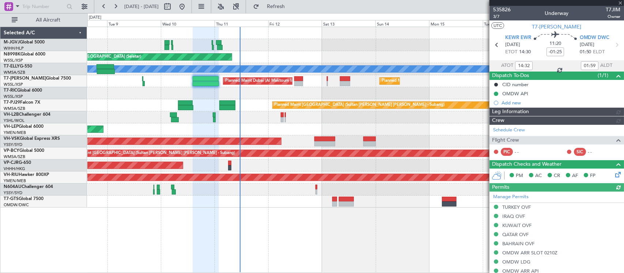
type input "[PERSON_NAME] (BTA)"
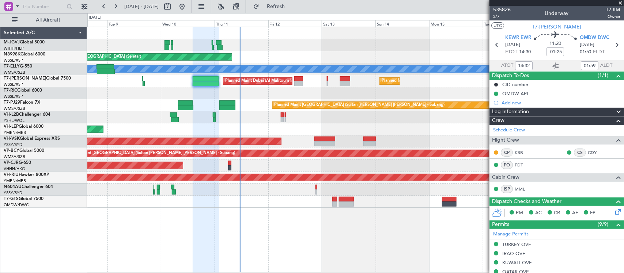
click at [619, 3] on span at bounding box center [619, 3] width 7 height 7
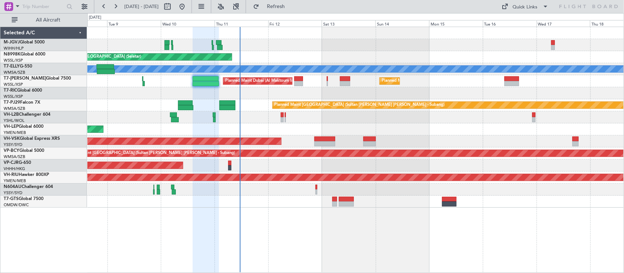
type input "0"
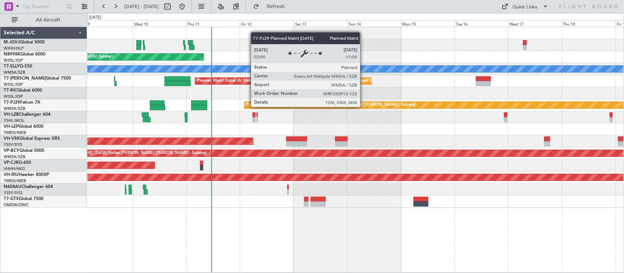
click at [335, 106] on div "Planned Maint [GEOGRAPHIC_DATA] (Sultan [PERSON_NAME] [PERSON_NAME] - Subang)" at bounding box center [331, 105] width 170 height 11
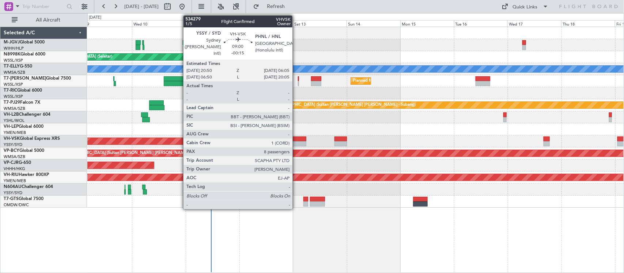
click at [296, 138] on div at bounding box center [295, 139] width 21 height 5
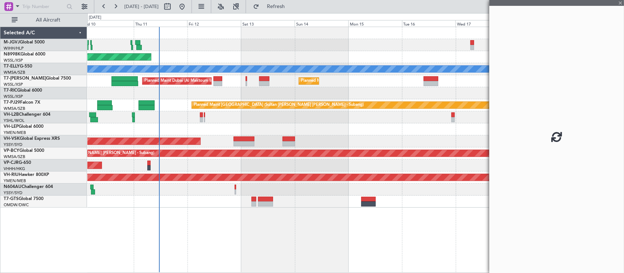
click at [352, 132] on div "Planned Maint [GEOGRAPHIC_DATA] (Seletar) Planned Maint [GEOGRAPHIC_DATA] ([GEO…" at bounding box center [355, 117] width 536 height 181
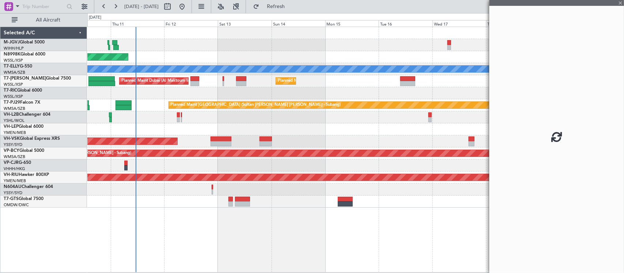
click at [380, 138] on div "Unplanned Maint Sydney ([PERSON_NAME] Intl)" at bounding box center [355, 142] width 536 height 12
